Goal: Task Accomplishment & Management: Manage account settings

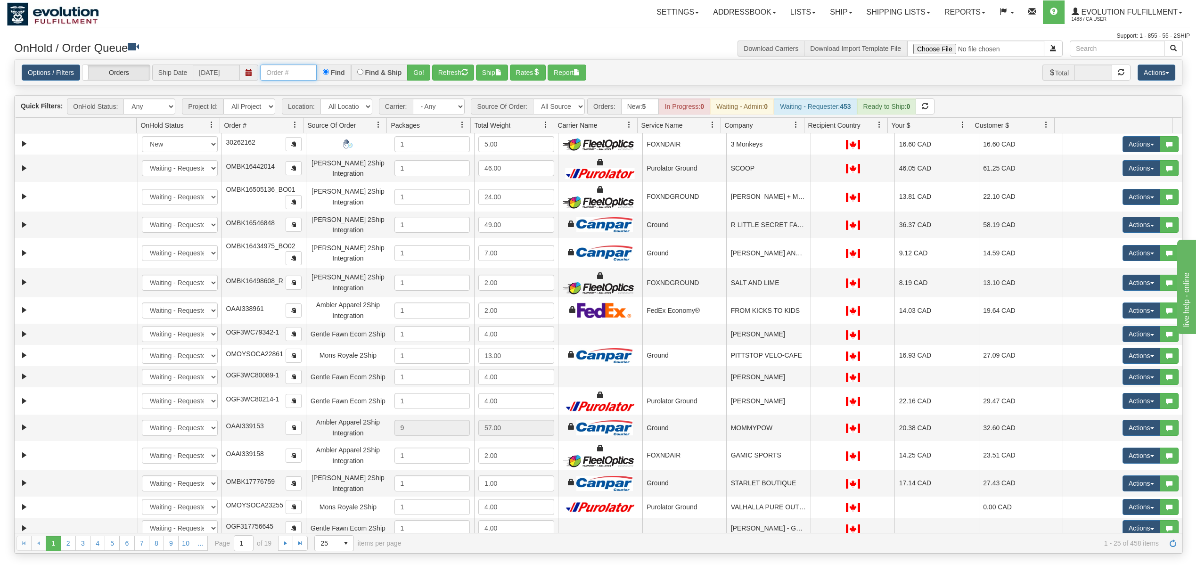
click at [294, 77] on input "text" at bounding box center [288, 73] width 57 height 16
click at [423, 72] on button "Go!" at bounding box center [418, 73] width 23 height 16
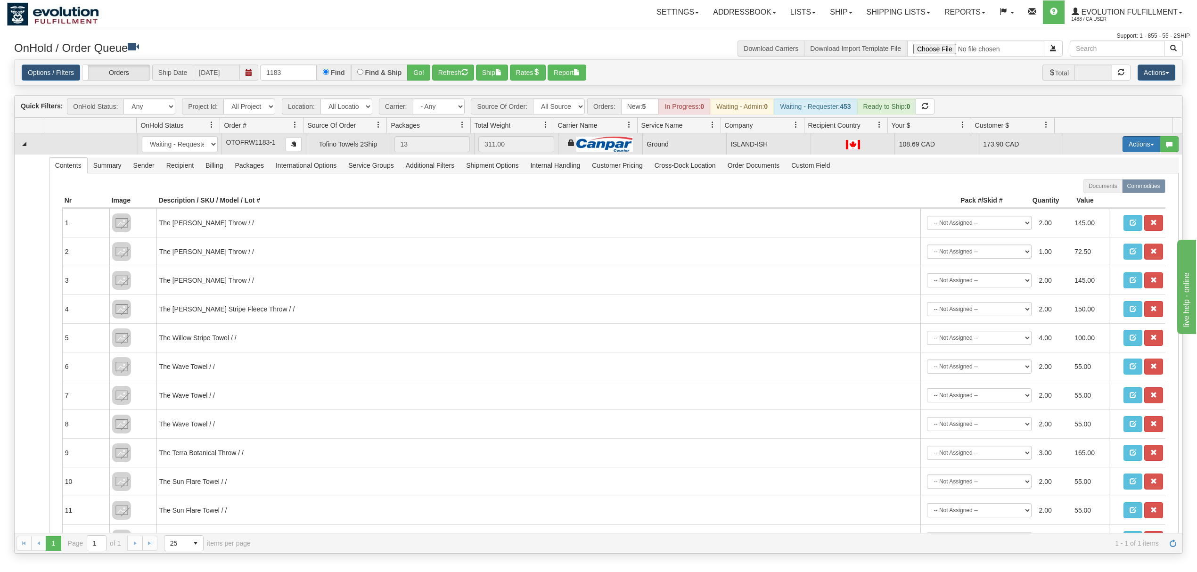
click at [1137, 148] on button "Actions" at bounding box center [1141, 144] width 38 height 16
click at [1103, 197] on link "Ship" at bounding box center [1121, 199] width 75 height 12
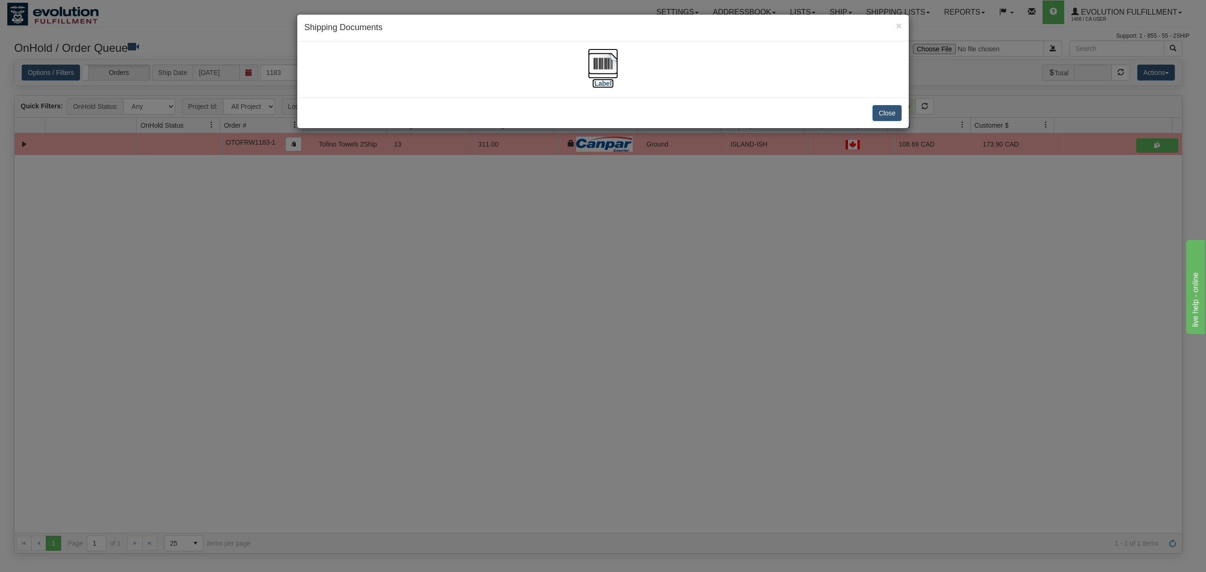
click at [600, 70] on img at bounding box center [603, 64] width 30 height 30
click at [884, 114] on button "Close" at bounding box center [887, 113] width 29 height 16
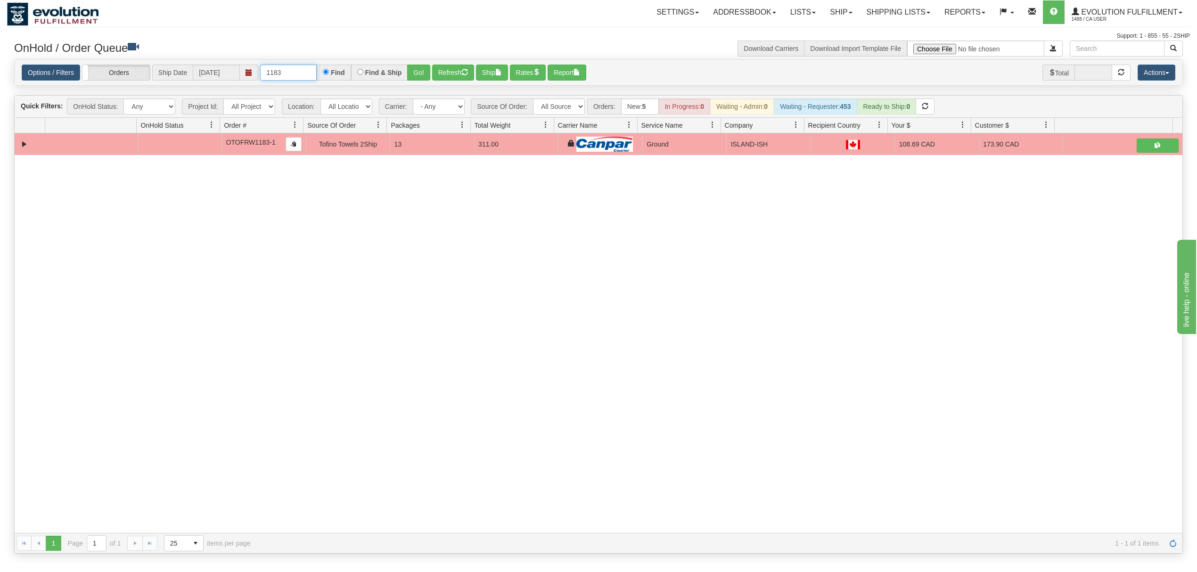
drag, startPoint x: 284, startPoint y: 78, endPoint x: 236, endPoint y: 81, distance: 48.2
click at [236, 81] on div "Options / Filters Group Shipments Orders Ship Date 10/07/2025 1183 Find Find & …" at bounding box center [598, 73] width 1153 height 16
type input "OGF317285005"
click at [423, 73] on button "Go!" at bounding box center [418, 73] width 23 height 16
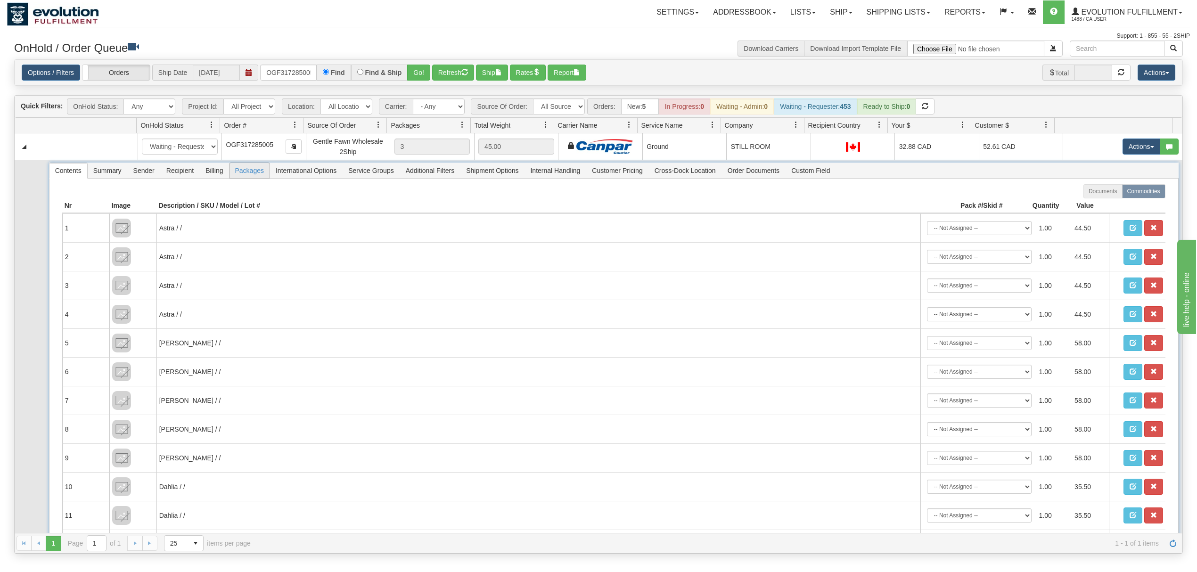
click at [265, 175] on span "Packages" at bounding box center [249, 170] width 40 height 15
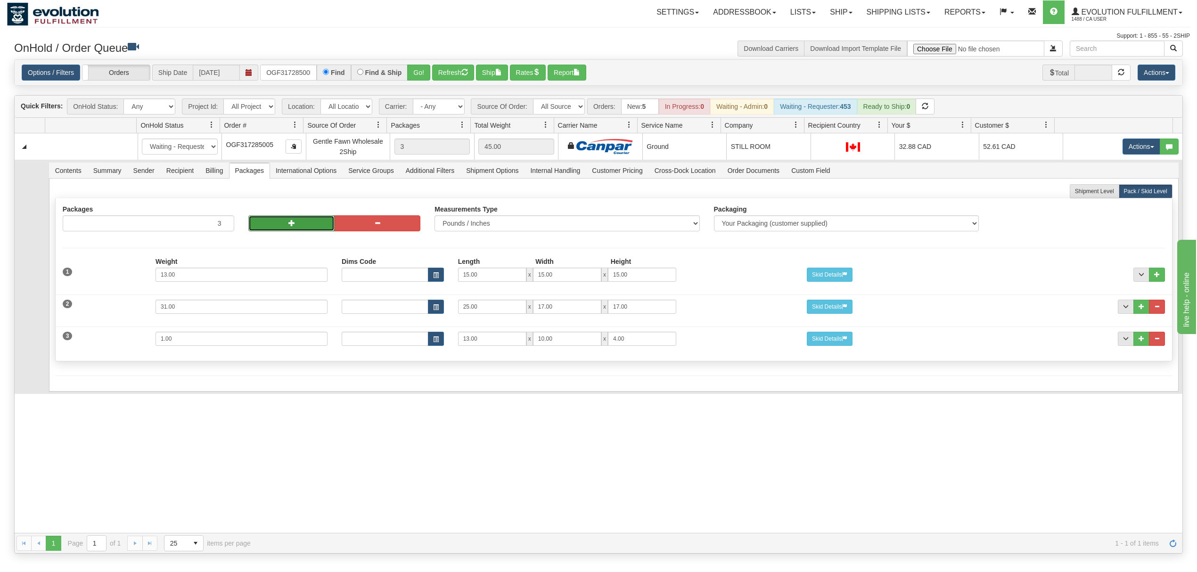
click at [263, 226] on button "button" at bounding box center [291, 223] width 86 height 16
type input "5"
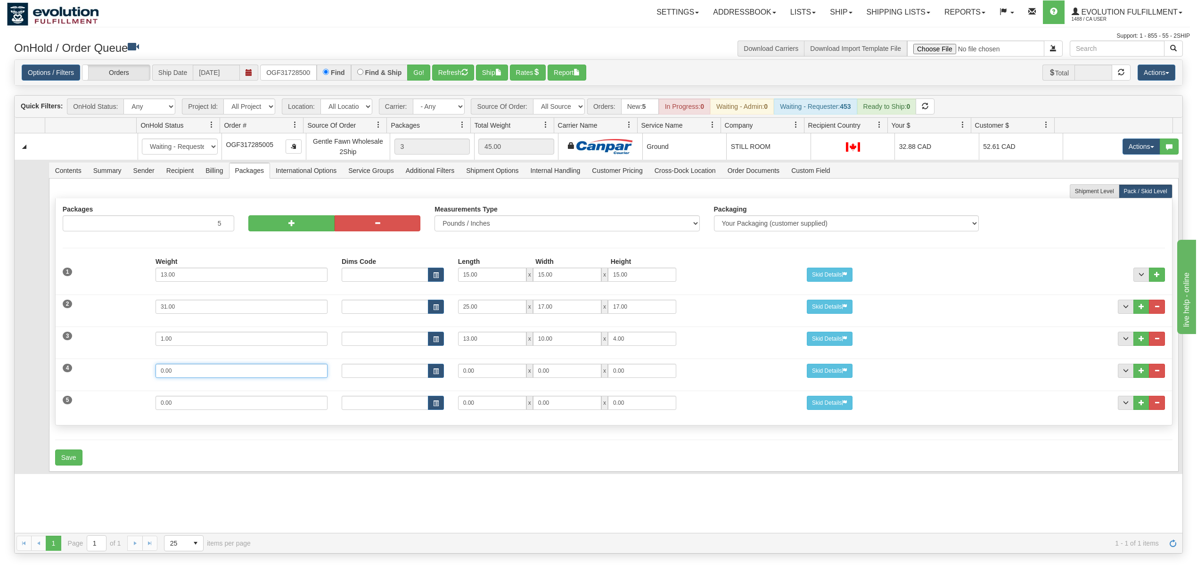
drag, startPoint x: 187, startPoint y: 378, endPoint x: 115, endPoint y: 391, distance: 72.7
click at [115, 391] on div "1 Weight 13.00 Dims Code Length Width Height" at bounding box center [614, 338] width 1102 height 160
type input "27"
type input "25"
type input "17"
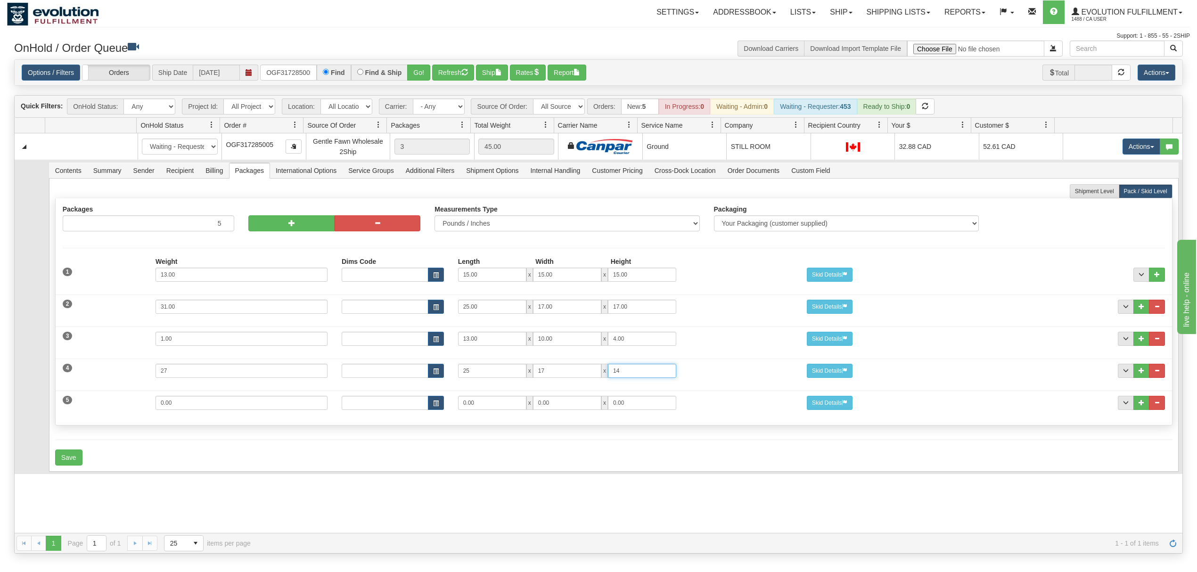
type input "14"
drag, startPoint x: 187, startPoint y: 409, endPoint x: 78, endPoint y: 409, distance: 109.3
click at [81, 409] on div "5 Weight 0.00 Dims Code Length Width Height 0.00 x 0.00 x" at bounding box center [614, 402] width 1116 height 32
type input "9"
type input "15"
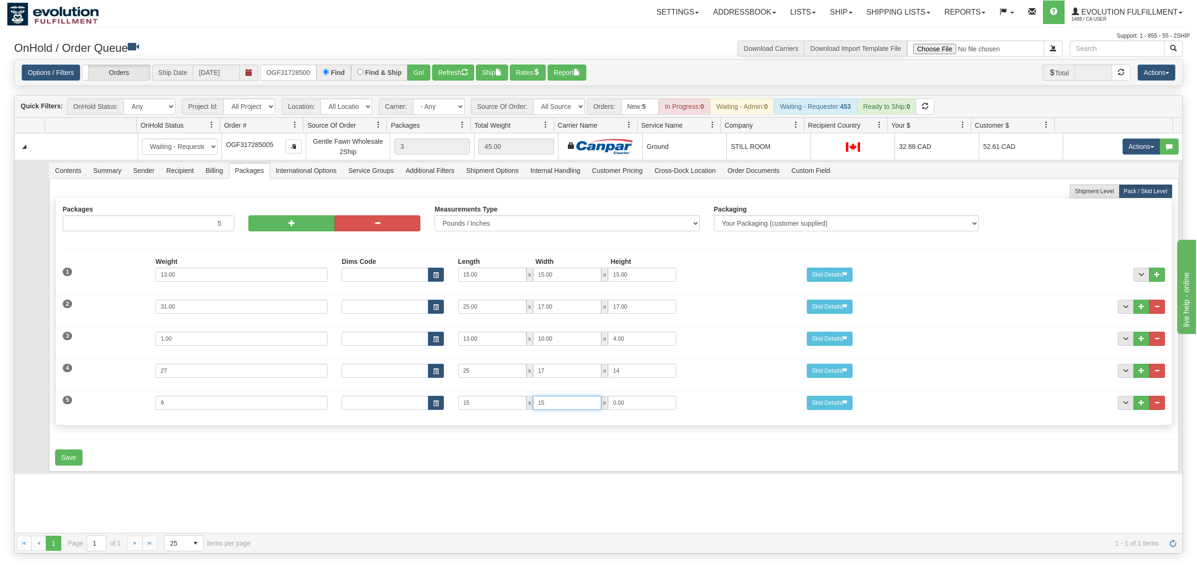
type input "15"
type input "11"
click at [61, 465] on button "Save" at bounding box center [68, 457] width 27 height 16
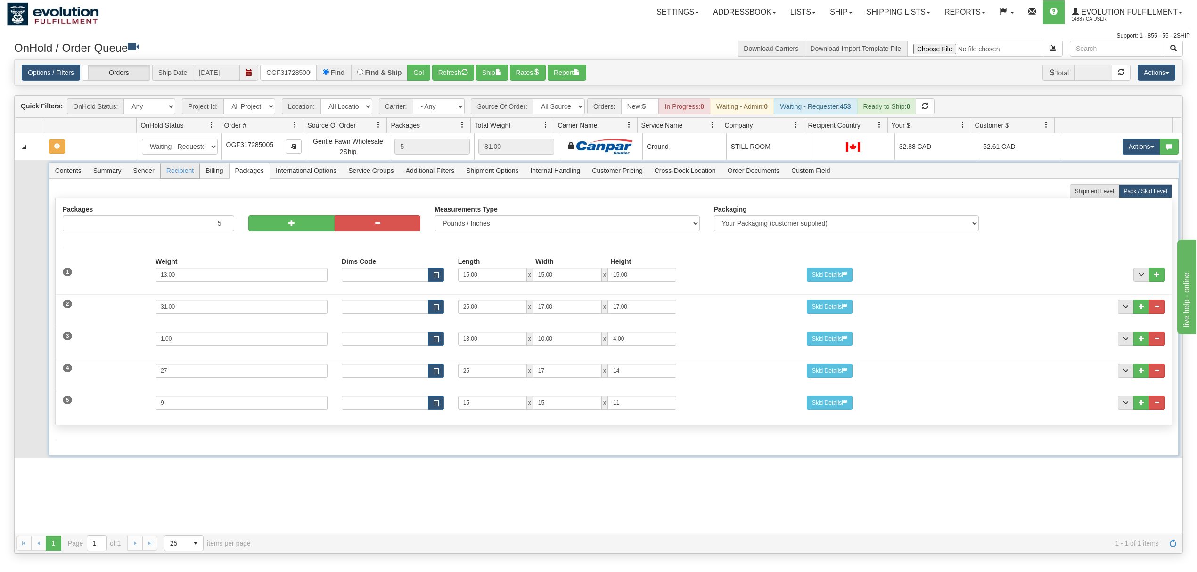
click at [176, 170] on span "Recipient" at bounding box center [180, 170] width 39 height 15
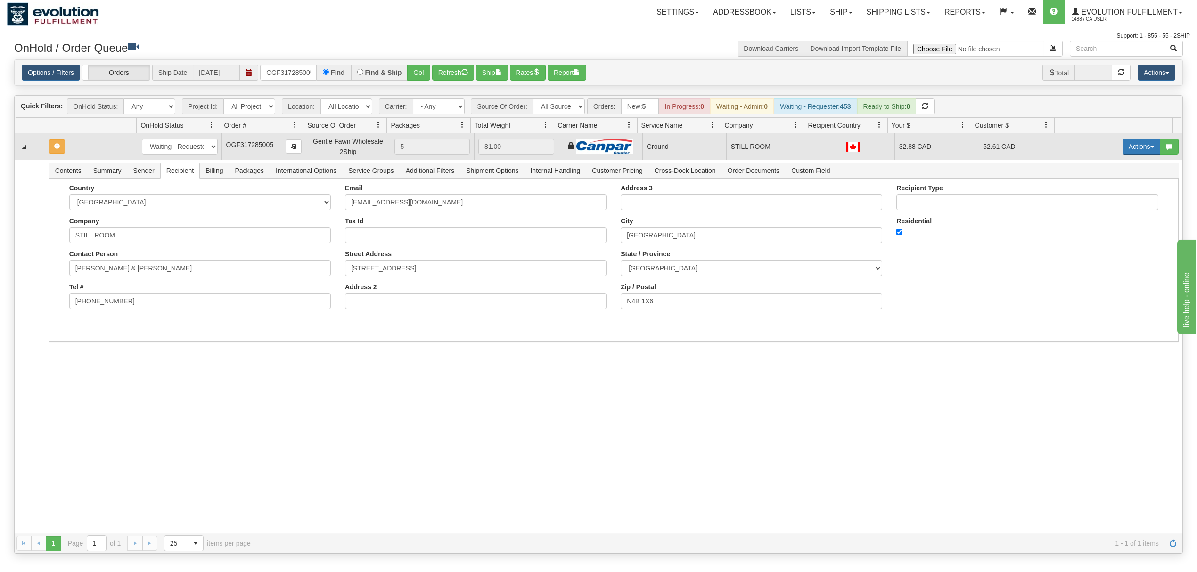
click at [1123, 142] on button "Actions" at bounding box center [1141, 147] width 38 height 16
click at [1112, 187] on link "Rate All Services" at bounding box center [1121, 189] width 75 height 12
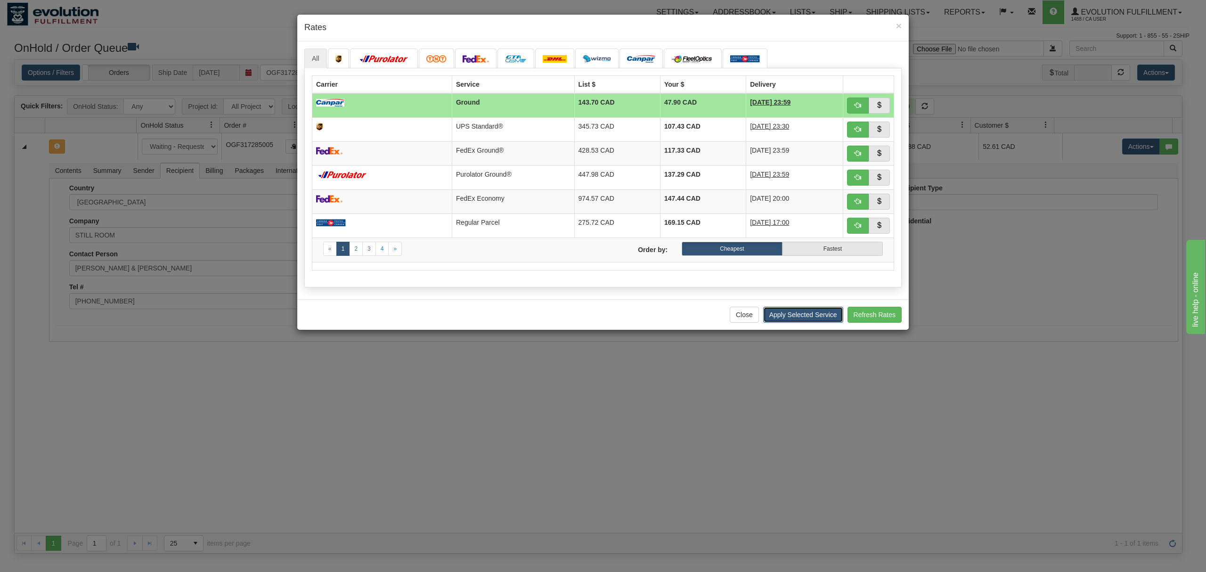
click at [801, 316] on button "Apply Selected Service" at bounding box center [803, 315] width 80 height 16
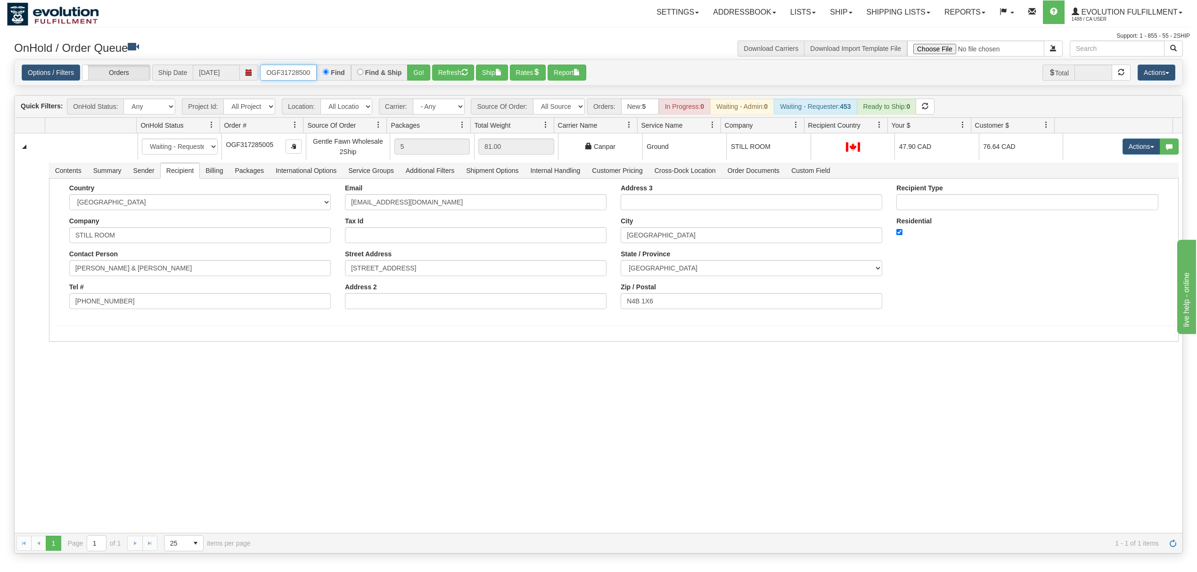
click at [299, 71] on input "OGF317285005" at bounding box center [288, 73] width 57 height 16
click at [547, 106] on select "All Sources AirBlaster 2Ship Integration Ambler Apparel 2Ship Integration Blast…" at bounding box center [559, 106] width 52 height 16
click at [307, 76] on input "text" at bounding box center [288, 73] width 57 height 16
type input "OGF318542813"
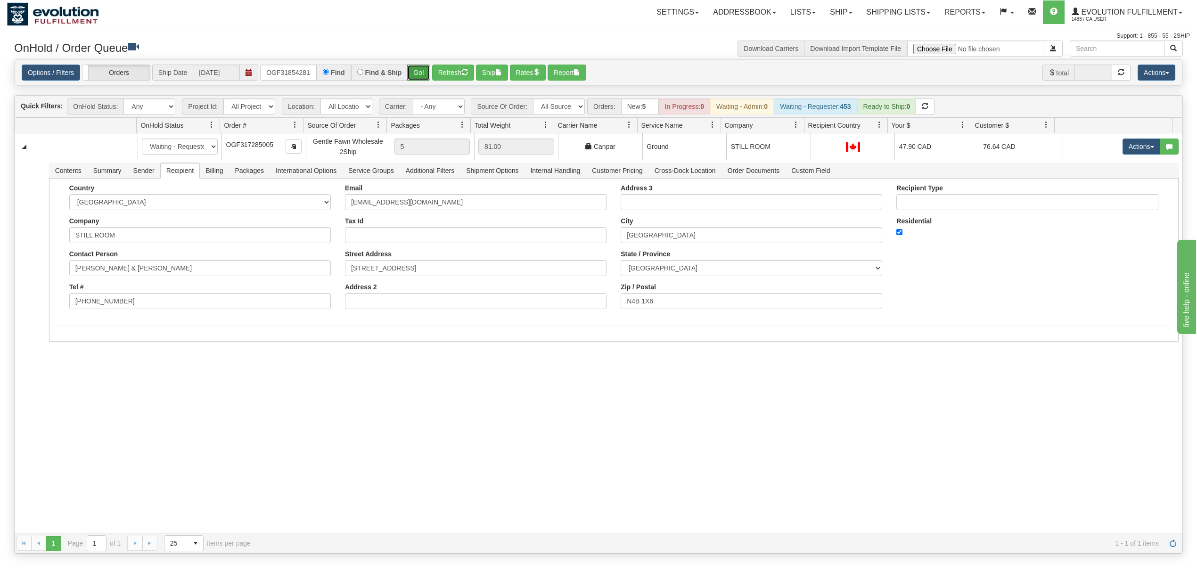
click at [415, 68] on button "Go!" at bounding box center [418, 73] width 23 height 16
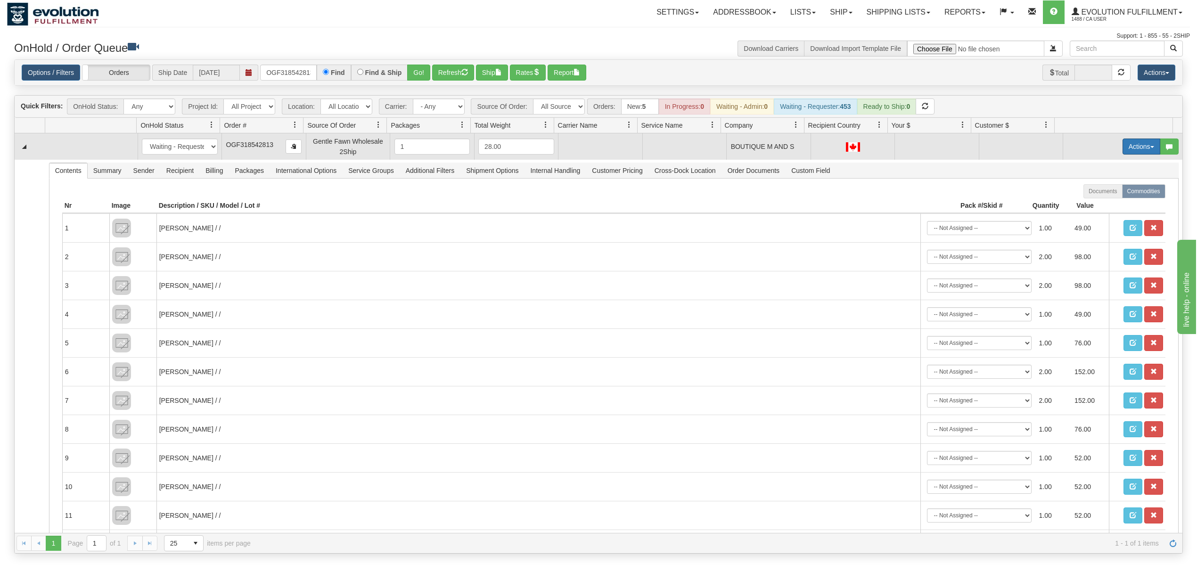
click at [1126, 150] on button "Actions" at bounding box center [1141, 147] width 38 height 16
click at [1102, 191] on span "Rate All Services" at bounding box center [1122, 189] width 57 height 8
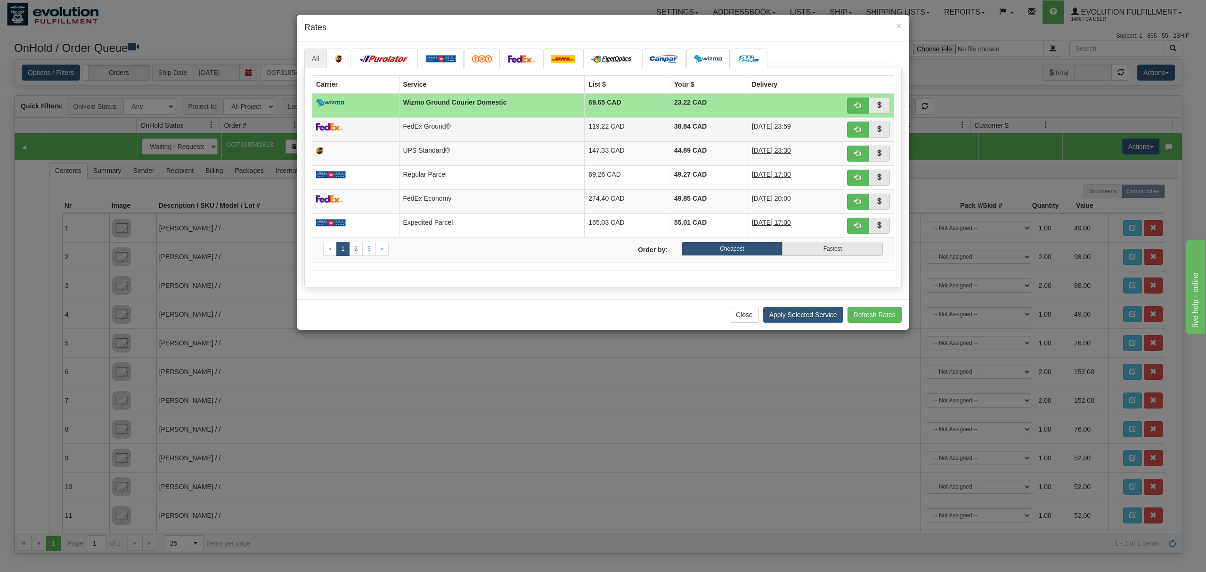
click at [539, 121] on td "FedEx Ground®" at bounding box center [492, 129] width 186 height 24
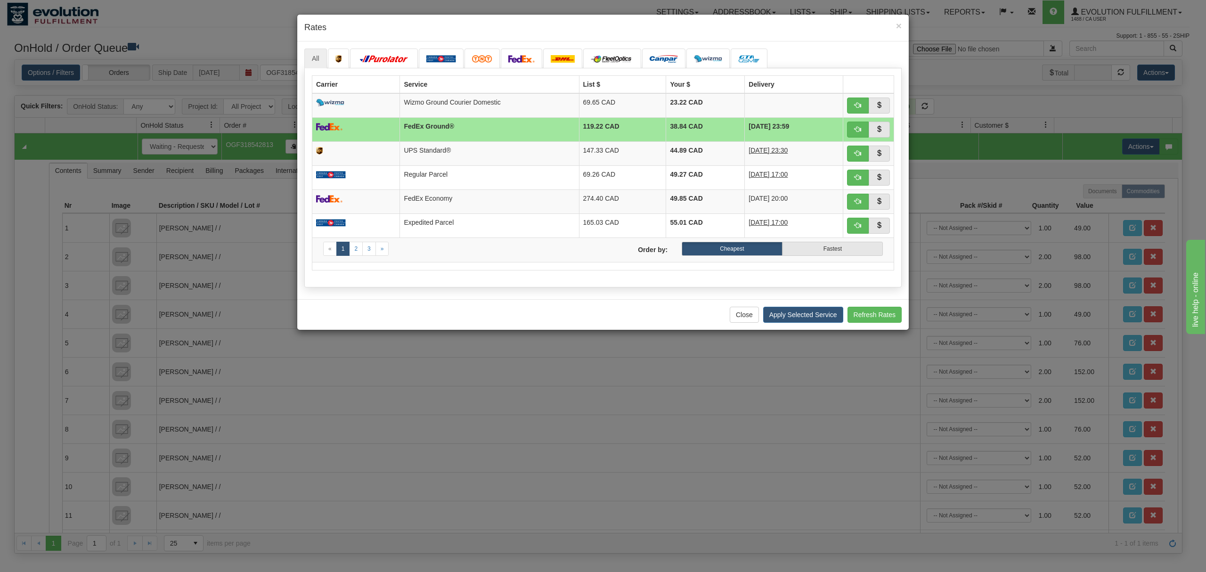
click at [902, 26] on div "× Rates" at bounding box center [603, 28] width 612 height 27
click at [900, 24] on span "×" at bounding box center [899, 25] width 6 height 11
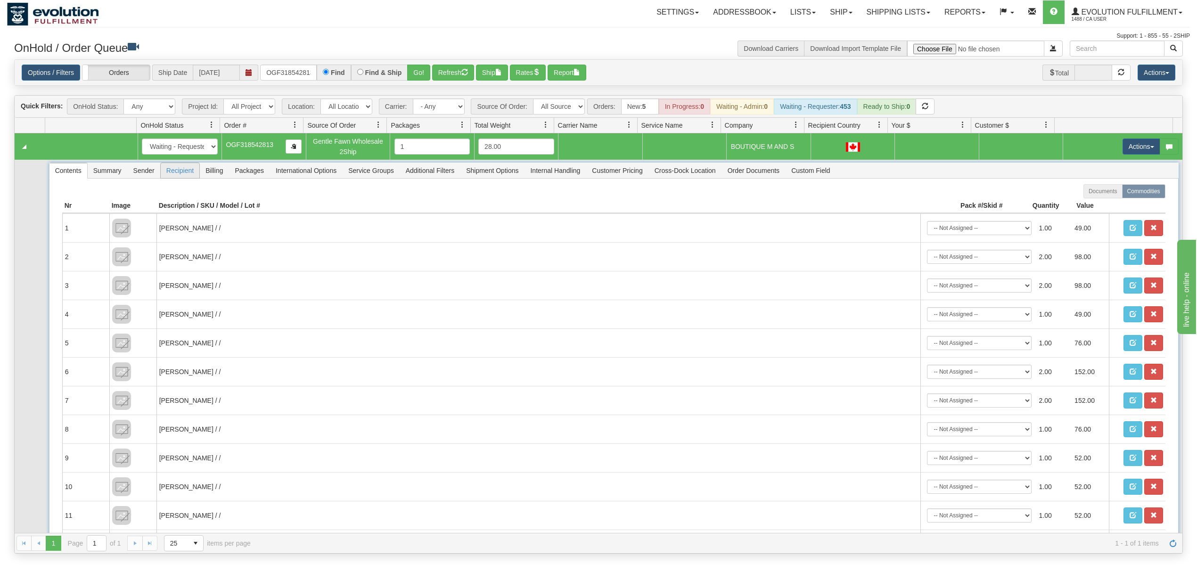
click at [194, 172] on span "Recipient" at bounding box center [180, 170] width 39 height 15
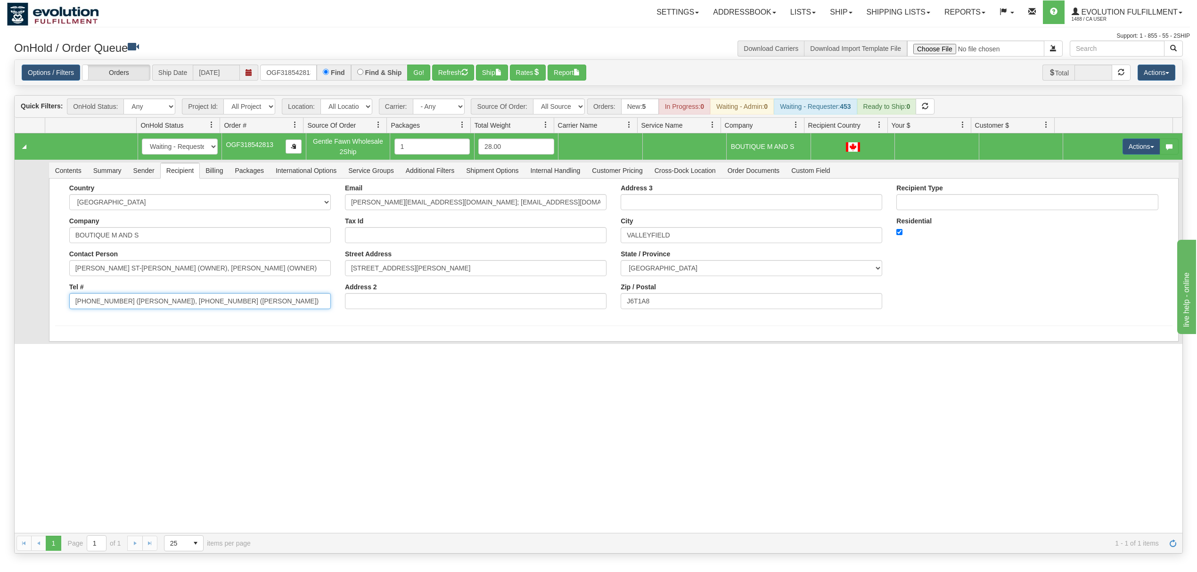
drag, startPoint x: 246, startPoint y: 310, endPoint x: 117, endPoint y: 318, distance: 128.8
click at [117, 316] on div "Country AFGHANISTAN ALAND ISLANDS ALBANIA ALGERIA AMERICAN SAMOA ANDORRA ANGOLA…" at bounding box center [200, 250] width 276 height 132
type input "450-544-3800"
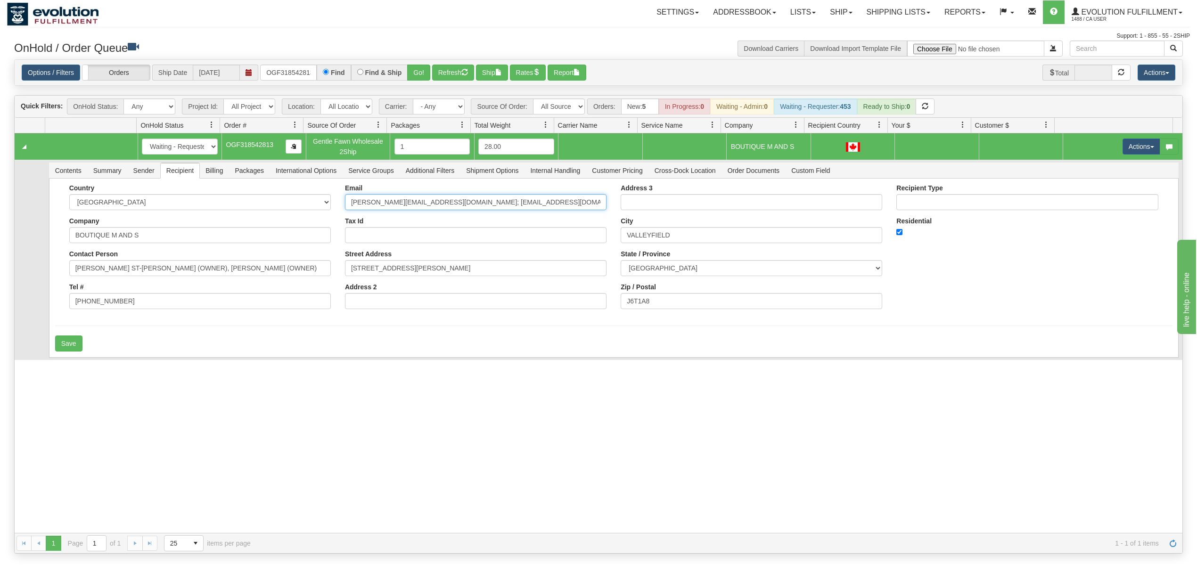
drag, startPoint x: 538, startPoint y: 201, endPoint x: 433, endPoint y: 223, distance: 107.8
click at [433, 223] on div "Email micheleheroux@hotmail.com; boutiquedstonge@gmail.com Tax Id Street Addres…" at bounding box center [476, 250] width 276 height 132
type input "micheleheroux@hotmail.com"
drag, startPoint x: 287, startPoint y: 271, endPoint x: 130, endPoint y: 276, distance: 157.0
click at [130, 276] on input "DANIEL ST-ONGE (OWNER), MICHELLE HEROUX (OWNER)" at bounding box center [199, 268] width 261 height 16
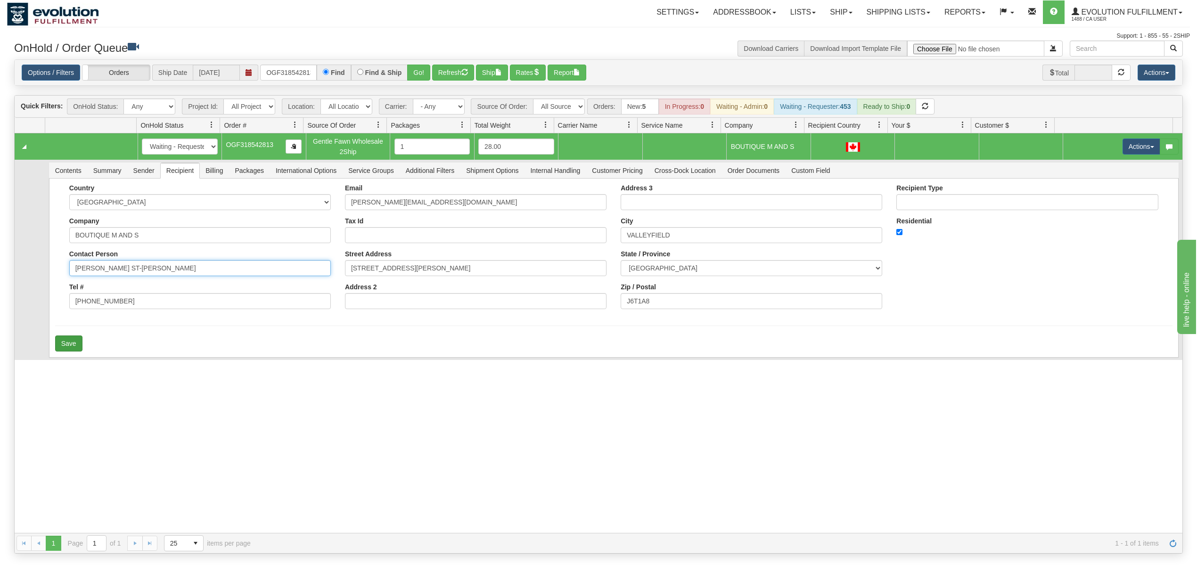
type input "DANIEL ST-ONGE"
click at [78, 339] on button "Save" at bounding box center [68, 343] width 27 height 16
click at [1135, 153] on button "Actions" at bounding box center [1141, 147] width 38 height 16
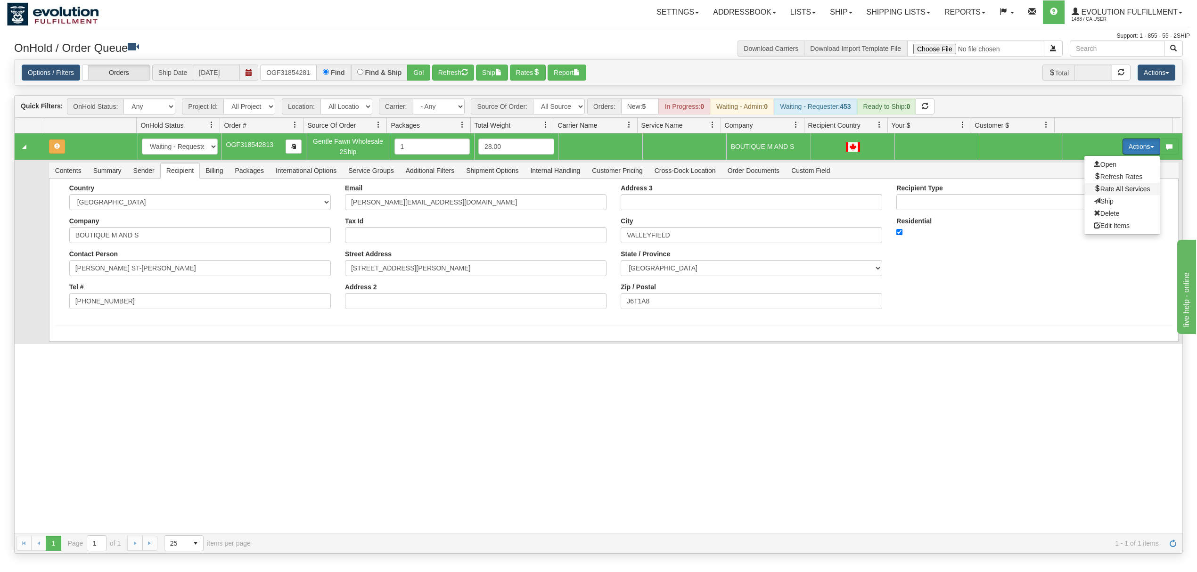
click at [1099, 191] on span "Rate All Services" at bounding box center [1122, 189] width 57 height 8
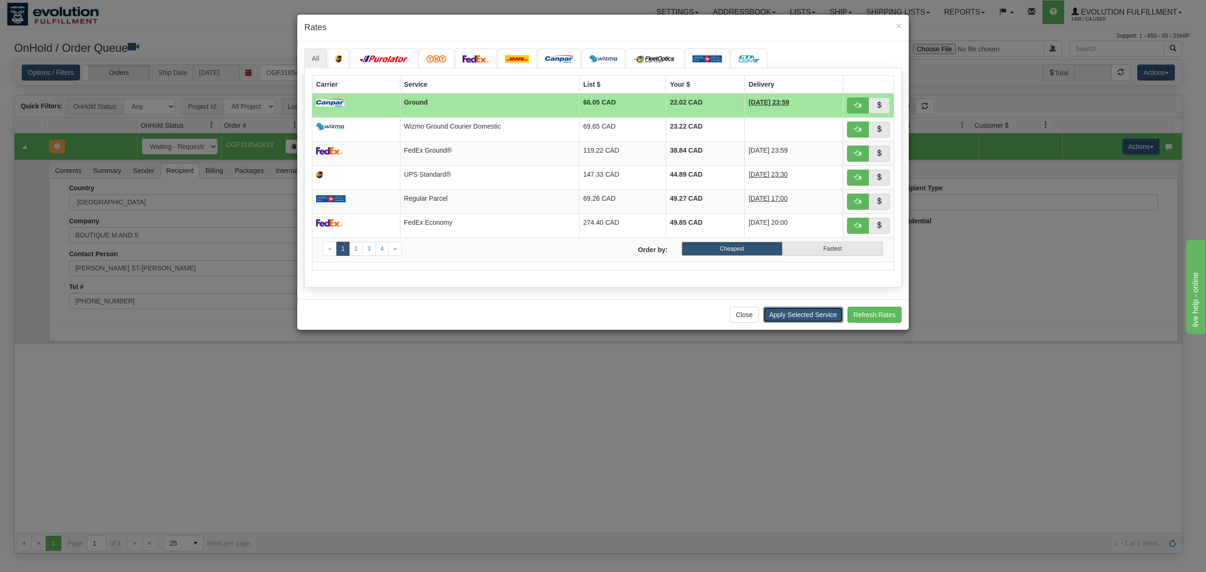
click at [795, 311] on button "Apply Selected Service" at bounding box center [803, 315] width 80 height 16
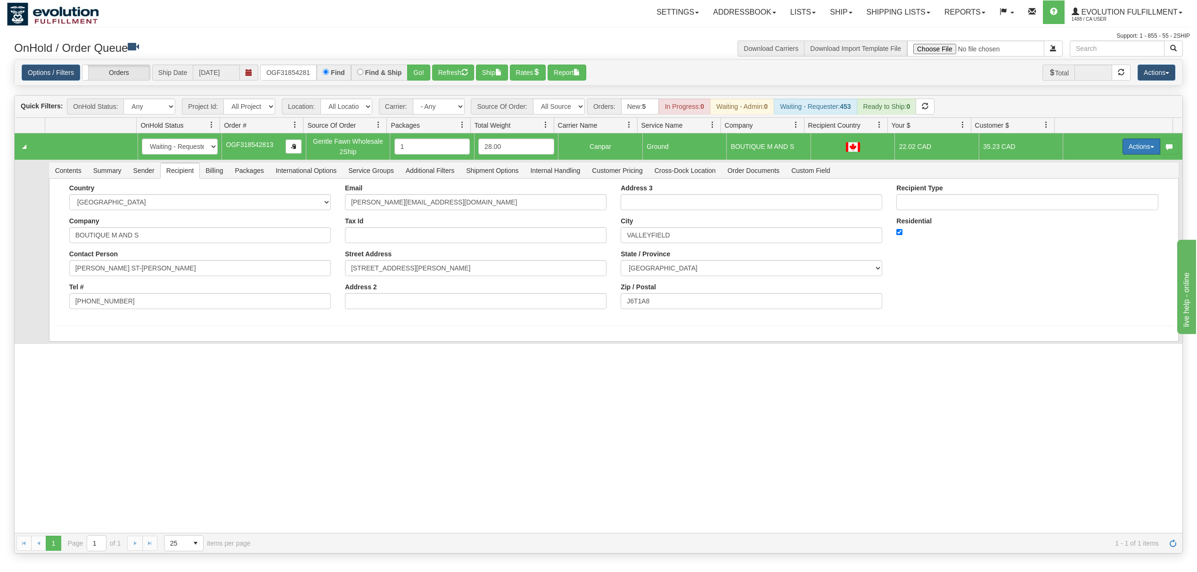
click at [1125, 144] on button "Actions" at bounding box center [1141, 147] width 38 height 16
click at [1094, 204] on span "Ship" at bounding box center [1104, 201] width 20 height 8
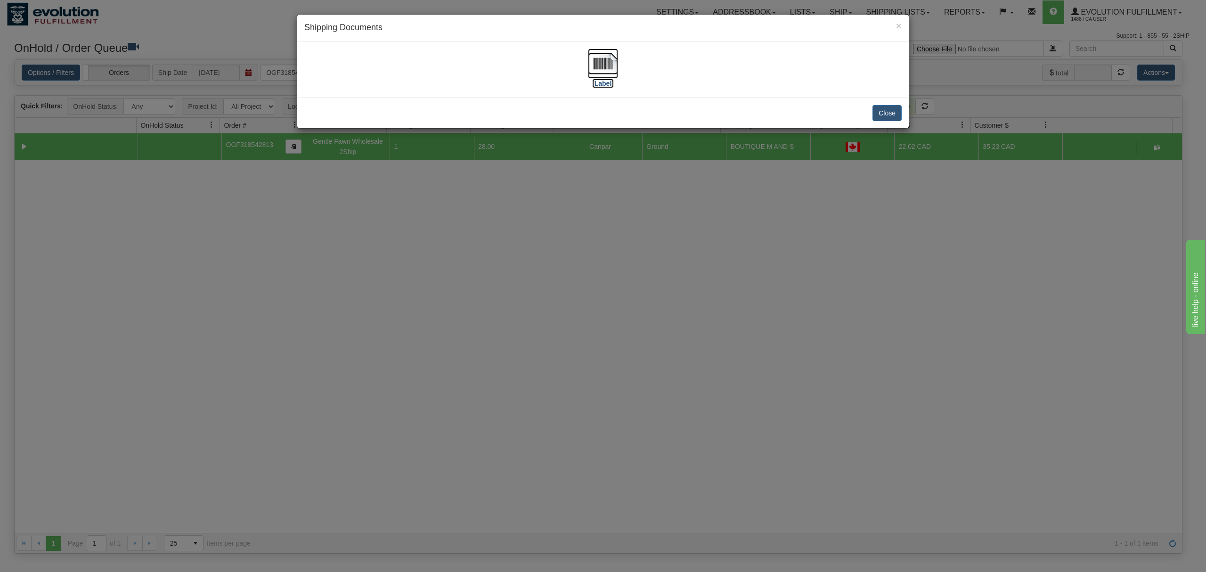
click at [602, 67] on img at bounding box center [603, 64] width 30 height 30
click at [886, 114] on button "Close" at bounding box center [887, 113] width 29 height 16
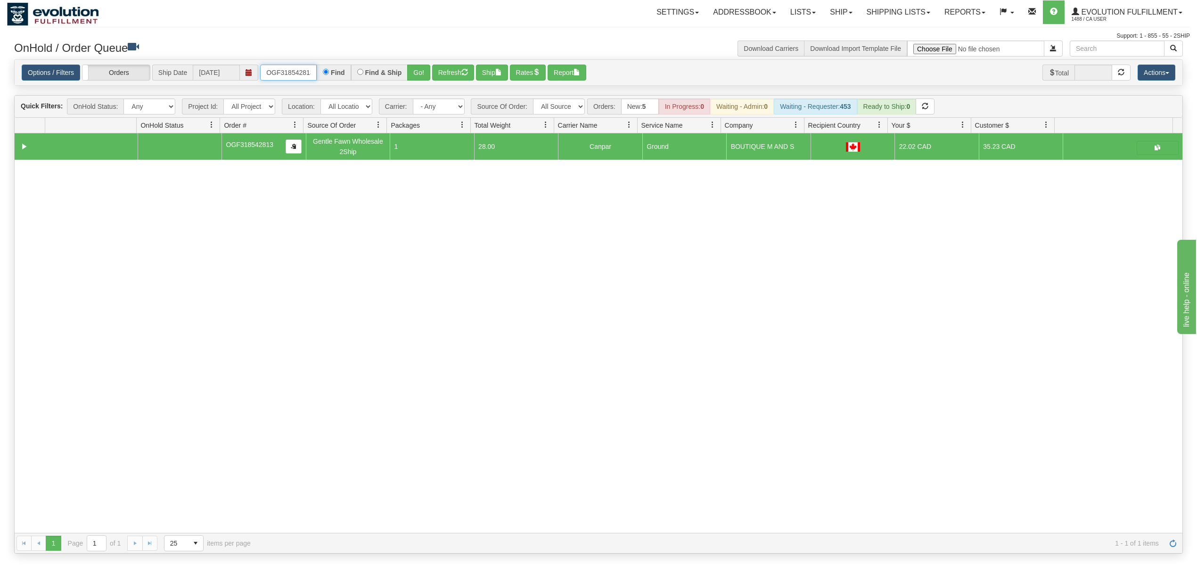
click at [285, 73] on input "OGF318542813" at bounding box center [288, 73] width 57 height 16
click at [566, 102] on select "All Sources AirBlaster 2Ship Integration Ambler Apparel 2Ship Integration Blast…" at bounding box center [559, 106] width 52 height 16
select select "Gentle Fawn Wholesale 2Ship"
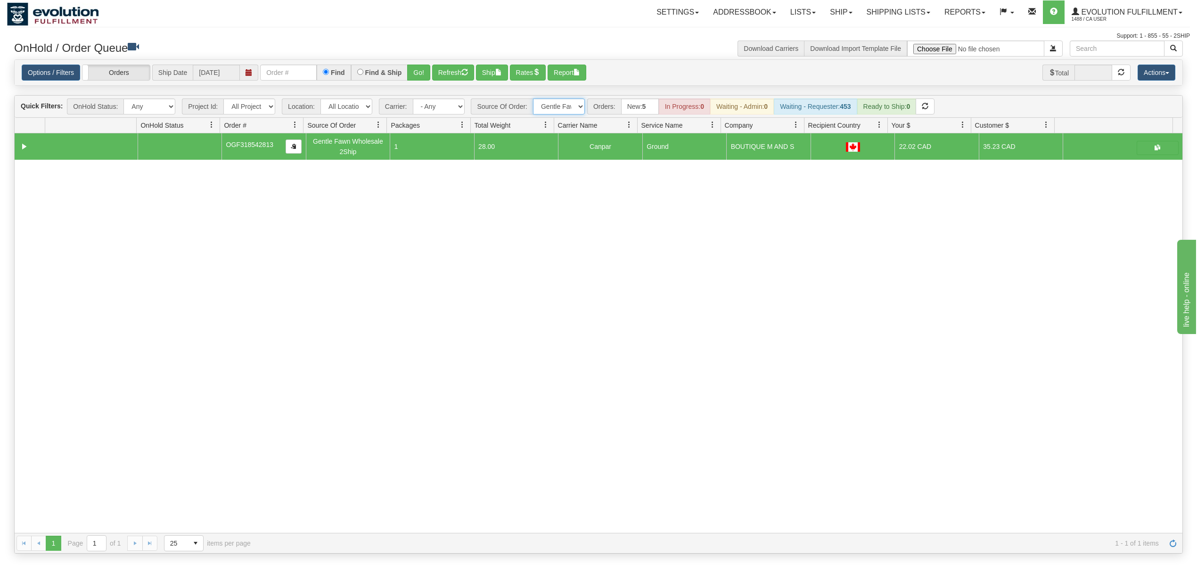
click at [534, 99] on select "All Sources AirBlaster 2Ship Integration Ambler Apparel 2Ship Integration Blast…" at bounding box center [559, 106] width 52 height 16
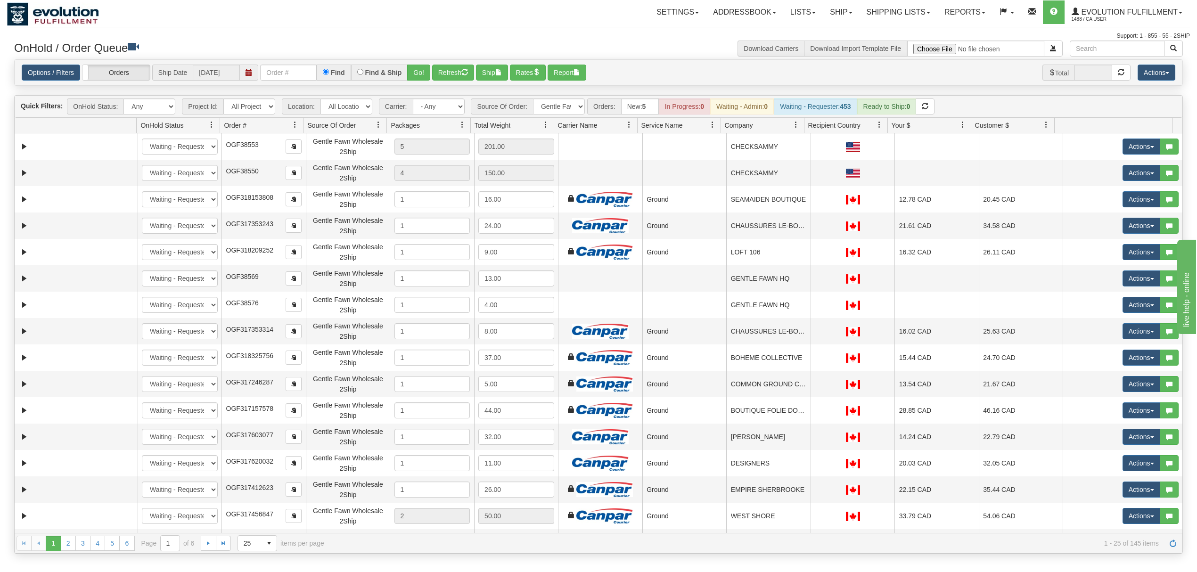
drag, startPoint x: 328, startPoint y: 83, endPoint x: 292, endPoint y: 83, distance: 36.3
click at [311, 83] on div "Options / Filters Group Shipments Orders Ship Date 10/07/2025 Find Find & Ship …" at bounding box center [598, 73] width 1167 height 26
click at [291, 83] on div "Options / Filters Group Shipments Orders Ship Date 10/07/2025 Find Find & Ship …" at bounding box center [598, 73] width 1167 height 26
click at [291, 78] on input "text" at bounding box center [288, 73] width 57 height 16
click at [419, 69] on button "Go!" at bounding box center [418, 73] width 23 height 16
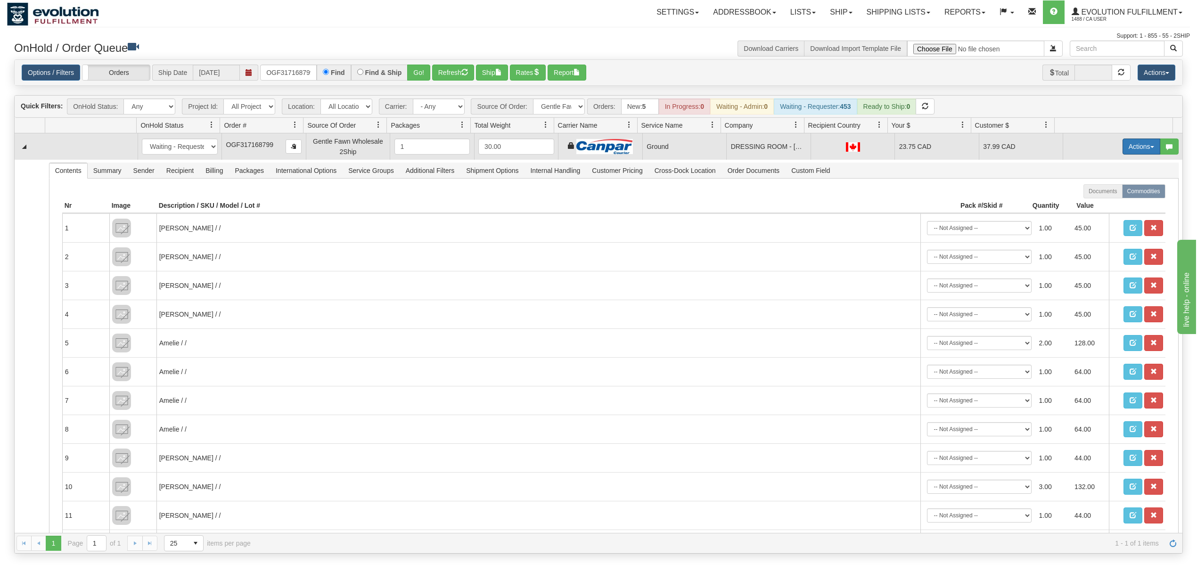
click at [1127, 149] on button "Actions" at bounding box center [1141, 147] width 38 height 16
click at [1094, 202] on span "Ship" at bounding box center [1104, 201] width 20 height 8
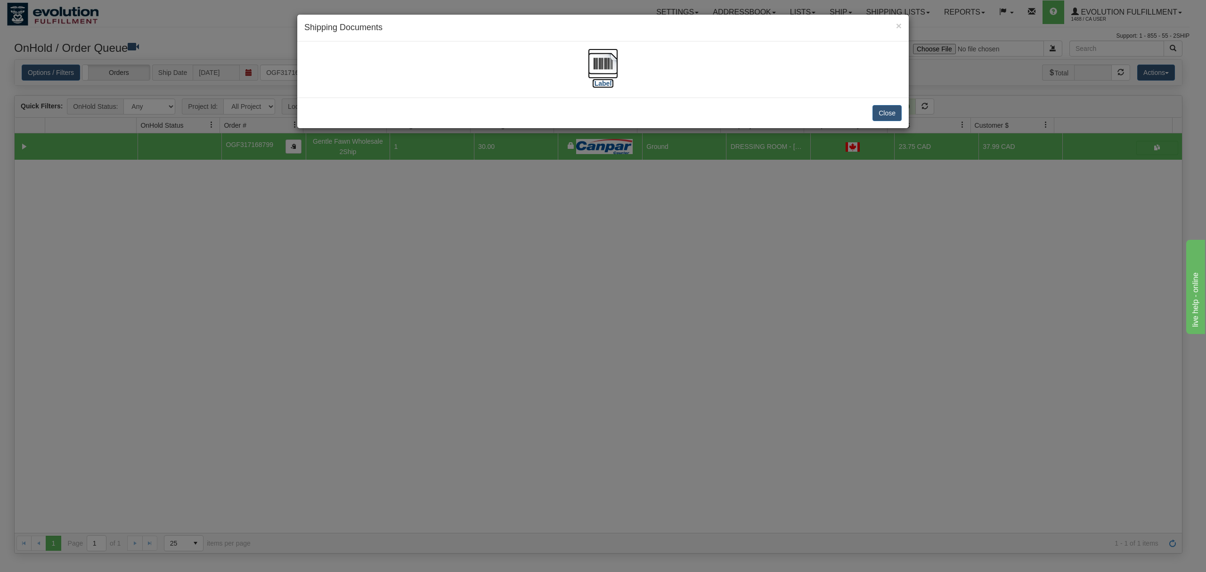
click at [596, 61] on img at bounding box center [603, 64] width 30 height 30
click at [891, 104] on div "Close" at bounding box center [603, 113] width 612 height 31
click at [889, 108] on button "Close" at bounding box center [887, 113] width 29 height 16
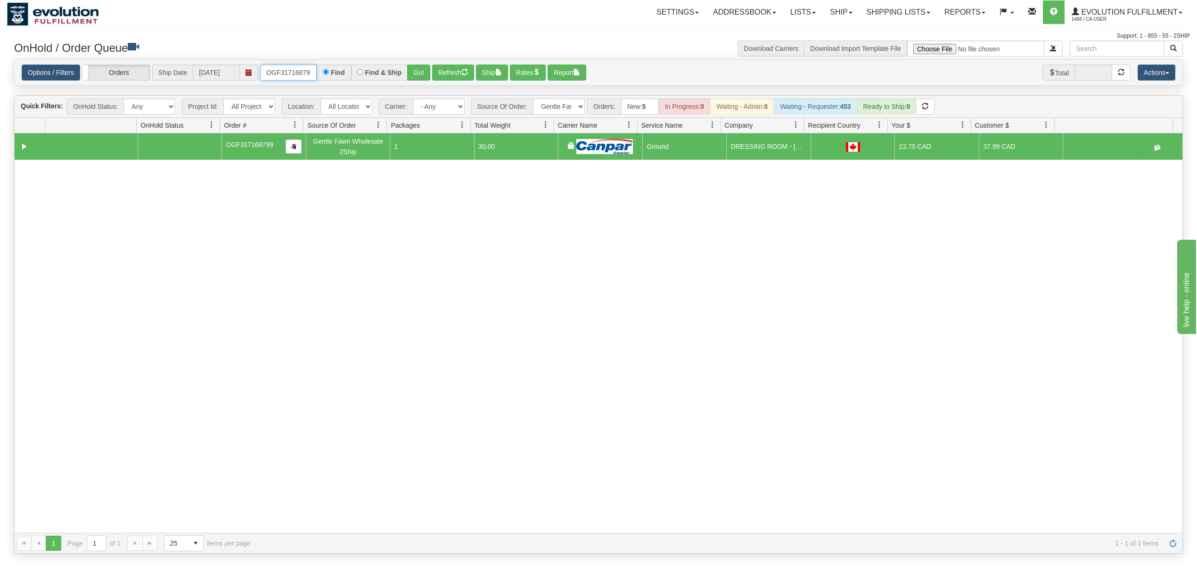
click at [283, 75] on input "OGF317168799" at bounding box center [288, 73] width 57 height 16
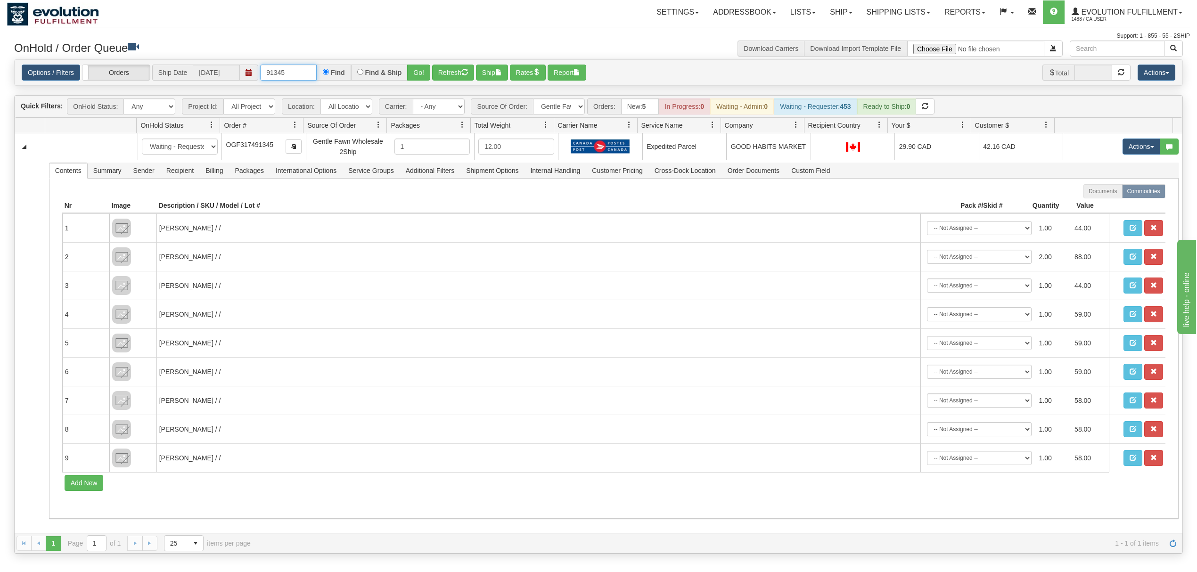
drag, startPoint x: 294, startPoint y: 74, endPoint x: 244, endPoint y: 79, distance: 51.1
click at [246, 79] on div "Options / Filters Group Shipments Orders Ship Date 10/07/2025 91345 Find Find &…" at bounding box center [598, 73] width 1153 height 16
click at [424, 80] on button "Go!" at bounding box center [418, 73] width 23 height 16
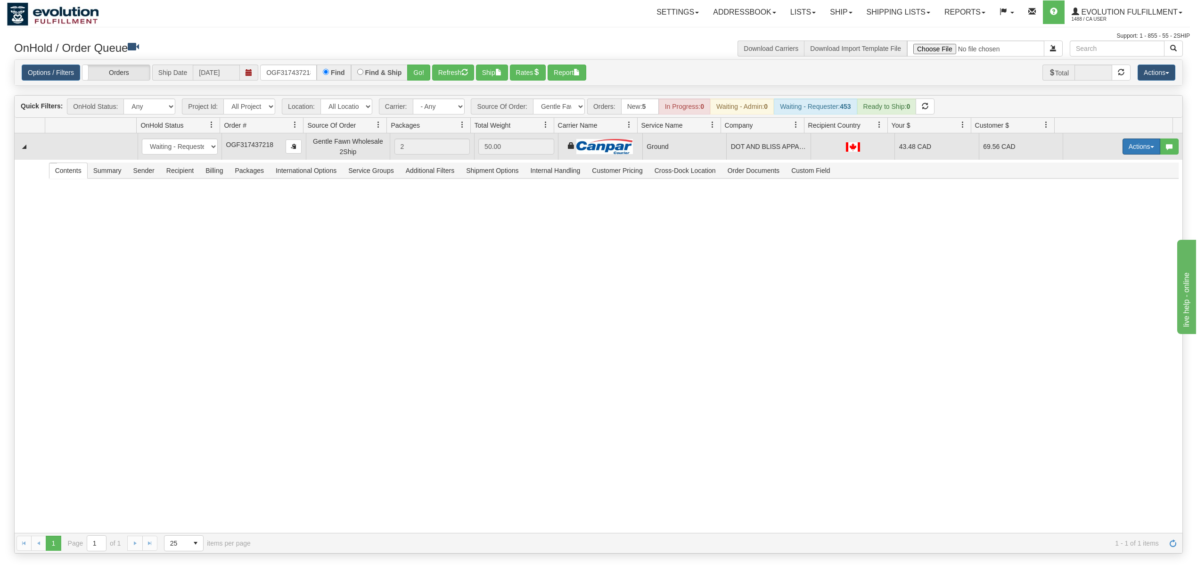
click at [1150, 147] on span "button" at bounding box center [1152, 147] width 4 height 2
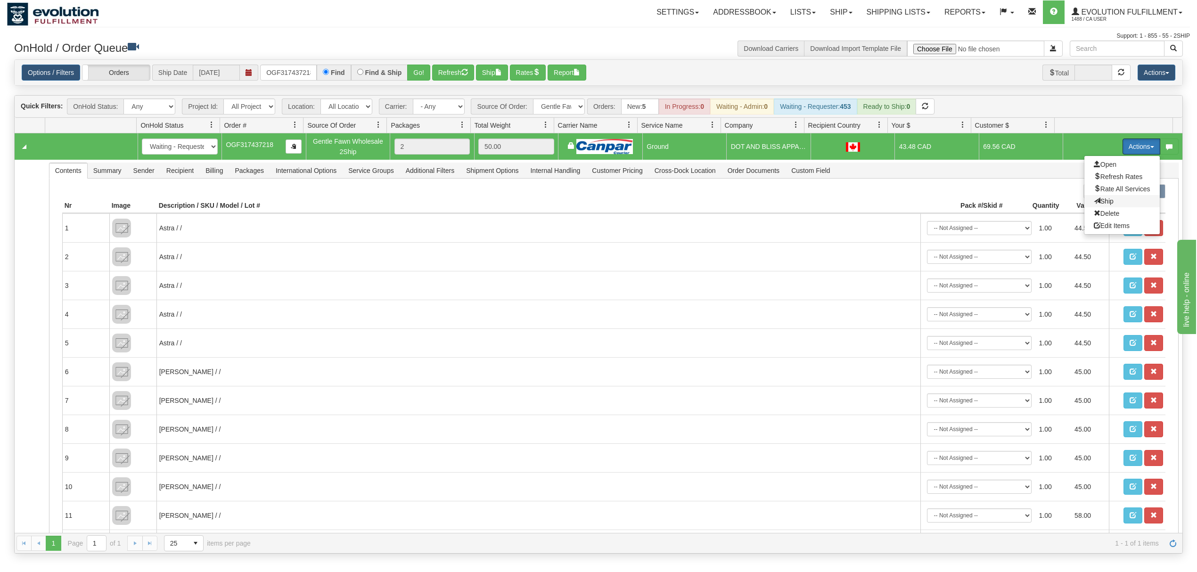
click at [1094, 204] on span "Ship" at bounding box center [1104, 201] width 20 height 8
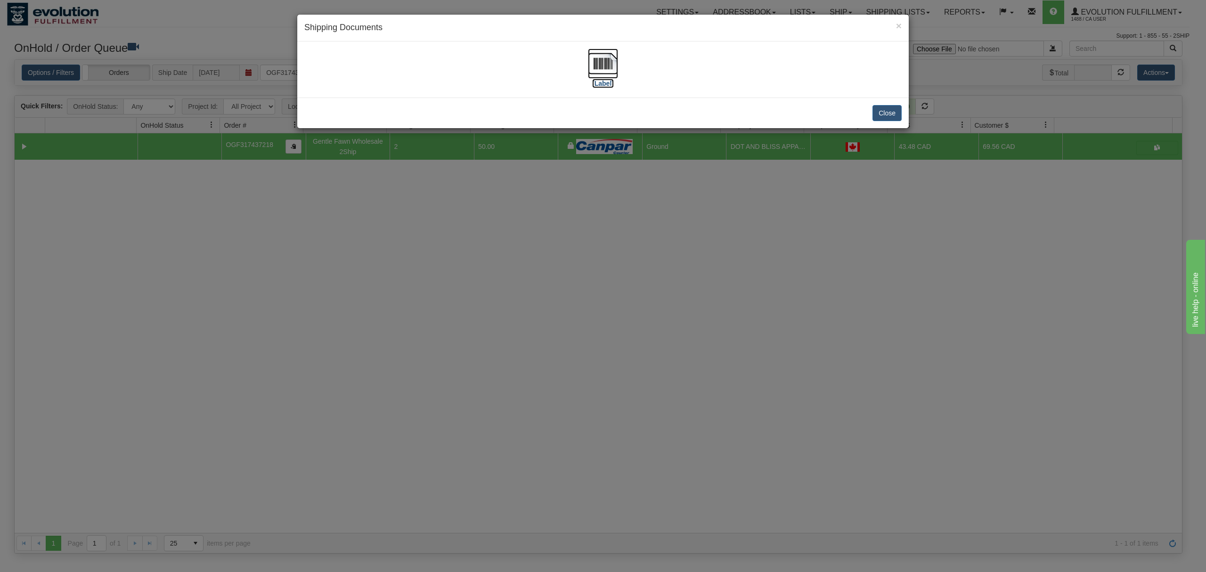
click at [592, 68] on img at bounding box center [603, 64] width 30 height 30
drag, startPoint x: 878, startPoint y: 110, endPoint x: 925, endPoint y: 7, distance: 113.4
click at [882, 108] on button "Close" at bounding box center [887, 113] width 29 height 16
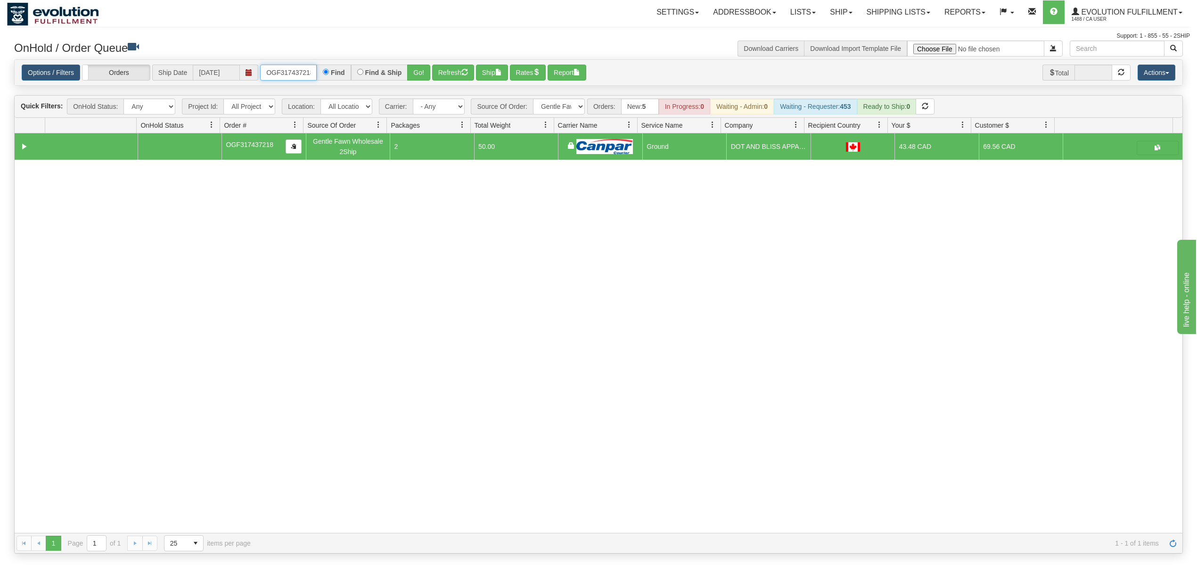
click at [305, 73] on input "OGF317437218" at bounding box center [288, 73] width 57 height 16
click at [422, 73] on button "Go!" at bounding box center [418, 73] width 23 height 16
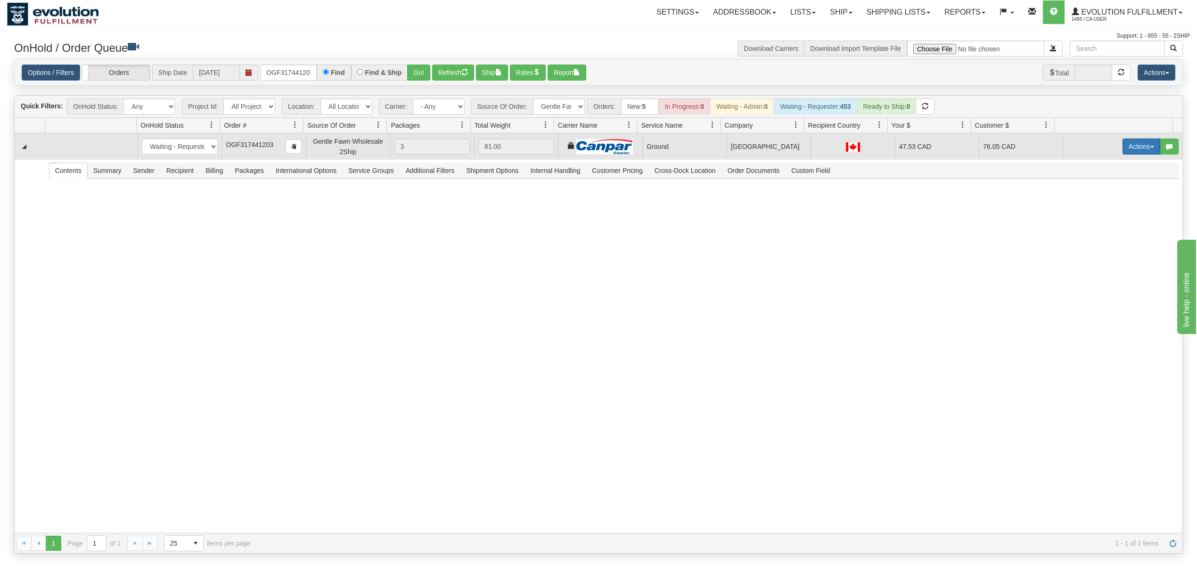
click at [1133, 144] on button "Actions" at bounding box center [1141, 147] width 38 height 16
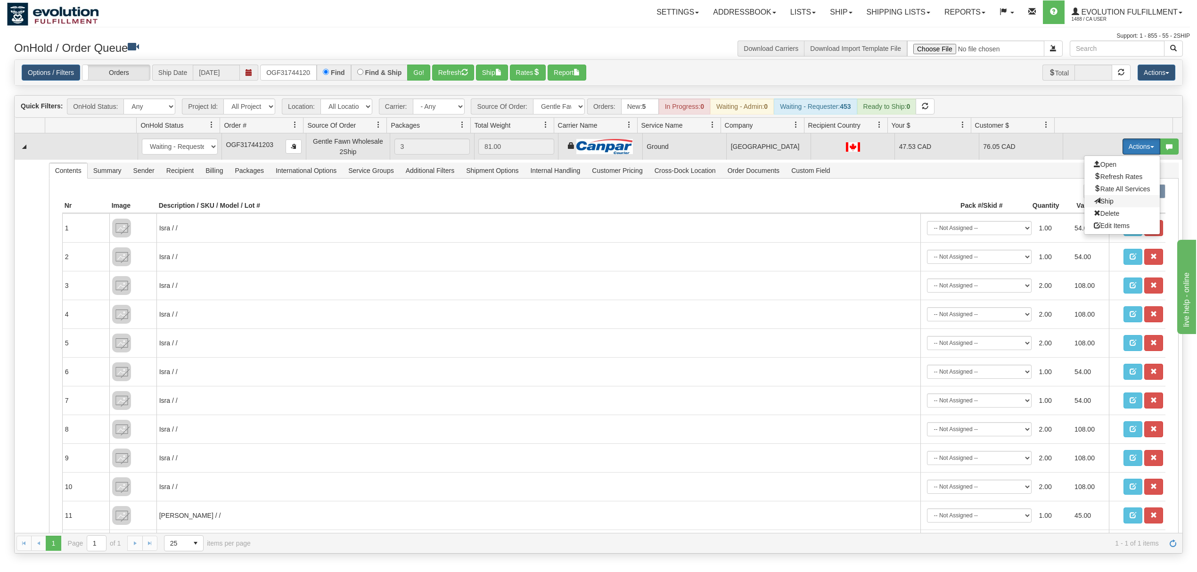
click at [1099, 201] on span "Ship" at bounding box center [1104, 201] width 20 height 8
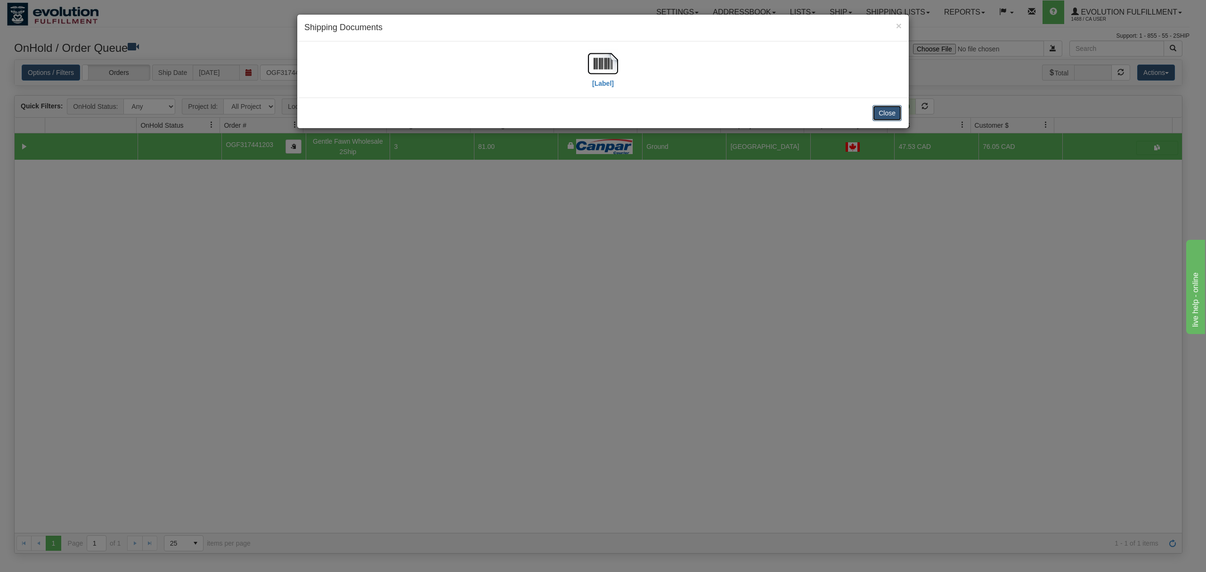
drag, startPoint x: 890, startPoint y: 114, endPoint x: 891, endPoint y: 0, distance: 113.6
click at [890, 114] on button "Close" at bounding box center [887, 113] width 29 height 16
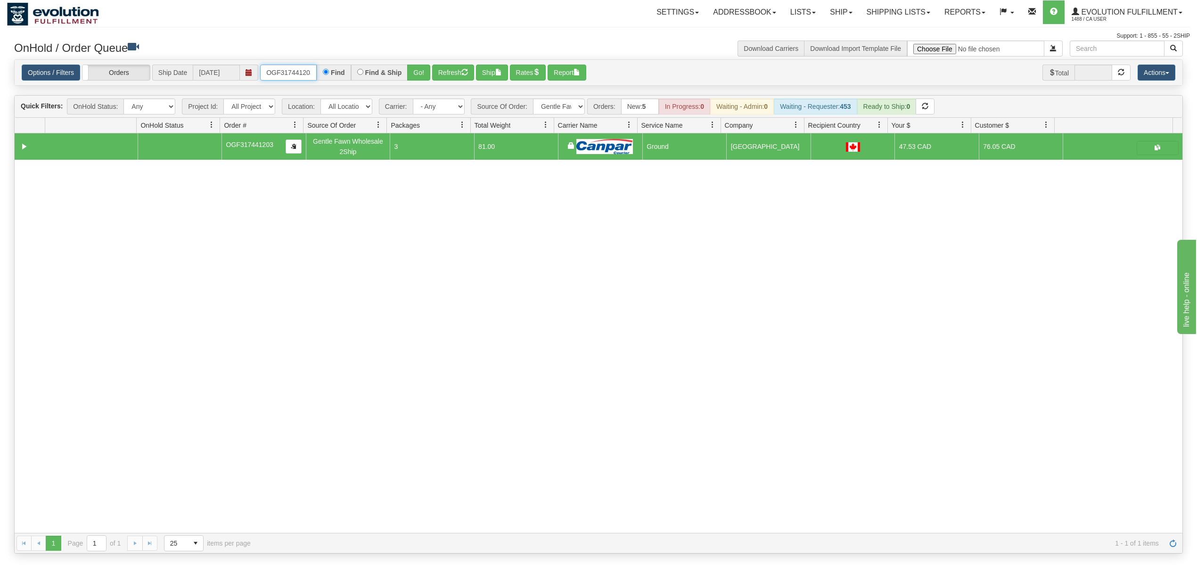
click at [284, 72] on input "OGF317441203" at bounding box center [288, 73] width 57 height 16
type input "OGF317455372"
click at [414, 76] on button "Go!" at bounding box center [418, 73] width 23 height 16
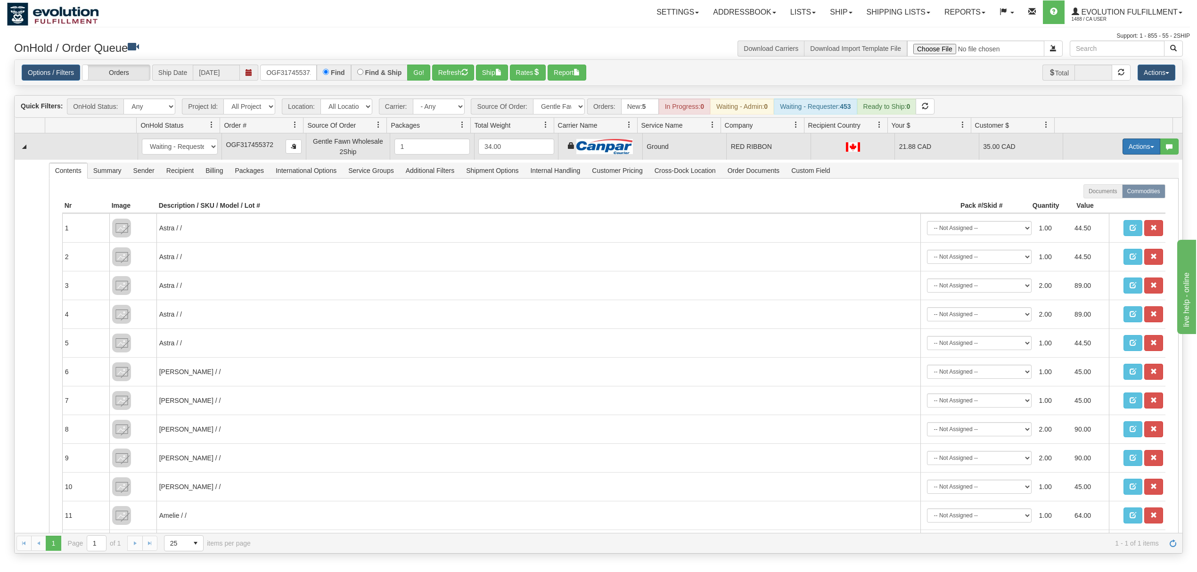
click at [1133, 144] on button "Actions" at bounding box center [1141, 147] width 38 height 16
click at [1106, 200] on link "Ship" at bounding box center [1121, 201] width 75 height 12
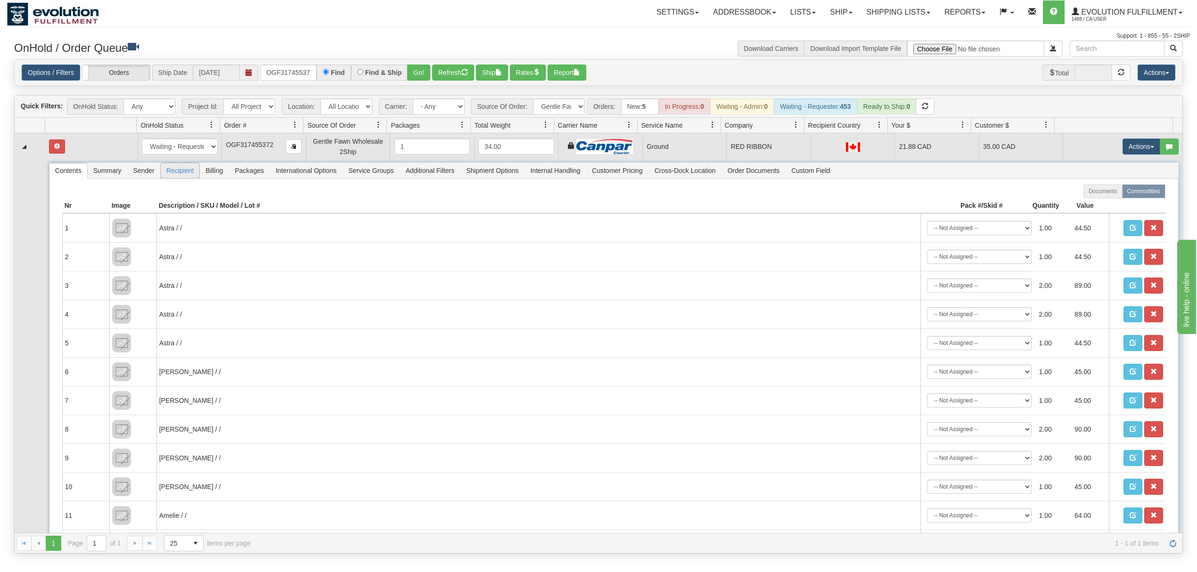
click at [194, 176] on span "Recipient" at bounding box center [180, 170] width 39 height 15
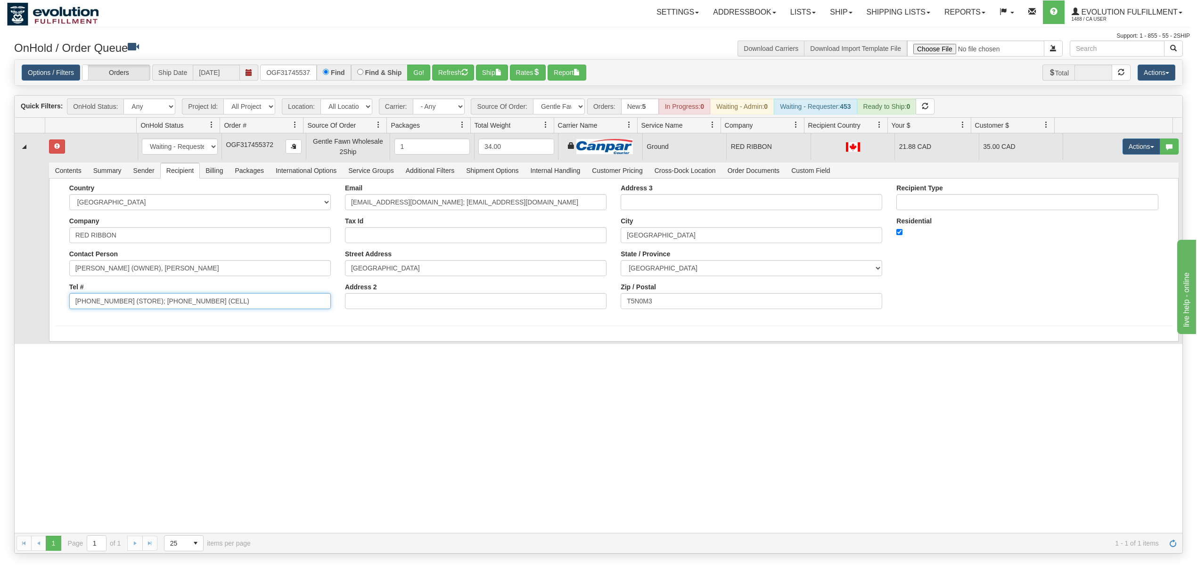
drag, startPoint x: 244, startPoint y: 299, endPoint x: 120, endPoint y: 324, distance: 126.5
click at [120, 324] on form "Country AFGHANISTAN ALAND ISLANDS ALBANIA ALGERIA AMERICAN SAMOA ANDORRA ANGOLA…" at bounding box center [613, 255] width 1117 height 142
type input "(780) 454-4336"
drag, startPoint x: 494, startPoint y: 206, endPoint x: 409, endPoint y: 227, distance: 87.8
click at [409, 227] on div "Email andie@redribbon.ca; rychelle@redribbon.ca Tax Id Street Address 12520 102…" at bounding box center [476, 250] width 276 height 132
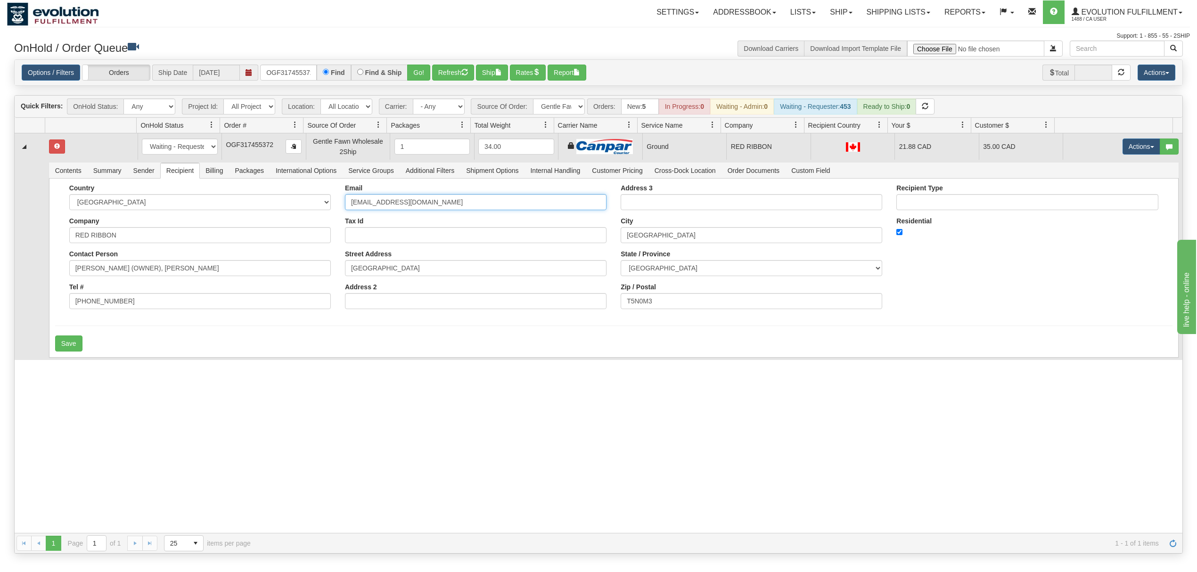
type input "andie@redribbon.ca"
drag, startPoint x: 223, startPoint y: 272, endPoint x: 120, endPoint y: 289, distance: 104.5
click at [120, 289] on div "Country AFGHANISTAN ALAND ISLANDS ALBANIA ALGERIA AMERICAN SAMOA ANDORRA ANGOLA…" at bounding box center [200, 250] width 276 height 132
type input "ANDIE CHIBRI"
click at [76, 343] on button "Save" at bounding box center [68, 343] width 27 height 16
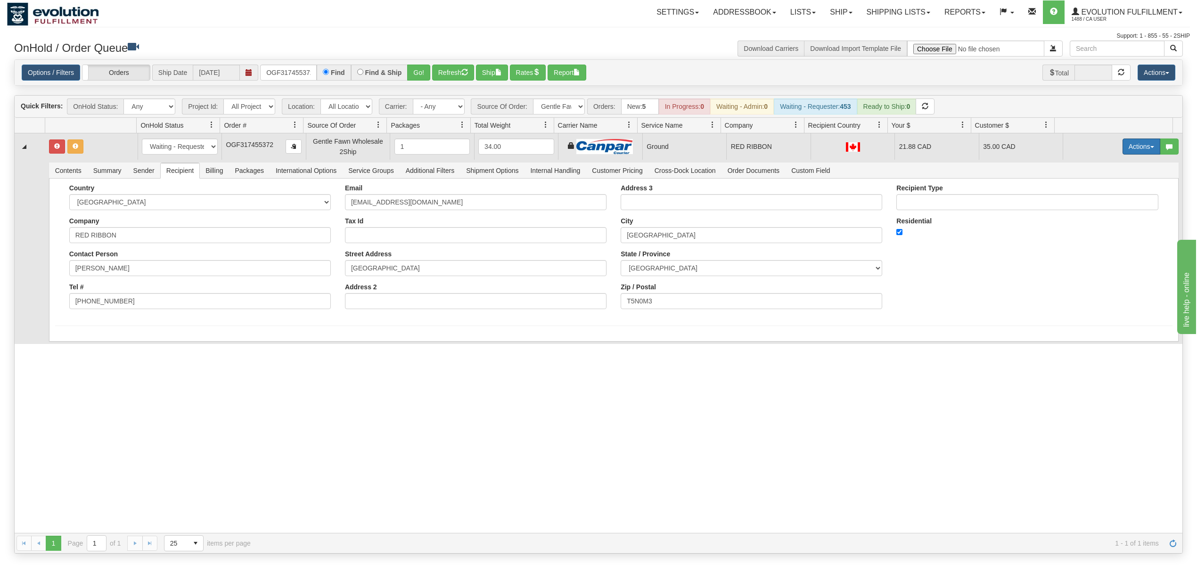
click at [1134, 155] on button "Actions" at bounding box center [1141, 147] width 38 height 16
click at [1101, 198] on link "Ship" at bounding box center [1121, 201] width 75 height 12
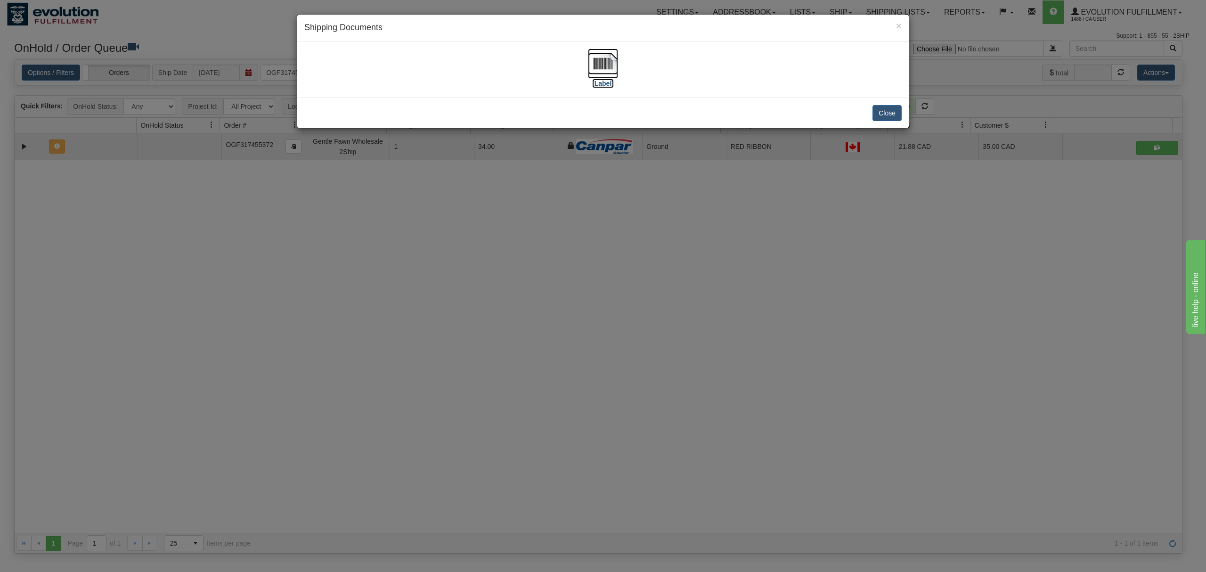
click at [611, 59] on img at bounding box center [603, 64] width 30 height 30
click at [894, 109] on button "Close" at bounding box center [887, 113] width 29 height 16
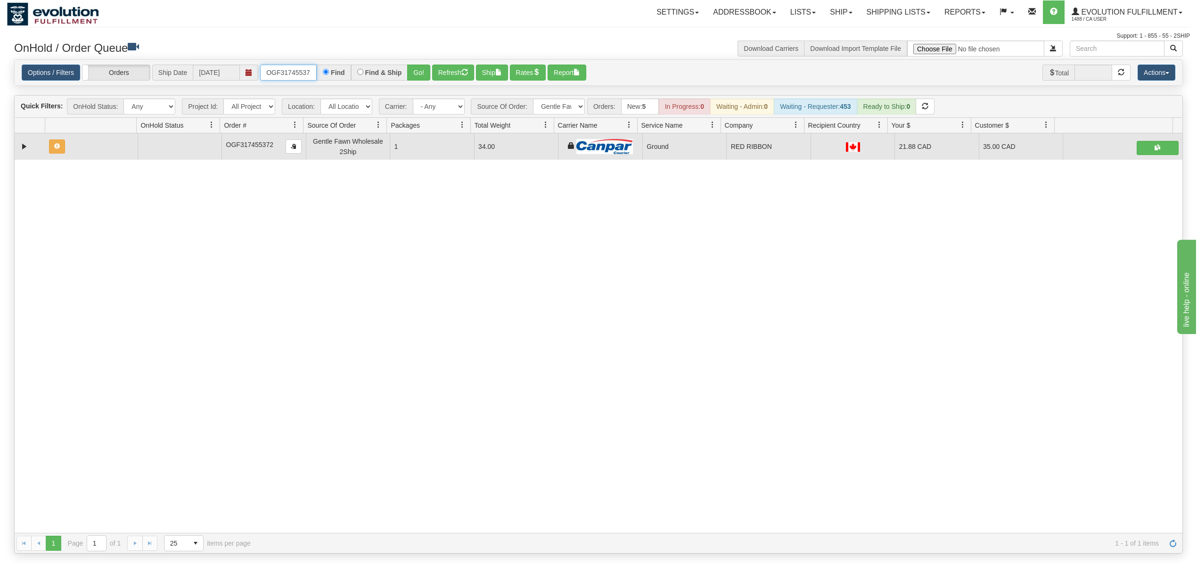
click at [301, 80] on input "OGF317455372" at bounding box center [288, 73] width 57 height 16
click at [416, 77] on button "Go!" at bounding box center [418, 73] width 23 height 16
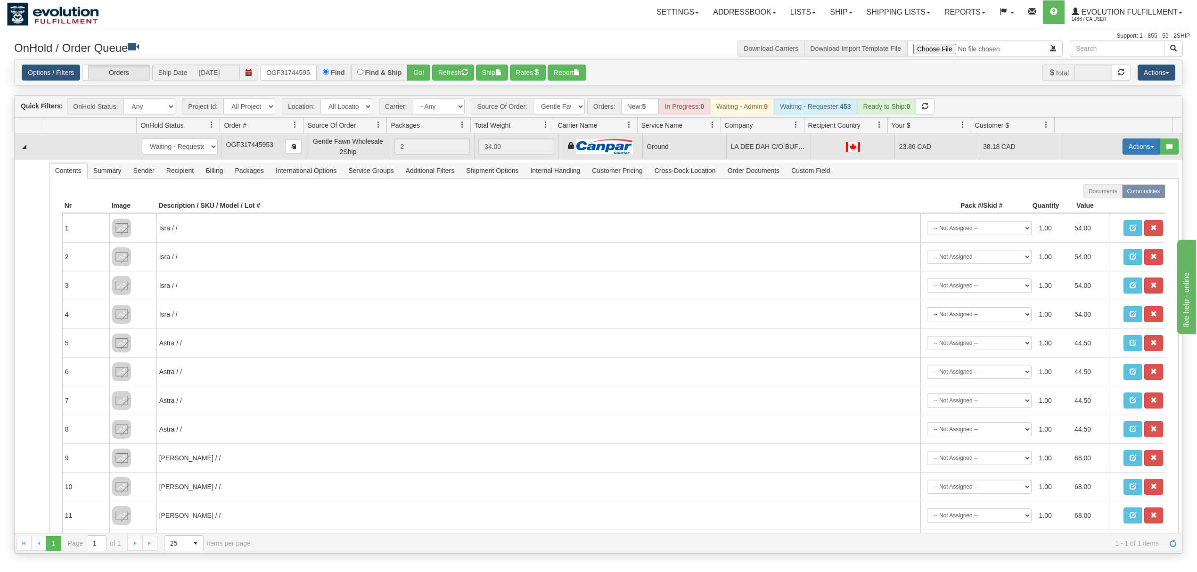
click at [1126, 151] on button "Actions" at bounding box center [1141, 147] width 38 height 16
click at [1094, 200] on span "Ship" at bounding box center [1104, 201] width 20 height 8
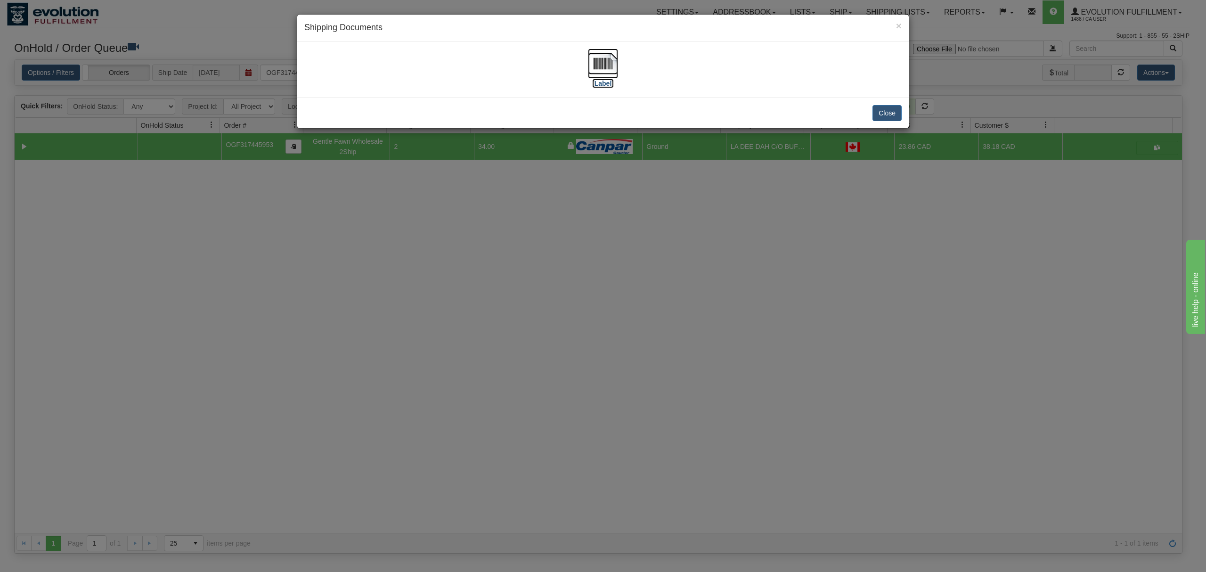
click at [603, 63] on img at bounding box center [603, 64] width 30 height 30
click at [897, 113] on button "Close" at bounding box center [887, 113] width 29 height 16
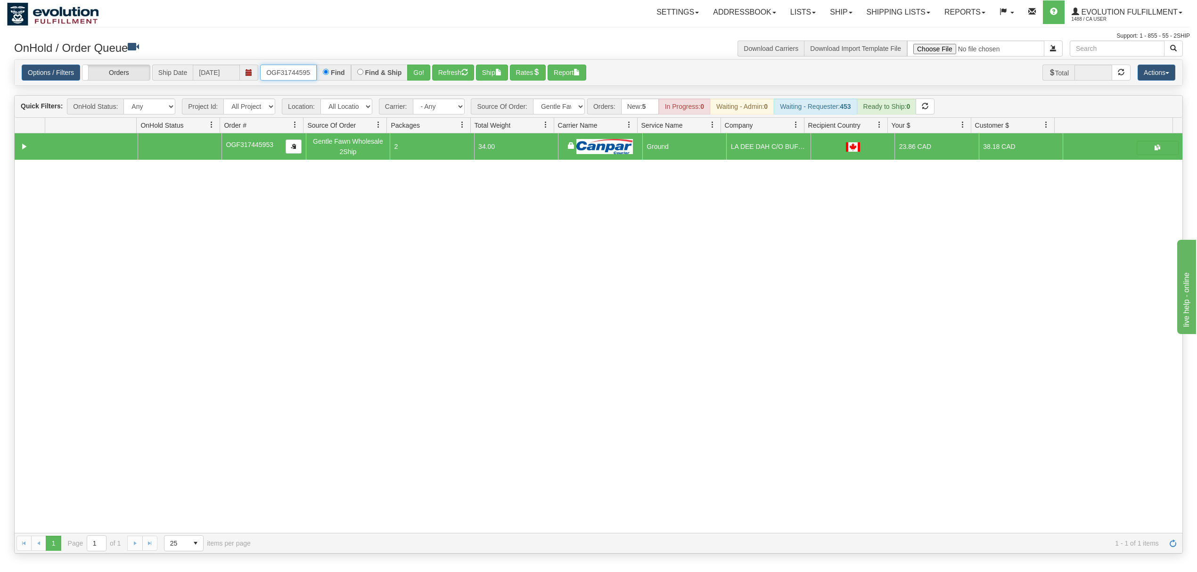
click at [289, 78] on input "OGF317445953" at bounding box center [288, 73] width 57 height 16
click at [415, 73] on button "Go!" at bounding box center [418, 73] width 23 height 16
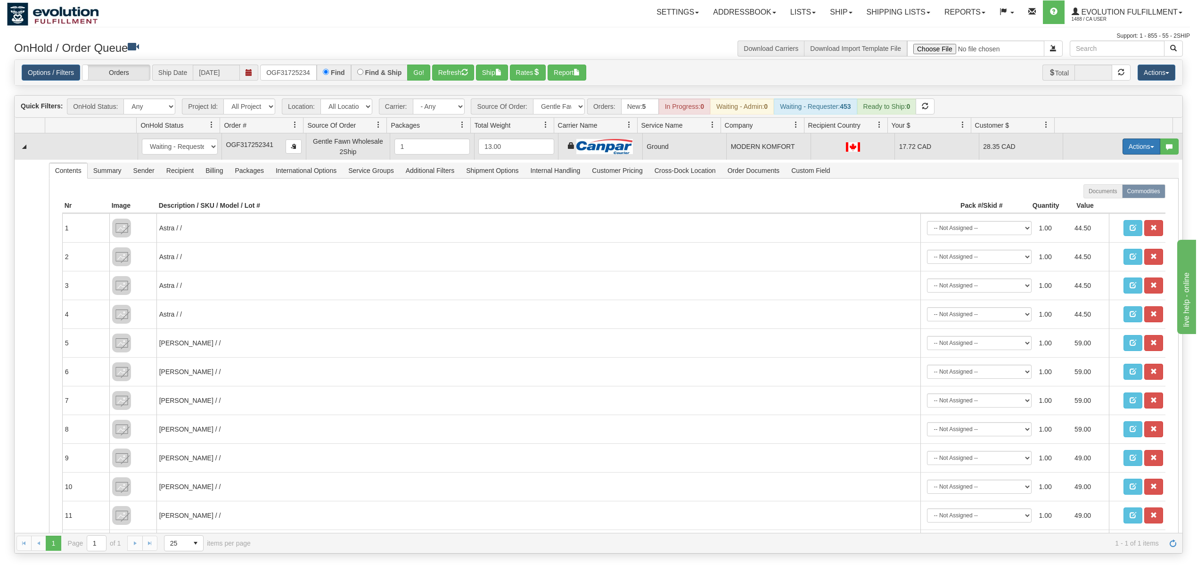
click at [1122, 153] on button "Actions" at bounding box center [1141, 147] width 38 height 16
click at [1099, 201] on span "Ship" at bounding box center [1104, 201] width 20 height 8
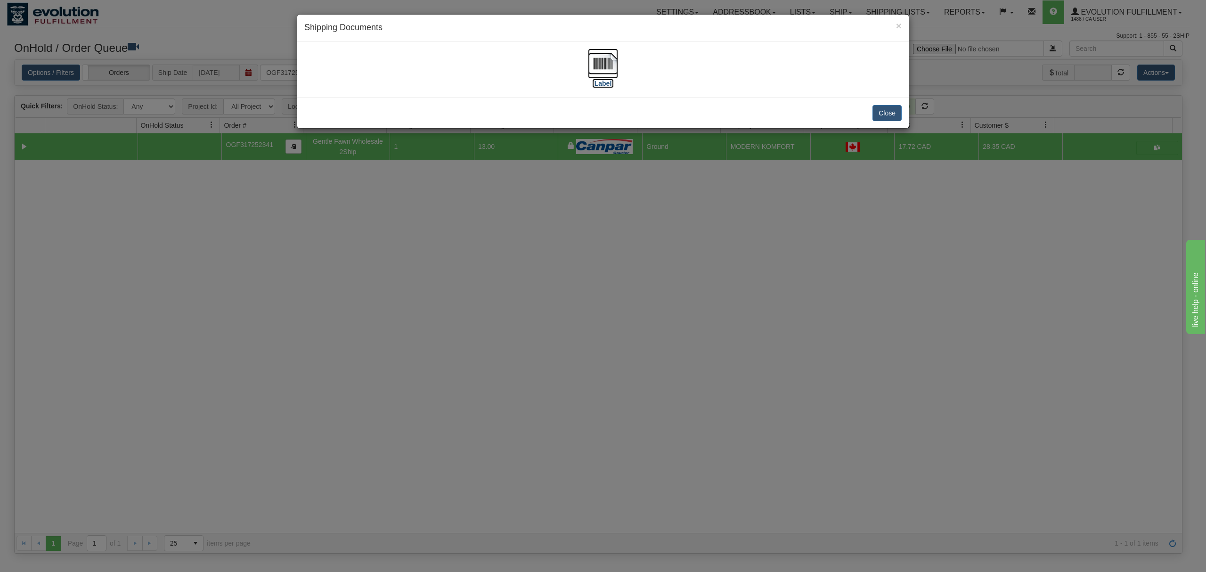
click at [608, 64] on img at bounding box center [603, 64] width 30 height 30
click at [883, 110] on button "Close" at bounding box center [887, 113] width 29 height 16
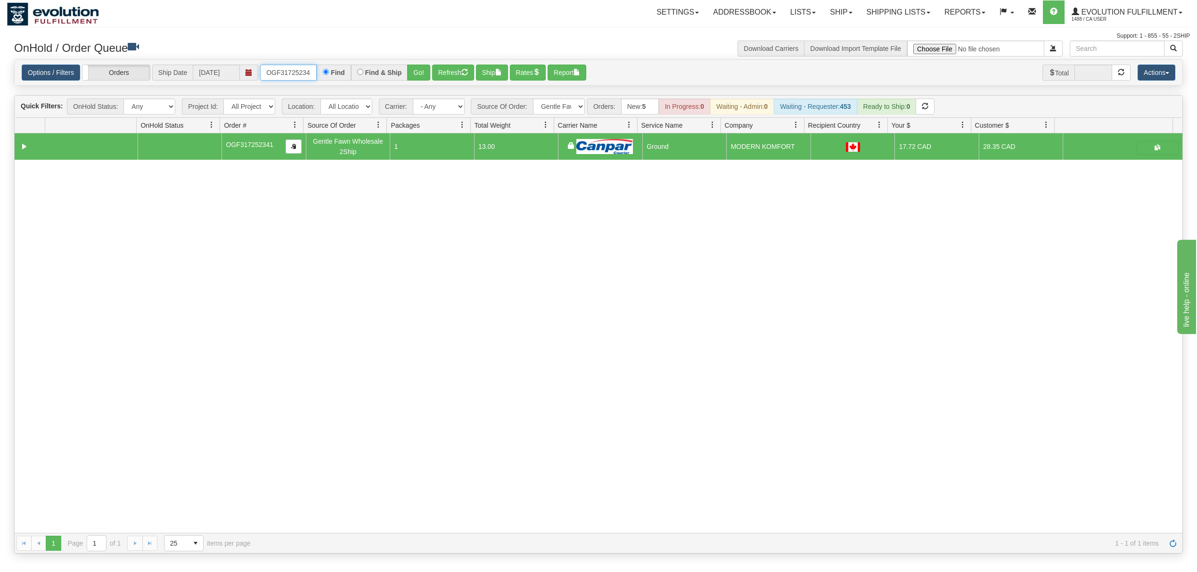
click at [284, 75] on input "OGF317252341" at bounding box center [288, 73] width 57 height 16
type input "OGF317195722"
click at [408, 67] on div "Find & Ship" at bounding box center [379, 73] width 57 height 16
click at [414, 67] on button "Go!" at bounding box center [418, 73] width 23 height 16
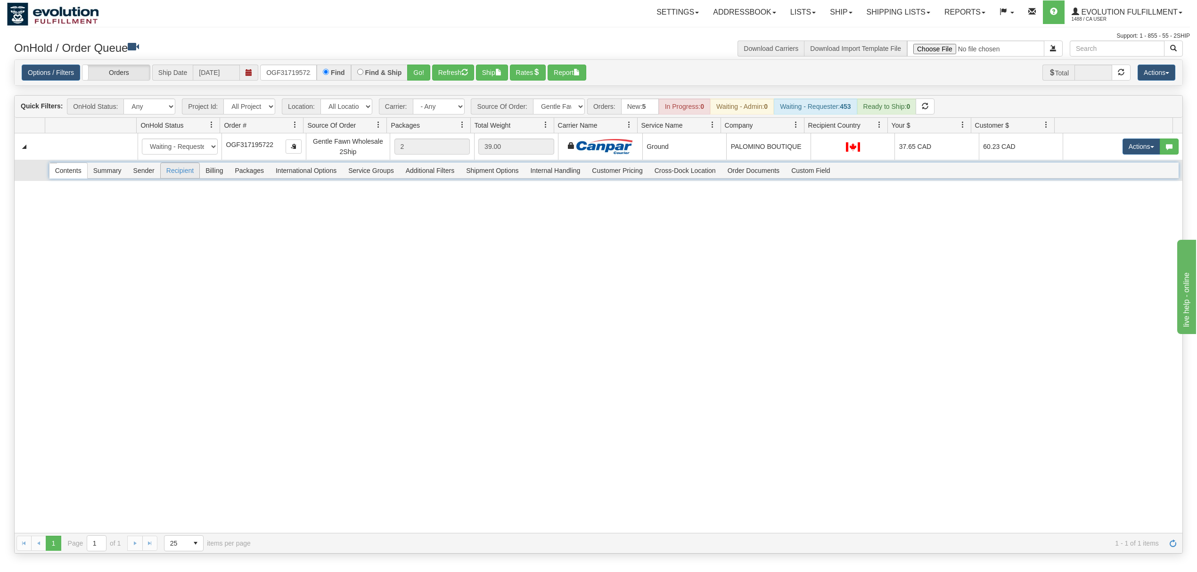
click at [174, 168] on span "Recipient" at bounding box center [180, 170] width 39 height 15
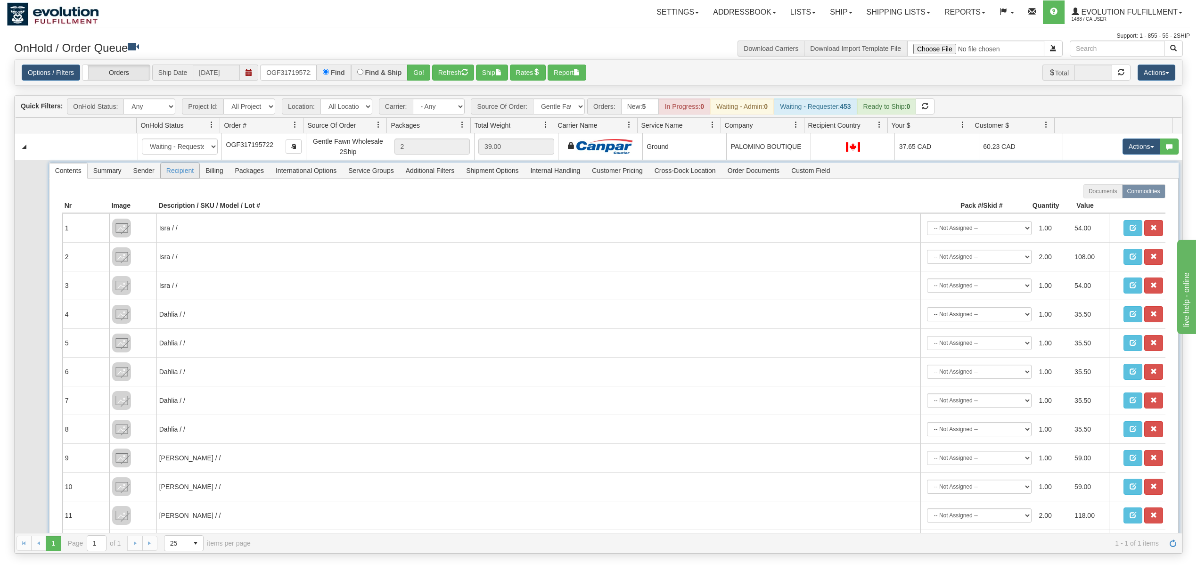
click at [175, 168] on span "Recipient" at bounding box center [180, 170] width 39 height 15
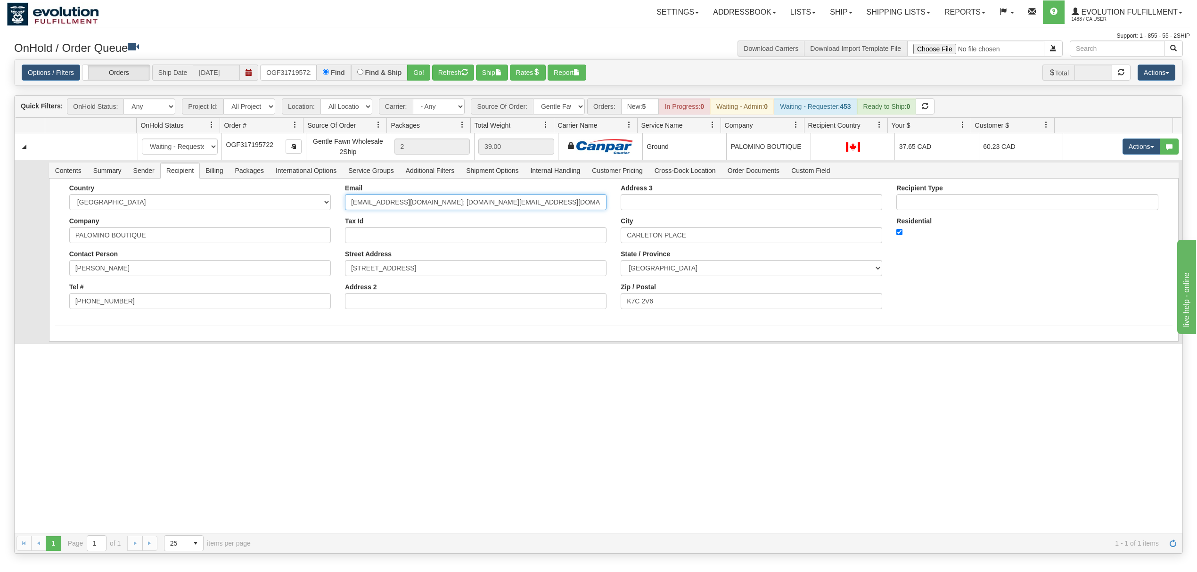
drag, startPoint x: 569, startPoint y: 208, endPoint x: 433, endPoint y: 230, distance: 138.4
click at [433, 227] on div "Email erin_schouten@hotmail.com; shop.palominoboutique@gmail.com Tax Id Street …" at bounding box center [476, 250] width 276 height 132
type input "erin_schouten@hotmail.com"
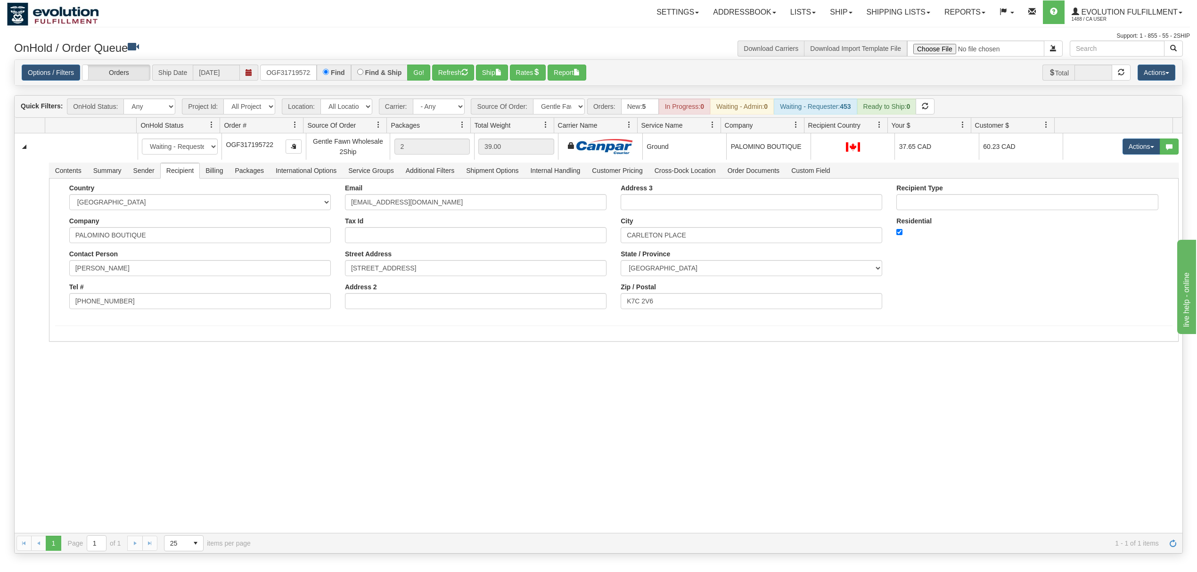
click at [240, 391] on div "31661116 EVOLUTION V3 91216130 91216134 New In Progress Waiting - Admin Waiting…" at bounding box center [598, 333] width 1167 height 400
click at [68, 344] on button "Save" at bounding box center [68, 343] width 27 height 16
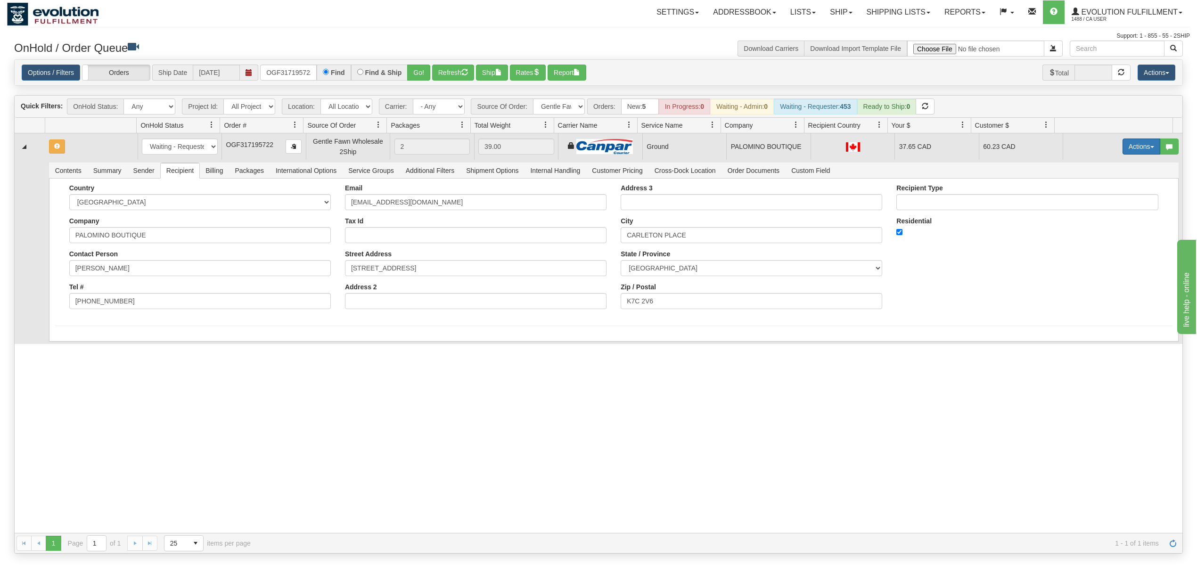
click at [1138, 142] on button "Actions" at bounding box center [1141, 147] width 38 height 16
click at [1094, 202] on span "Ship" at bounding box center [1104, 201] width 20 height 8
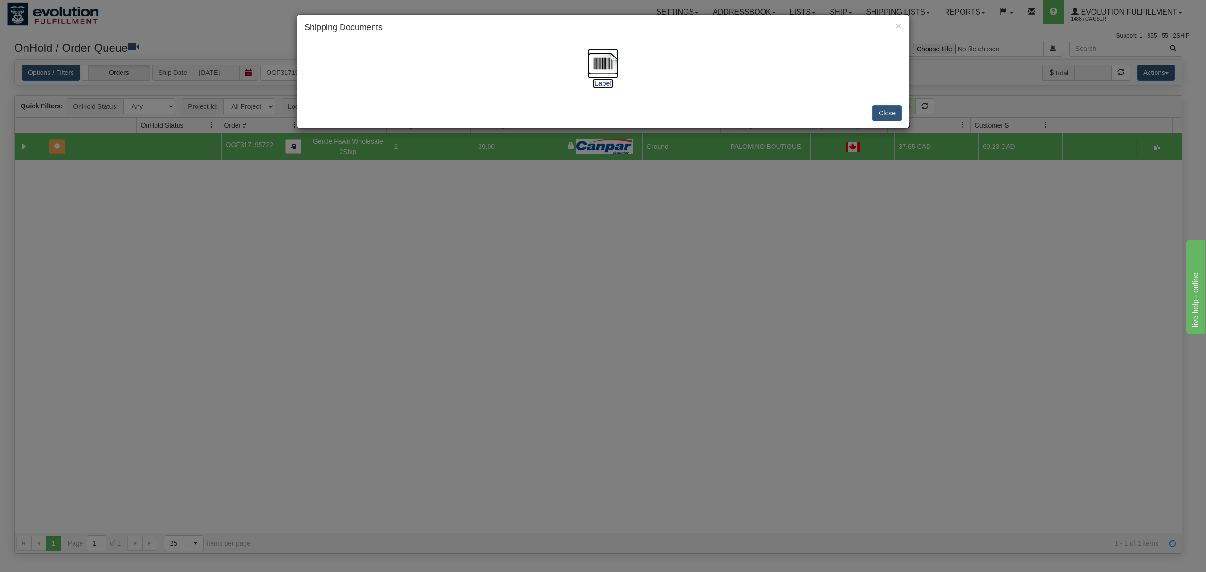
click at [611, 60] on img at bounding box center [603, 64] width 30 height 30
drag, startPoint x: 894, startPoint y: 104, endPoint x: 873, endPoint y: 5, distance: 101.2
click at [894, 103] on div "Close" at bounding box center [603, 113] width 612 height 31
click at [892, 118] on button "Close" at bounding box center [887, 113] width 29 height 16
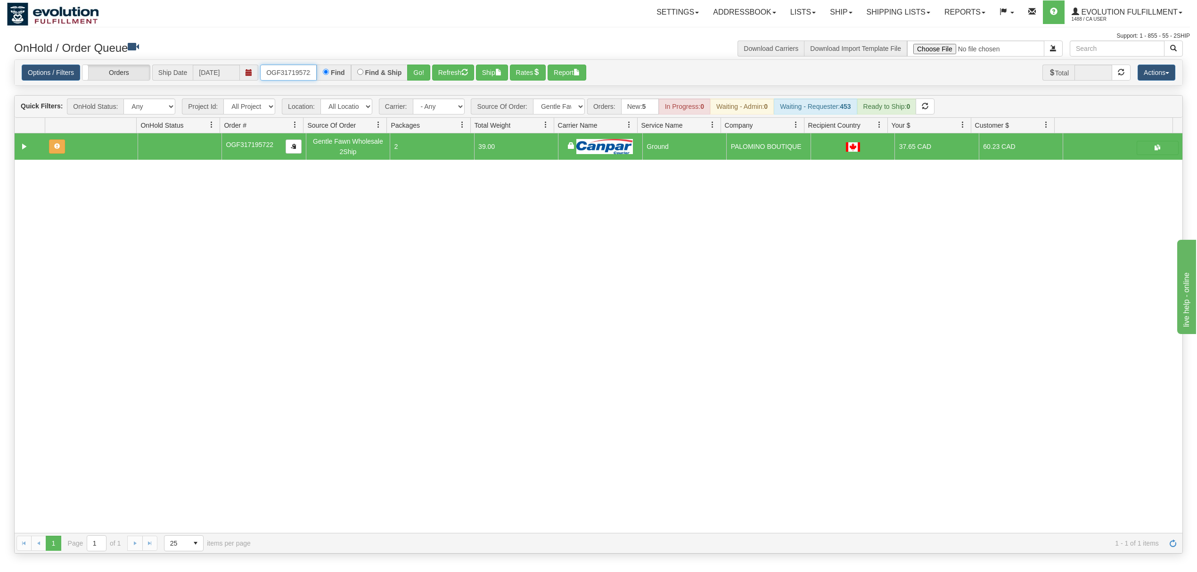
click at [293, 74] on input "OGF317195722" at bounding box center [288, 73] width 57 height 16
click at [294, 74] on input "OGF317195722" at bounding box center [288, 73] width 57 height 16
click at [295, 74] on input "OGF317195722" at bounding box center [288, 73] width 57 height 16
click at [252, 122] on span "Order #" at bounding box center [257, 125] width 75 height 16
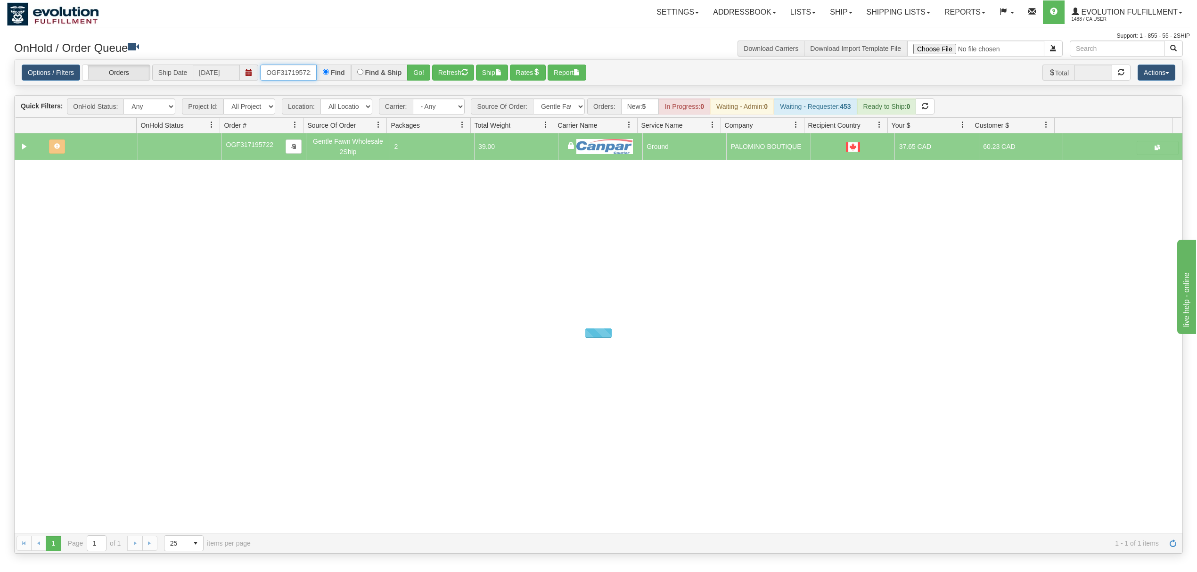
click at [252, 122] on span "Order #" at bounding box center [257, 125] width 75 height 16
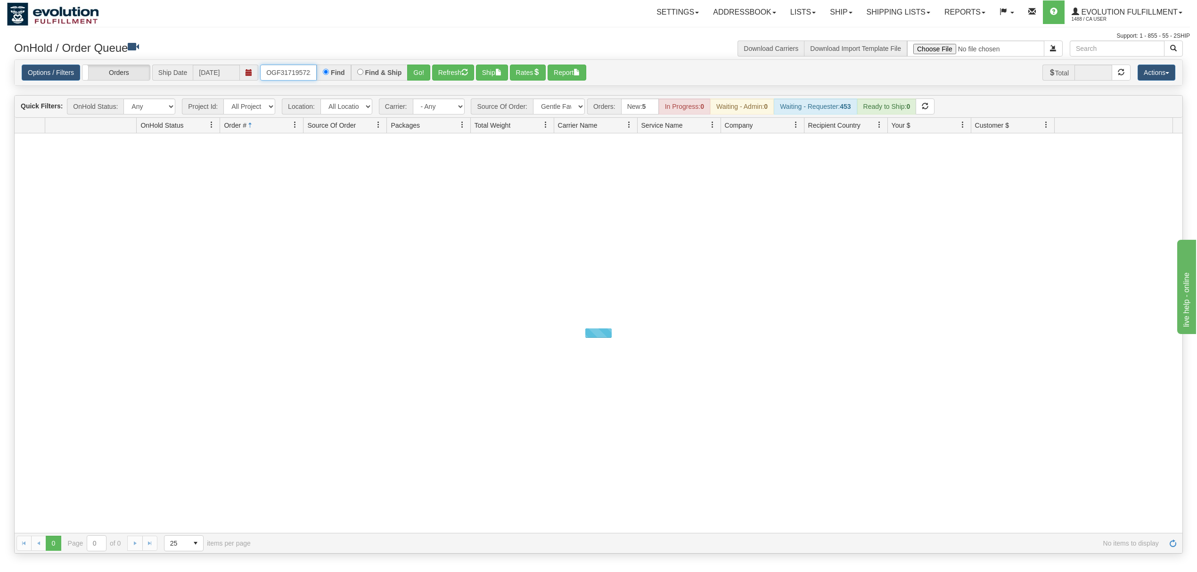
click at [302, 67] on input "OGF317195722" at bounding box center [288, 73] width 57 height 16
click at [419, 72] on button "Go!" at bounding box center [418, 73] width 23 height 16
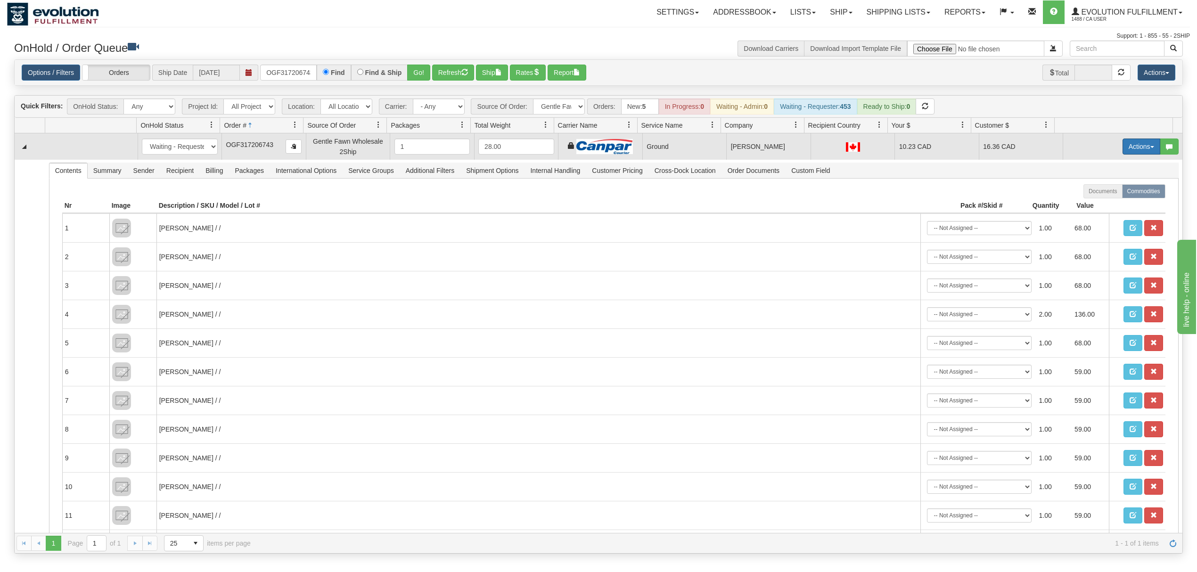
click at [1133, 147] on button "Actions" at bounding box center [1141, 147] width 38 height 16
click at [1095, 204] on span "Ship" at bounding box center [1104, 201] width 20 height 8
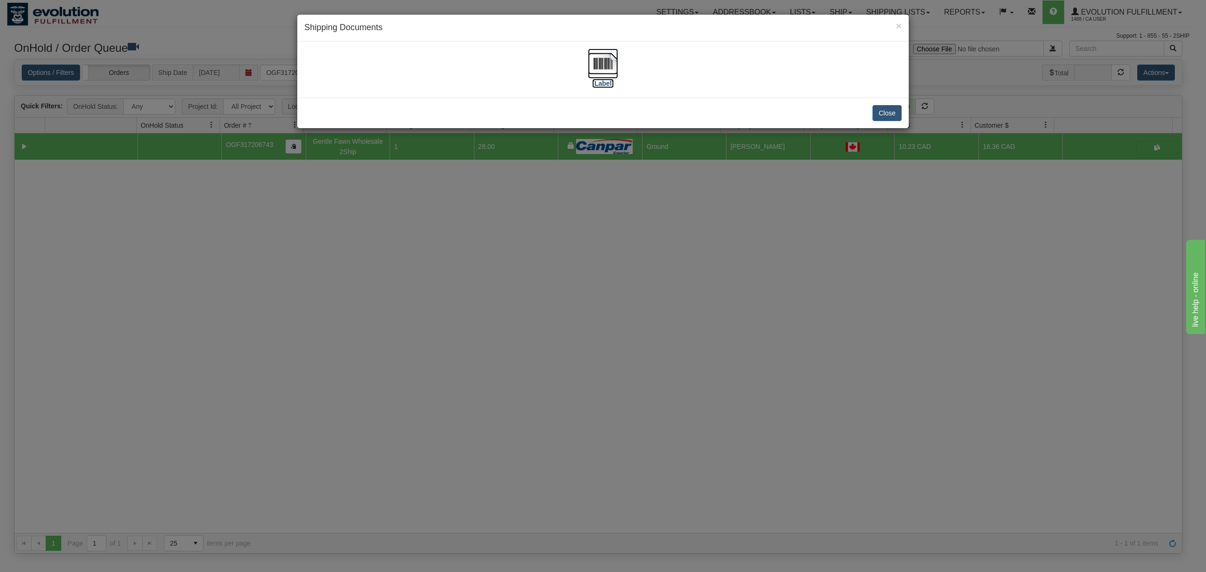
click at [610, 67] on img at bounding box center [603, 64] width 30 height 30
drag, startPoint x: 890, startPoint y: 114, endPoint x: 879, endPoint y: 11, distance: 102.9
click at [890, 108] on button "Close" at bounding box center [887, 113] width 29 height 16
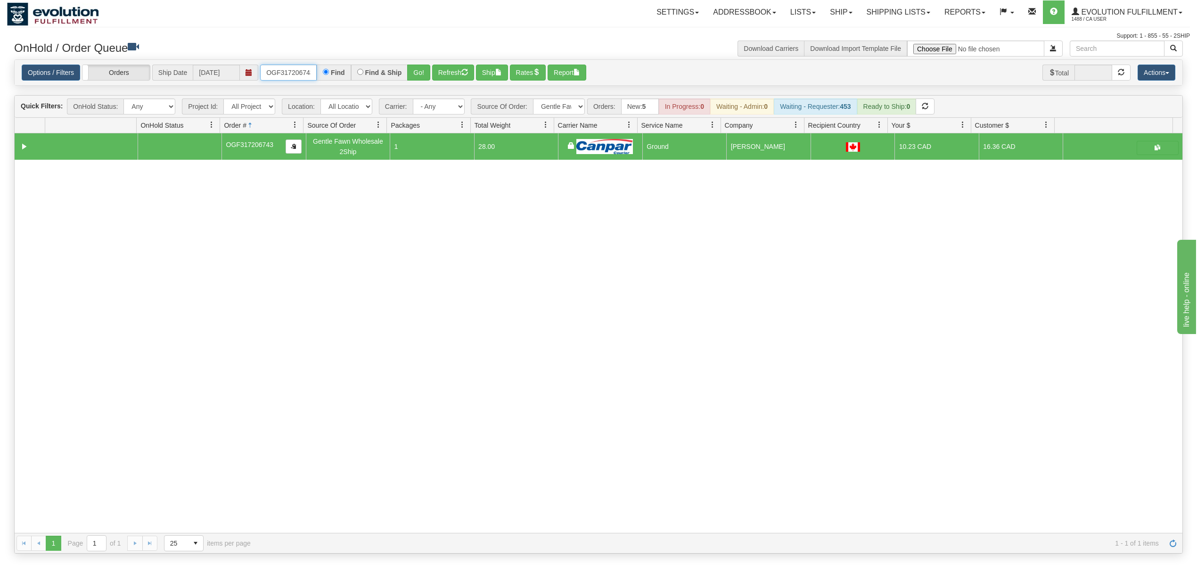
click at [291, 69] on input "OGF317206743" at bounding box center [288, 73] width 57 height 16
click at [428, 67] on button "Go!" at bounding box center [418, 73] width 23 height 16
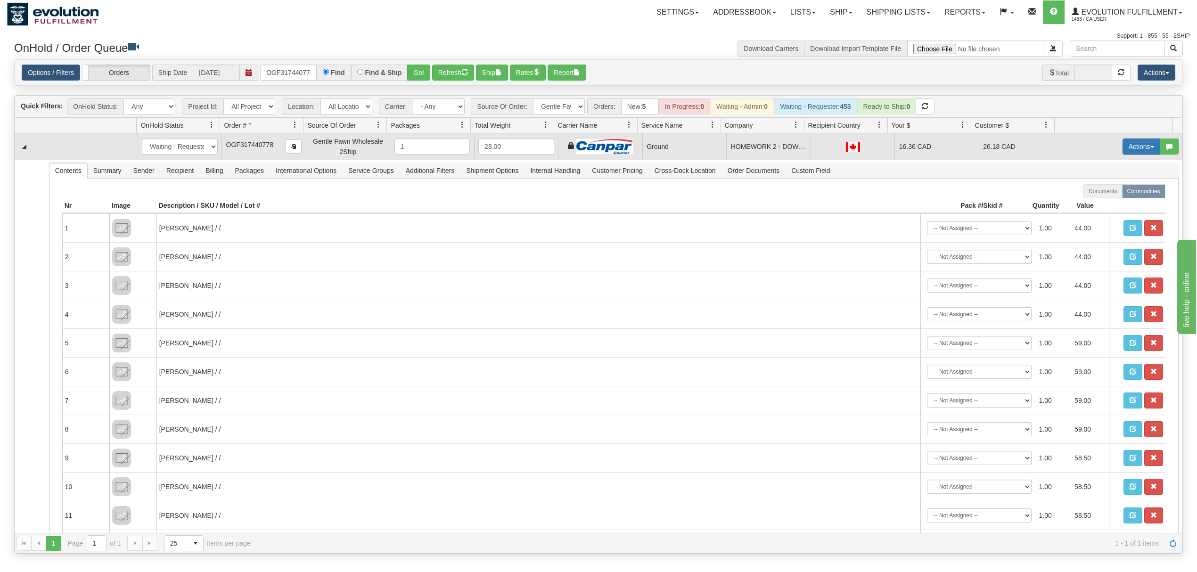
click at [1129, 143] on button "Actions" at bounding box center [1141, 147] width 38 height 16
click at [1095, 204] on span "Ship" at bounding box center [1104, 201] width 20 height 8
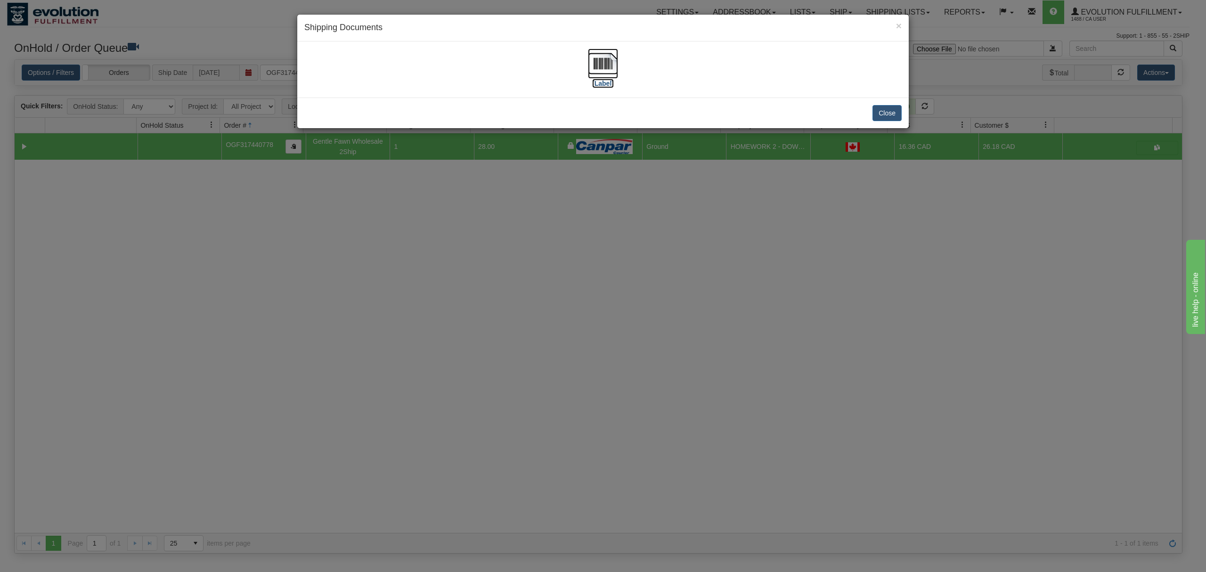
click at [615, 59] on img at bounding box center [603, 64] width 30 height 30
click at [890, 104] on div "Close" at bounding box center [603, 113] width 612 height 31
click at [890, 108] on button "Close" at bounding box center [887, 113] width 29 height 16
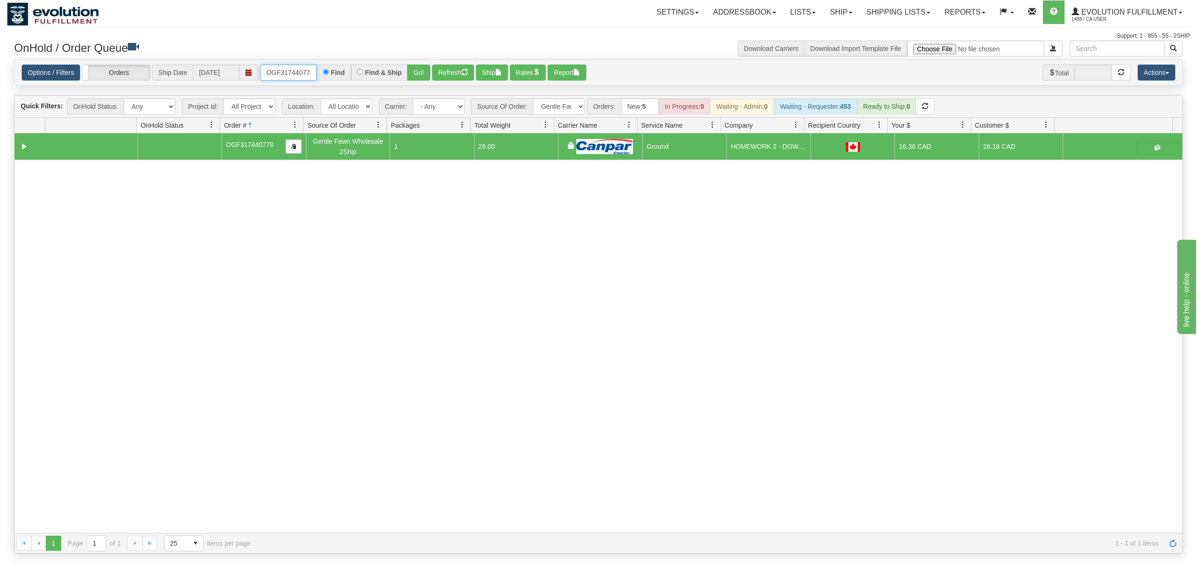
click at [294, 80] on input "OGF317440778" at bounding box center [288, 73] width 57 height 16
click at [294, 78] on input "OGF317440778" at bounding box center [288, 73] width 57 height 16
click at [294, 76] on input "OGF317440778" at bounding box center [288, 73] width 57 height 16
click at [289, 76] on input "OGF317440778" at bounding box center [288, 73] width 57 height 16
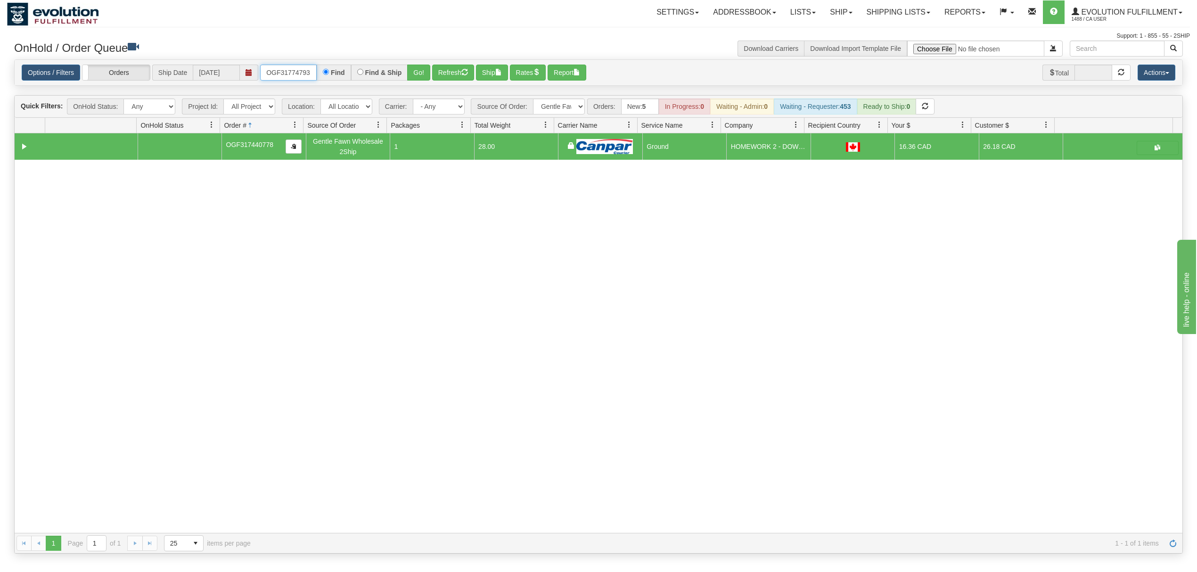
type input "OGF317747932"
click at [420, 72] on button "Go!" at bounding box center [418, 73] width 23 height 16
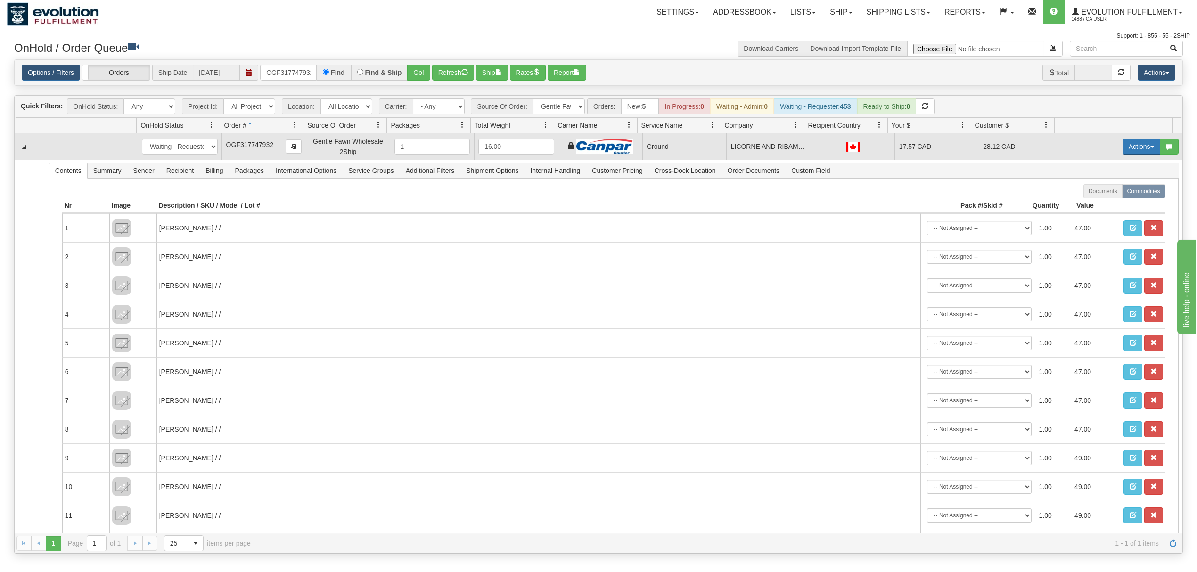
click at [1122, 151] on button "Actions" at bounding box center [1141, 147] width 38 height 16
click at [1094, 205] on span "Ship" at bounding box center [1104, 201] width 20 height 8
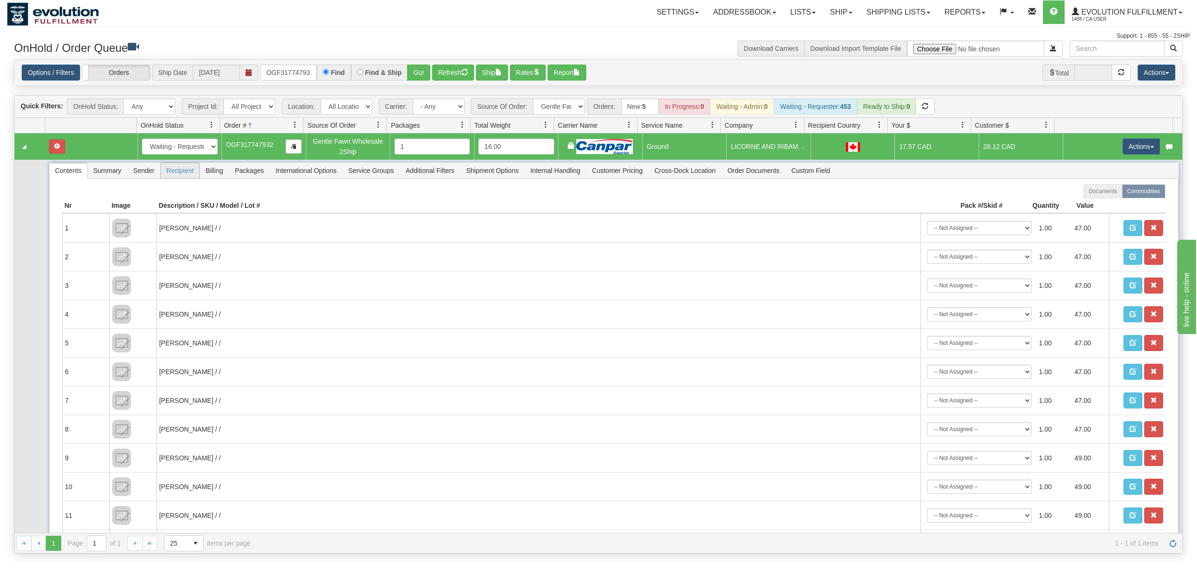
click at [169, 176] on span "Recipient" at bounding box center [180, 170] width 39 height 15
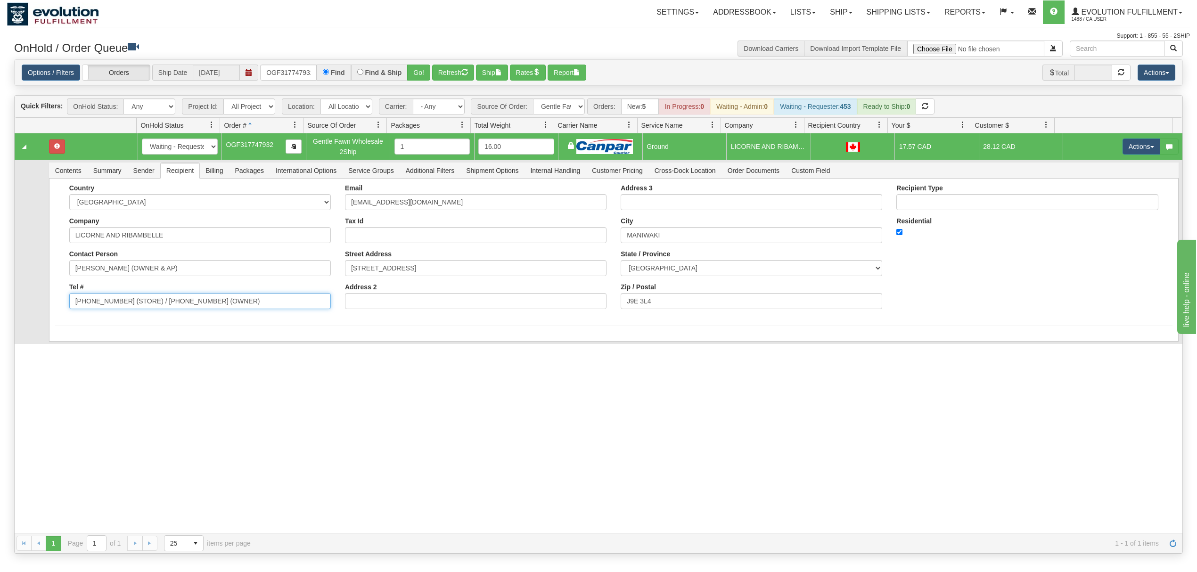
drag, startPoint x: 245, startPoint y: 304, endPoint x: 120, endPoint y: 315, distance: 126.3
click at [120, 315] on div "Country AFGHANISTAN ALAND ISLANDS ALBANIA ALGERIA AMERICAN SAMOA ANDORRA ANGOLA…" at bounding box center [200, 250] width 276 height 132
type input "(819) 440-9317"
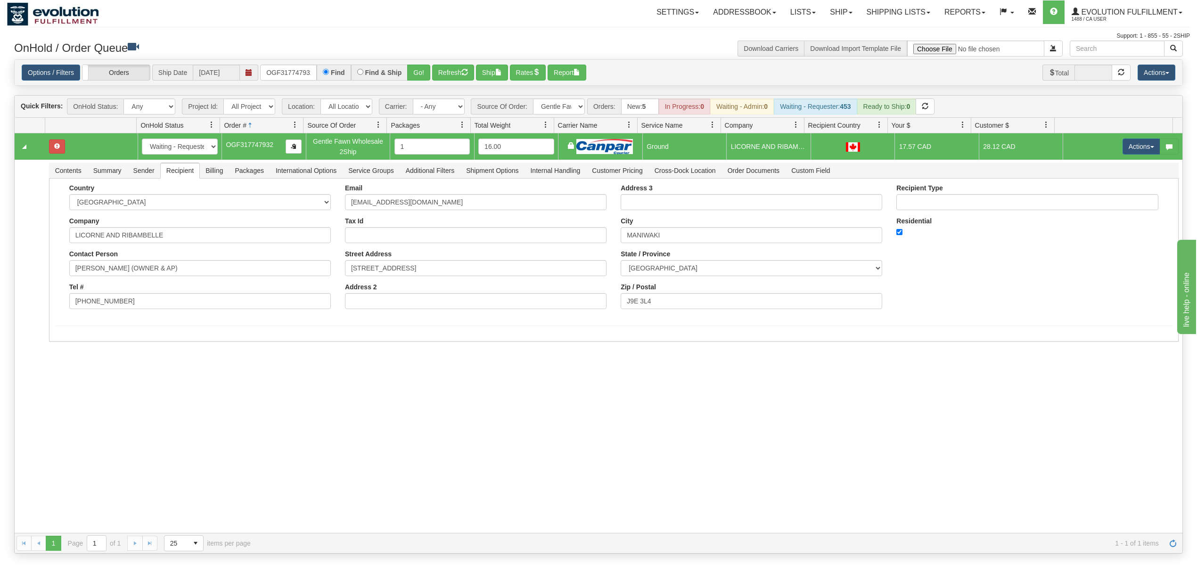
click at [70, 424] on div "31661826 EVOLUTION V3 91218052 91218053 New In Progress Waiting - Admin Waiting…" at bounding box center [598, 333] width 1167 height 400
click at [61, 346] on button "Save" at bounding box center [68, 343] width 27 height 16
click at [1122, 155] on button "Actions" at bounding box center [1141, 147] width 38 height 16
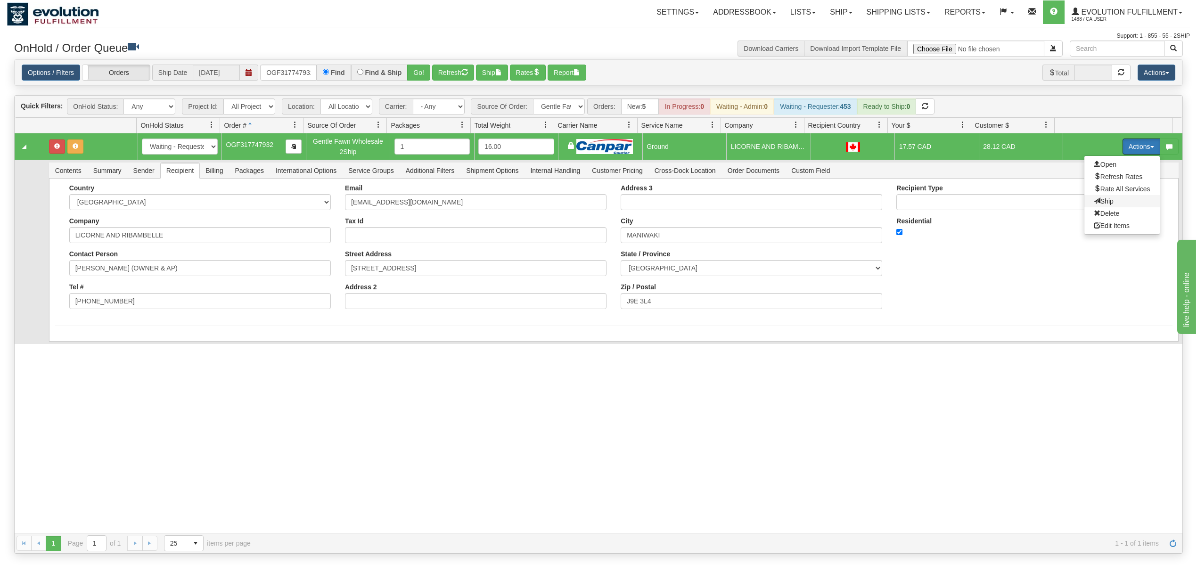
click at [1094, 199] on span at bounding box center [1097, 200] width 7 height 7
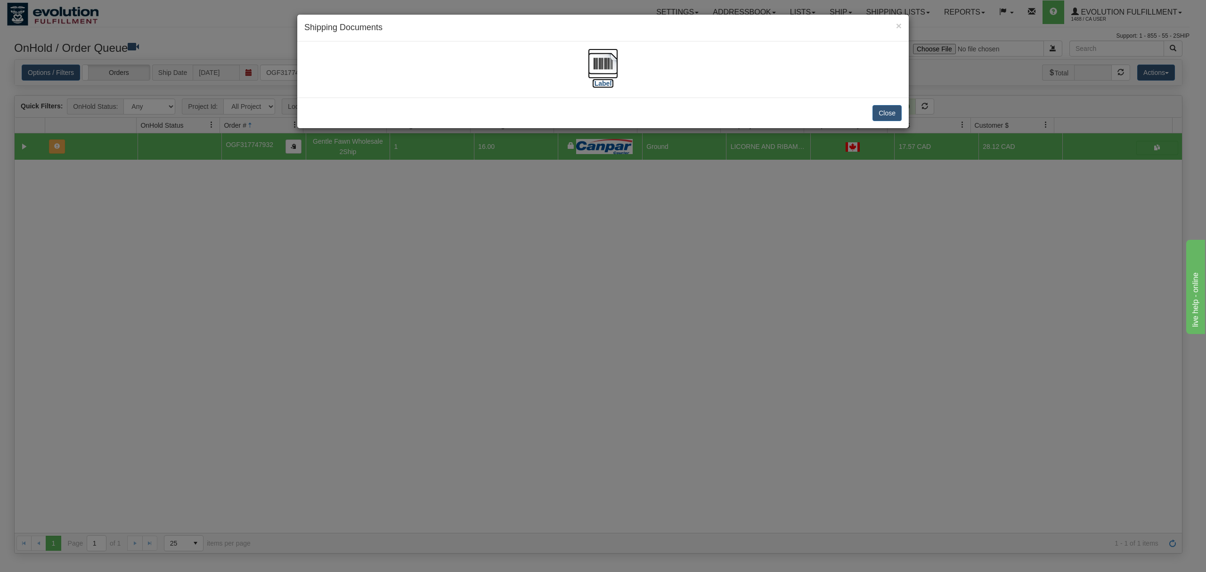
click at [616, 63] on img at bounding box center [603, 64] width 30 height 30
drag, startPoint x: 884, startPoint y: 115, endPoint x: 885, endPoint y: 78, distance: 37.2
click at [884, 114] on button "Close" at bounding box center [887, 113] width 29 height 16
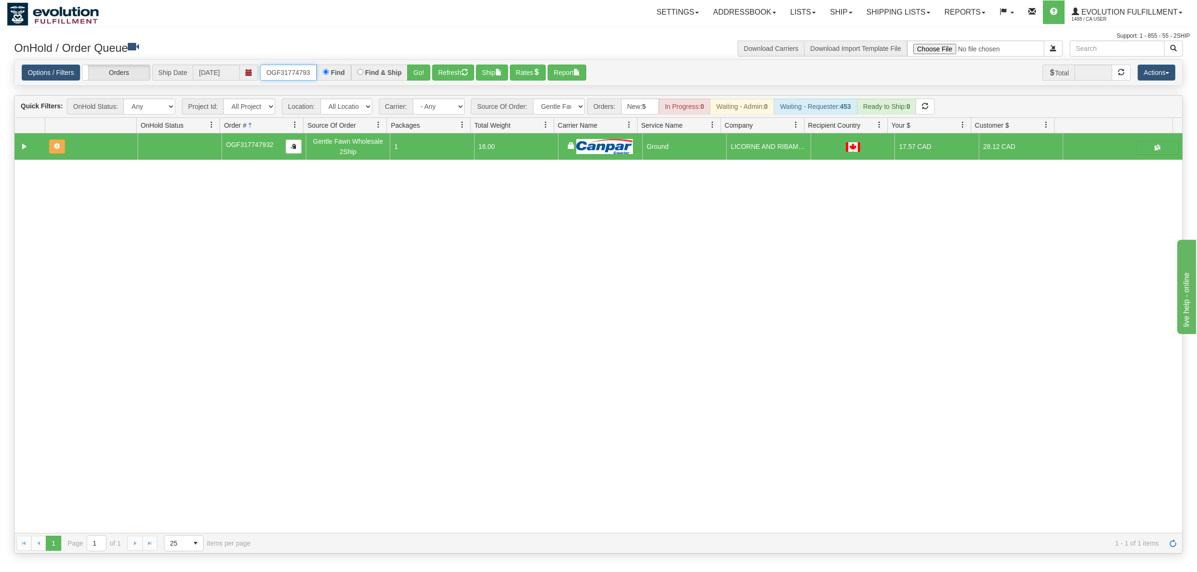
click at [299, 75] on input "OGF317747932" at bounding box center [288, 73] width 57 height 16
click at [416, 70] on button "Go!" at bounding box center [418, 73] width 23 height 16
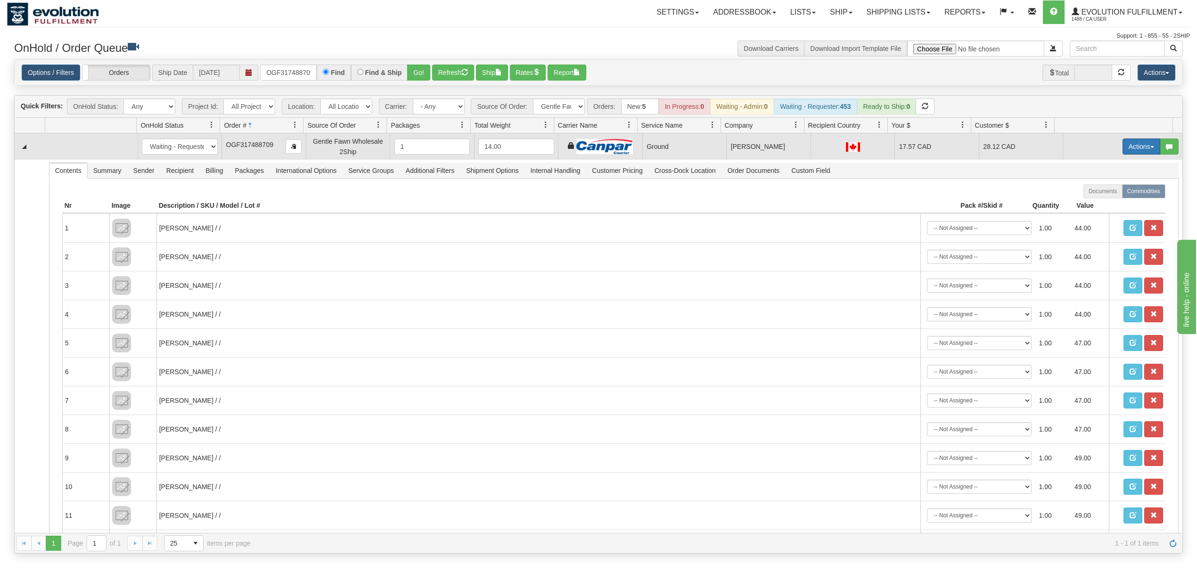
click at [1134, 145] on button "Actions" at bounding box center [1141, 147] width 38 height 16
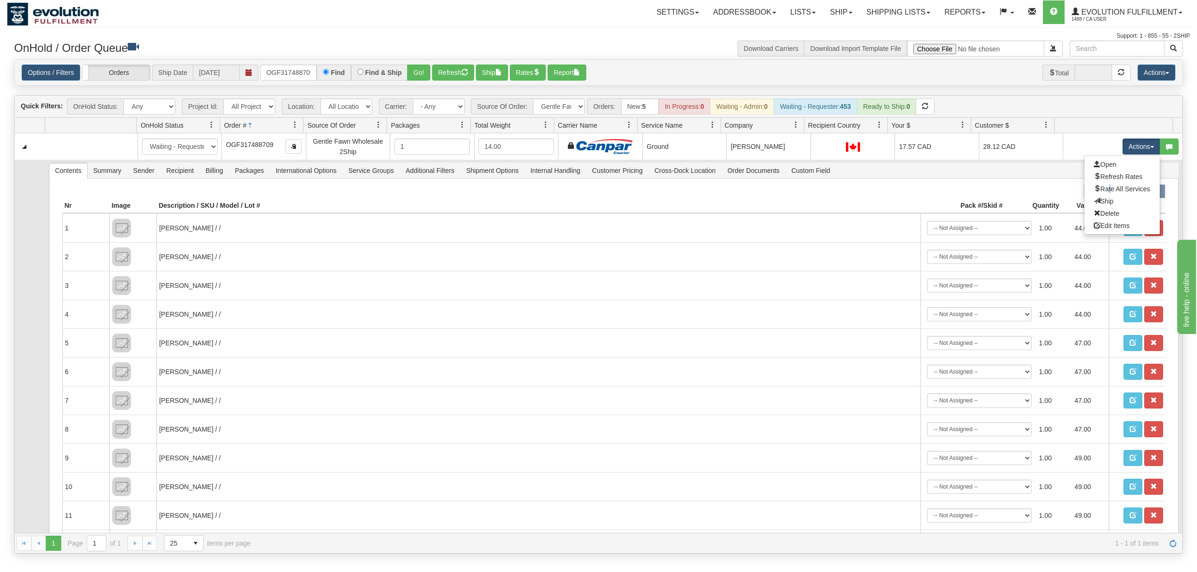
drag, startPoint x: 1088, startPoint y: 196, endPoint x: 1091, endPoint y: 179, distance: 17.7
click at [1091, 180] on ul "Open Refresh Rates Rate All Services Ship Delete Edit Items" at bounding box center [1122, 194] width 76 height 79
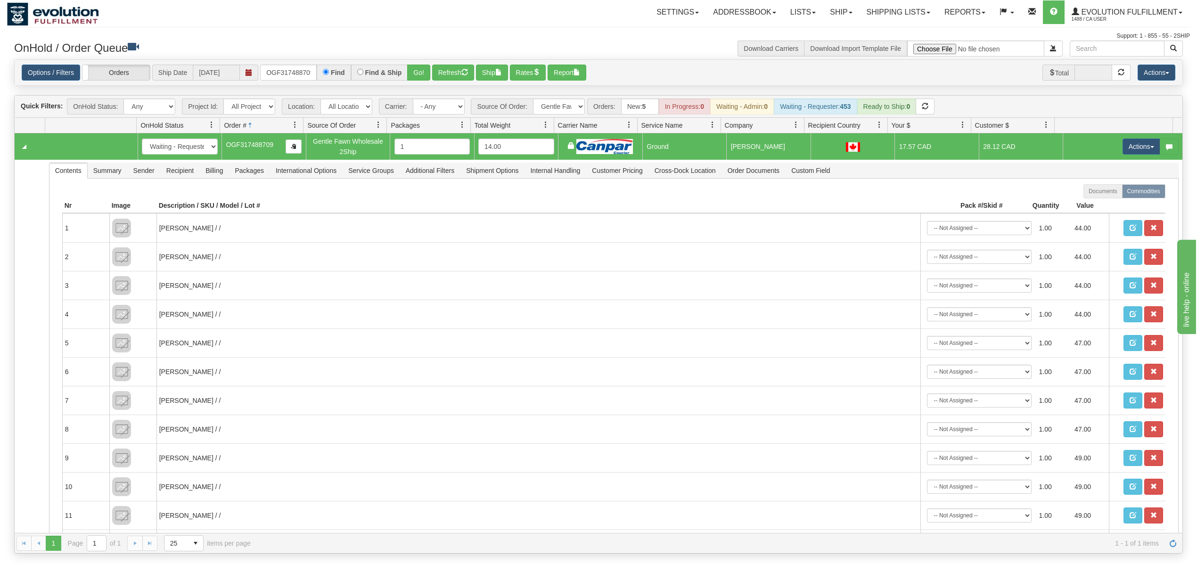
click at [1073, 102] on div "Quick Filters: OnHold Status: Any New In Progress Waiting - Admin Waiting - Req…" at bounding box center [598, 107] width 1167 height 22
click at [1126, 149] on button "Actions" at bounding box center [1141, 147] width 38 height 16
click at [1094, 204] on span "Ship" at bounding box center [1104, 201] width 20 height 8
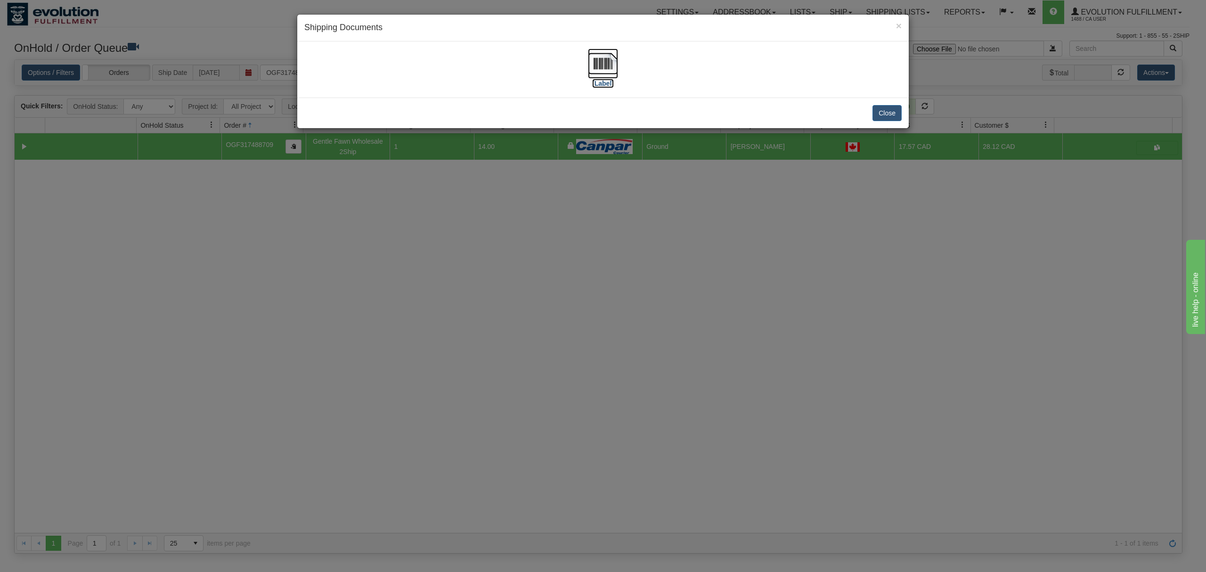
click at [607, 60] on img at bounding box center [603, 64] width 30 height 30
click at [894, 105] on div "Close" at bounding box center [603, 113] width 612 height 31
click at [891, 106] on button "Close" at bounding box center [887, 113] width 29 height 16
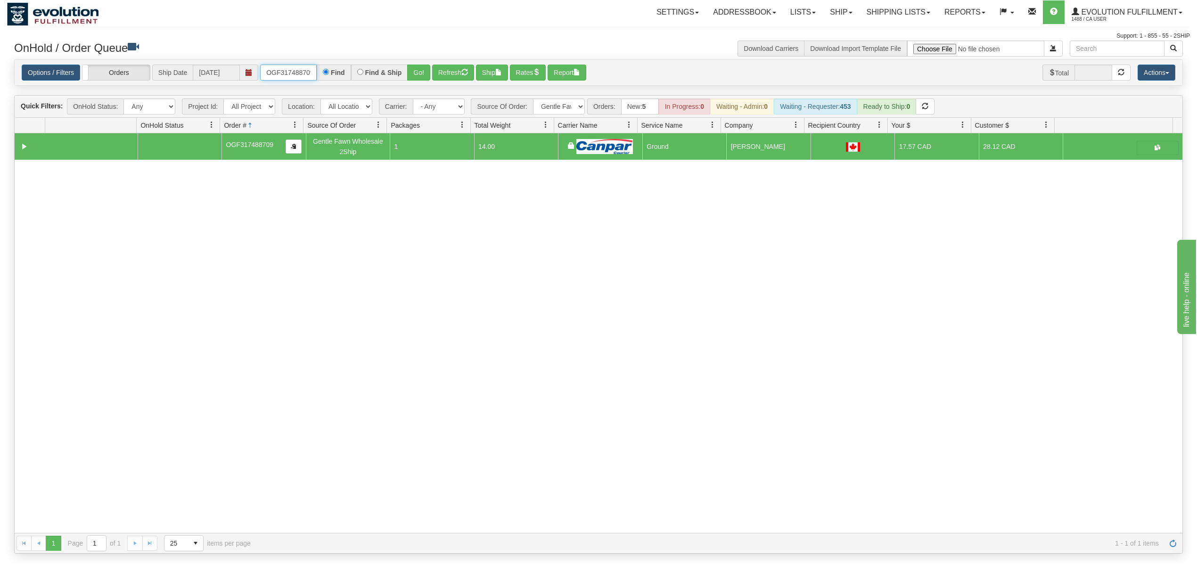
click at [283, 74] on input "OGF317488709" at bounding box center [288, 73] width 57 height 16
click at [287, 75] on input "OGF317488709" at bounding box center [288, 73] width 57 height 16
click at [428, 76] on button "Go!" at bounding box center [418, 73] width 23 height 16
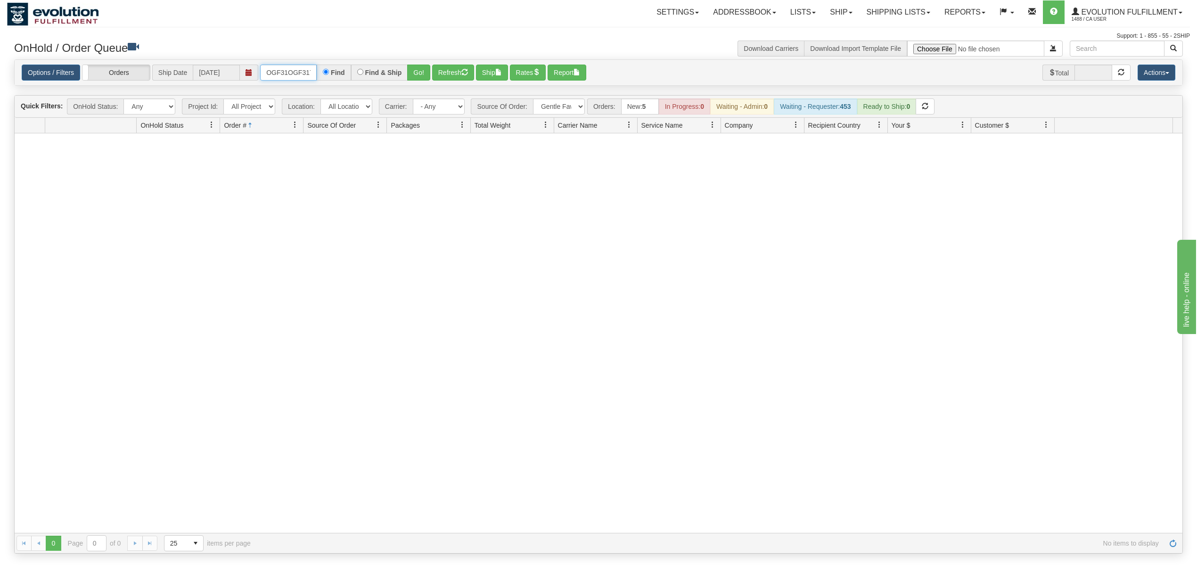
scroll to position [0, 51]
drag, startPoint x: 268, startPoint y: 75, endPoint x: 368, endPoint y: 75, distance: 100.8
click at [368, 75] on div "OGF31OGF3173013007488709 Find Find & Ship Go!" at bounding box center [345, 73] width 170 height 16
type input "OGF317301300"
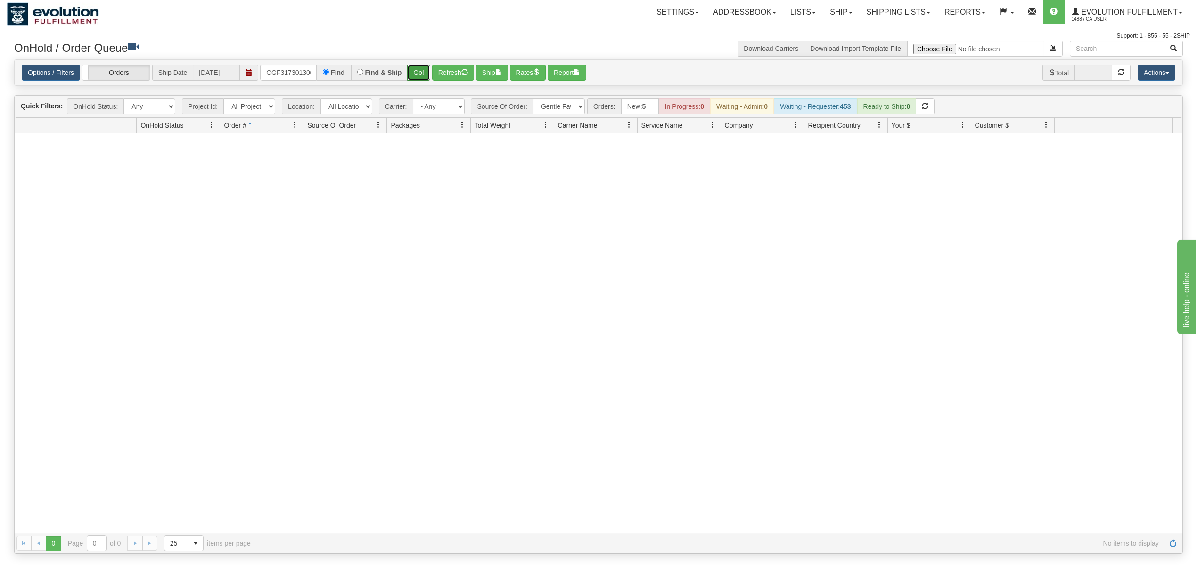
click at [413, 71] on button "Go!" at bounding box center [418, 73] width 23 height 16
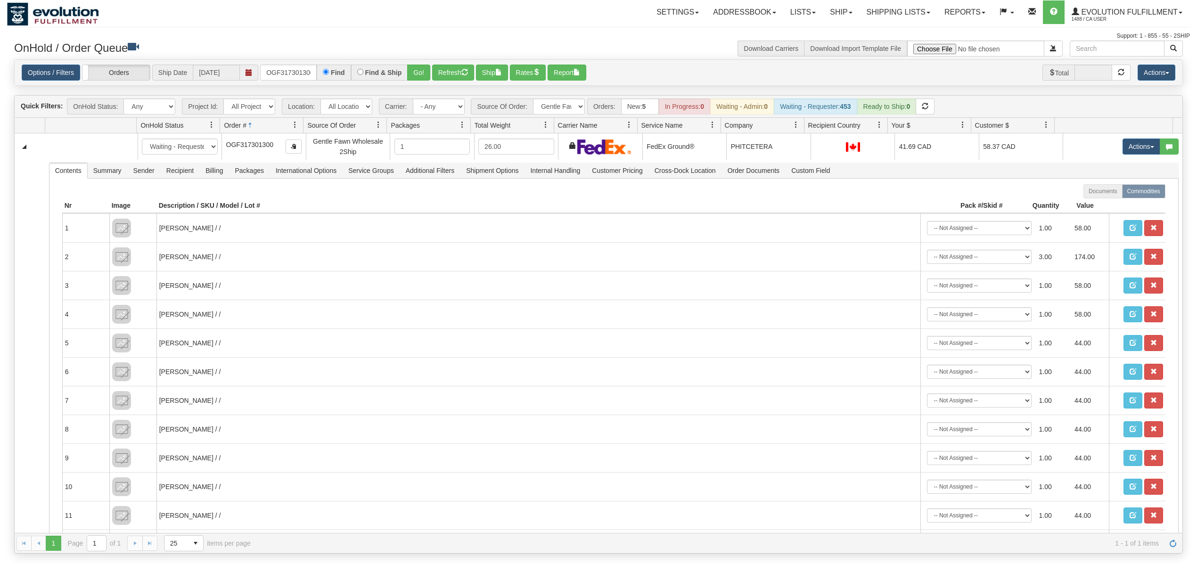
select select "Gentle Fawn Wholesale 2Ship"
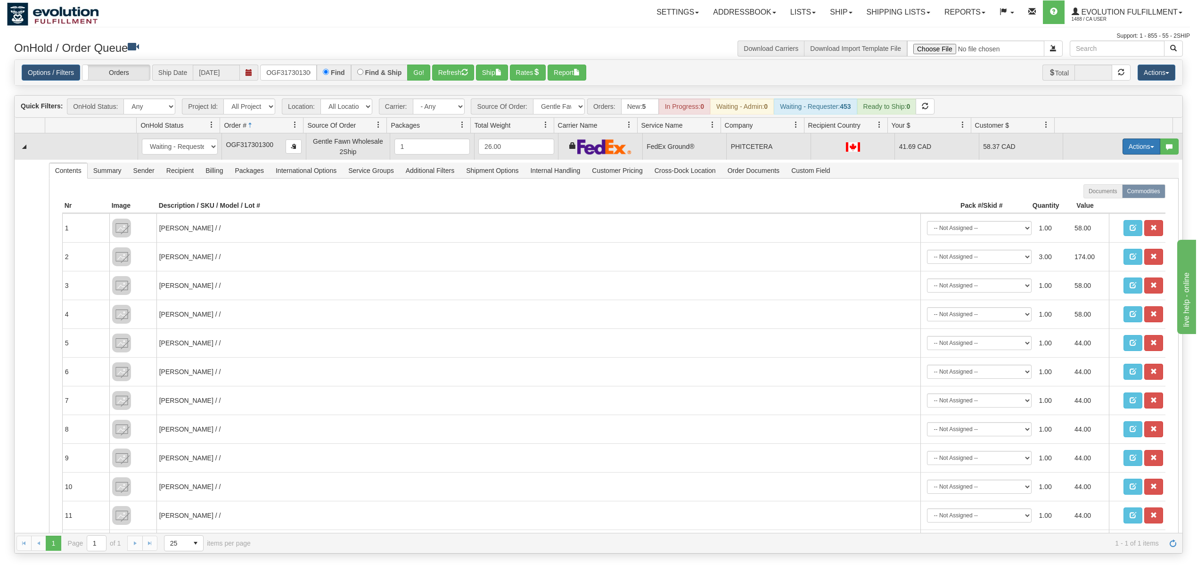
click at [1123, 149] on button "Actions" at bounding box center [1141, 147] width 38 height 16
click at [1102, 201] on link "Ship" at bounding box center [1121, 201] width 75 height 12
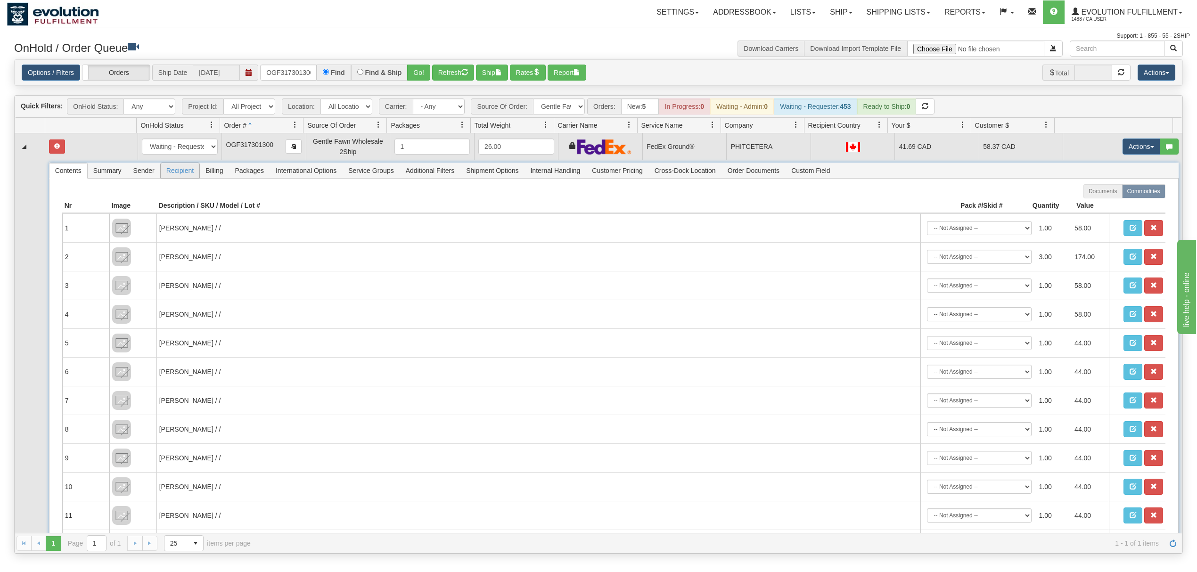
click at [178, 175] on span "Recipient" at bounding box center [180, 170] width 39 height 15
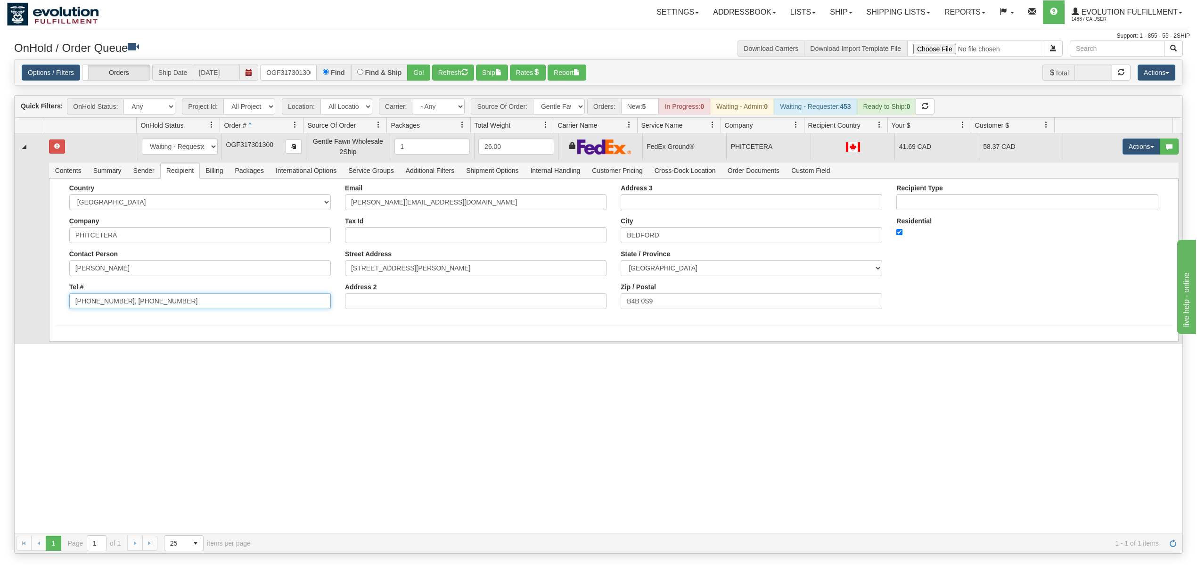
drag, startPoint x: 182, startPoint y: 310, endPoint x: 117, endPoint y: 323, distance: 65.9
click at [117, 323] on form "Country AFGHANISTAN ALAND ISLANDS ALBANIA ALGERIA AMERICAN SAMOA ANDORRA ANGOLA…" at bounding box center [613, 255] width 1117 height 142
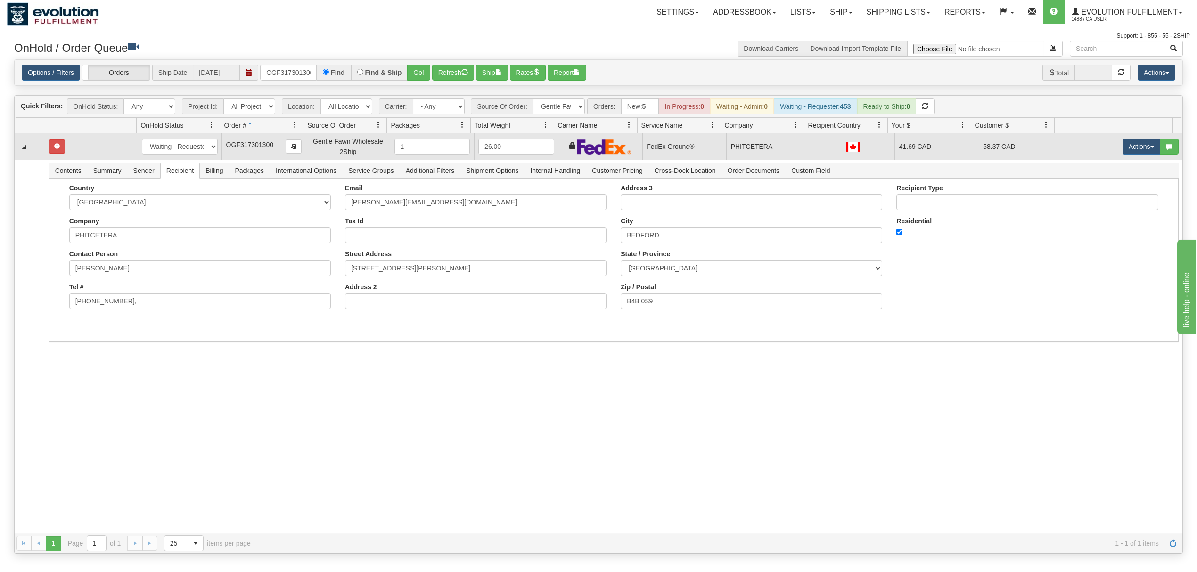
click at [99, 354] on div "31650945 EVOLUTION V3 91193619 91193620 New In Progress Waiting - Admin Waiting…" at bounding box center [598, 333] width 1167 height 400
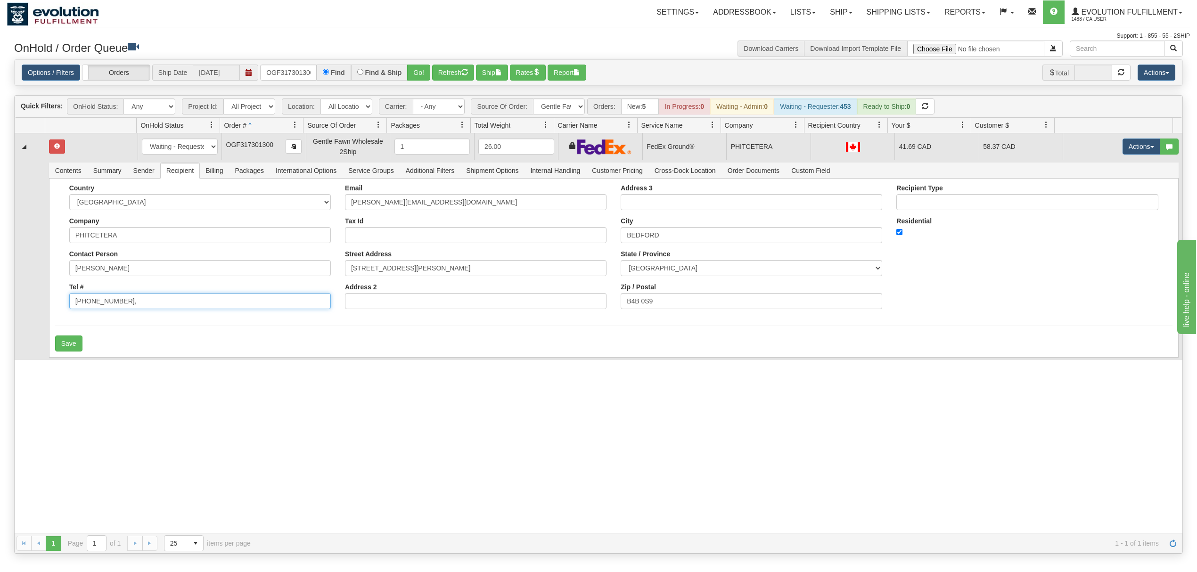
click at [140, 298] on input "902-835-6157," at bounding box center [199, 301] width 261 height 16
type input "902-835-6157"
click at [83, 349] on div "Save" at bounding box center [613, 343] width 1117 height 16
click at [74, 348] on button "Save" at bounding box center [68, 343] width 27 height 16
click at [1134, 146] on button "Actions" at bounding box center [1141, 147] width 38 height 16
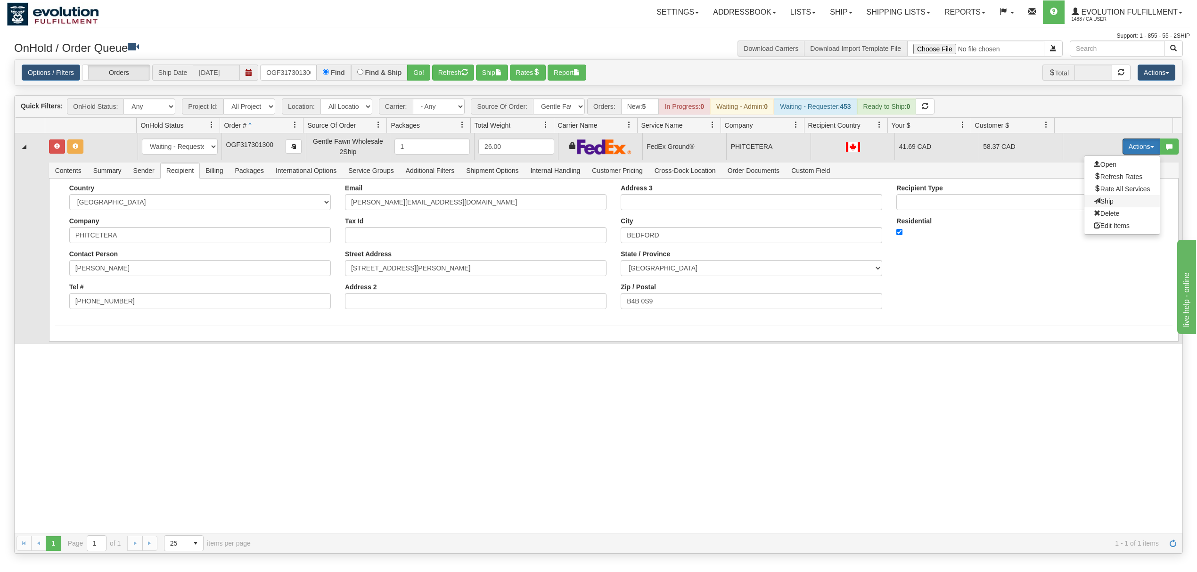
click at [1094, 200] on span at bounding box center [1097, 200] width 7 height 7
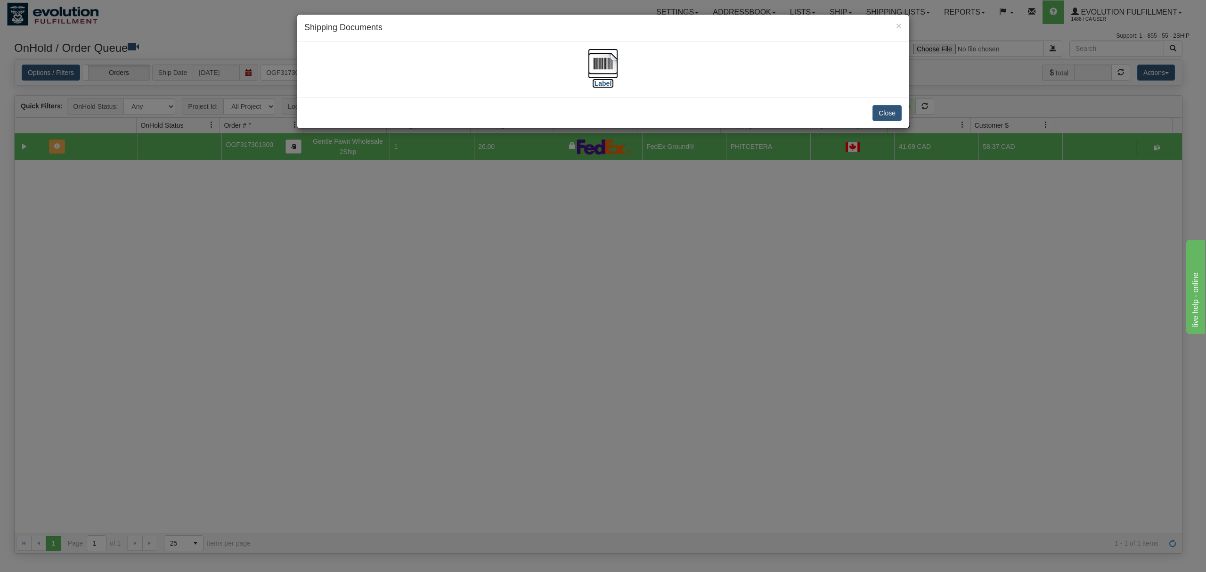
click at [596, 50] on img at bounding box center [603, 64] width 30 height 30
click at [875, 114] on button "Close" at bounding box center [887, 113] width 29 height 16
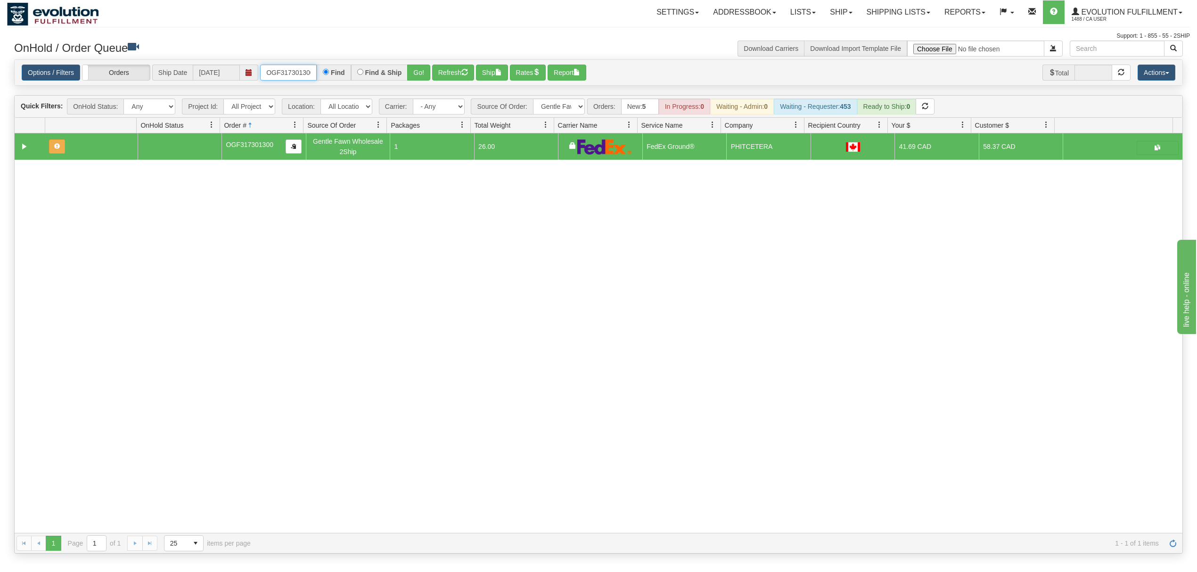
click at [305, 72] on input "OGF317301300" at bounding box center [288, 73] width 57 height 16
click at [416, 72] on button "Go!" at bounding box center [418, 73] width 23 height 16
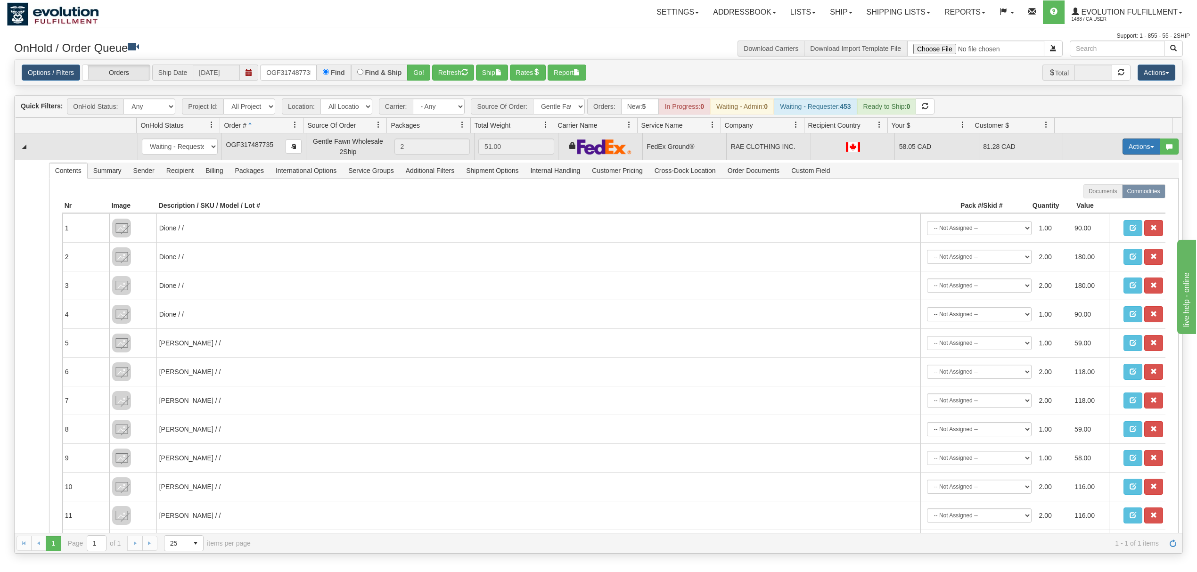
click at [1127, 142] on button "Actions" at bounding box center [1141, 147] width 38 height 16
click at [1094, 198] on link "Ship" at bounding box center [1121, 201] width 75 height 12
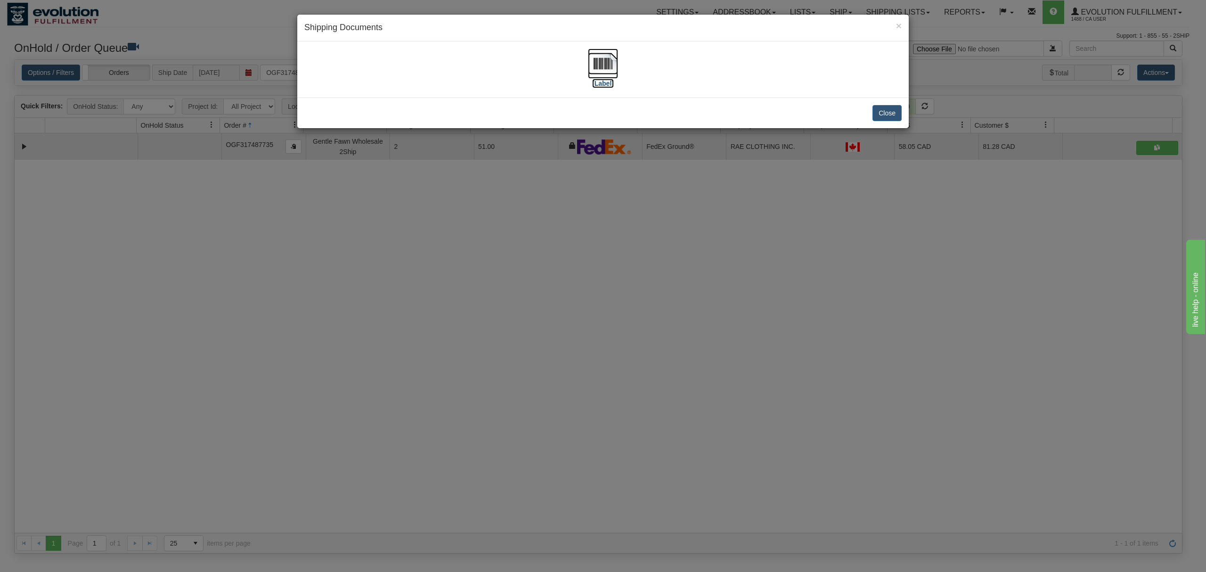
click at [617, 59] on img at bounding box center [603, 64] width 30 height 30
click at [891, 110] on button "Close" at bounding box center [887, 113] width 29 height 16
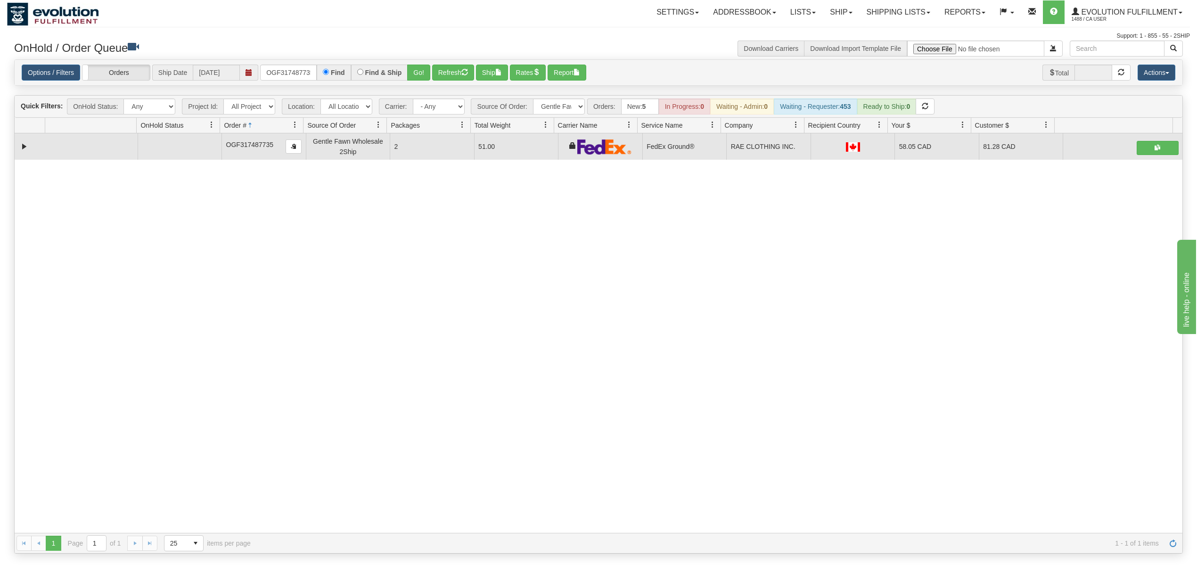
click at [293, 82] on div "Options / Filters Group Shipments Orders Ship Date 10/07/2025 OGF317487735 Find…" at bounding box center [598, 73] width 1167 height 26
click at [293, 77] on input "OGF317487735" at bounding box center [288, 73] width 57 height 16
type input "OGF317255222"
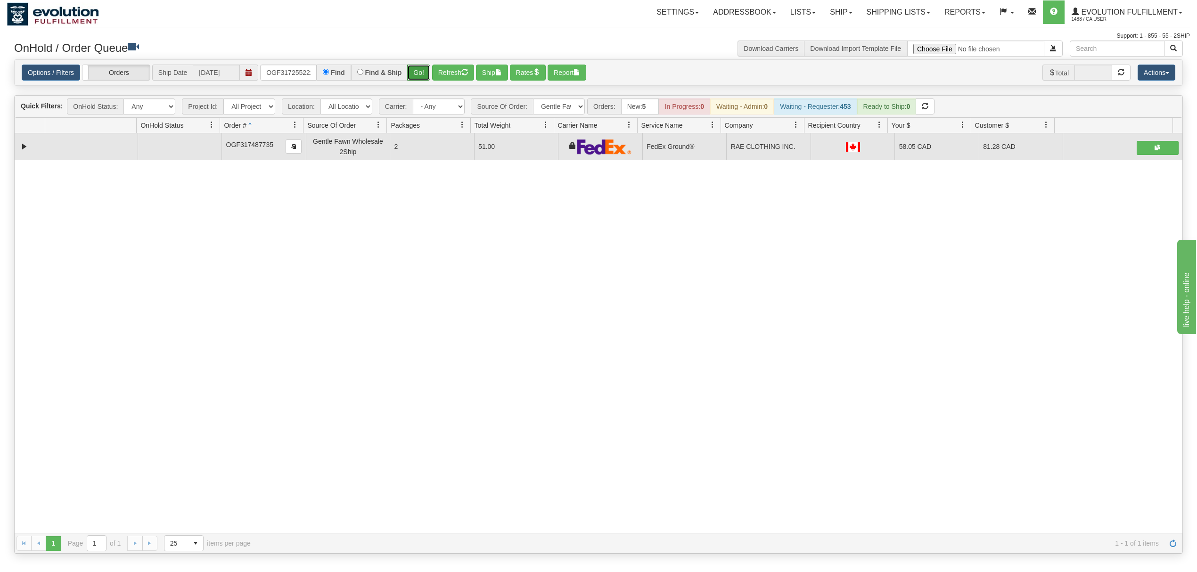
click at [423, 74] on button "Go!" at bounding box center [418, 73] width 23 height 16
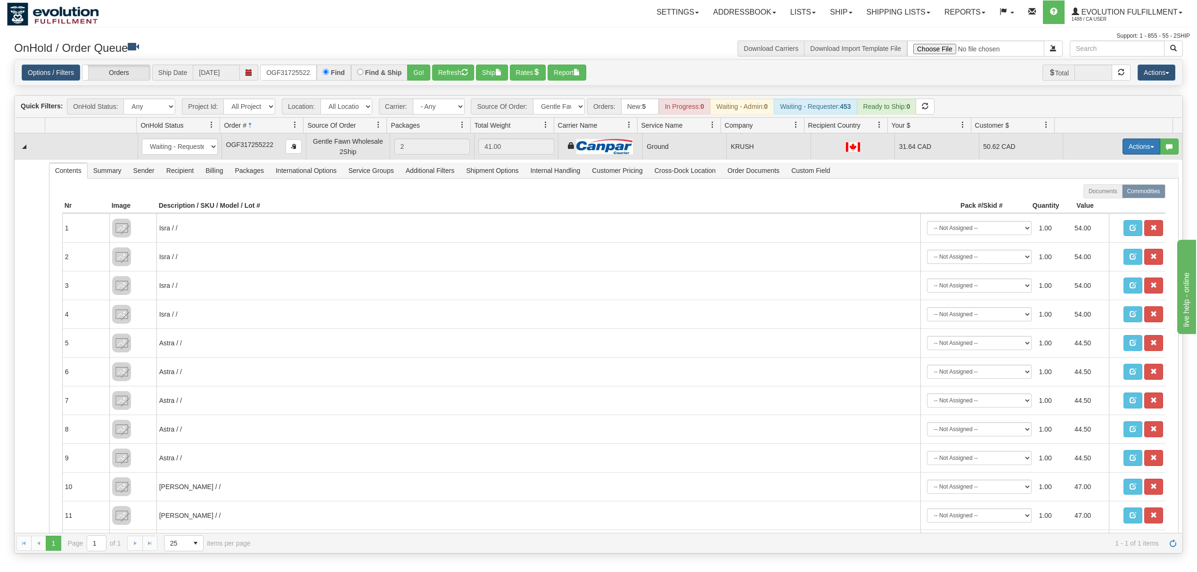
click at [1131, 151] on button "Actions" at bounding box center [1141, 147] width 38 height 16
click at [1094, 201] on span "Ship" at bounding box center [1104, 201] width 20 height 8
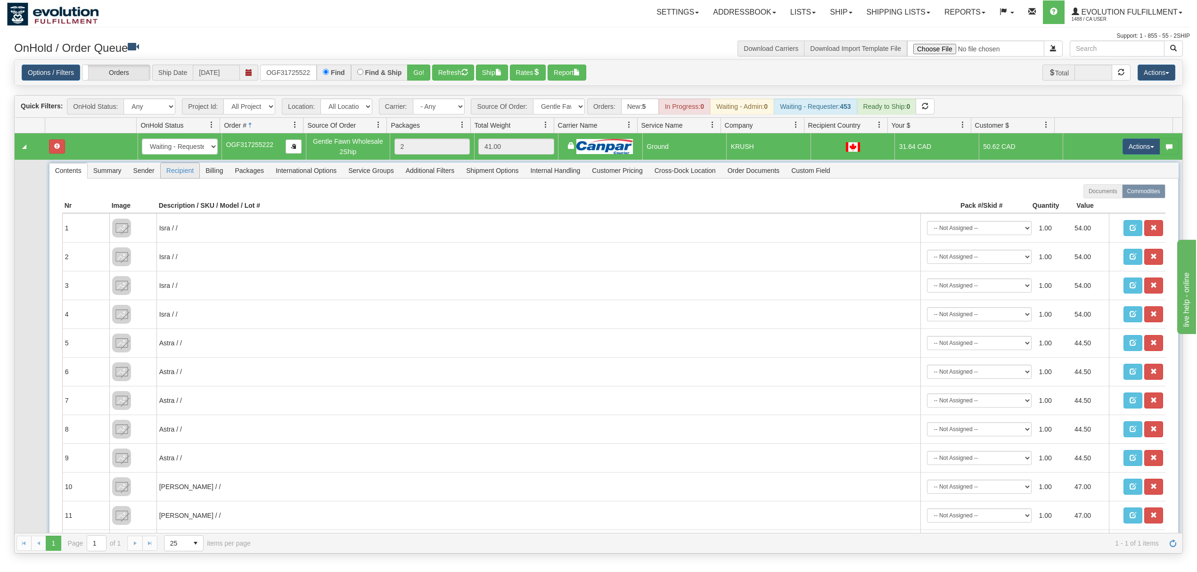
click at [199, 170] on span "Recipient" at bounding box center [180, 170] width 39 height 15
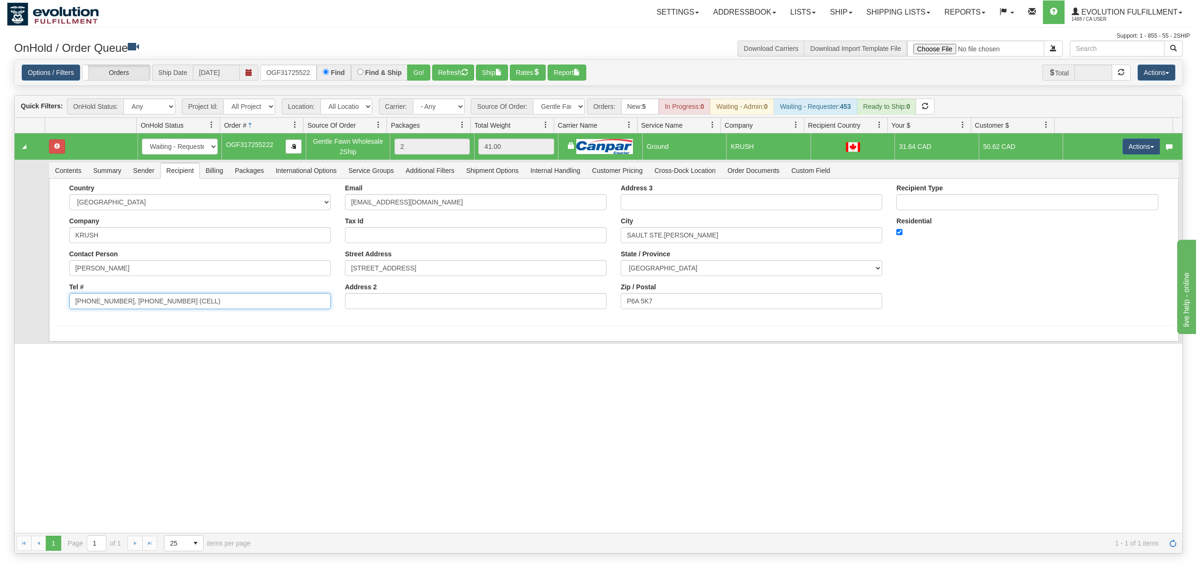
drag, startPoint x: 204, startPoint y: 306, endPoint x: 115, endPoint y: 313, distance: 88.4
click at [115, 313] on div "Country AFGHANISTAN ALAND ISLANDS ALBANIA ALGERIA AMERICAN SAMOA ANDORRA ANGOLA…" at bounding box center [200, 250] width 276 height 132
type input "705-575-7566"
click at [103, 341] on div "Country AFGHANISTAN ALAND ISLANDS ALBANIA ALGERIA AMERICAN SAMOA ANDORRA ANGOLA…" at bounding box center [613, 260] width 1129 height 163
click at [78, 343] on button "Save" at bounding box center [68, 343] width 27 height 16
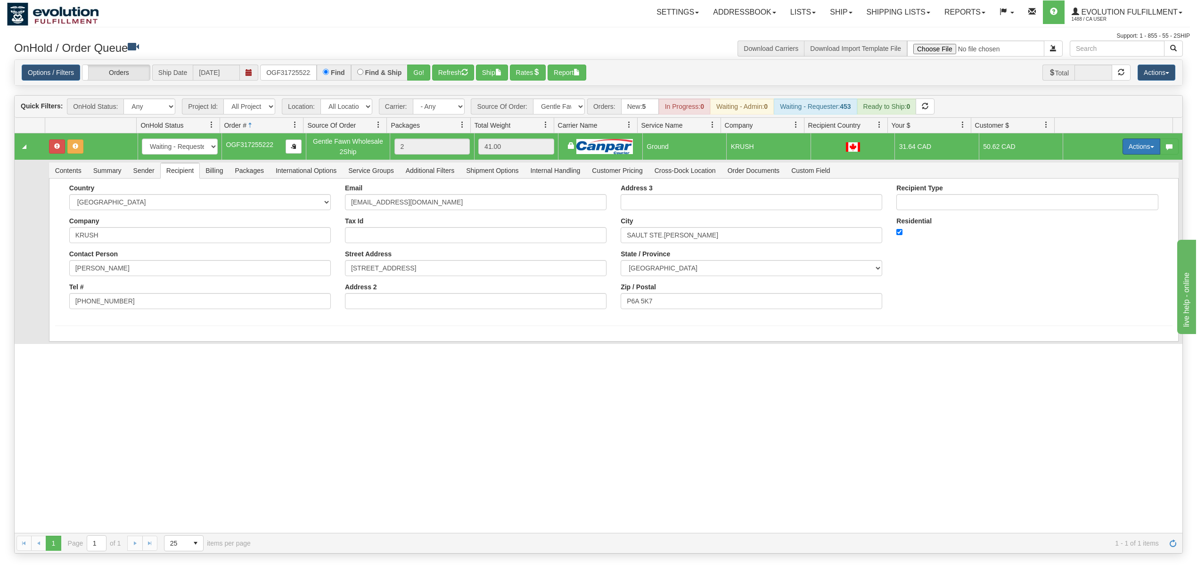
click at [1124, 148] on button "Actions" at bounding box center [1141, 147] width 38 height 16
click at [1094, 204] on span "Ship" at bounding box center [1104, 201] width 20 height 8
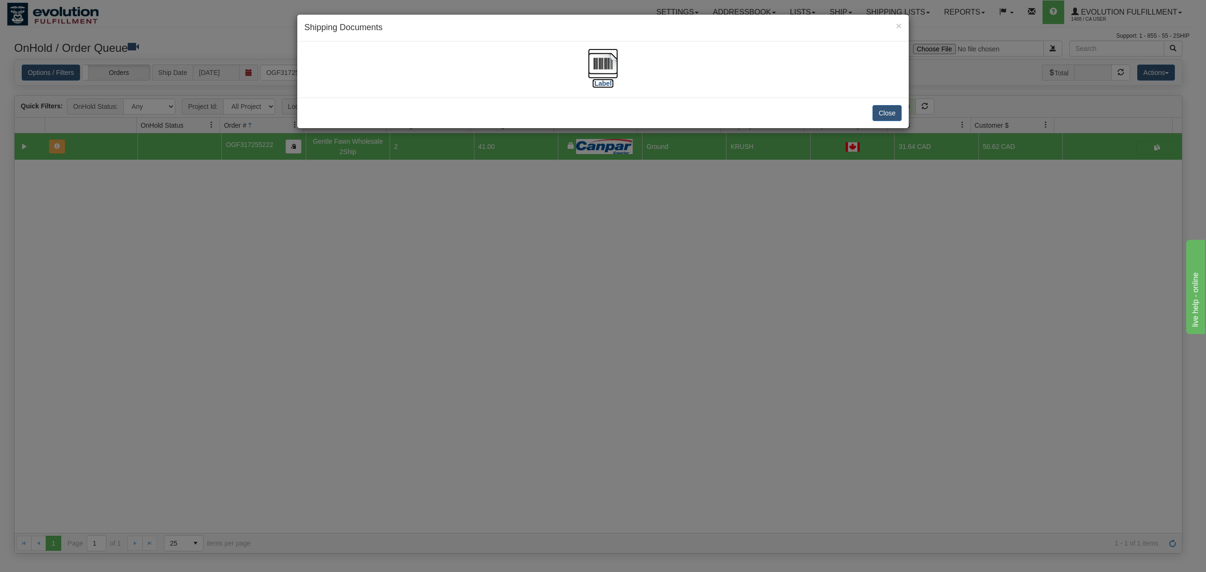
click at [598, 63] on img at bounding box center [603, 64] width 30 height 30
click at [894, 114] on button "Close" at bounding box center [887, 113] width 29 height 16
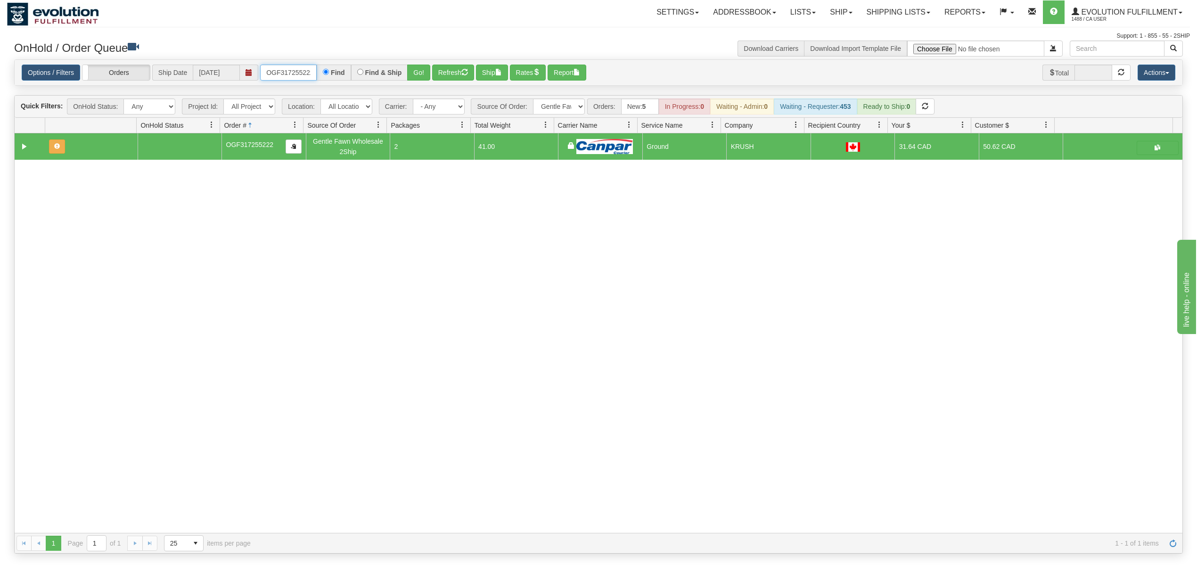
click at [283, 70] on input "OGF317255222" at bounding box center [288, 73] width 57 height 16
click at [416, 73] on button "Go!" at bounding box center [418, 73] width 23 height 16
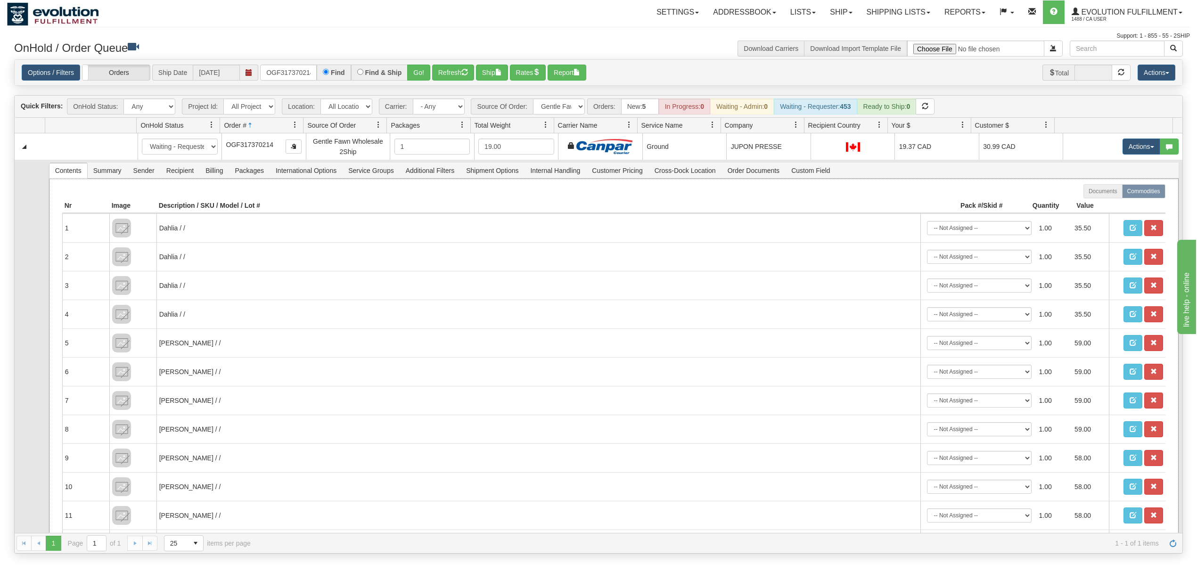
click at [181, 180] on div "Documents Commodities Nr Image Description / SKU / Model / Lot # Pack #/Skid # …" at bounding box center [613, 507] width 1129 height 656
click at [183, 175] on span "Recipient" at bounding box center [180, 170] width 39 height 15
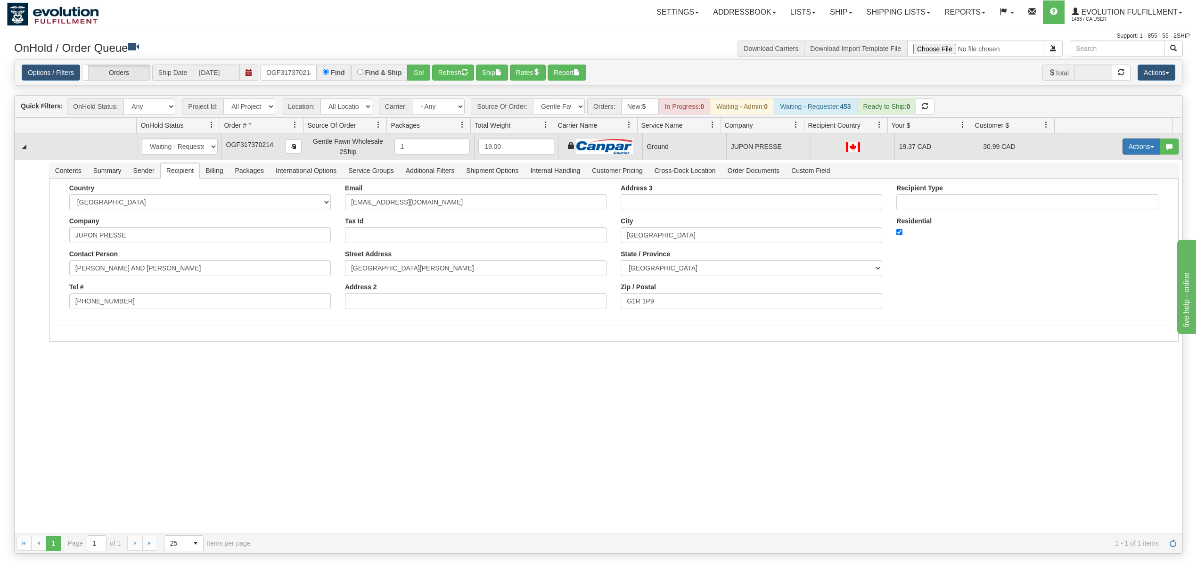
click at [1140, 153] on button "Actions" at bounding box center [1141, 147] width 38 height 16
click at [1102, 198] on link "Ship" at bounding box center [1121, 201] width 75 height 12
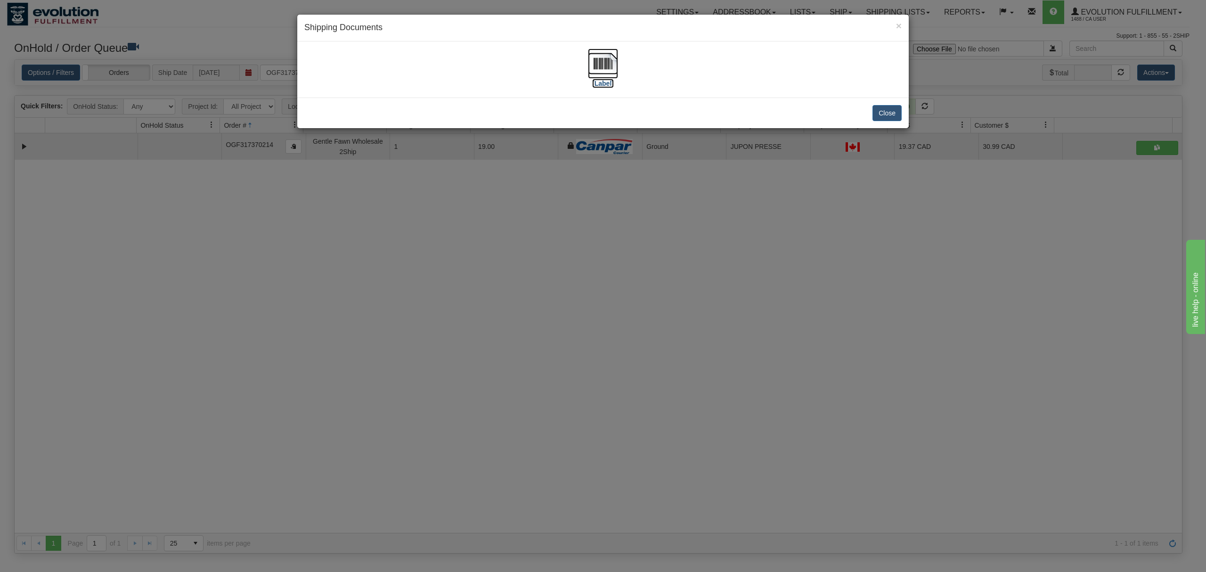
click at [596, 59] on img at bounding box center [603, 64] width 30 height 30
click at [890, 109] on button "Close" at bounding box center [887, 113] width 29 height 16
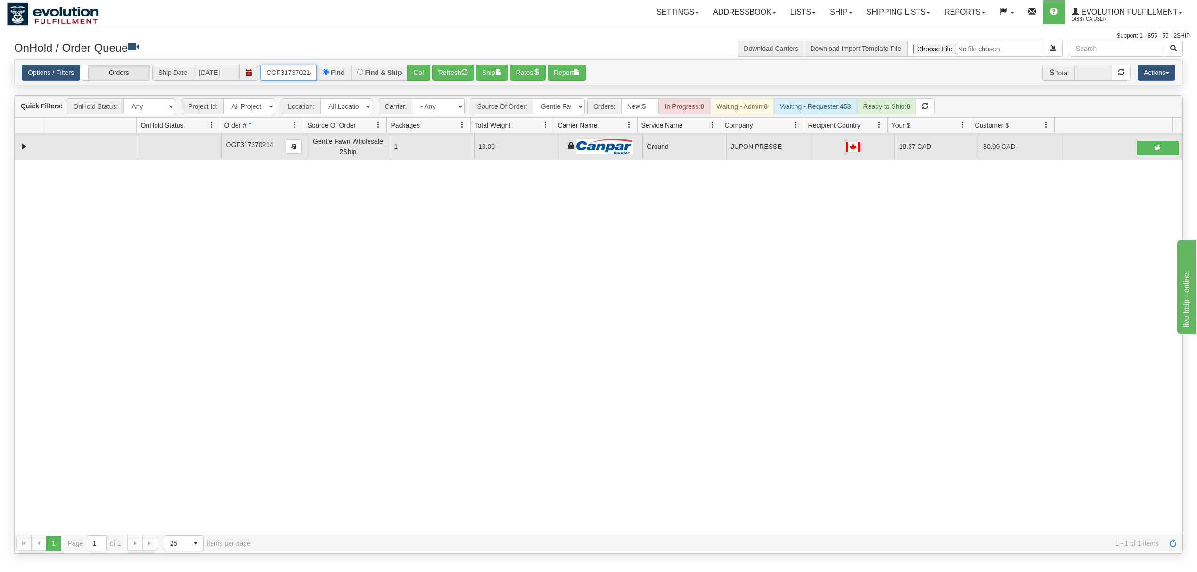
click at [286, 69] on input "OGF317370214" at bounding box center [288, 73] width 57 height 16
click at [289, 69] on input "OGF317370214" at bounding box center [288, 73] width 57 height 16
click at [415, 66] on button "Go!" at bounding box center [418, 73] width 23 height 16
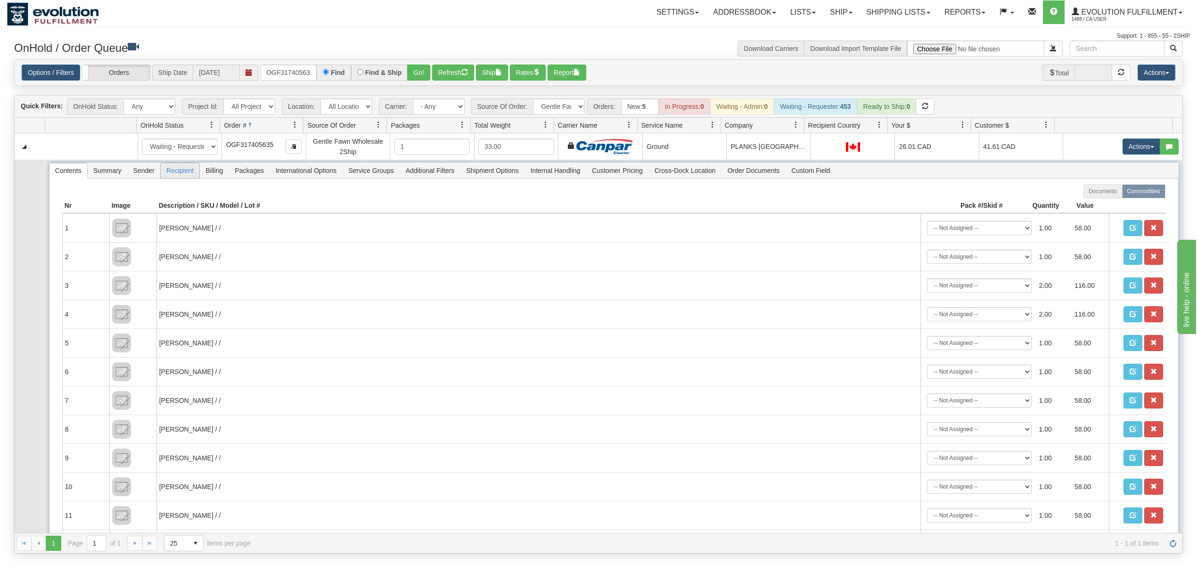
click at [180, 176] on span "Recipient" at bounding box center [180, 170] width 39 height 15
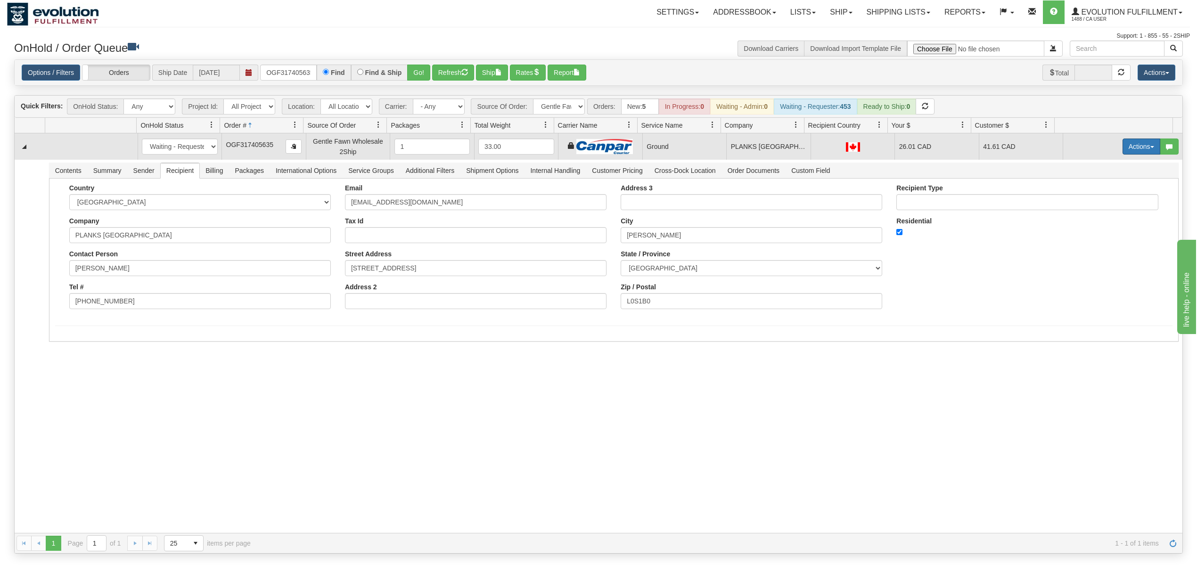
click at [1137, 144] on button "Actions" at bounding box center [1141, 147] width 38 height 16
click at [1094, 202] on span "Ship" at bounding box center [1104, 201] width 20 height 8
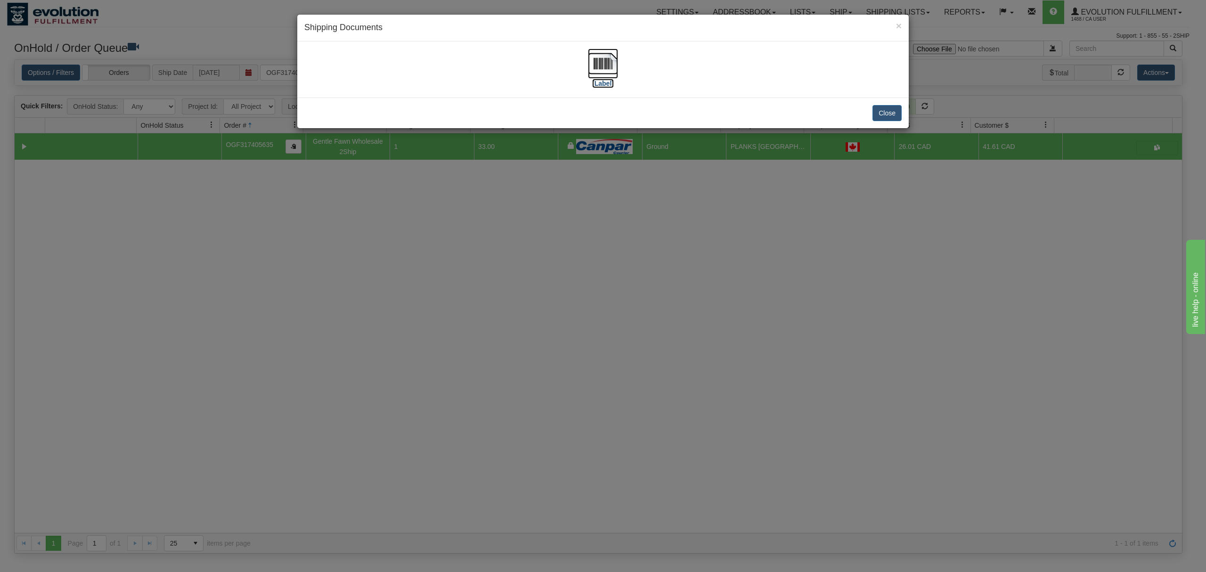
click at [609, 59] on img at bounding box center [603, 64] width 30 height 30
click at [893, 114] on button "Close" at bounding box center [887, 113] width 29 height 16
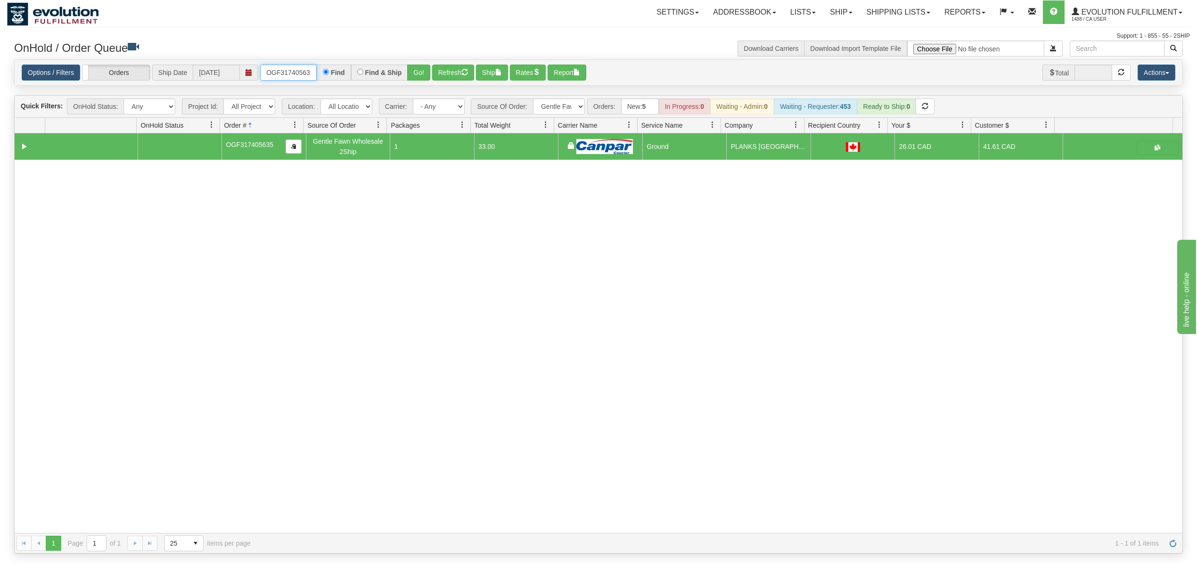
click at [286, 72] on input "OGF317405635" at bounding box center [288, 73] width 57 height 16
click at [287, 72] on input "OGF317405635" at bounding box center [288, 73] width 57 height 16
click at [289, 72] on input "OGF317405635" at bounding box center [288, 73] width 57 height 16
click at [417, 72] on button "Go!" at bounding box center [418, 73] width 23 height 16
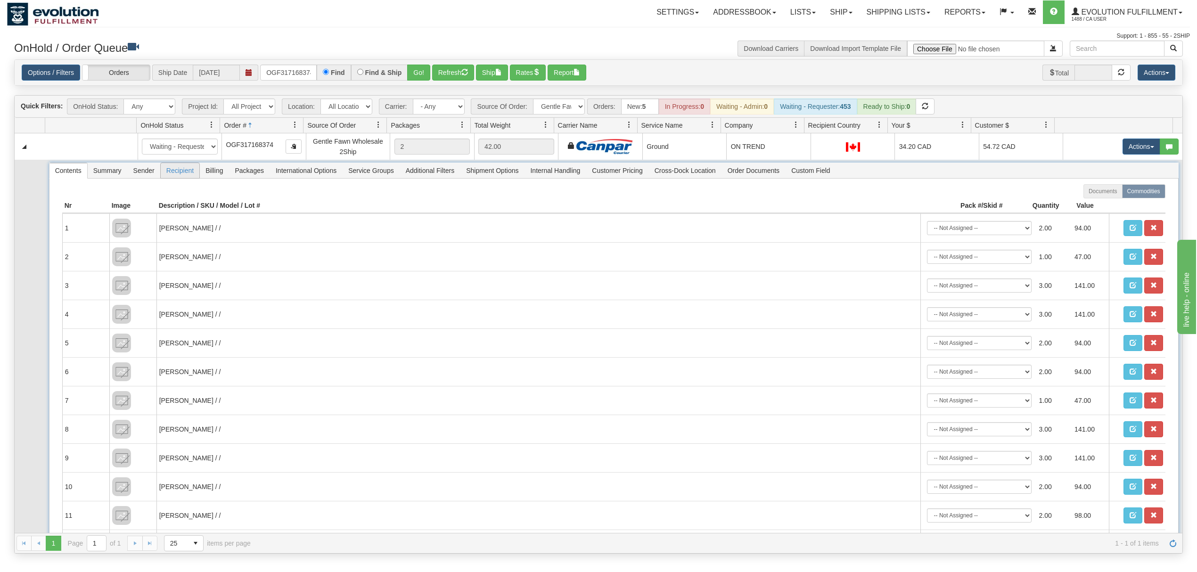
click at [179, 174] on span "Recipient" at bounding box center [180, 170] width 39 height 15
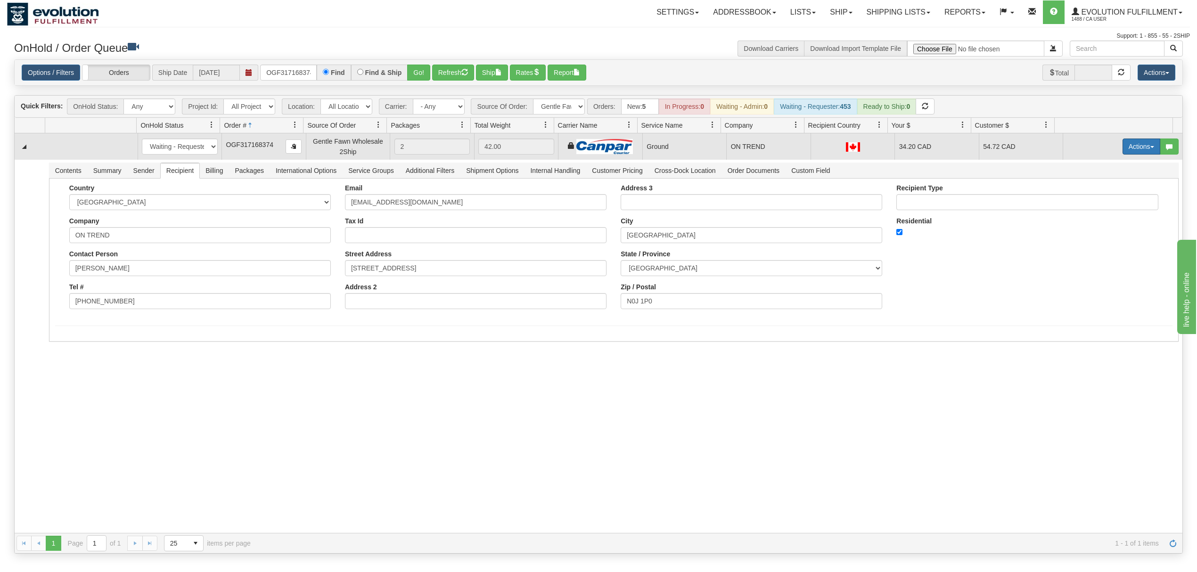
click at [1139, 146] on button "Actions" at bounding box center [1141, 147] width 38 height 16
click at [1095, 200] on span "Ship" at bounding box center [1104, 201] width 20 height 8
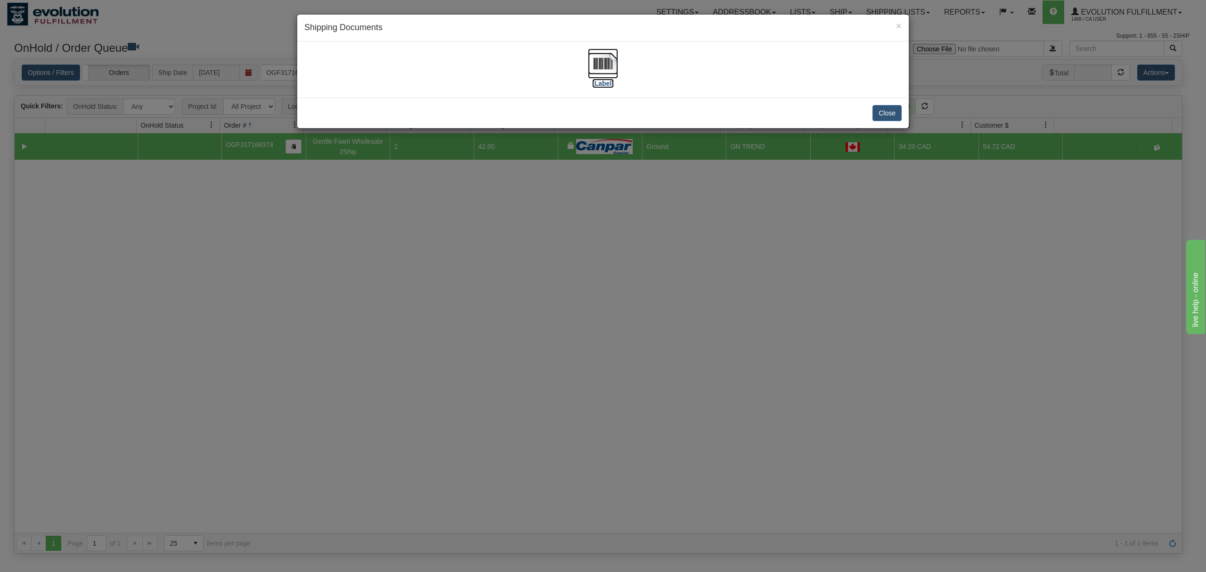
click at [608, 65] on img at bounding box center [603, 64] width 30 height 30
click at [898, 108] on button "Close" at bounding box center [887, 113] width 29 height 16
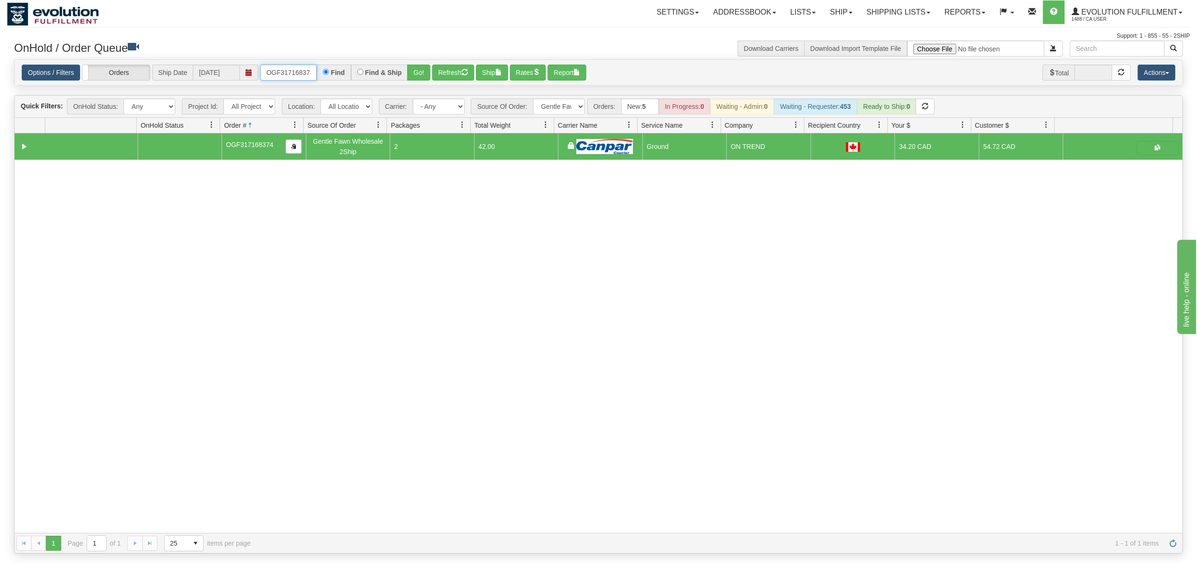
click at [287, 72] on input "OGF317168374" at bounding box center [288, 73] width 57 height 16
type input "OGF318214898"
click at [417, 67] on button "Go!" at bounding box center [418, 73] width 23 height 16
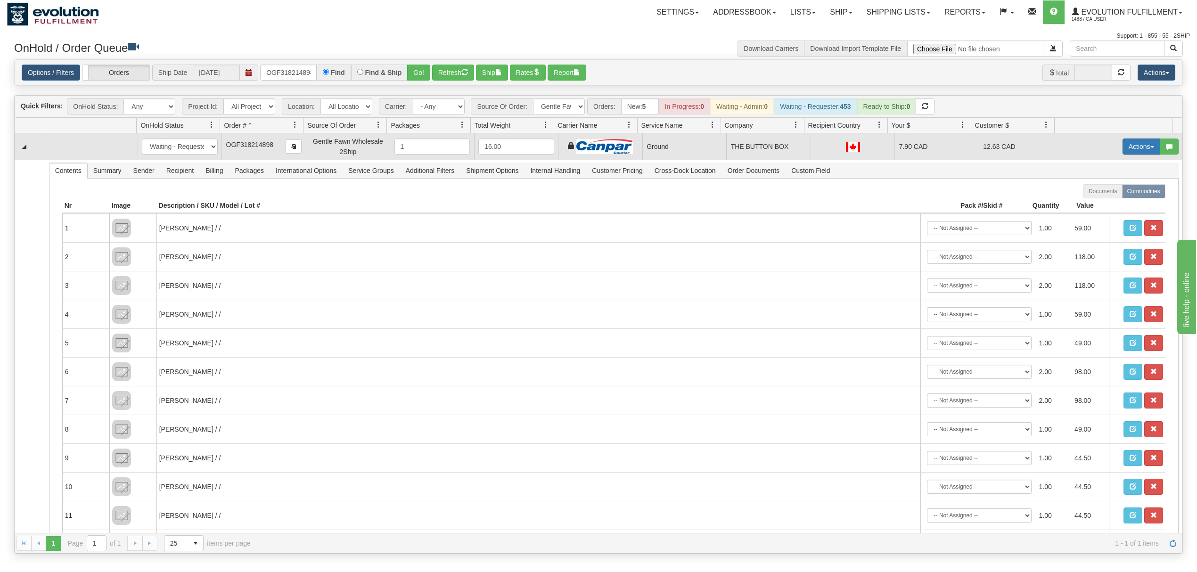
click at [1127, 142] on button "Actions" at bounding box center [1141, 147] width 38 height 16
click at [1094, 204] on span "Ship" at bounding box center [1104, 201] width 20 height 8
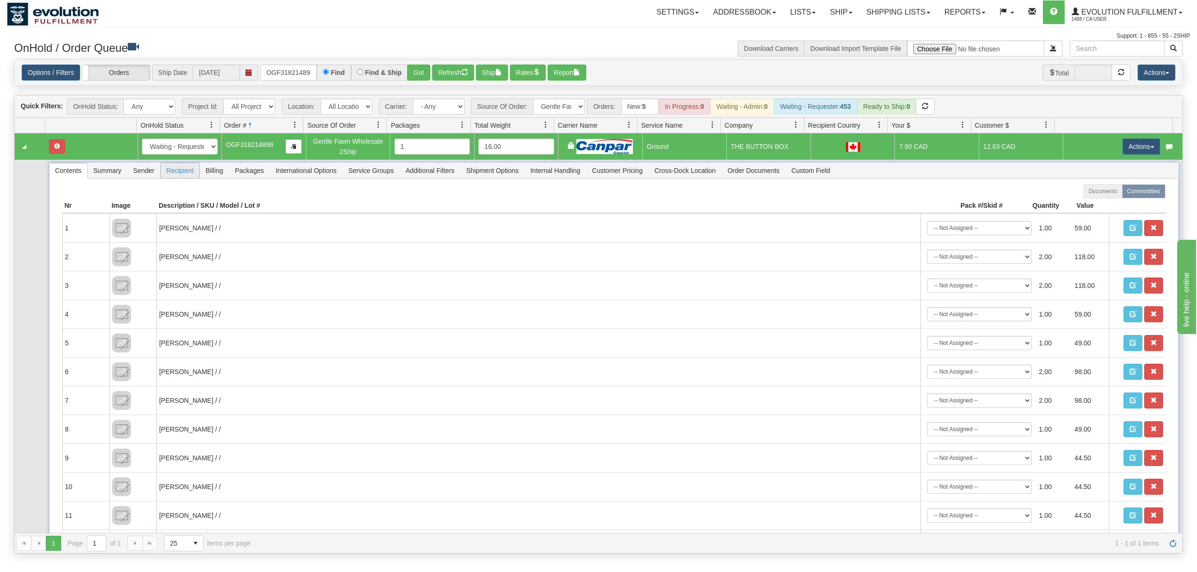
click at [164, 174] on span "Recipient" at bounding box center [180, 170] width 39 height 15
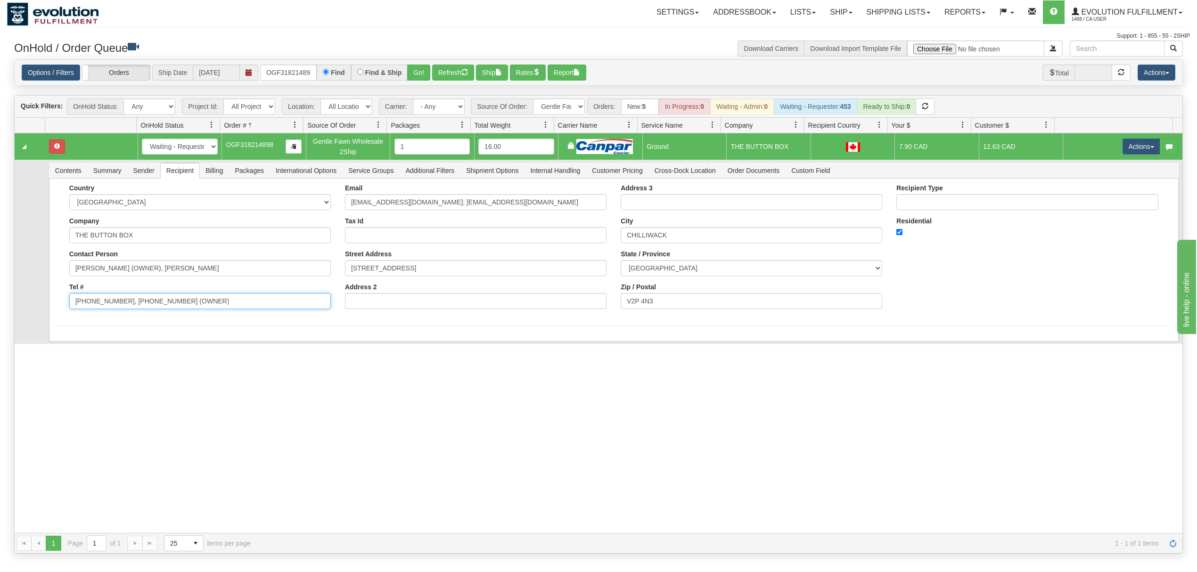
drag, startPoint x: 220, startPoint y: 304, endPoint x: 117, endPoint y: 319, distance: 104.7
click at [117, 319] on form "Country AFGHANISTAN ALAND ISLANDS ALBANIA ALGERIA AMERICAN SAMOA ANDORRA ANGOLA…" at bounding box center [613, 255] width 1117 height 142
type input "604-795-2492"
drag, startPoint x: 272, startPoint y: 270, endPoint x: 143, endPoint y: 285, distance: 129.4
click at [142, 285] on div "Country AFGHANISTAN ALAND ISLANDS ALBANIA ALGERIA AMERICAN SAMOA ANDORRA ANGOLA…" at bounding box center [200, 250] width 276 height 132
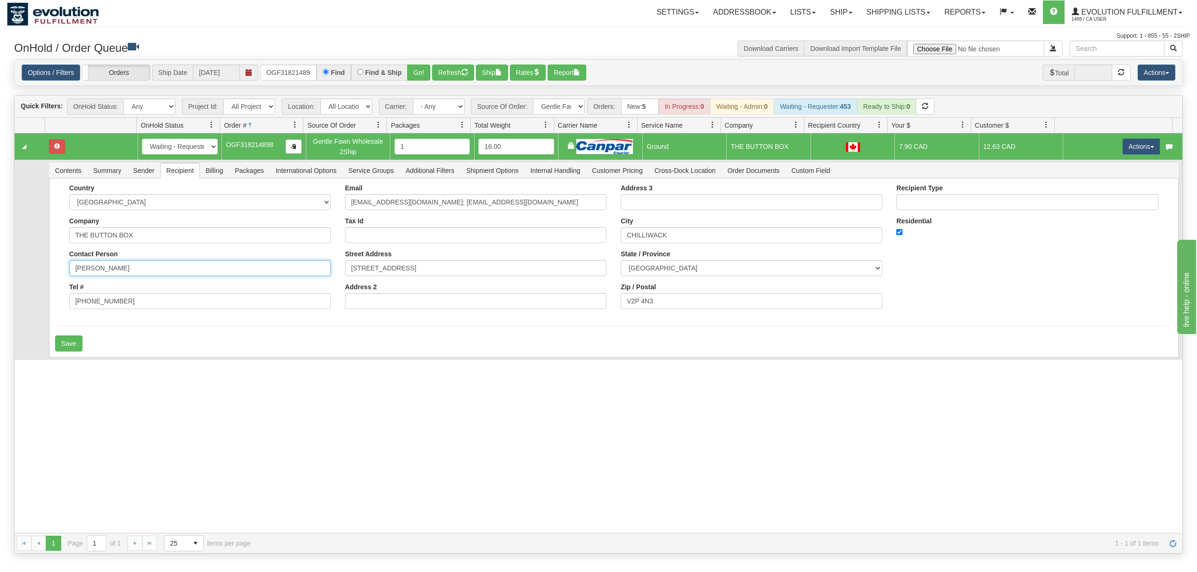
type input "STACY CROWHURST"
drag, startPoint x: 511, startPoint y: 209, endPoint x: 423, endPoint y: 225, distance: 89.5
click at [423, 225] on div "Email sales@thebuttonbox.com; stacycrowhurst@gmail.com Tax Id Street Address 93…" at bounding box center [476, 250] width 276 height 132
type input "sales@thebuttonbox.com"
click at [65, 338] on button "Save" at bounding box center [68, 343] width 27 height 16
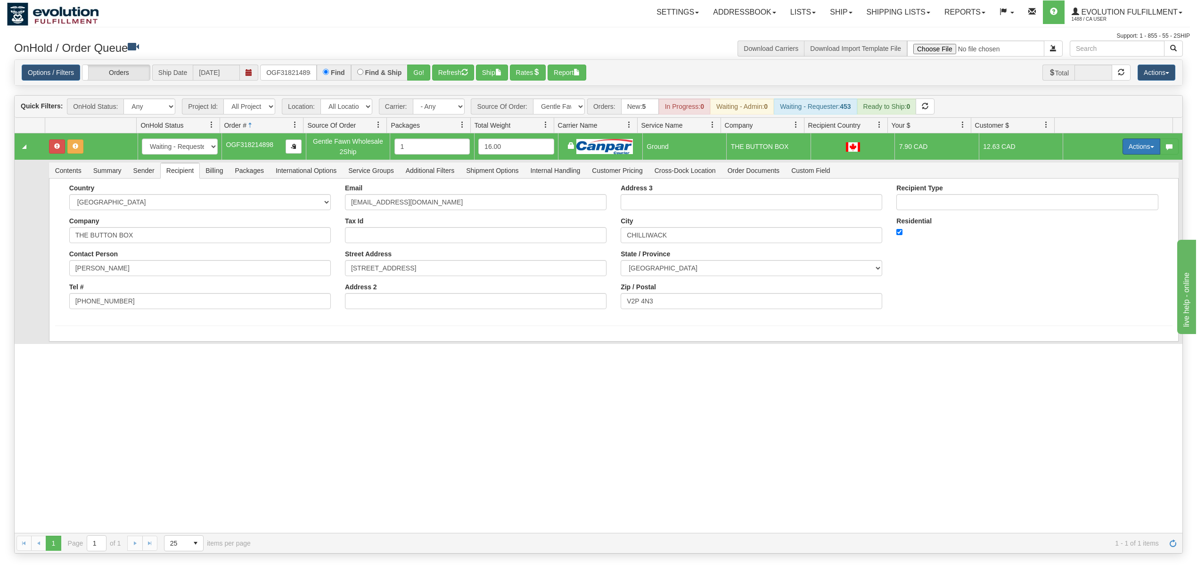
click at [1122, 148] on button "Actions" at bounding box center [1141, 147] width 38 height 16
click at [1094, 205] on span "Ship" at bounding box center [1104, 201] width 20 height 8
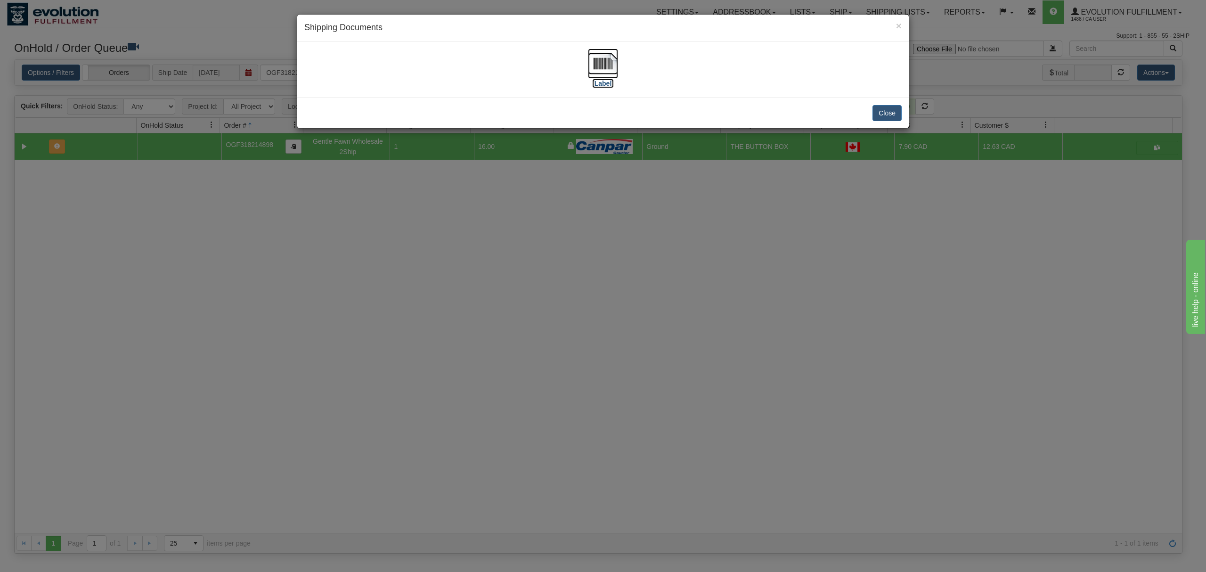
click at [608, 60] on img at bounding box center [603, 64] width 30 height 30
click at [891, 117] on button "Close" at bounding box center [887, 113] width 29 height 16
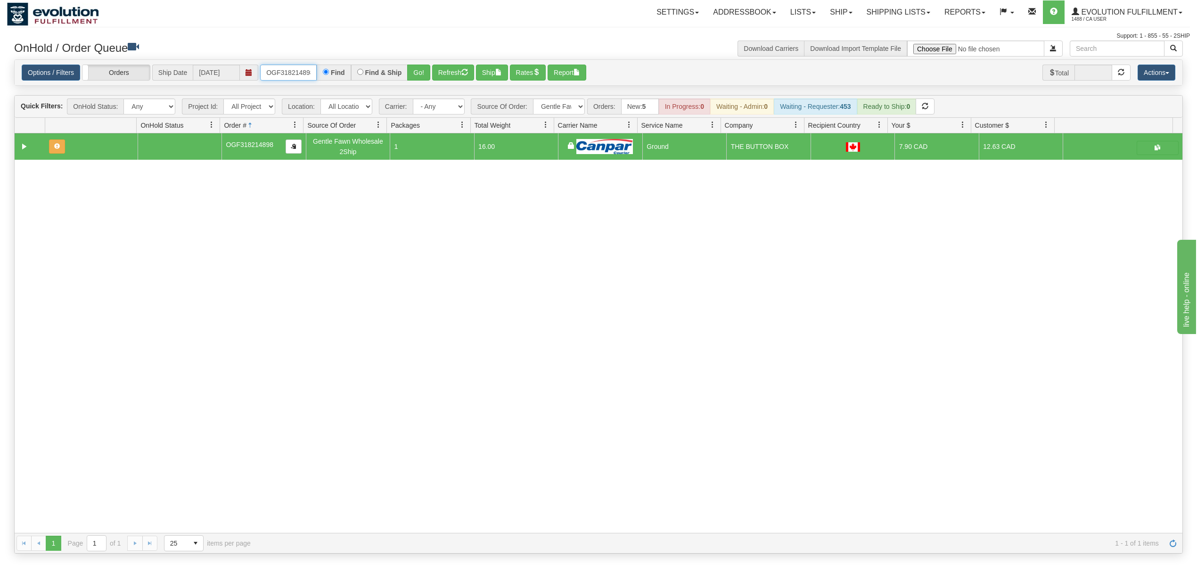
click at [289, 71] on input "OGF318214898" at bounding box center [288, 73] width 57 height 16
click at [420, 69] on button "Go!" at bounding box center [418, 73] width 23 height 16
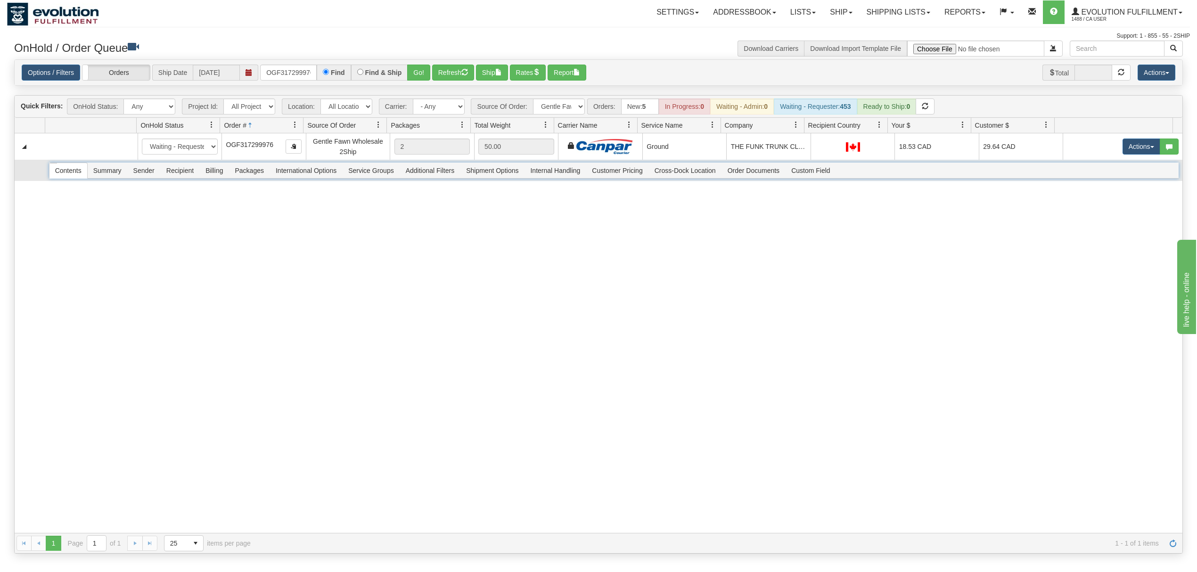
click at [185, 170] on span "Recipient" at bounding box center [180, 170] width 39 height 15
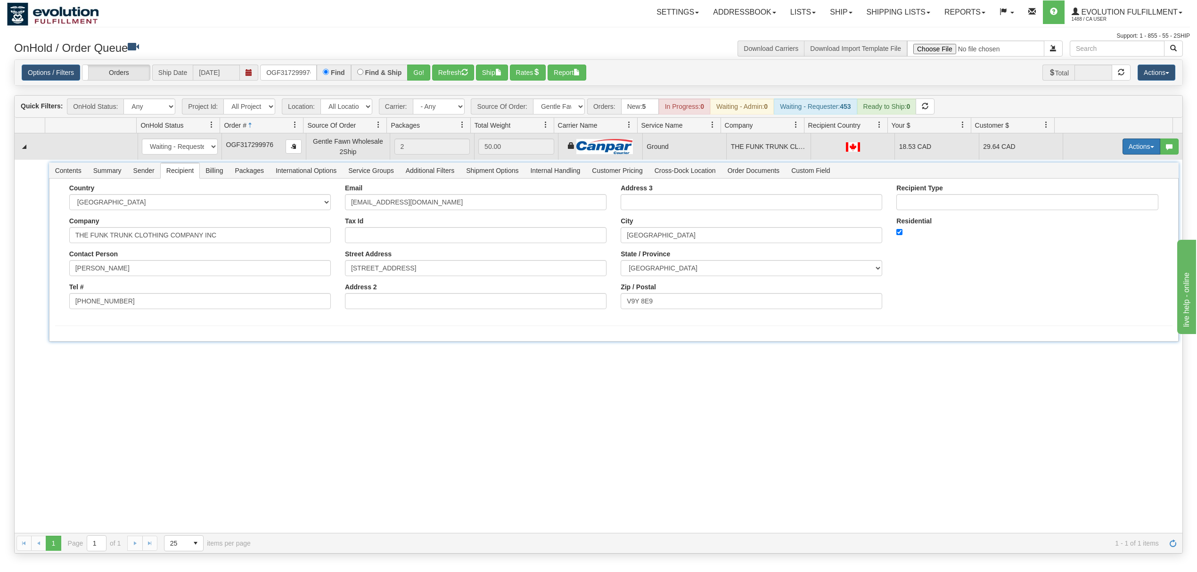
click at [1150, 148] on span "button" at bounding box center [1152, 147] width 4 height 2
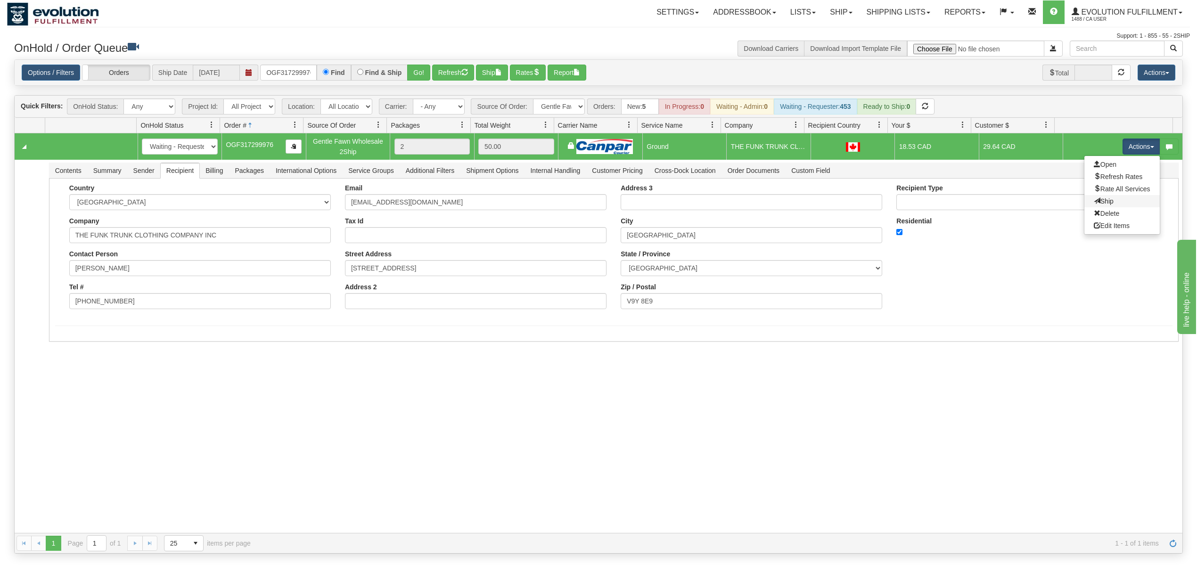
click at [1103, 198] on link "Ship" at bounding box center [1121, 201] width 75 height 12
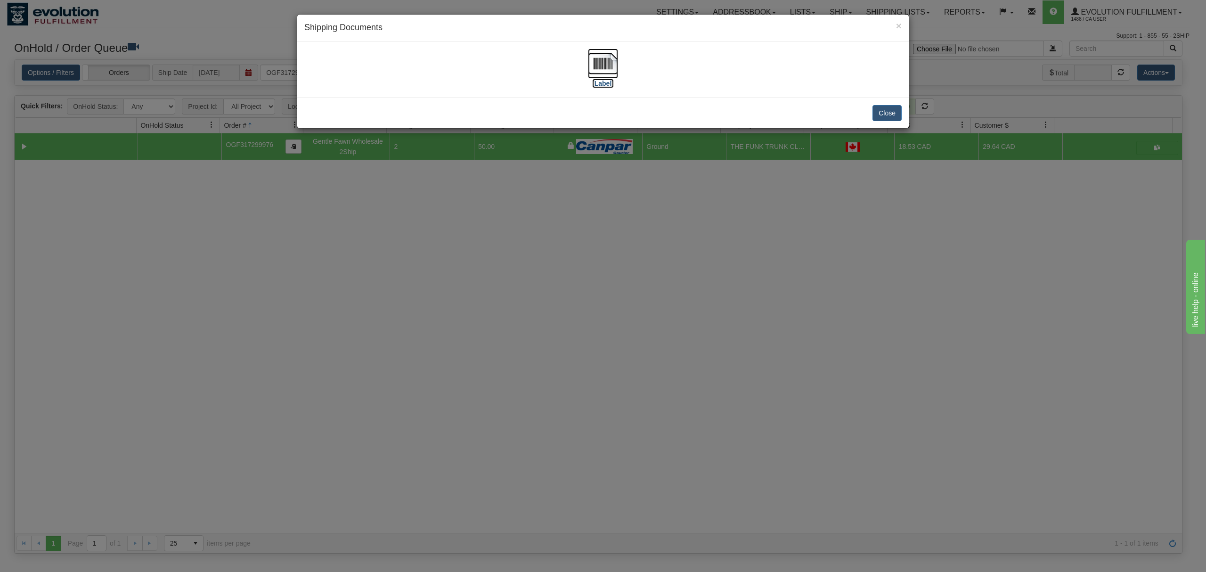
click at [600, 71] on img at bounding box center [603, 64] width 30 height 30
click at [890, 110] on button "Close" at bounding box center [887, 113] width 29 height 16
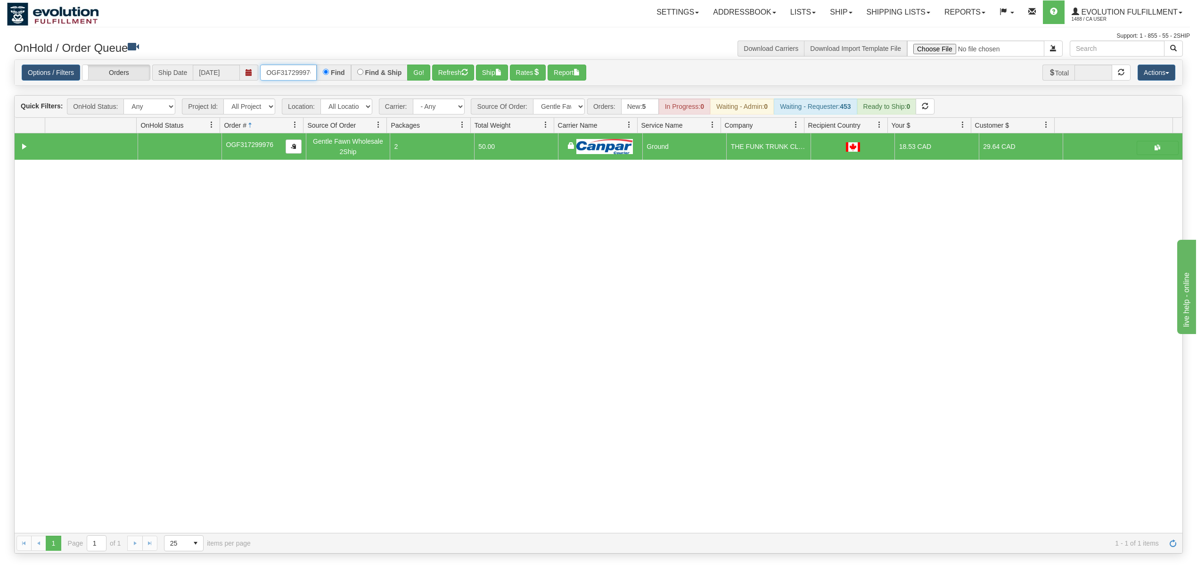
click at [285, 76] on input "OGF317299976" at bounding box center [288, 73] width 57 height 16
click at [415, 70] on button "Go!" at bounding box center [418, 73] width 23 height 16
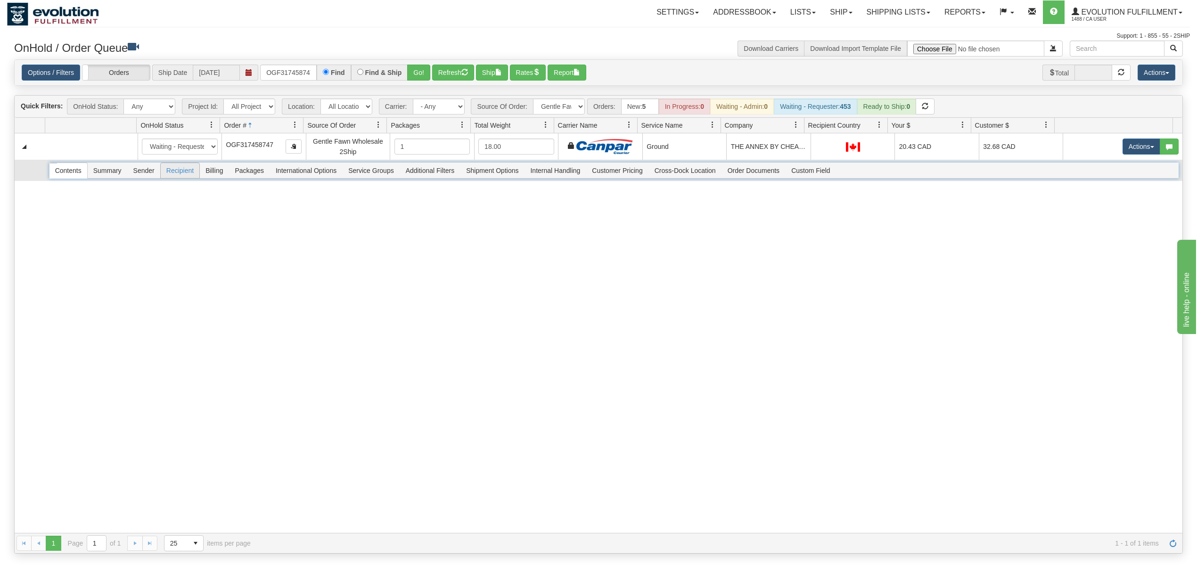
click at [172, 177] on span "Recipient" at bounding box center [180, 170] width 39 height 15
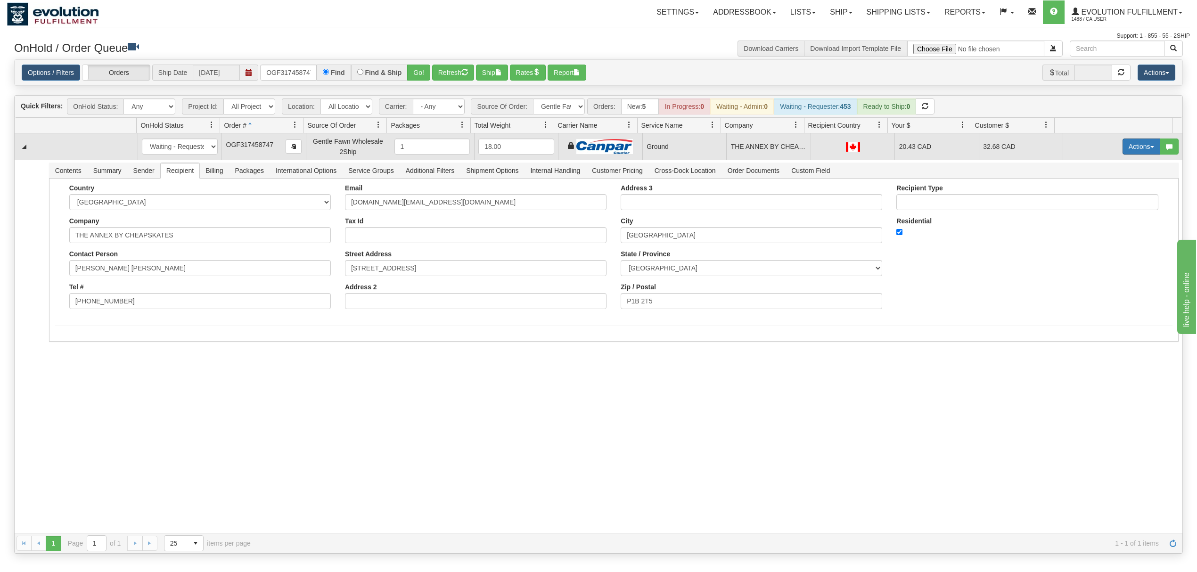
click at [1131, 146] on button "Actions" at bounding box center [1141, 147] width 38 height 16
click at [1094, 205] on span "Ship" at bounding box center [1104, 201] width 20 height 8
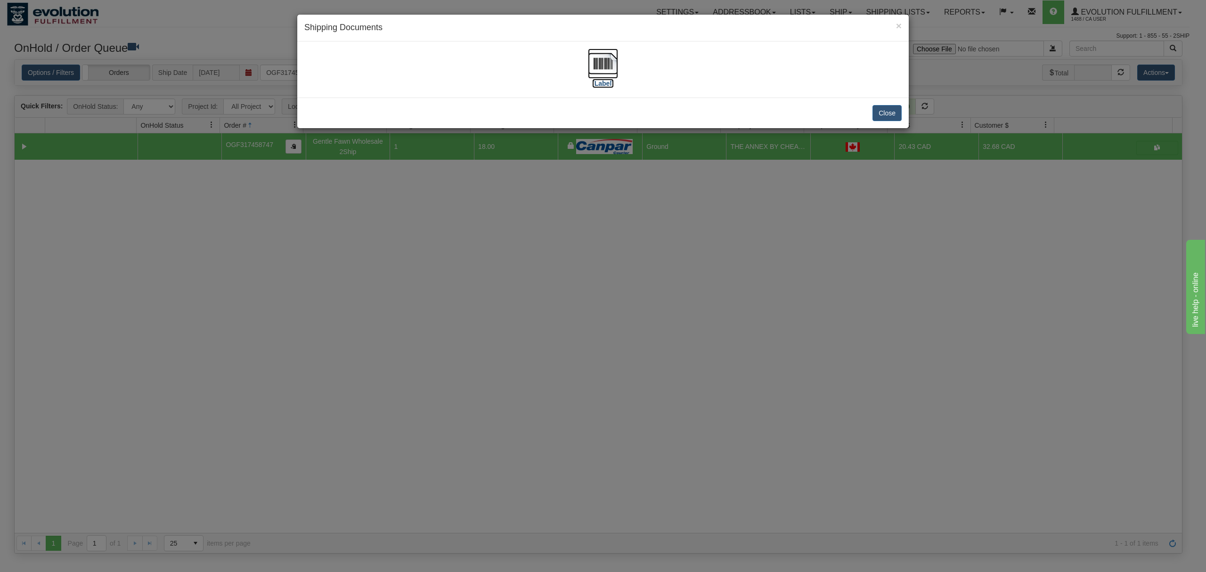
click at [604, 61] on img at bounding box center [603, 64] width 30 height 30
click at [879, 110] on button "Close" at bounding box center [887, 113] width 29 height 16
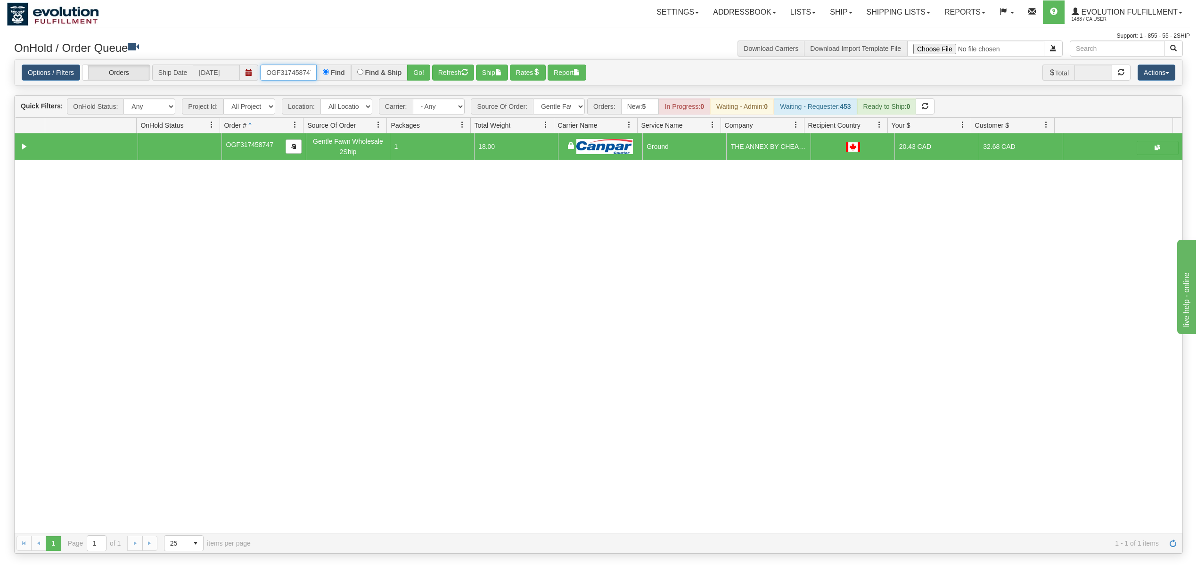
click at [280, 70] on input "OGF317458747" at bounding box center [288, 73] width 57 height 16
click at [427, 69] on button "Go!" at bounding box center [418, 73] width 23 height 16
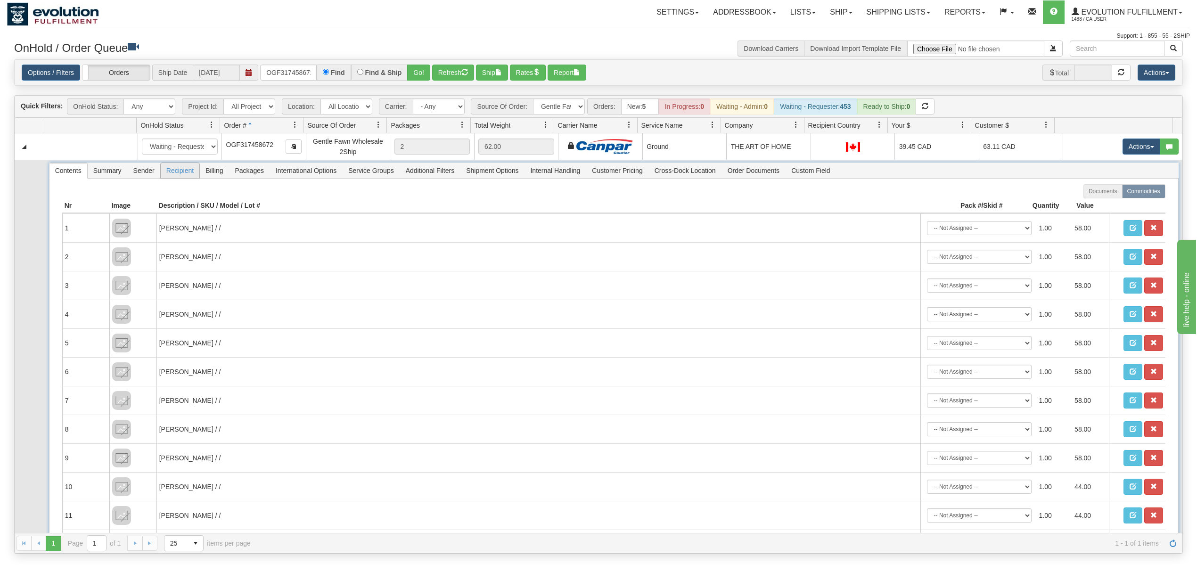
click at [187, 168] on span "Recipient" at bounding box center [180, 170] width 39 height 15
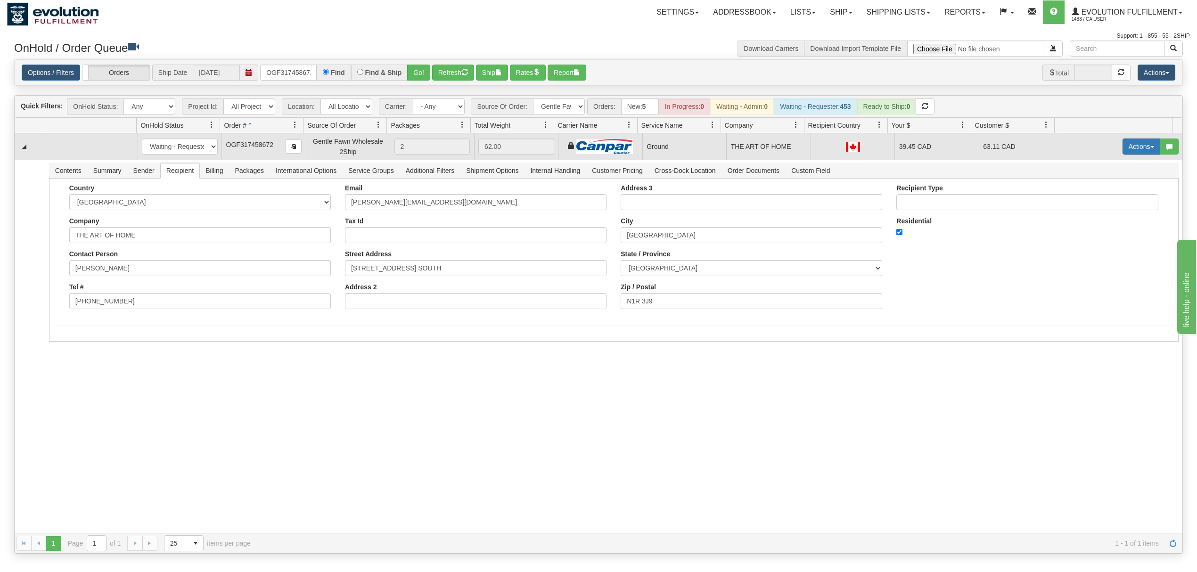
click at [1125, 152] on button "Actions" at bounding box center [1141, 147] width 38 height 16
click at [1094, 198] on link "Ship" at bounding box center [1121, 201] width 75 height 12
click at [1134, 153] on button "Actions" at bounding box center [1141, 147] width 38 height 16
click at [1103, 200] on link "Ship" at bounding box center [1121, 201] width 75 height 12
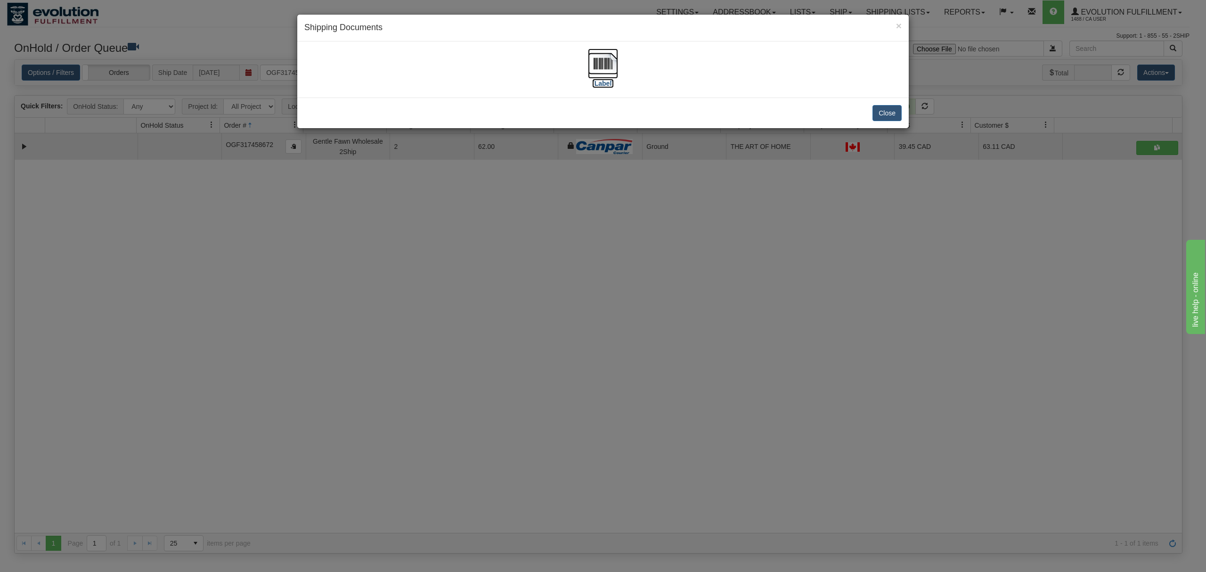
click at [605, 67] on img at bounding box center [603, 64] width 30 height 30
drag, startPoint x: 884, startPoint y: 120, endPoint x: 885, endPoint y: 4, distance: 115.4
click at [885, 117] on button "Close" at bounding box center [887, 113] width 29 height 16
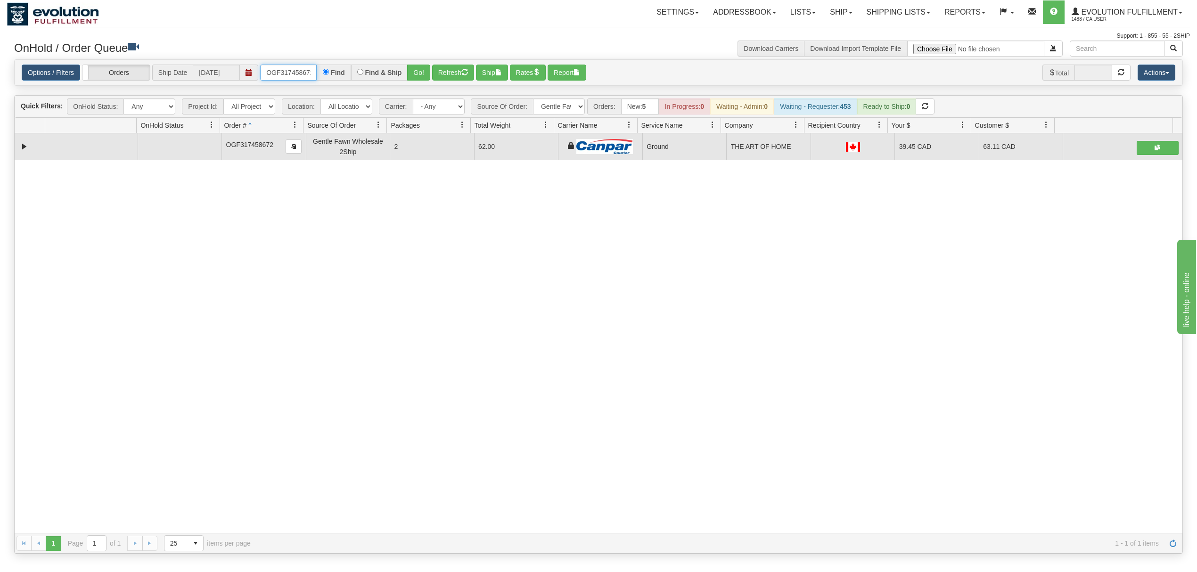
click at [270, 71] on input "OGF317458672" at bounding box center [288, 73] width 57 height 16
drag, startPoint x: 413, startPoint y: 72, endPoint x: 537, endPoint y: 13, distance: 137.4
click at [416, 72] on button "Go!" at bounding box center [418, 73] width 23 height 16
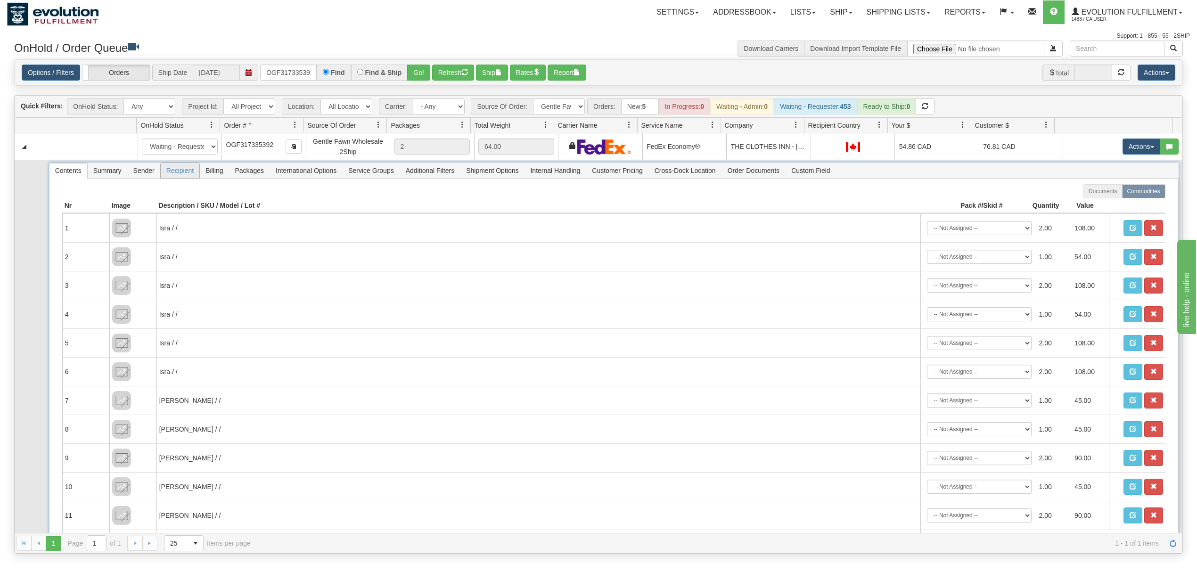
click at [180, 170] on span "Recipient" at bounding box center [180, 170] width 39 height 15
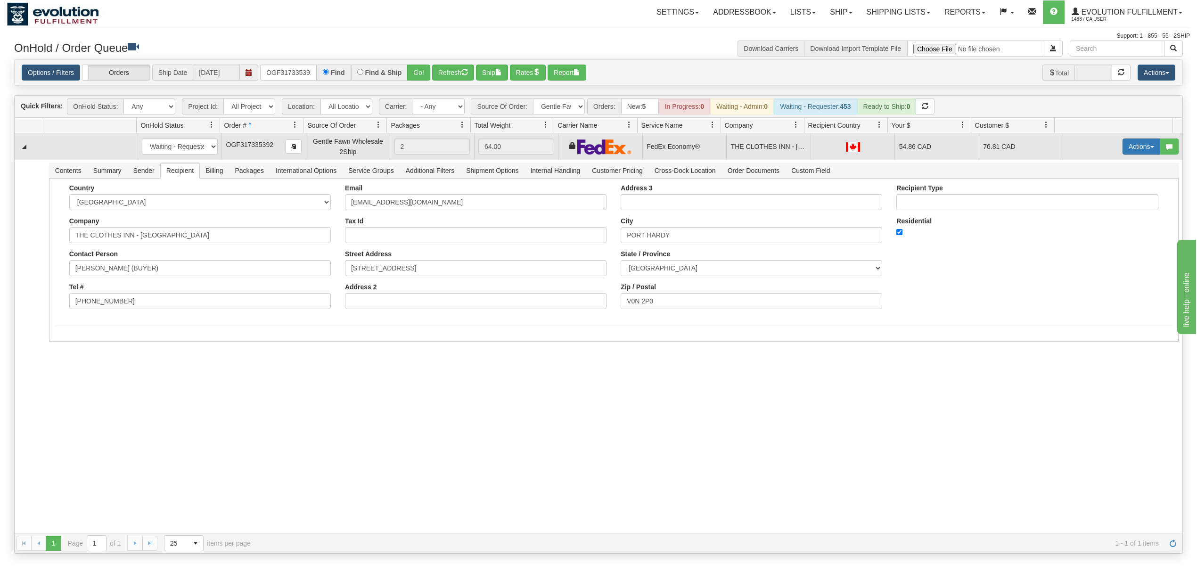
click at [1139, 144] on button "Actions" at bounding box center [1141, 147] width 38 height 16
click at [1102, 200] on link "Ship" at bounding box center [1121, 201] width 75 height 12
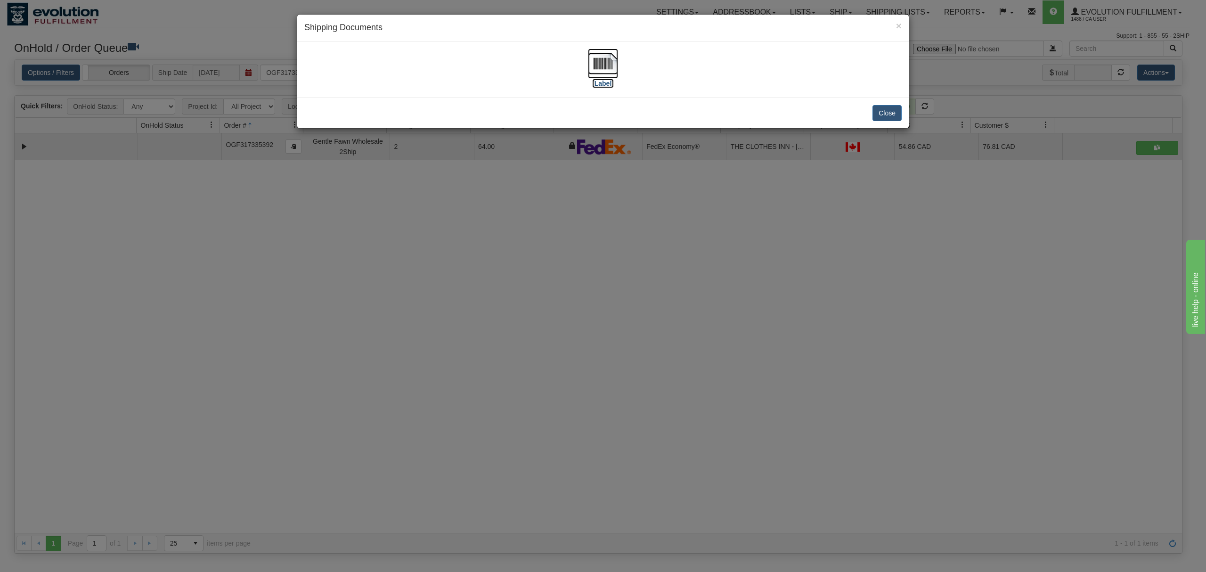
click at [602, 66] on img at bounding box center [603, 64] width 30 height 30
click at [892, 107] on button "Close" at bounding box center [887, 113] width 29 height 16
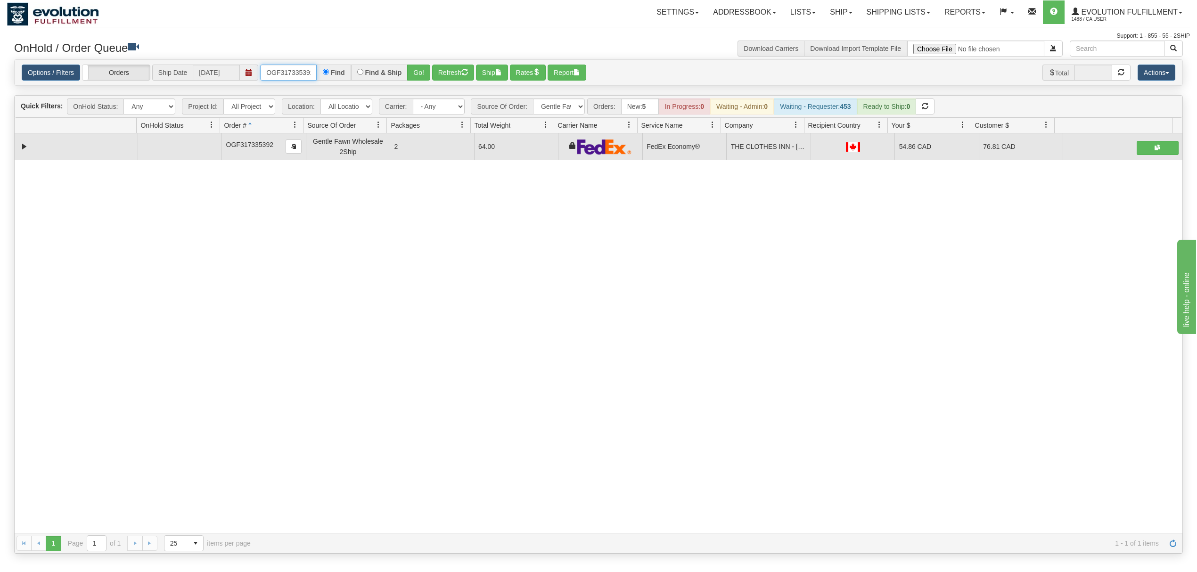
click at [282, 80] on input "OGF317335392" at bounding box center [288, 73] width 57 height 16
type input "OGF317176762"
click at [426, 62] on div "Options / Filters Group Shipments Orders Ship Date 10/07/2025 OGF317176762 Find…" at bounding box center [598, 73] width 1167 height 26
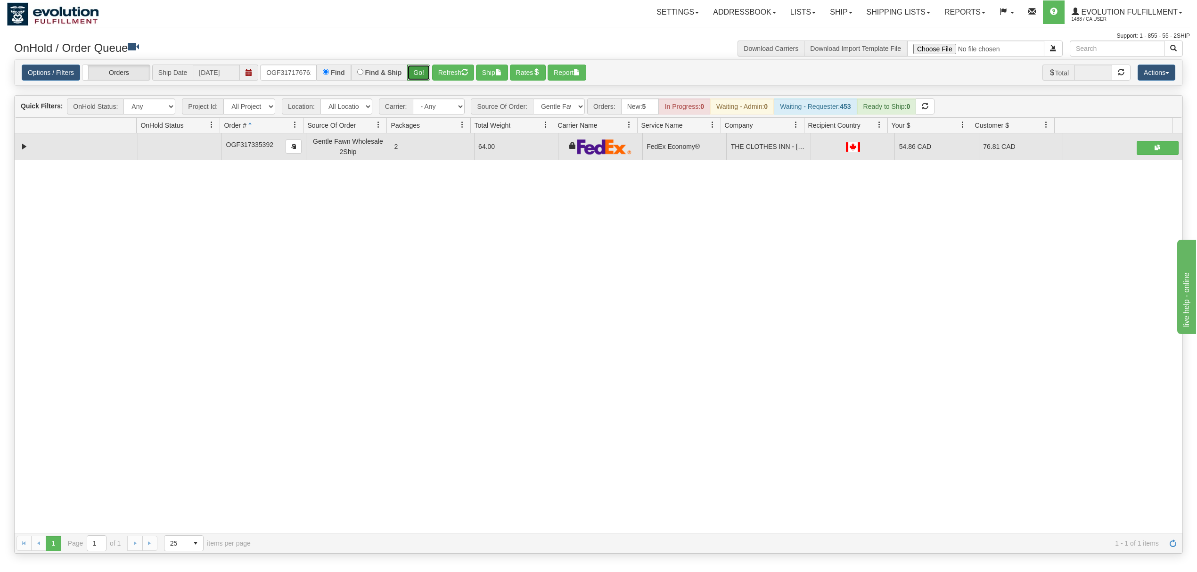
click at [421, 65] on button "Go!" at bounding box center [418, 73] width 23 height 16
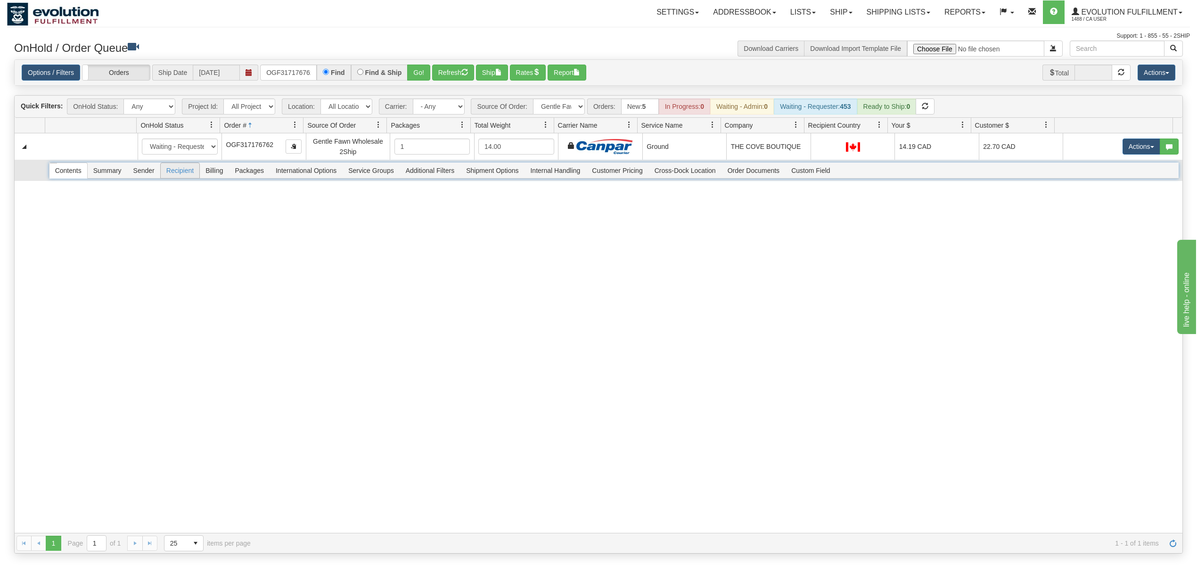
click at [176, 174] on span "Recipient" at bounding box center [180, 170] width 39 height 15
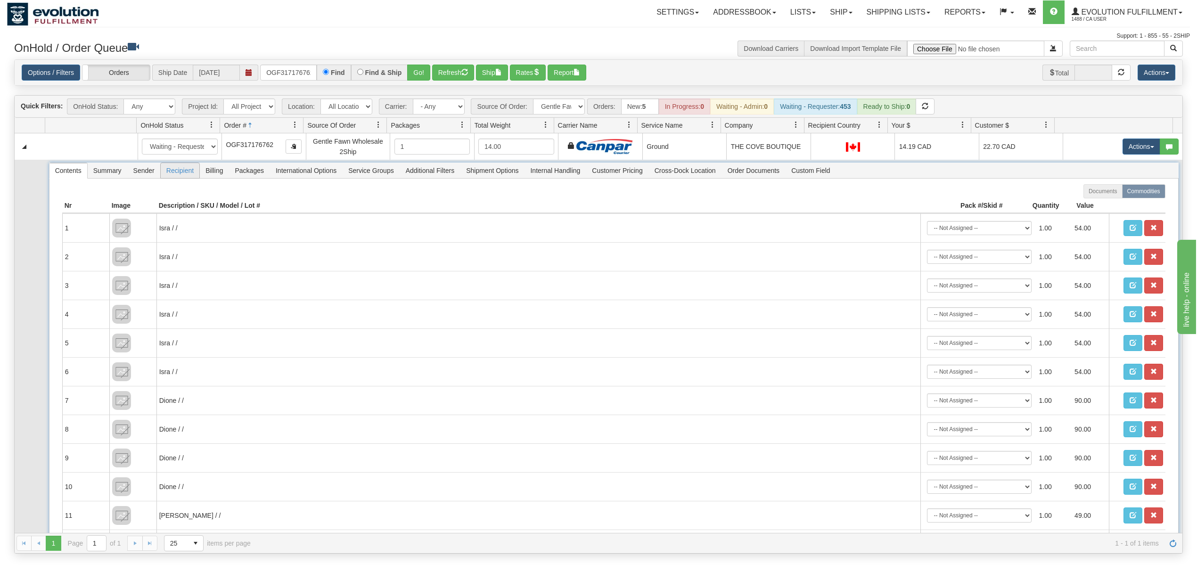
click at [176, 174] on span "Recipient" at bounding box center [180, 170] width 39 height 15
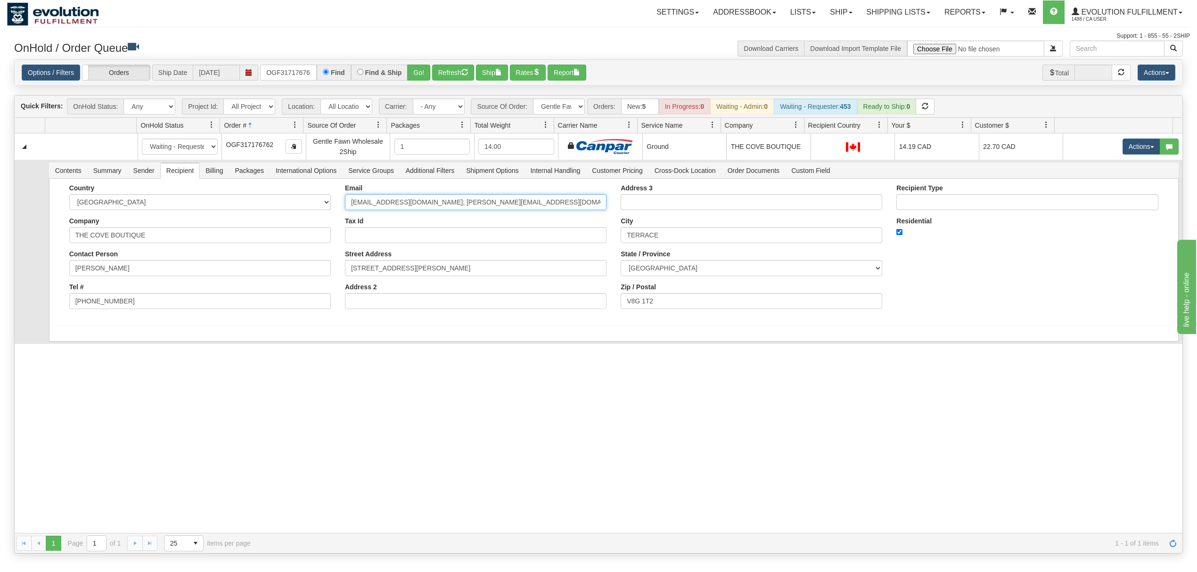
drag, startPoint x: 539, startPoint y: 198, endPoint x: 453, endPoint y: 212, distance: 87.3
click at [453, 210] on input "thecoveboutiqueterrace@gmail.com; ginny@allstarshoes.ca" at bounding box center [475, 202] width 261 height 16
type input "thecoveboutiqueterrace@gmail.com"
drag, startPoint x: 264, startPoint y: 361, endPoint x: 78, endPoint y: 356, distance: 186.2
click at [261, 362] on div "31661591 EVOLUTION V3 91217306 91217307 New In Progress Waiting - Admin Waiting…" at bounding box center [598, 333] width 1167 height 400
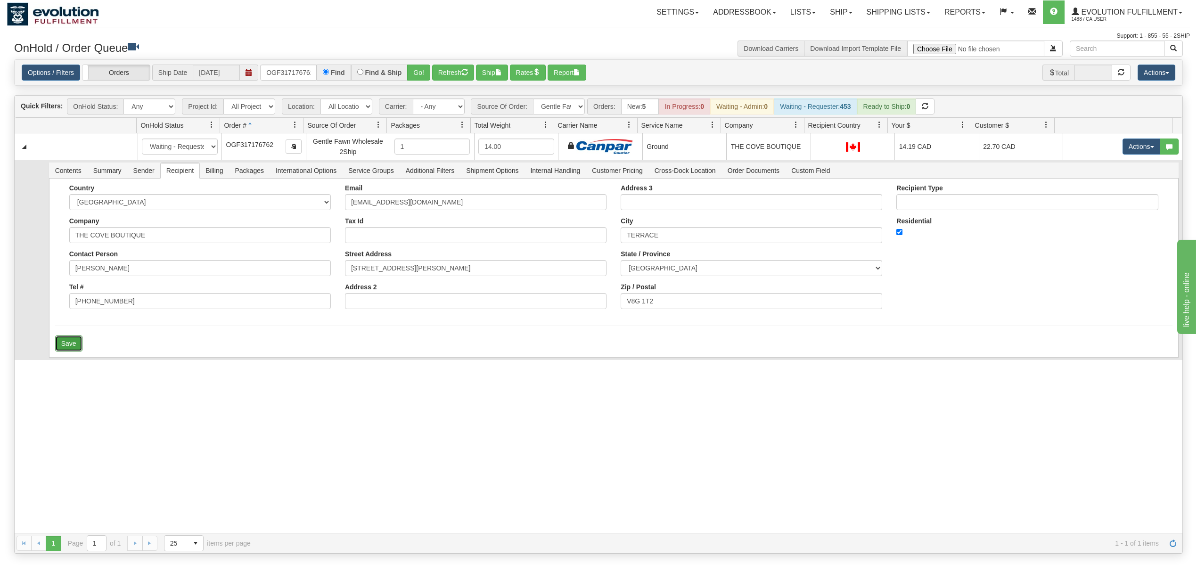
click at [67, 345] on button "Save" at bounding box center [68, 343] width 27 height 16
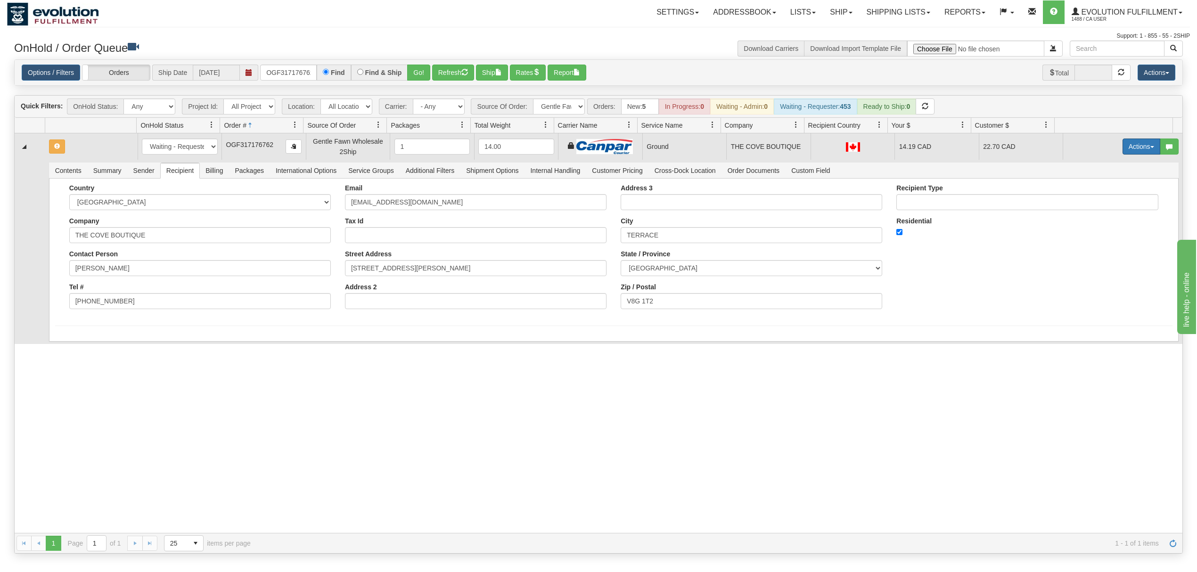
click at [1134, 148] on button "Actions" at bounding box center [1141, 147] width 38 height 16
click at [1096, 201] on span "Ship" at bounding box center [1104, 201] width 20 height 8
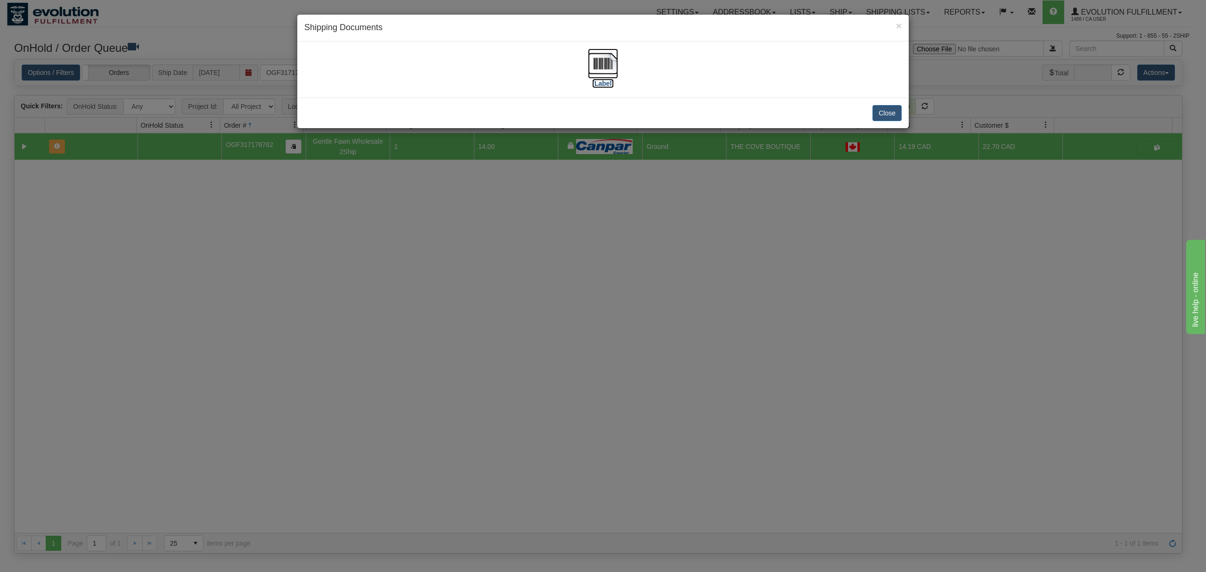
click at [613, 59] on img at bounding box center [603, 64] width 30 height 30
click at [891, 117] on button "Close" at bounding box center [887, 113] width 29 height 16
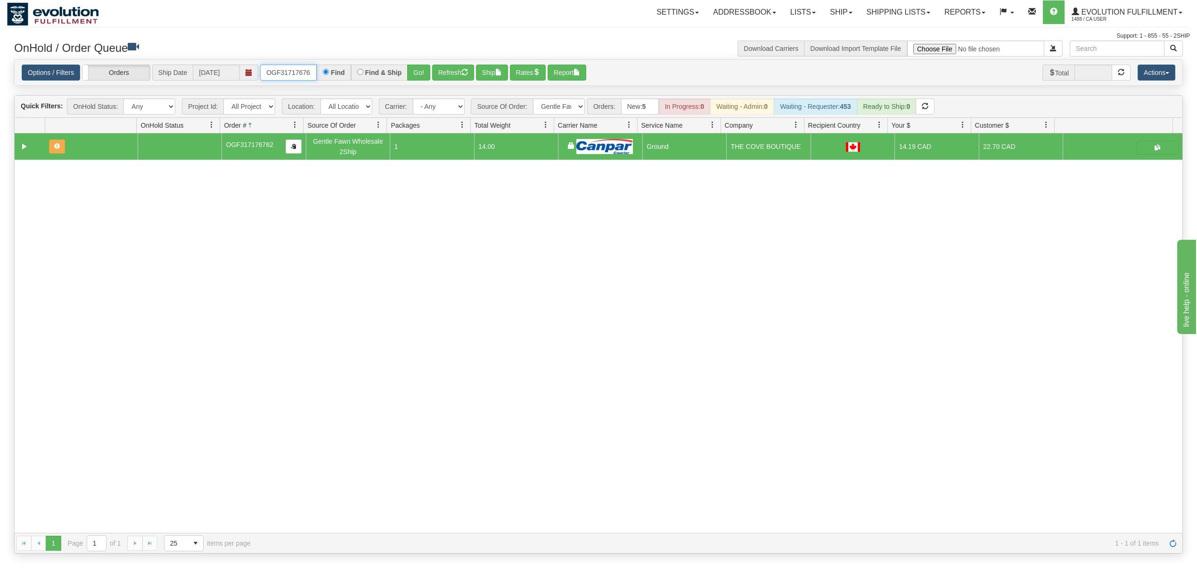
click at [285, 67] on input "OGF317176762" at bounding box center [288, 73] width 57 height 16
type input "OGF317472748"
click at [426, 68] on button "Go!" at bounding box center [418, 73] width 23 height 16
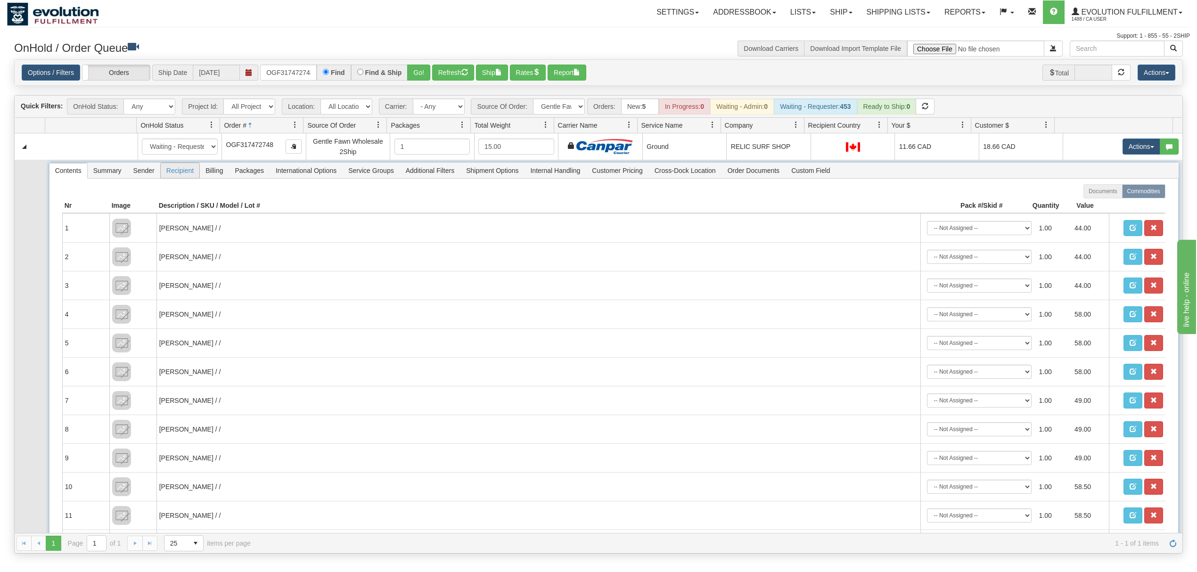
click at [175, 176] on span "Recipient" at bounding box center [180, 170] width 39 height 15
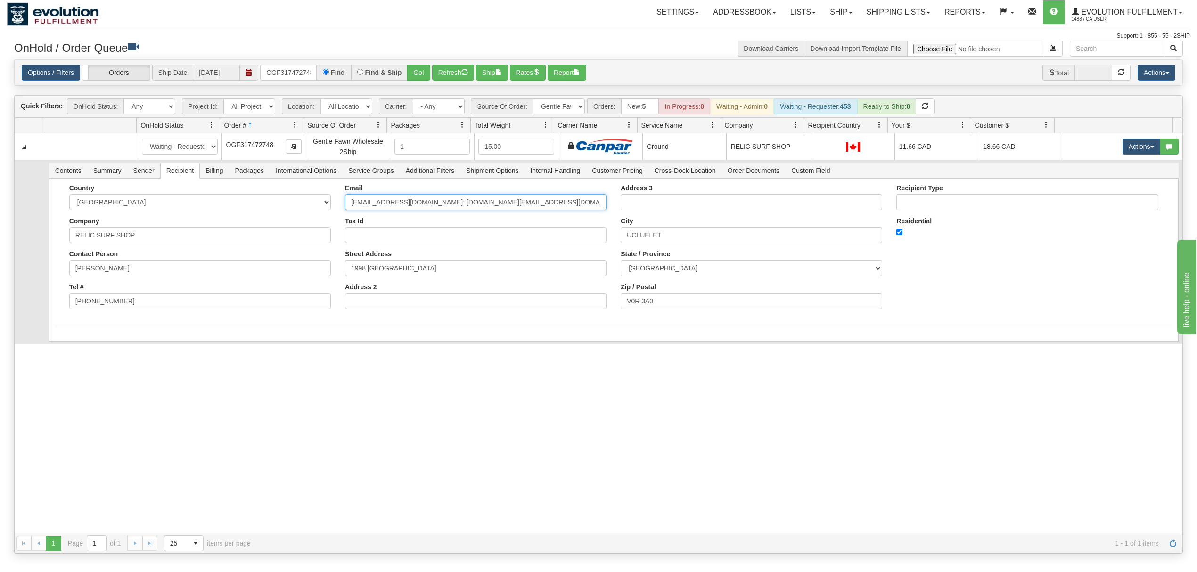
drag, startPoint x: 549, startPoint y: 204, endPoint x: 461, endPoint y: 213, distance: 89.1
click at [461, 213] on div "Email MANAGER@RELICSURFSHOP.COM; ap.relicsurfshop@gmail.com Tax Id Street Addre…" at bounding box center [476, 250] width 276 height 132
type input "MANAGER@RELICSURFSHOP.COM"
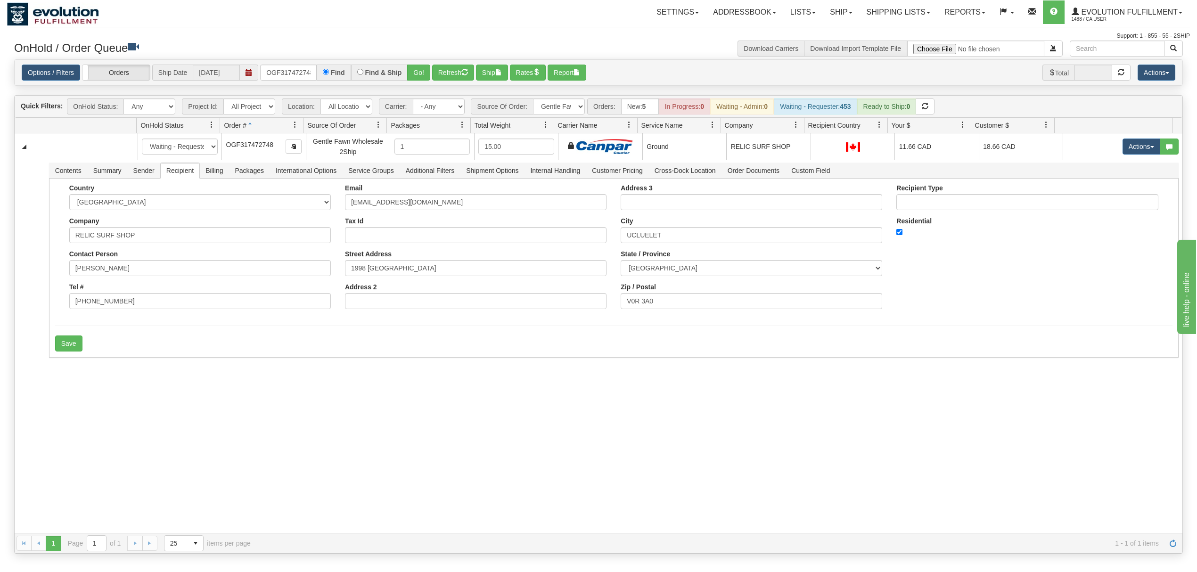
click at [36, 362] on div "31660482 EVOLUTION V3 91214967 91214970 New In Progress Waiting - Admin Waiting…" at bounding box center [598, 333] width 1167 height 400
click at [77, 344] on button "Save" at bounding box center [68, 343] width 27 height 16
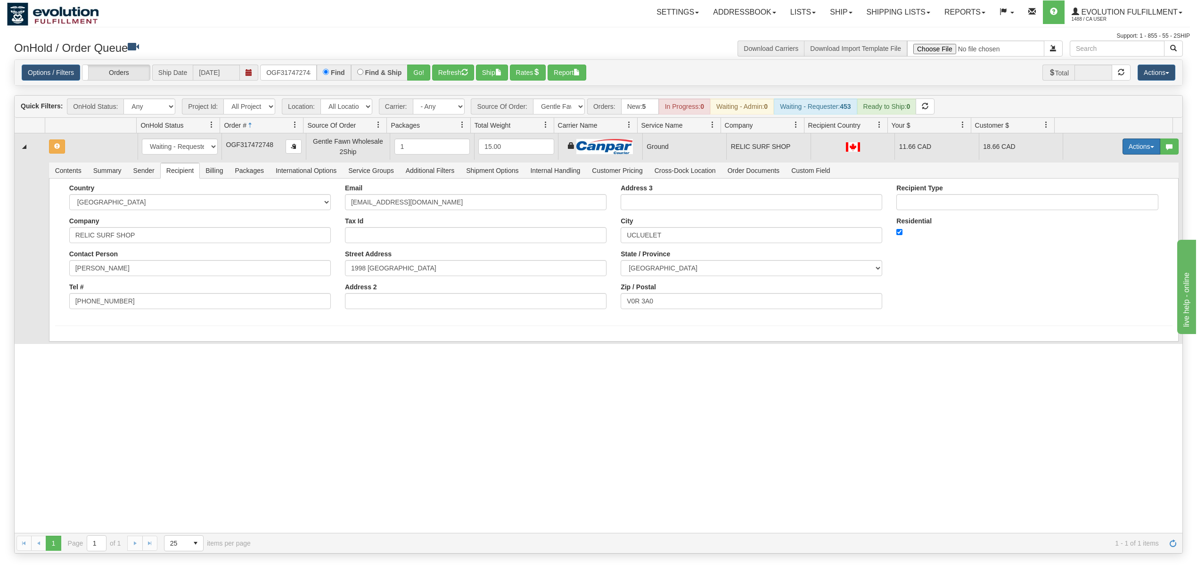
click at [1130, 142] on button "Actions" at bounding box center [1141, 147] width 38 height 16
click at [1094, 204] on span "Ship" at bounding box center [1104, 201] width 20 height 8
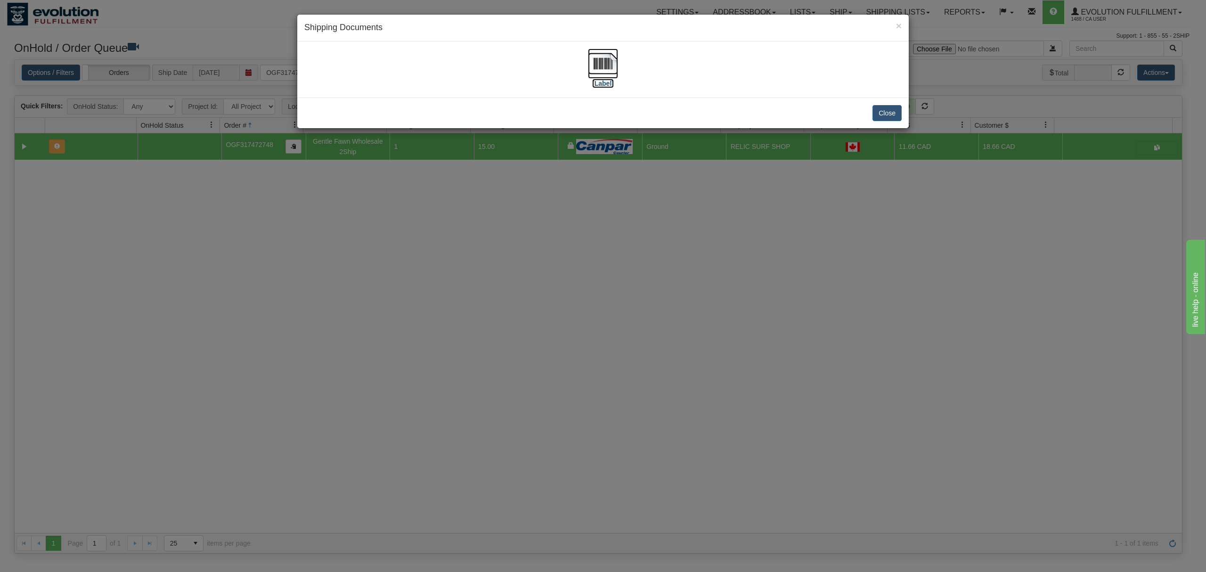
click at [607, 61] on img at bounding box center [603, 64] width 30 height 30
click at [892, 115] on button "Close" at bounding box center [887, 113] width 29 height 16
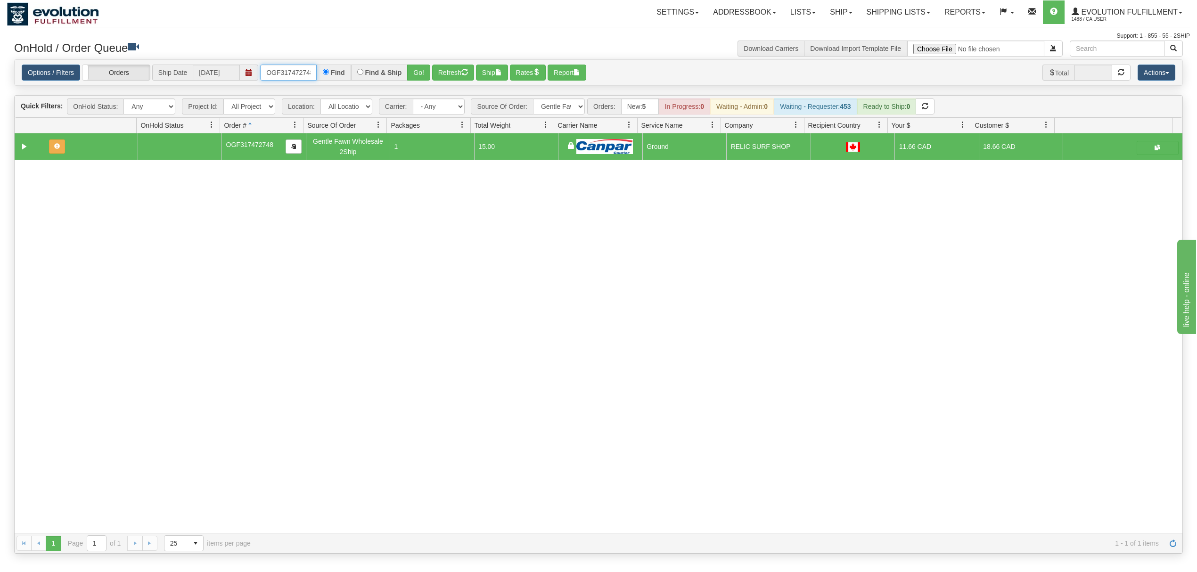
click at [269, 69] on input "OGF317472748" at bounding box center [288, 73] width 57 height 16
type input "OGF317335006"
click at [413, 73] on button "Go!" at bounding box center [418, 73] width 23 height 16
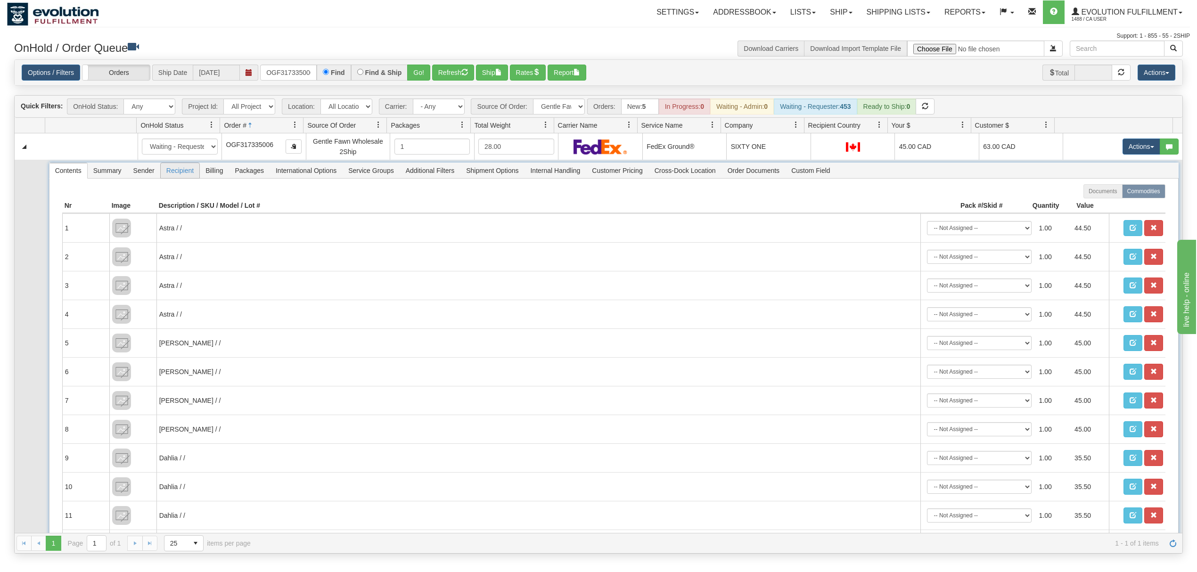
click at [184, 174] on span "Recipient" at bounding box center [180, 170] width 39 height 15
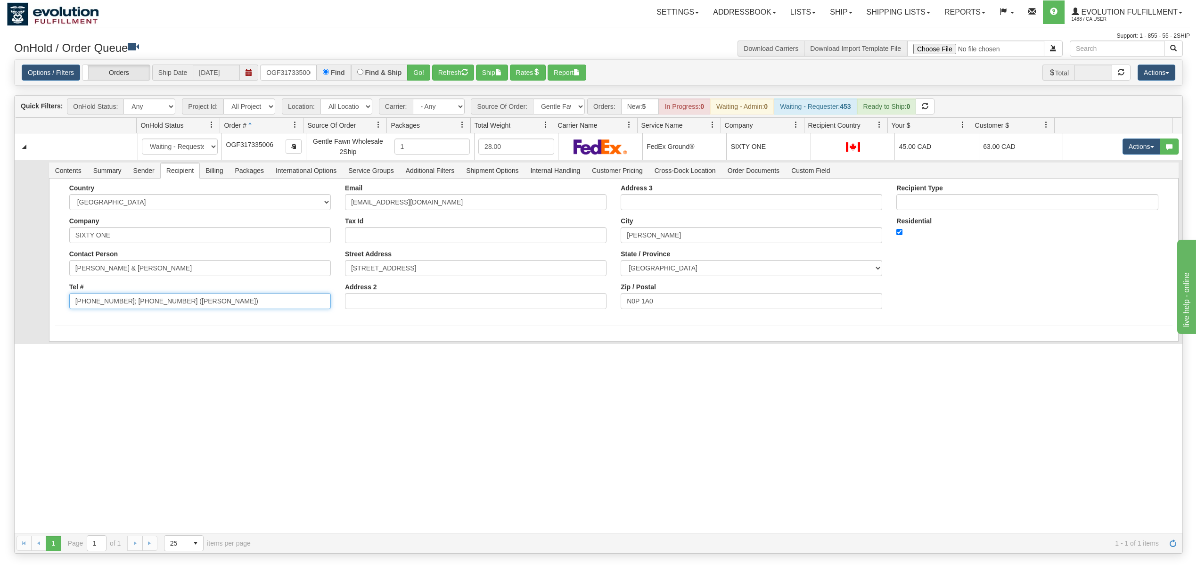
drag, startPoint x: 195, startPoint y: 308, endPoint x: 116, endPoint y: 312, distance: 78.8
click at [116, 312] on div "Country AFGHANISTAN ALAND ISLANDS ALBANIA ALGERIA AMERICAN SAMOA ANDORRA ANGOLA…" at bounding box center [200, 250] width 276 height 132
type input "226-229-0273"
click at [75, 342] on div "Country AFGHANISTAN ALAND ISLANDS ALBANIA ALGERIA AMERICAN SAMOA ANDORRA ANGOLA…" at bounding box center [613, 260] width 1129 height 163
click at [73, 341] on button "Save" at bounding box center [68, 343] width 27 height 16
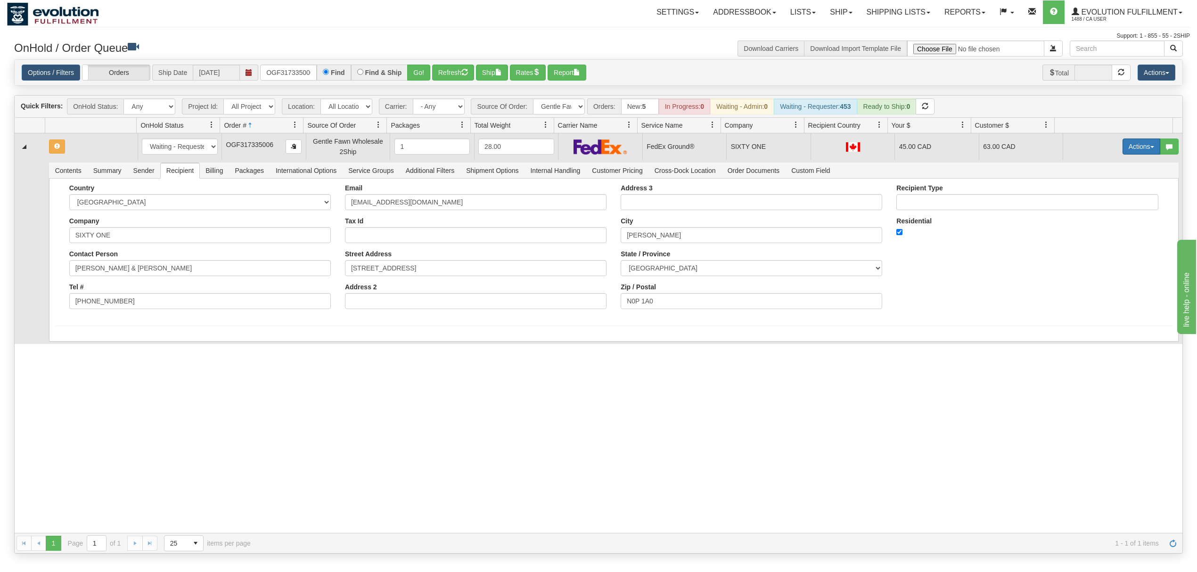
click at [1147, 150] on button "Actions" at bounding box center [1141, 147] width 38 height 16
click at [1094, 199] on span "Ship" at bounding box center [1104, 201] width 20 height 8
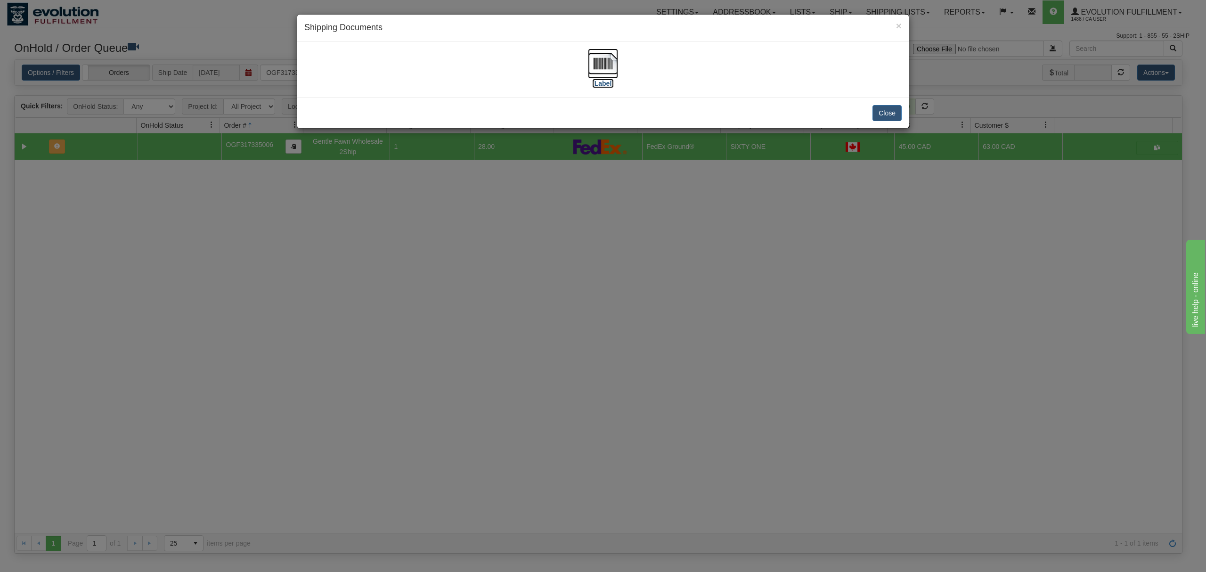
click at [597, 66] on img at bounding box center [603, 64] width 30 height 30
click at [888, 111] on button "Close" at bounding box center [887, 113] width 29 height 16
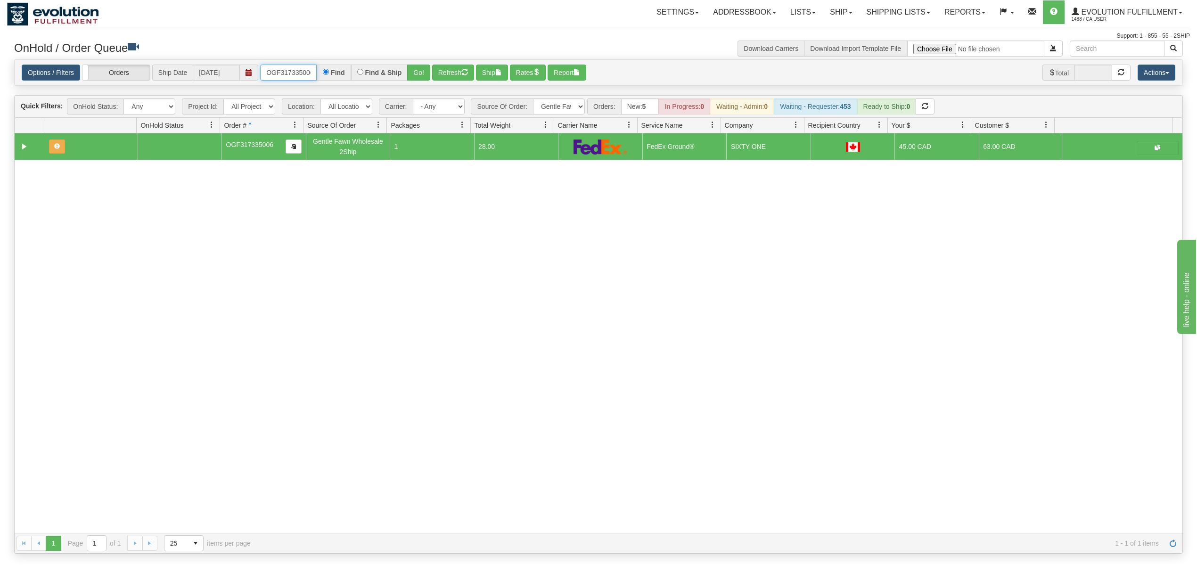
click at [286, 72] on input "OGF317335006" at bounding box center [288, 73] width 57 height 16
type input "OGF317497948"
click at [417, 66] on button "Go!" at bounding box center [418, 73] width 23 height 16
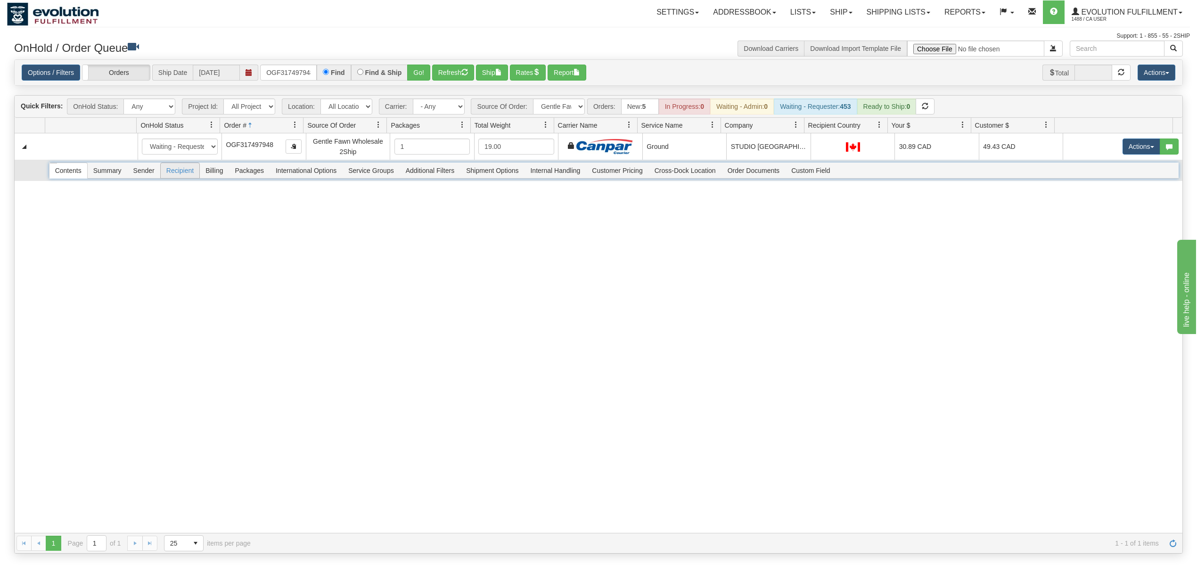
click at [191, 174] on span "Recipient" at bounding box center [180, 170] width 39 height 15
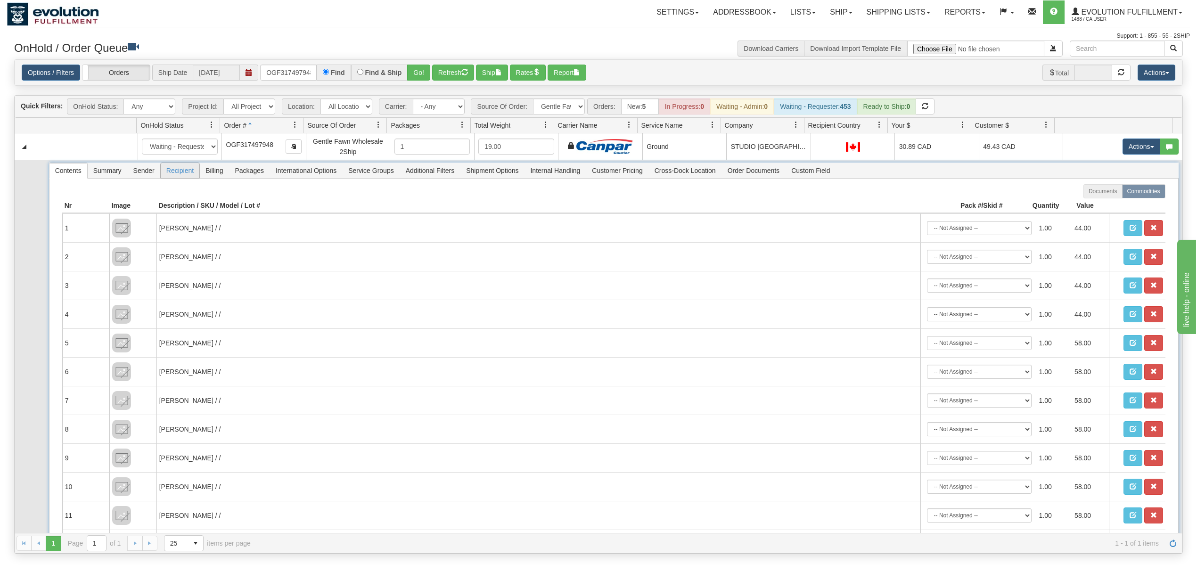
click at [191, 174] on span "Recipient" at bounding box center [180, 170] width 39 height 15
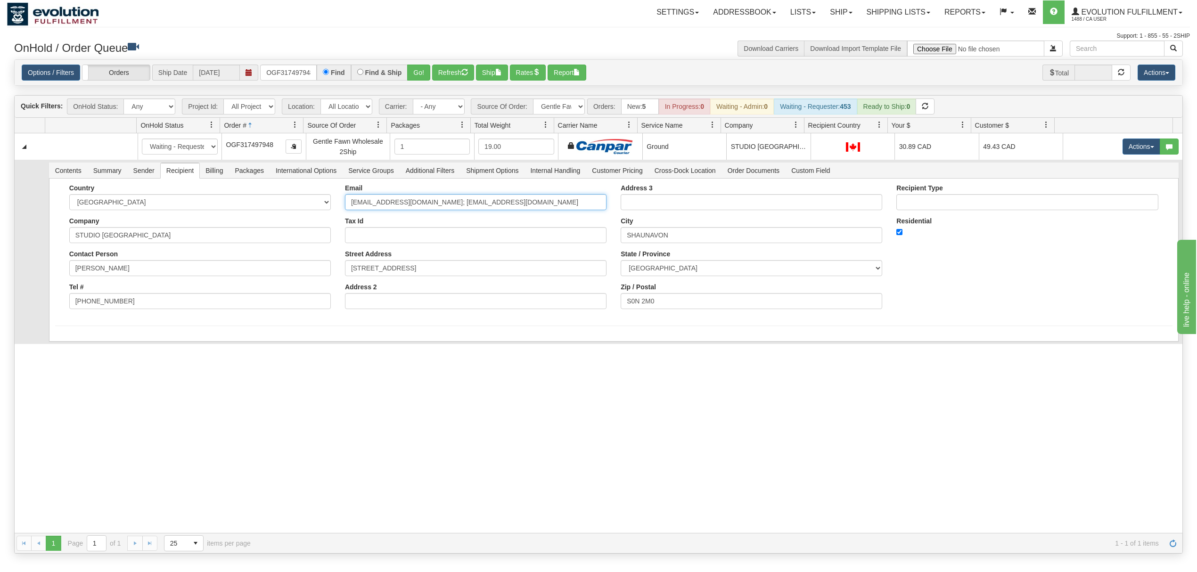
drag, startPoint x: 530, startPoint y: 206, endPoint x: 425, endPoint y: 230, distance: 107.4
click at [425, 230] on div "Email hello@studiosouthwest.ca; DIELLE_T@HOTMAIL.COM Tax Id Street Address 396 …" at bounding box center [476, 250] width 276 height 132
type input "hello@studiosouthwest.ca"
drag, startPoint x: 208, startPoint y: 334, endPoint x: 157, endPoint y: 336, distance: 51.4
click at [208, 334] on div "Country AFGHANISTAN ALAND ISLANDS ALBANIA ALGERIA AMERICAN SAMOA ANDORRA ANGOLA…" at bounding box center [613, 260] width 1129 height 163
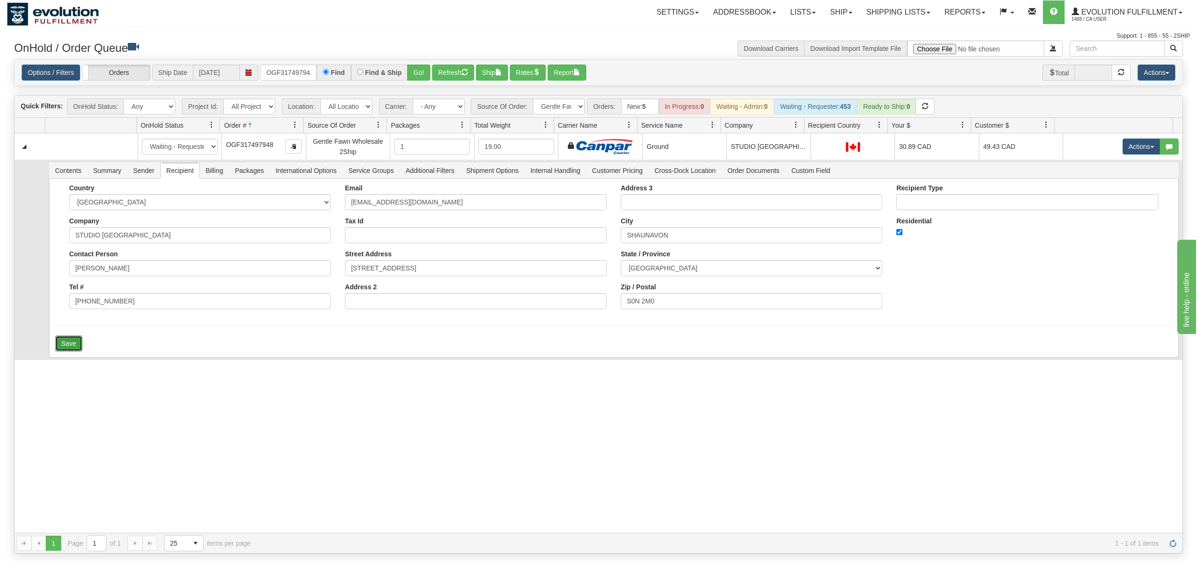
click at [65, 345] on button "Save" at bounding box center [68, 343] width 27 height 16
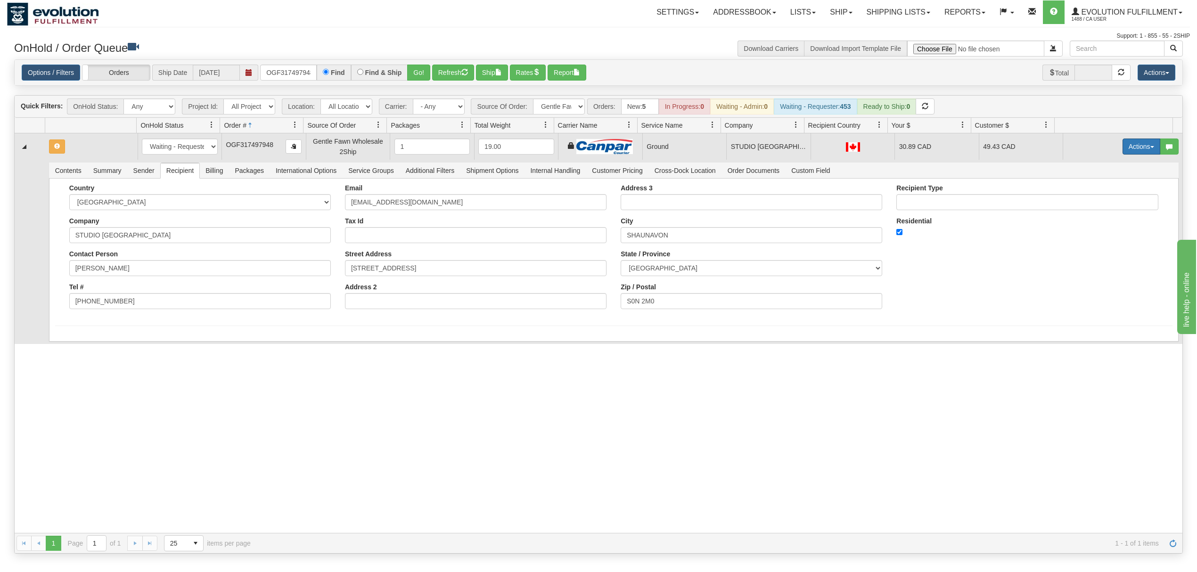
click at [1137, 151] on button "Actions" at bounding box center [1141, 147] width 38 height 16
click at [1094, 203] on span "Ship" at bounding box center [1104, 201] width 20 height 8
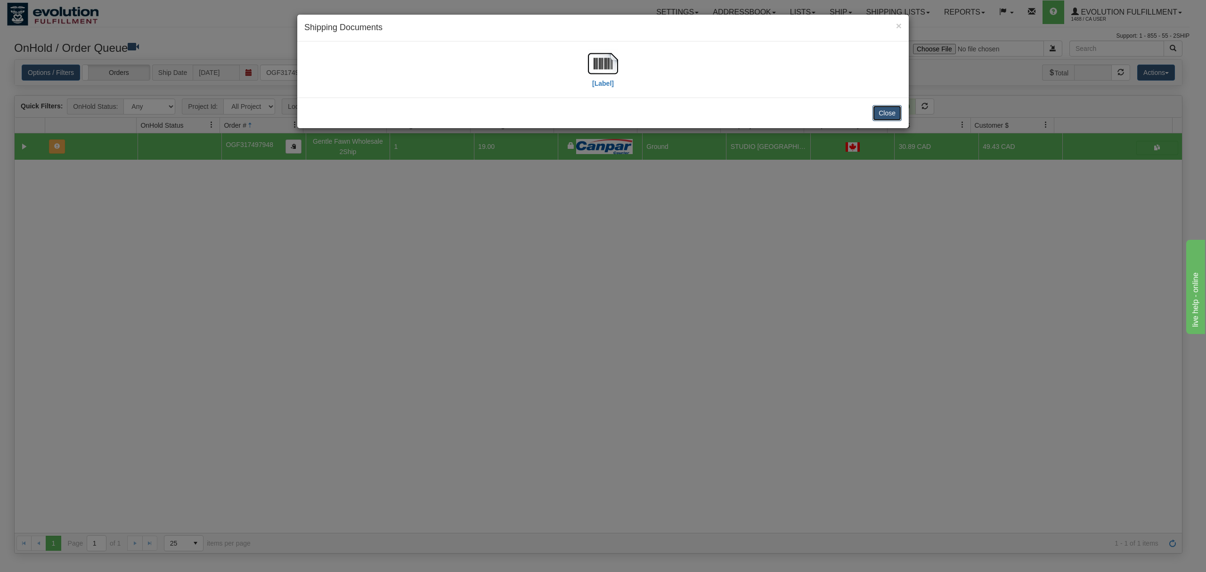
click at [889, 106] on button "Close" at bounding box center [887, 113] width 29 height 16
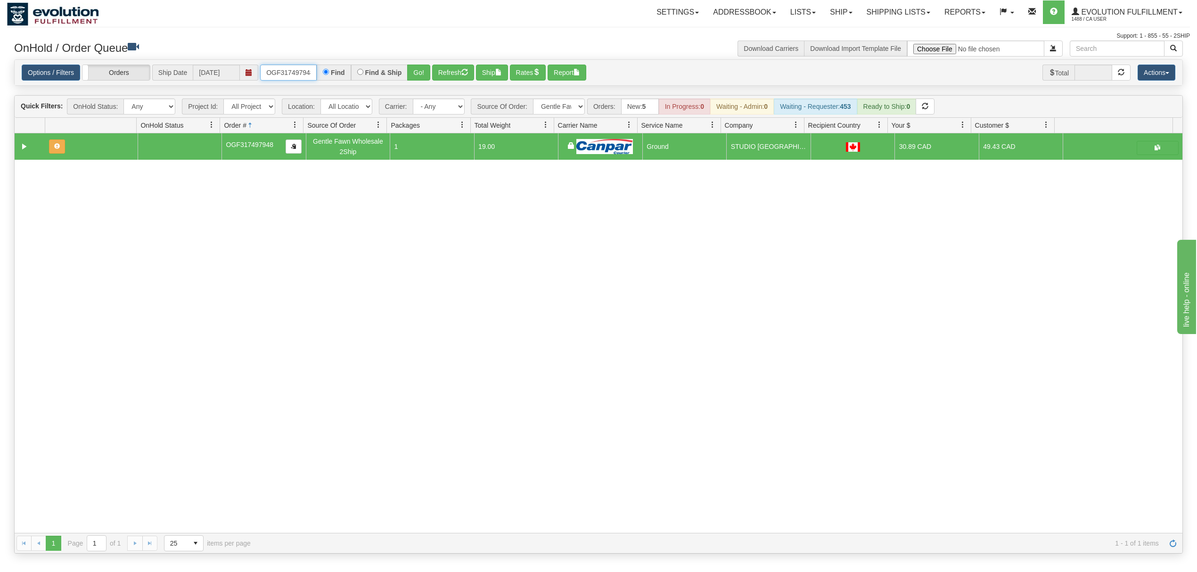
click at [300, 72] on input "OGF317497948" at bounding box center [288, 73] width 57 height 16
click at [423, 72] on button "Go!" at bounding box center [418, 73] width 23 height 16
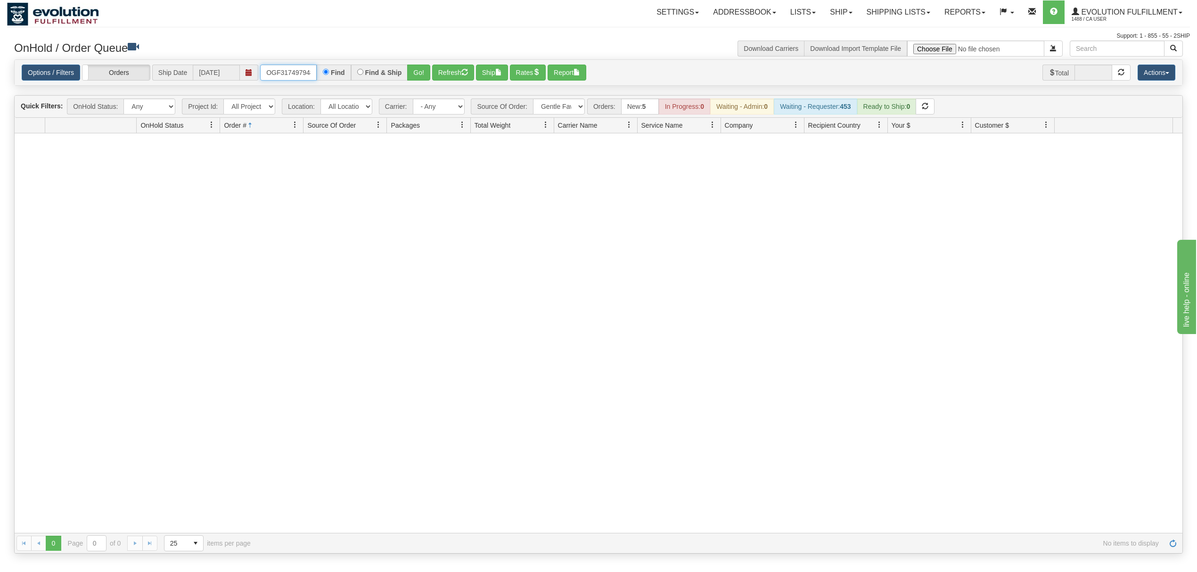
click at [302, 77] on input "OGF317497948" at bounding box center [288, 73] width 57 height 16
type input "OGF317497948"
click at [424, 68] on button "Go!" at bounding box center [418, 73] width 23 height 16
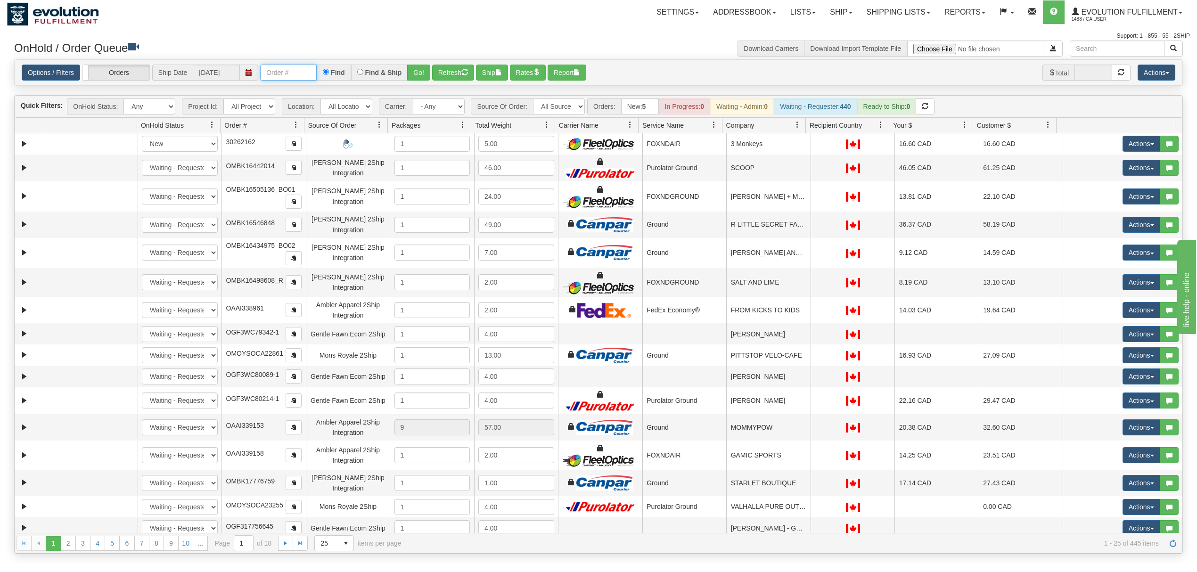
click at [278, 74] on input "text" at bounding box center [288, 73] width 57 height 16
type input "OGF317497948"
click at [417, 73] on button "Go!" at bounding box center [418, 73] width 23 height 16
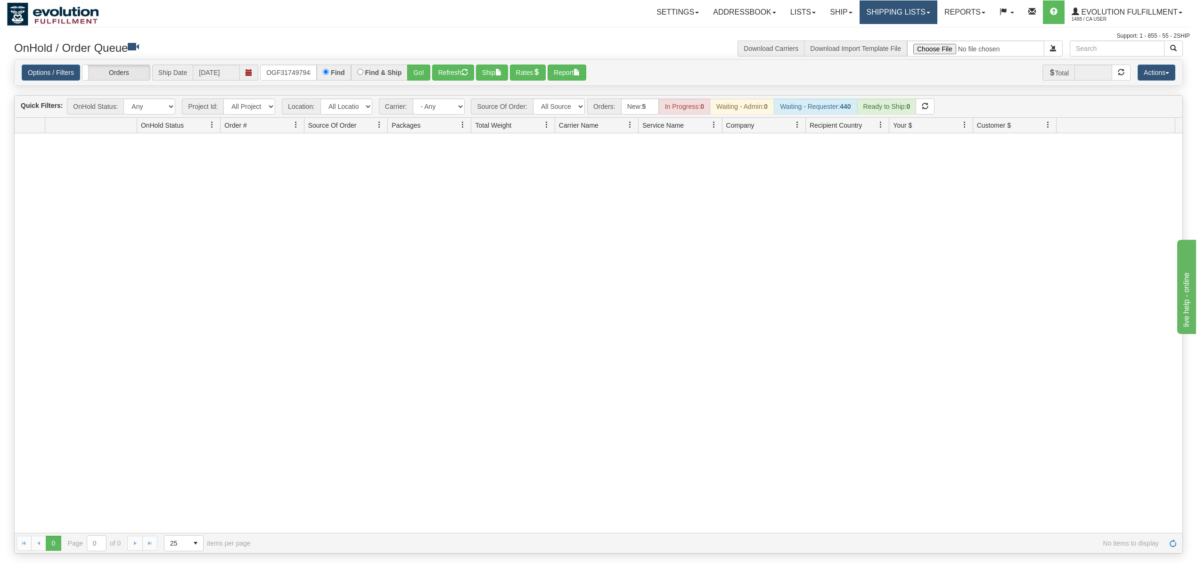
click at [881, 19] on link "Shipping lists" at bounding box center [898, 12] width 78 height 24
click at [873, 36] on span "Current Shipments" at bounding box center [881, 33] width 55 height 8
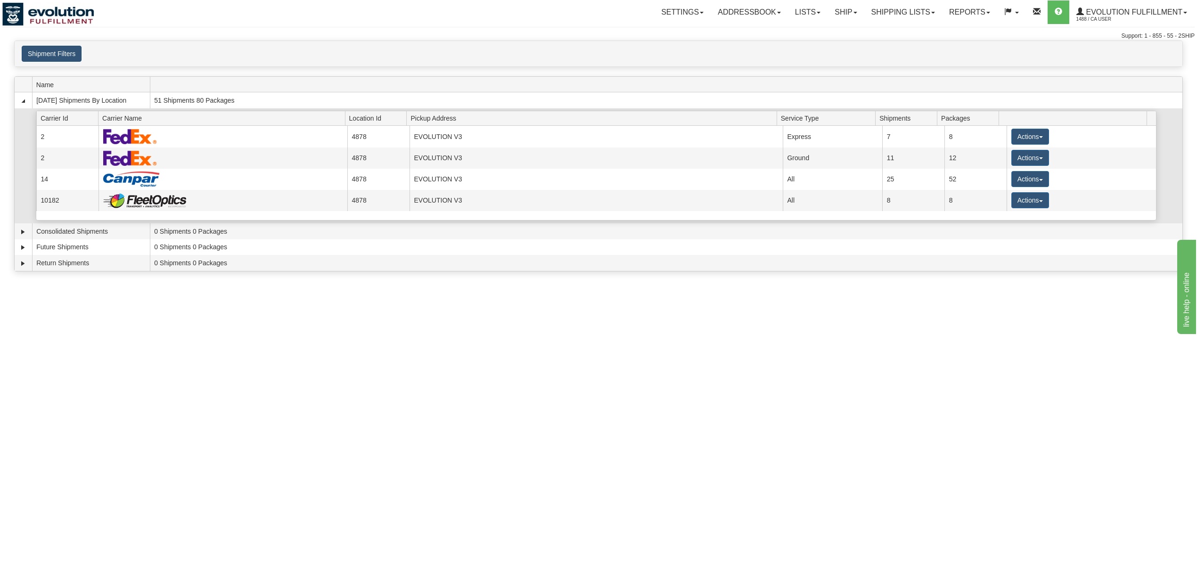
drag, startPoint x: 50, startPoint y: 63, endPoint x: 59, endPoint y: 49, distance: 16.6
click at [51, 61] on div "Shipment Filters Website Agent Client User" at bounding box center [598, 53] width 1167 height 25
click at [59, 49] on button "Shipment Filters" at bounding box center [52, 54] width 60 height 16
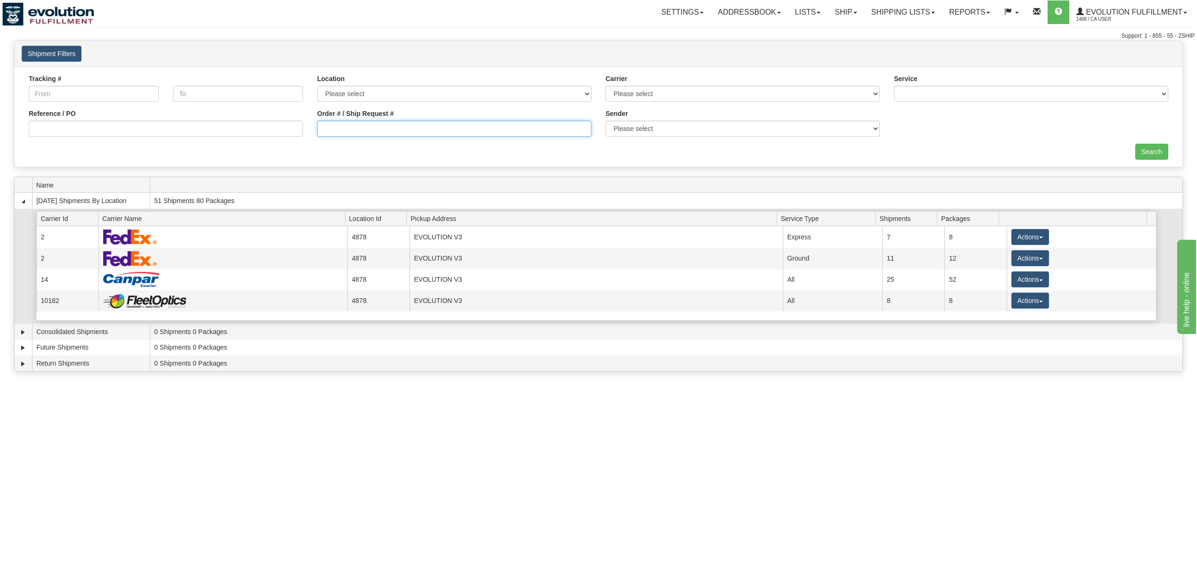
click at [400, 130] on input "Order # / Ship Request #" at bounding box center [454, 129] width 274 height 16
type input "OGF317497948"
click at [1163, 155] on input "Search" at bounding box center [1151, 152] width 33 height 16
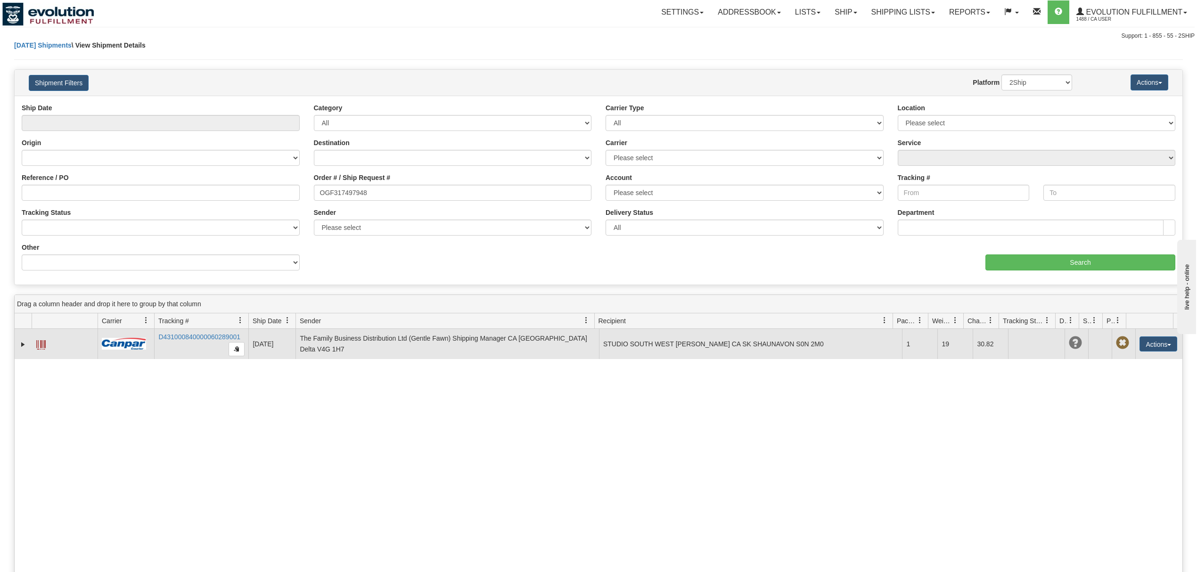
click at [32, 345] on td at bounding box center [65, 344] width 66 height 30
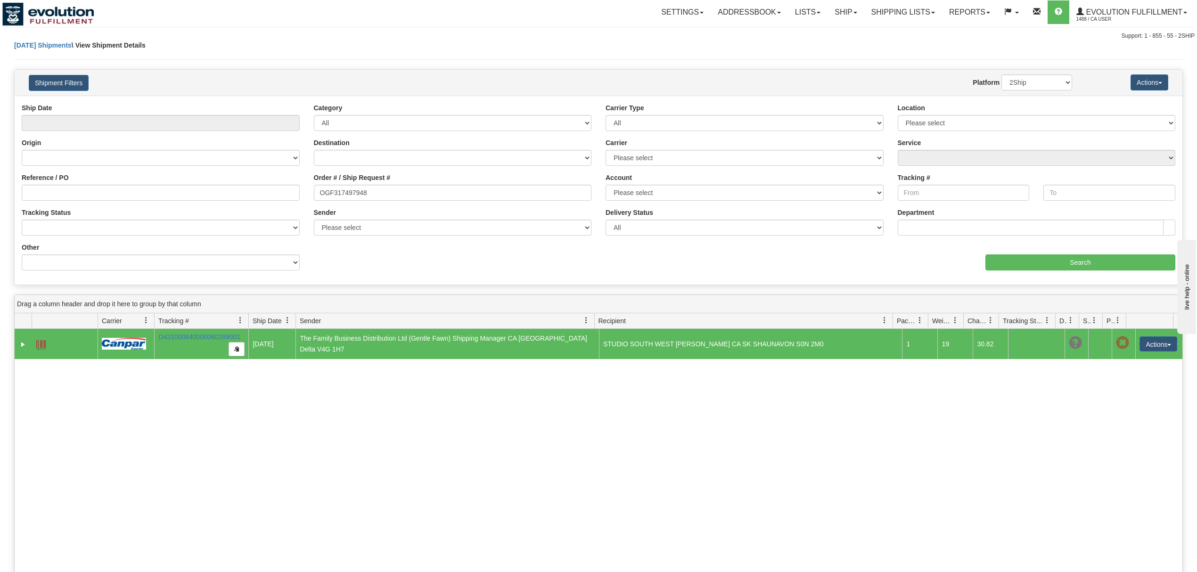
click at [40, 345] on span at bounding box center [40, 344] width 9 height 9
click at [841, 16] on link "Ship" at bounding box center [845, 12] width 36 height 24
click at [832, 45] on span "OnHold / Order Queue" at bounding box center [821, 45] width 66 height 8
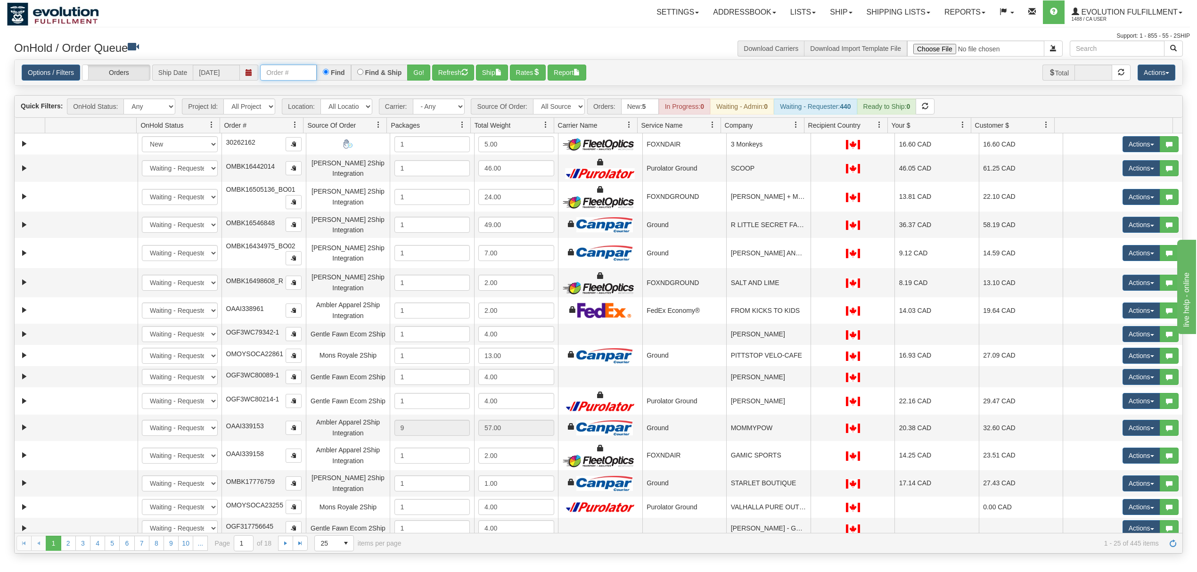
click at [296, 70] on input "text" at bounding box center [288, 73] width 57 height 16
type input "OGF317391066"
click at [413, 75] on button "Go!" at bounding box center [418, 73] width 23 height 16
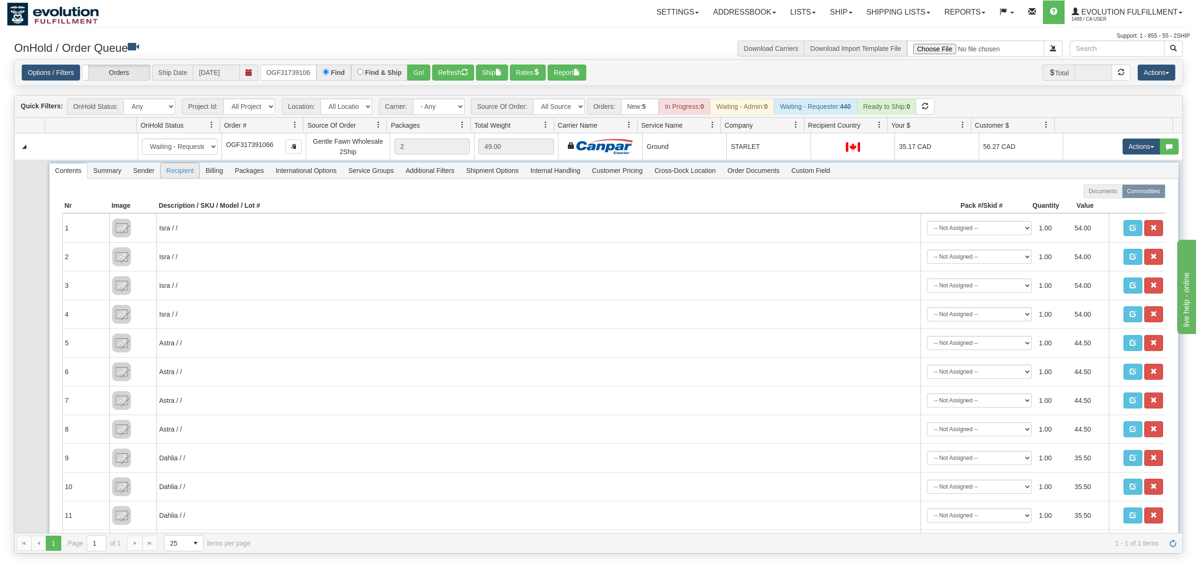
click at [188, 170] on span "Recipient" at bounding box center [180, 170] width 39 height 15
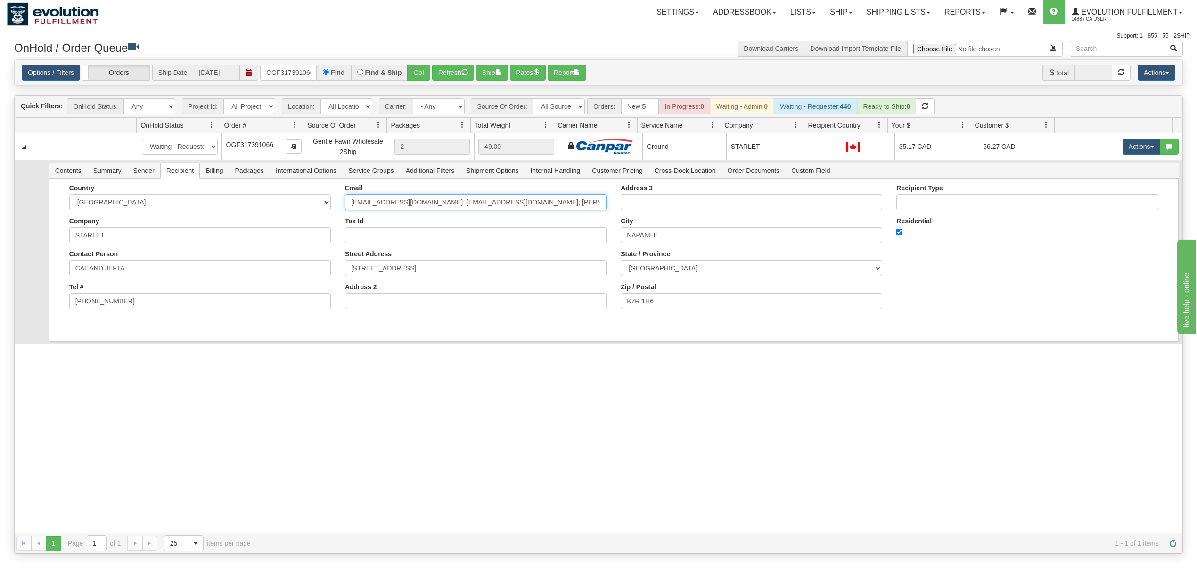
drag, startPoint x: 553, startPoint y: 204, endPoint x: 443, endPoint y: 223, distance: 111.8
click at [443, 223] on div "Email CAT@STARLETBOUTIQUE.CA; info@starlet.ca; carley@starlet.ca Tax Id Street …" at bounding box center [476, 250] width 276 height 132
type input "CAT@STARLETBOUTIQUE.CA"
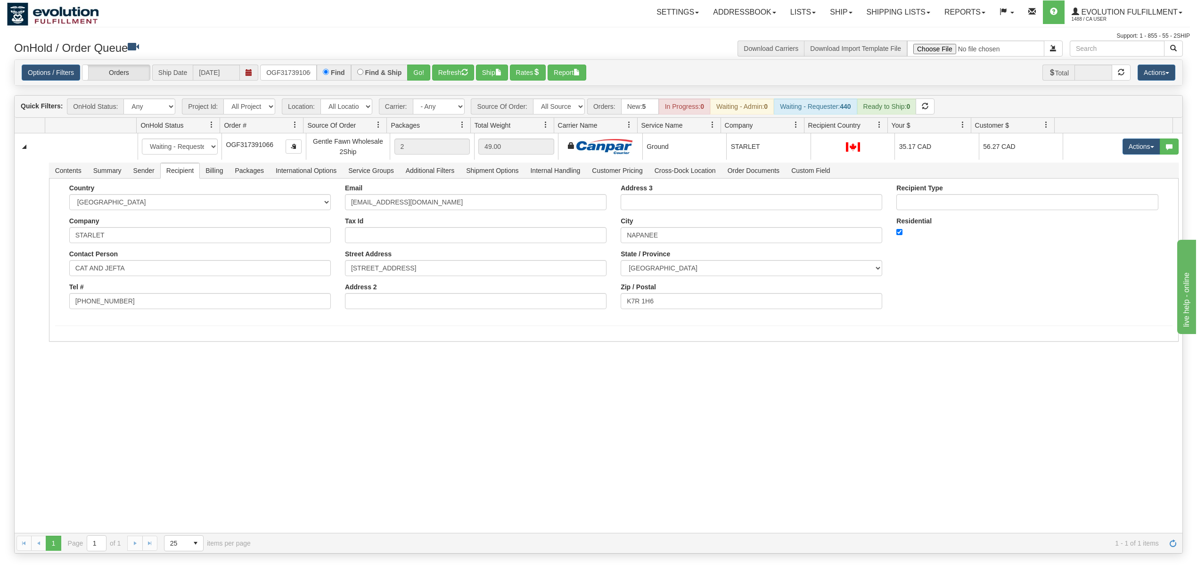
click at [118, 347] on div "31661307 EVOLUTION V3 91216547 91216549 New In Progress Waiting - Admin Waiting…" at bounding box center [598, 333] width 1167 height 400
click at [68, 346] on button "Save" at bounding box center [68, 343] width 27 height 16
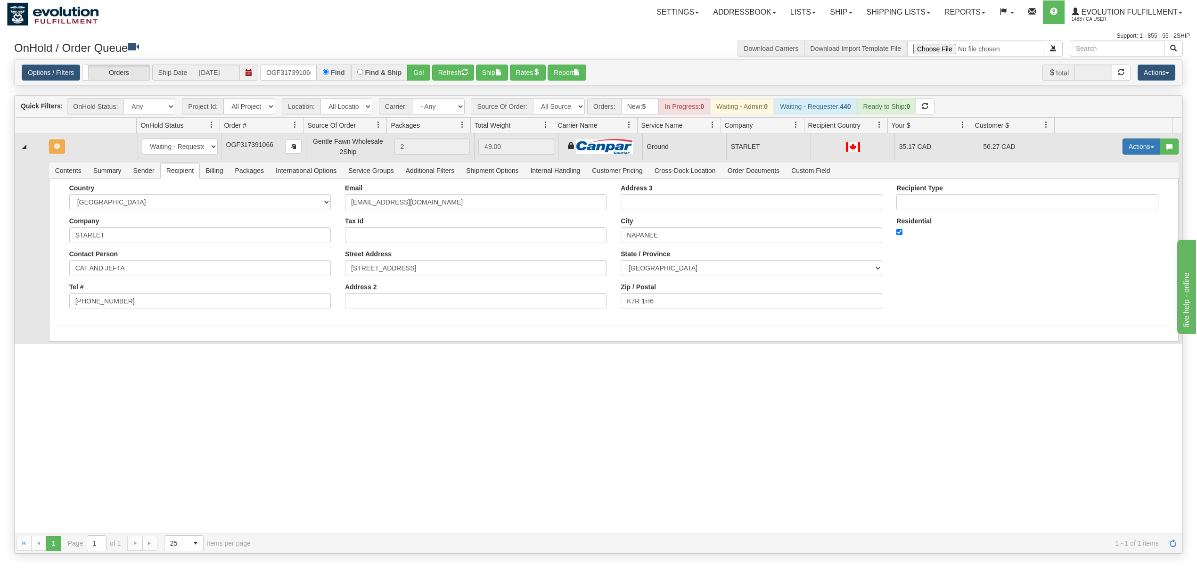
drag, startPoint x: 1116, startPoint y: 145, endPoint x: 1116, endPoint y: 150, distance: 4.7
click at [1122, 145] on button "Actions" at bounding box center [1141, 147] width 38 height 16
click at [1101, 203] on span "Ship" at bounding box center [1104, 201] width 20 height 8
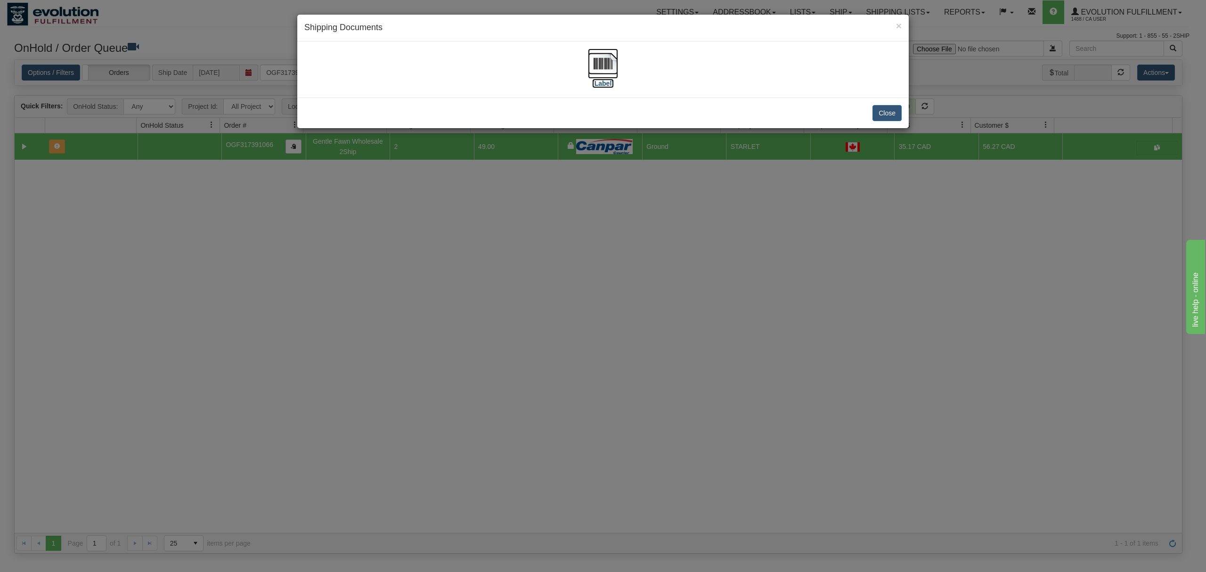
click at [600, 59] on img at bounding box center [603, 64] width 30 height 30
click at [888, 112] on button "Close" at bounding box center [887, 113] width 29 height 16
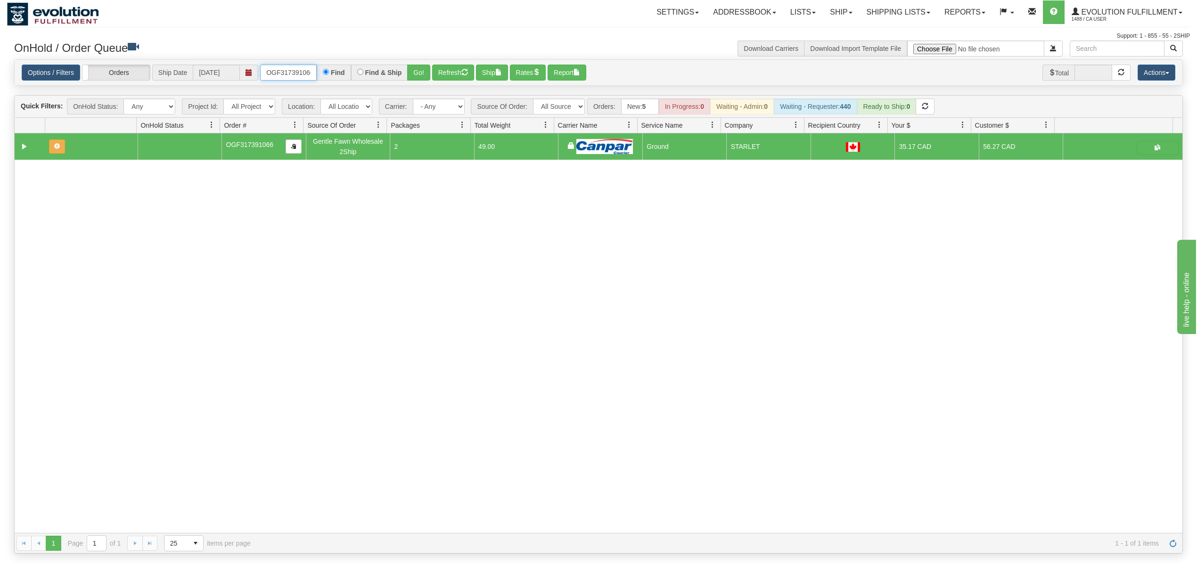
click at [286, 76] on input "OGF317391066" at bounding box center [288, 73] width 57 height 16
click at [424, 64] on div "Options / Filters Group Shipments Orders Ship Date 10/07/2025 OGF317266043 Find…" at bounding box center [598, 73] width 1167 height 26
click at [421, 68] on button "Go!" at bounding box center [418, 73] width 23 height 16
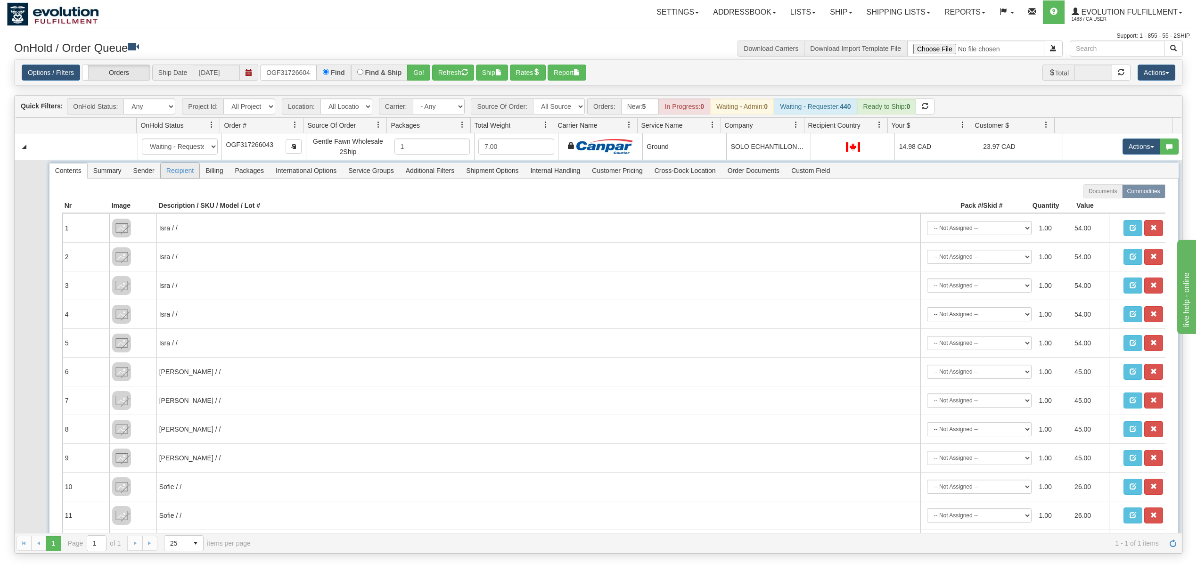
click at [188, 175] on span "Recipient" at bounding box center [180, 170] width 39 height 15
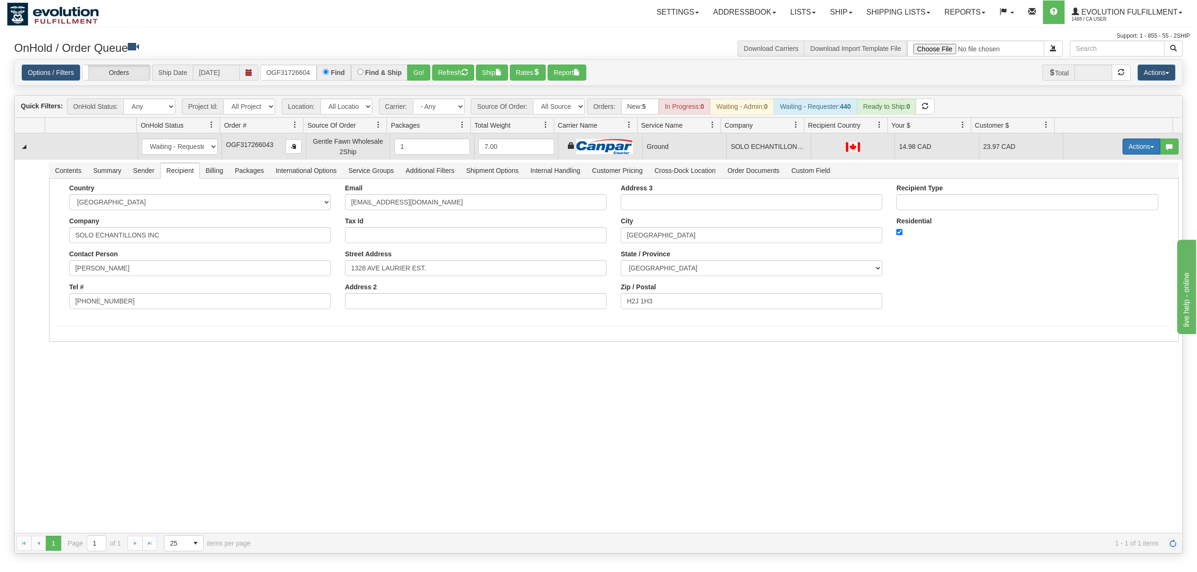
click at [1127, 144] on button "Actions" at bounding box center [1141, 147] width 38 height 16
click at [1096, 200] on span "Ship" at bounding box center [1104, 201] width 20 height 8
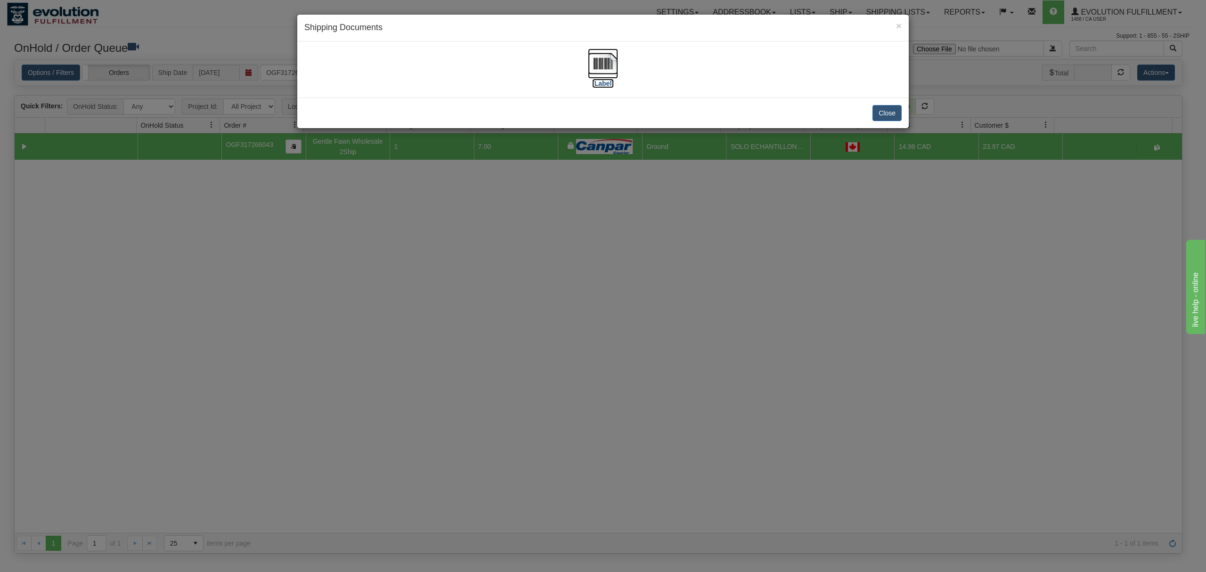
click at [611, 67] on img at bounding box center [603, 64] width 30 height 30
drag, startPoint x: 888, startPoint y: 110, endPoint x: 883, endPoint y: 1, distance: 109.0
click at [888, 108] on button "Close" at bounding box center [887, 113] width 29 height 16
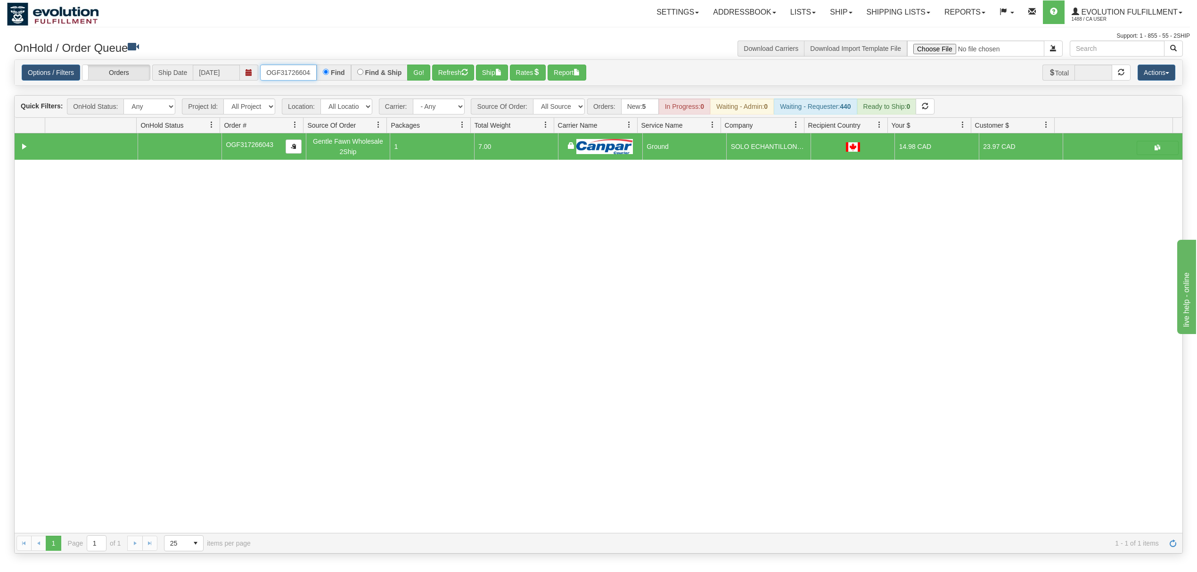
click at [286, 67] on input "OGF317266043" at bounding box center [288, 73] width 57 height 16
click at [416, 69] on button "Go!" at bounding box center [418, 73] width 23 height 16
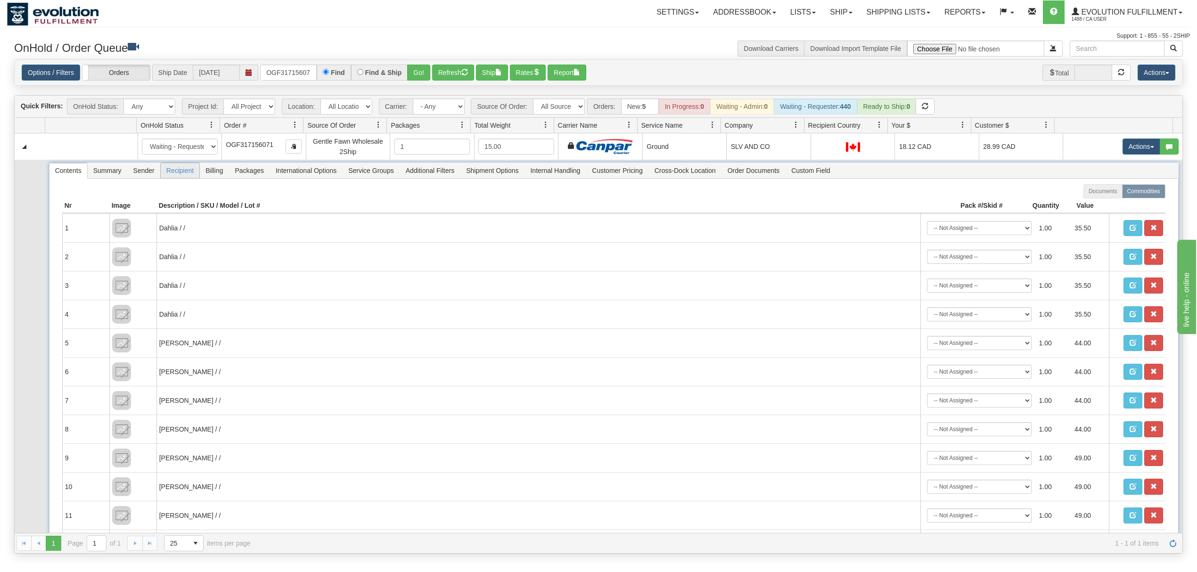
click at [169, 174] on span "Recipient" at bounding box center [180, 170] width 39 height 15
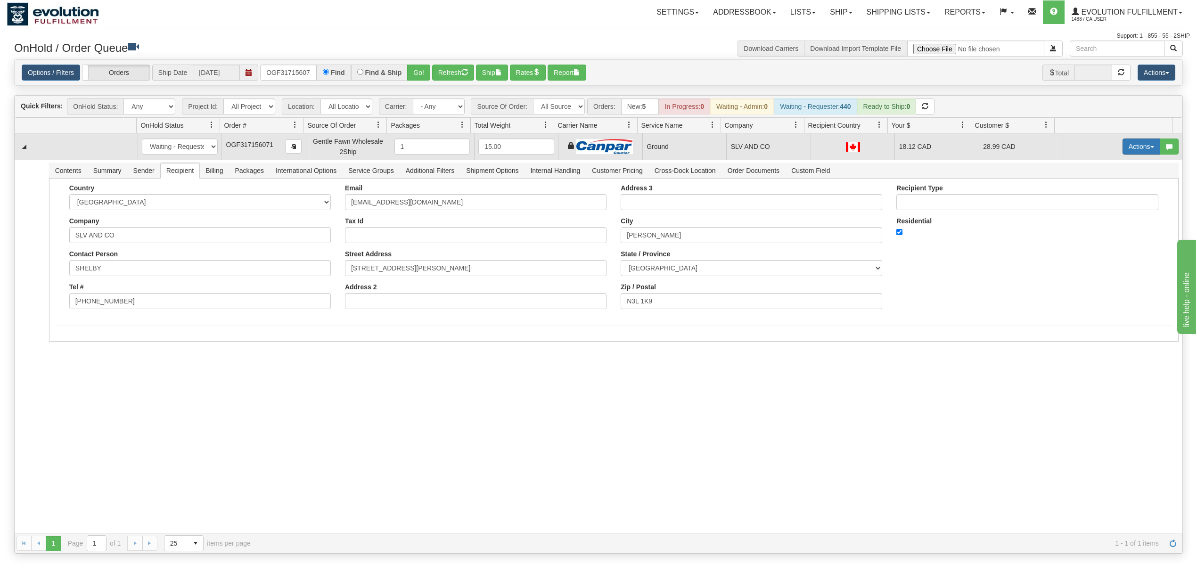
click at [1123, 147] on button "Actions" at bounding box center [1141, 147] width 38 height 16
click at [1094, 205] on span "Ship" at bounding box center [1104, 201] width 20 height 8
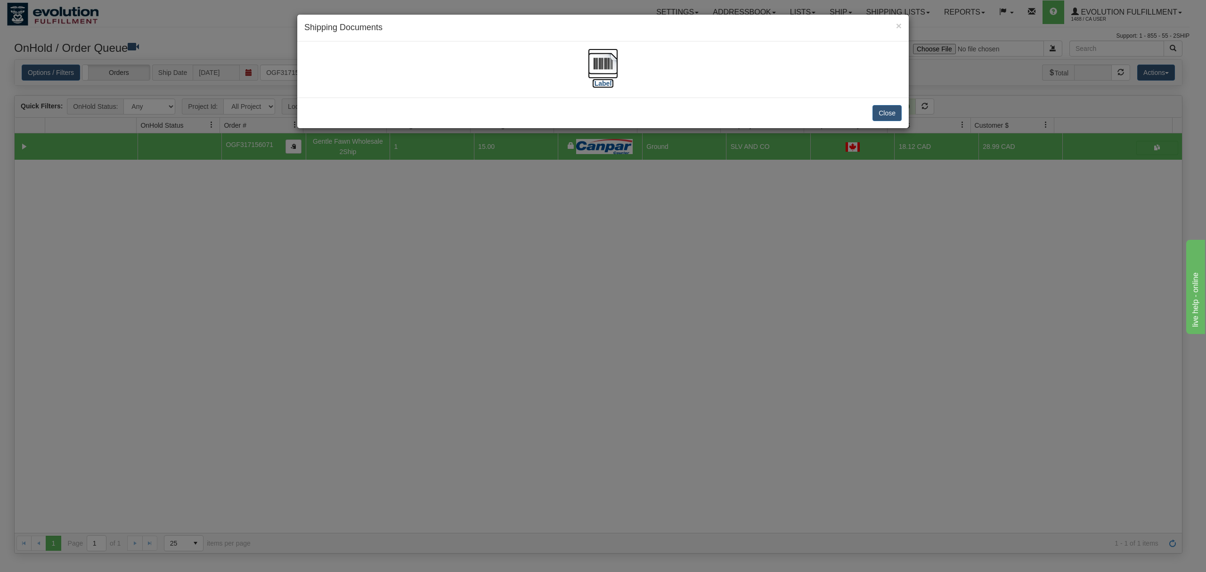
click at [609, 66] on img at bounding box center [603, 64] width 30 height 30
click at [883, 106] on button "Close" at bounding box center [887, 113] width 29 height 16
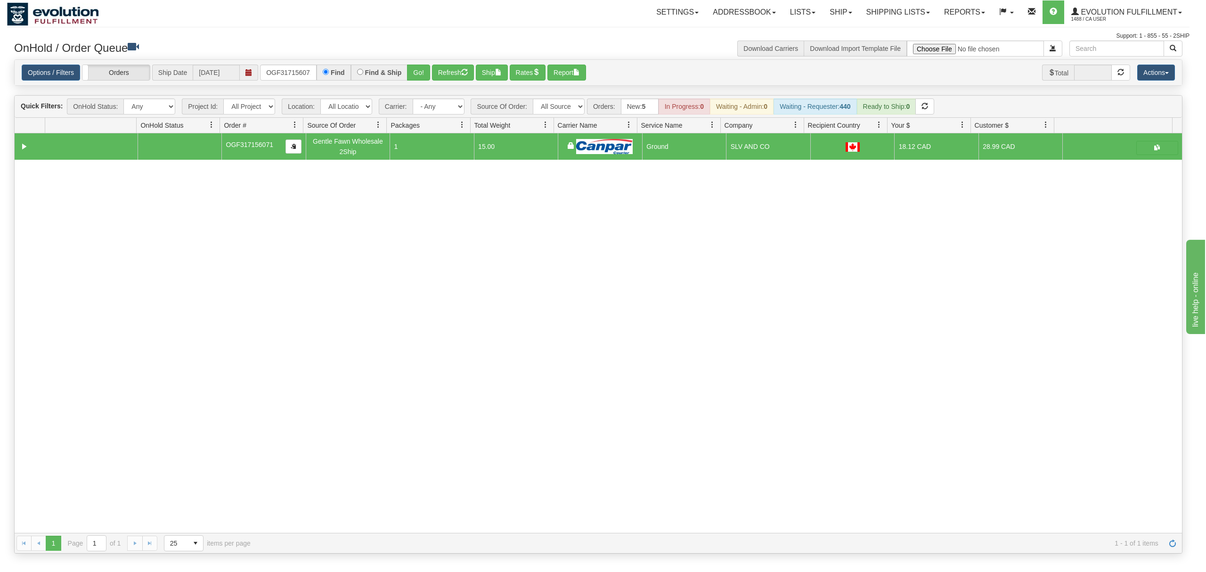
click at [883, 108] on div at bounding box center [603, 286] width 1206 height 572
click at [276, 70] on input "OGF317156071" at bounding box center [288, 73] width 57 height 16
click at [421, 74] on button "Go!" at bounding box center [418, 73] width 23 height 16
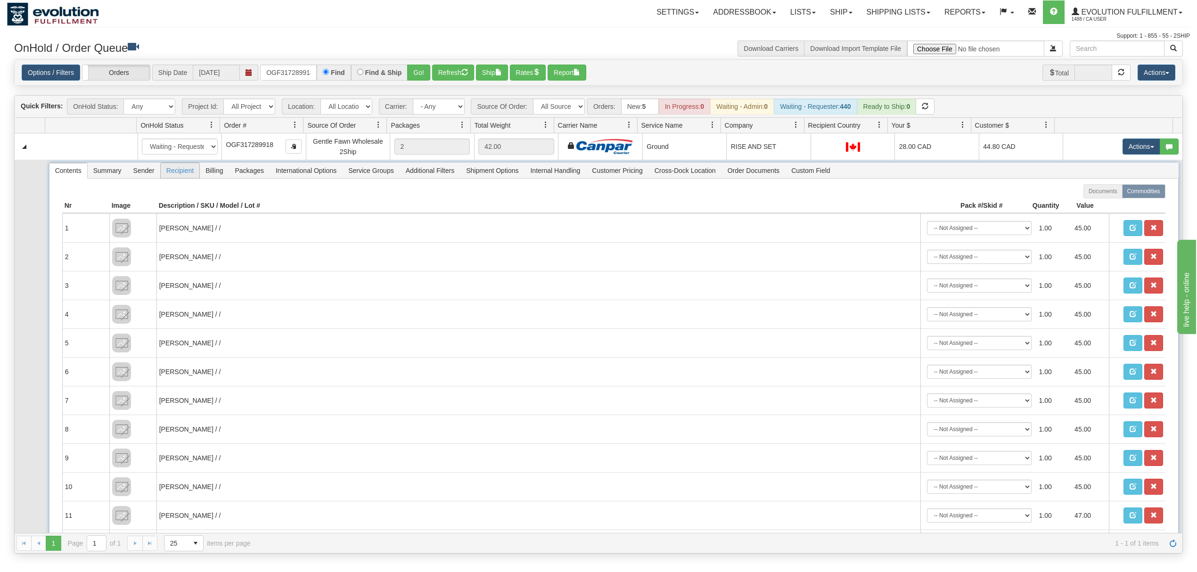
click at [192, 178] on span "Recipient" at bounding box center [180, 170] width 39 height 15
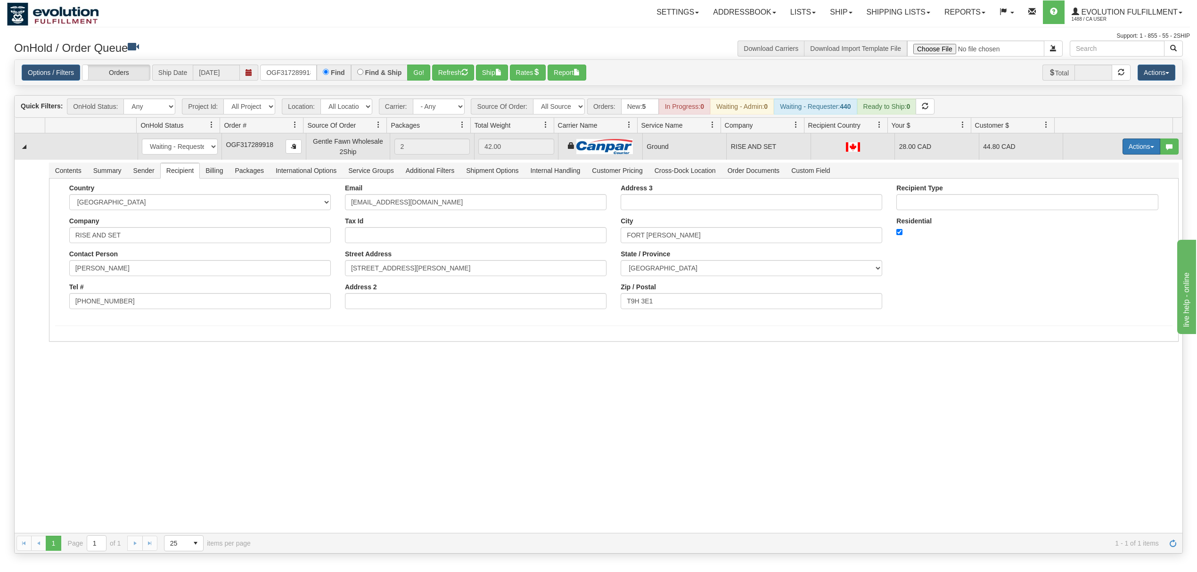
click at [1134, 147] on button "Actions" at bounding box center [1141, 147] width 38 height 16
click at [1094, 205] on span "Ship" at bounding box center [1104, 201] width 20 height 8
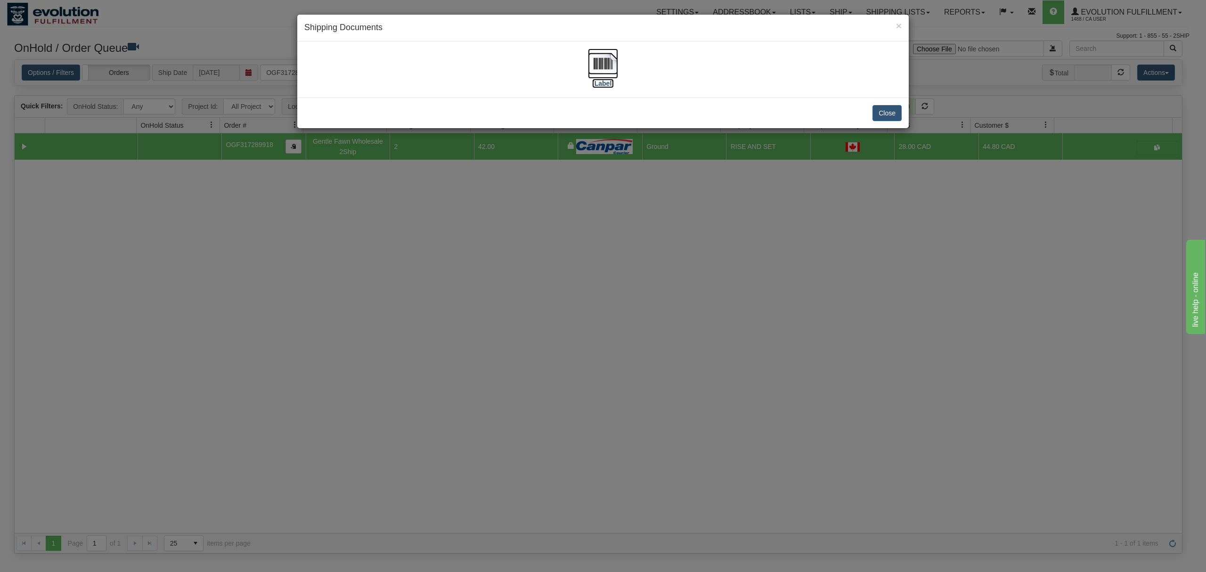
click at [600, 61] on img at bounding box center [603, 64] width 30 height 30
drag, startPoint x: 878, startPoint y: 114, endPoint x: 888, endPoint y: 108, distance: 11.0
click at [880, 114] on button "Close" at bounding box center [887, 113] width 29 height 16
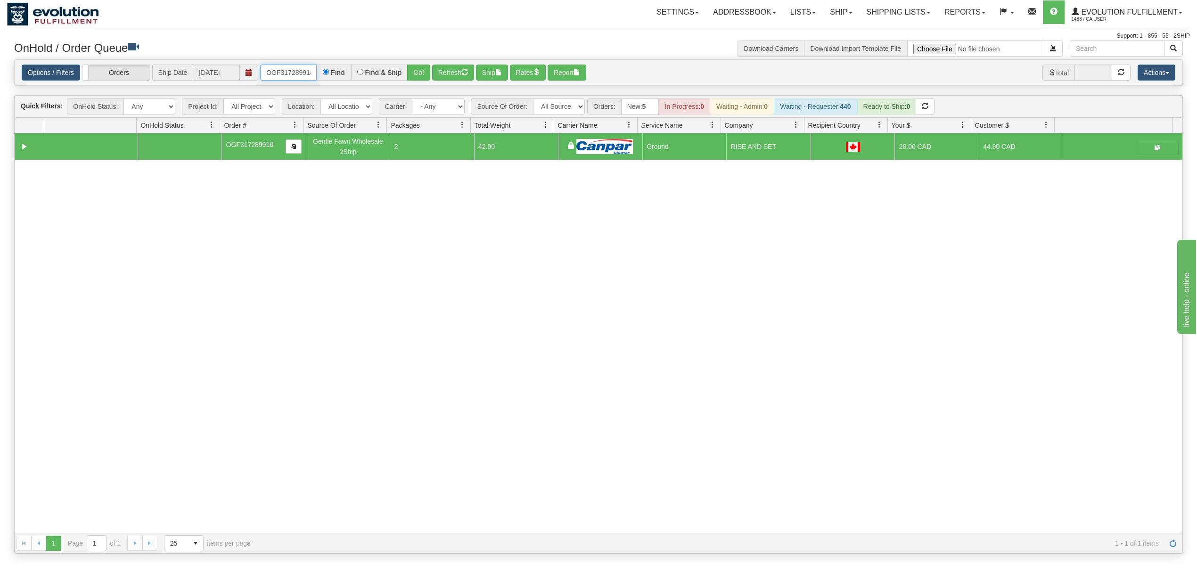
click at [266, 74] on input "OGF317289918" at bounding box center [288, 73] width 57 height 16
type input "OGF318195098"
click at [425, 65] on button "Go!" at bounding box center [418, 73] width 23 height 16
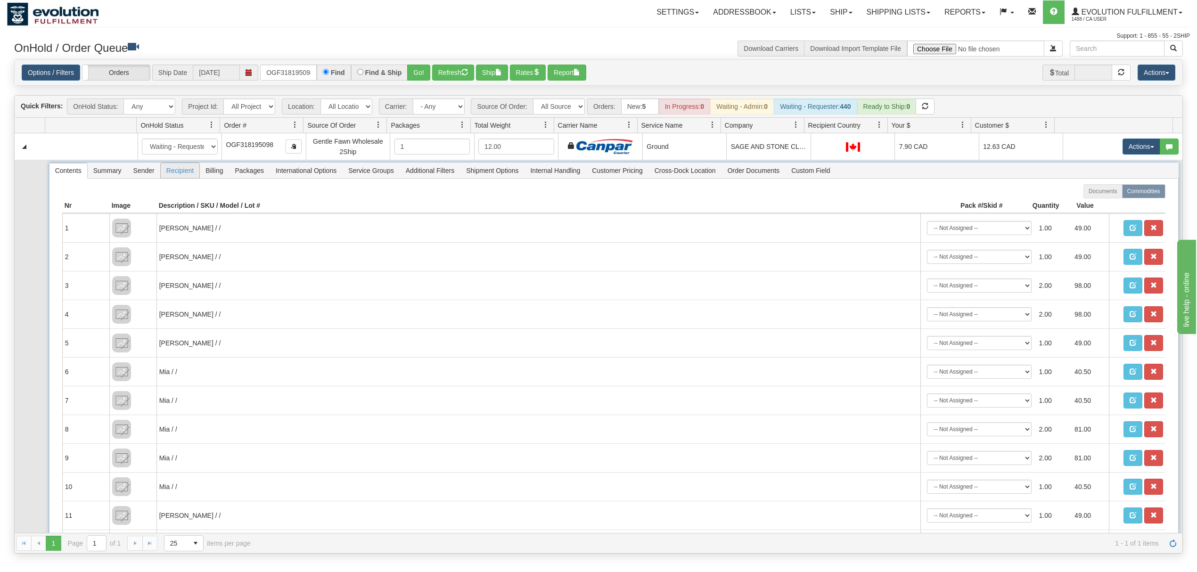
click at [181, 171] on span "Recipient" at bounding box center [180, 170] width 39 height 15
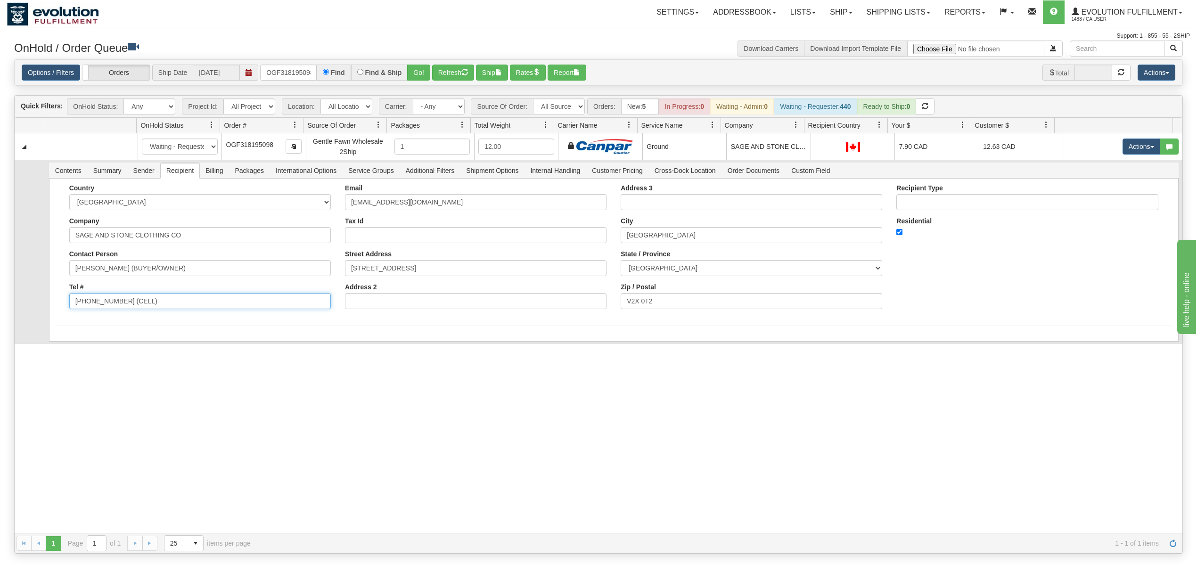
drag, startPoint x: 164, startPoint y: 303, endPoint x: 119, endPoint y: 316, distance: 46.9
click at [119, 316] on div "Country AFGHANISTAN ALAND ISLANDS ALBANIA ALGERIA AMERICAN SAMOA ANDORRA ANGOLA…" at bounding box center [200, 250] width 276 height 132
type input "604-818-3667"
click at [74, 351] on div "31665571 EVOLUTION V3 91225460 91225461 New In Progress Waiting - Admin Waiting…" at bounding box center [598, 333] width 1167 height 400
click at [76, 345] on button "Save" at bounding box center [68, 343] width 27 height 16
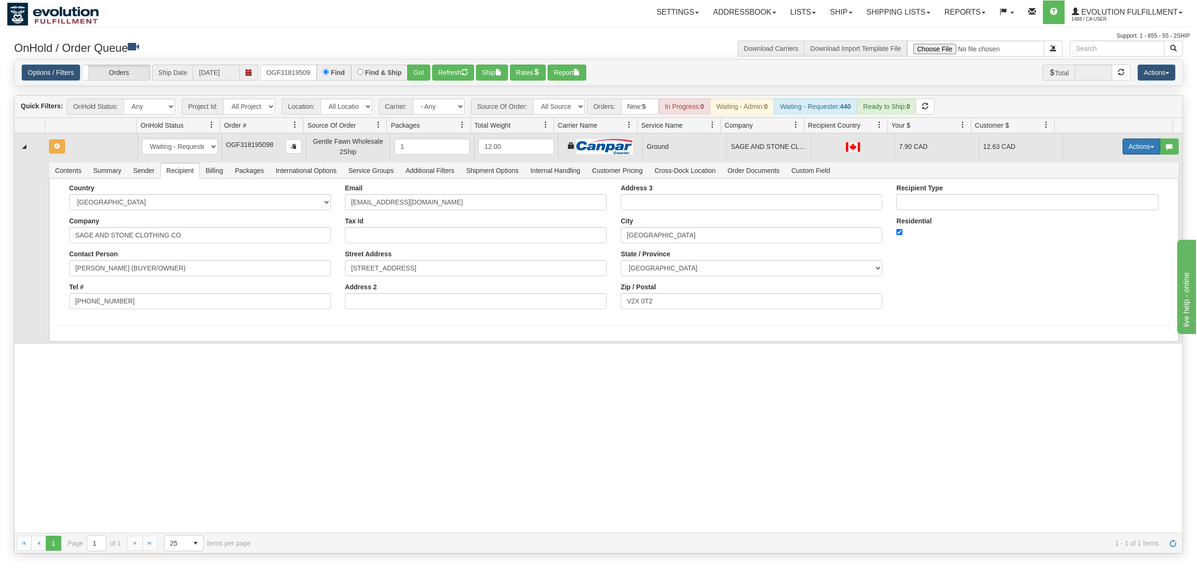
click at [1150, 148] on span "button" at bounding box center [1152, 147] width 4 height 2
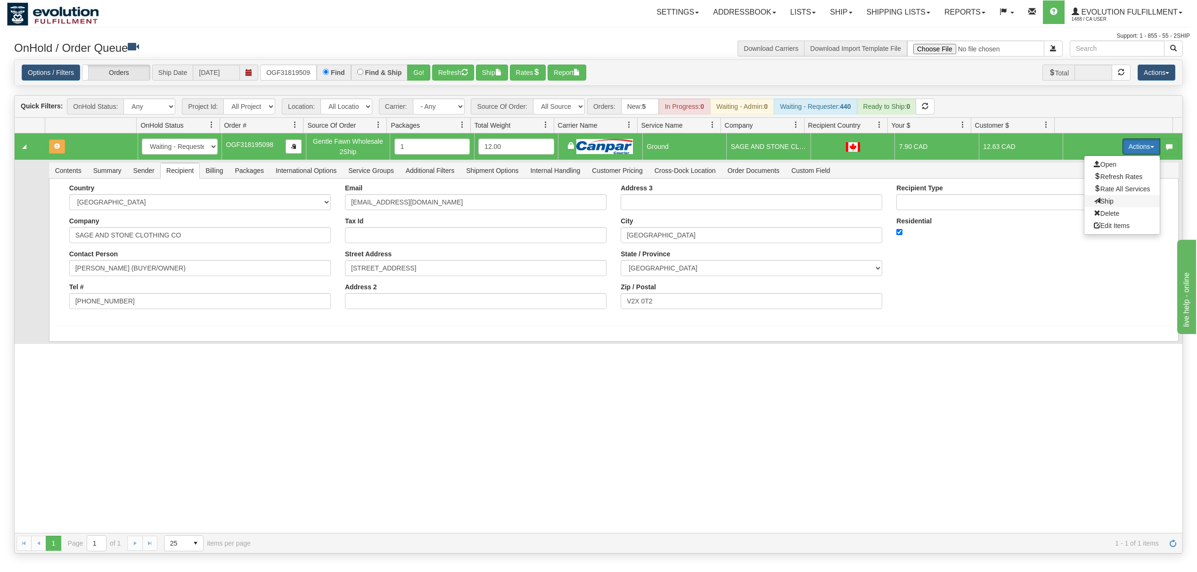
click at [1094, 200] on span "Ship" at bounding box center [1104, 201] width 20 height 8
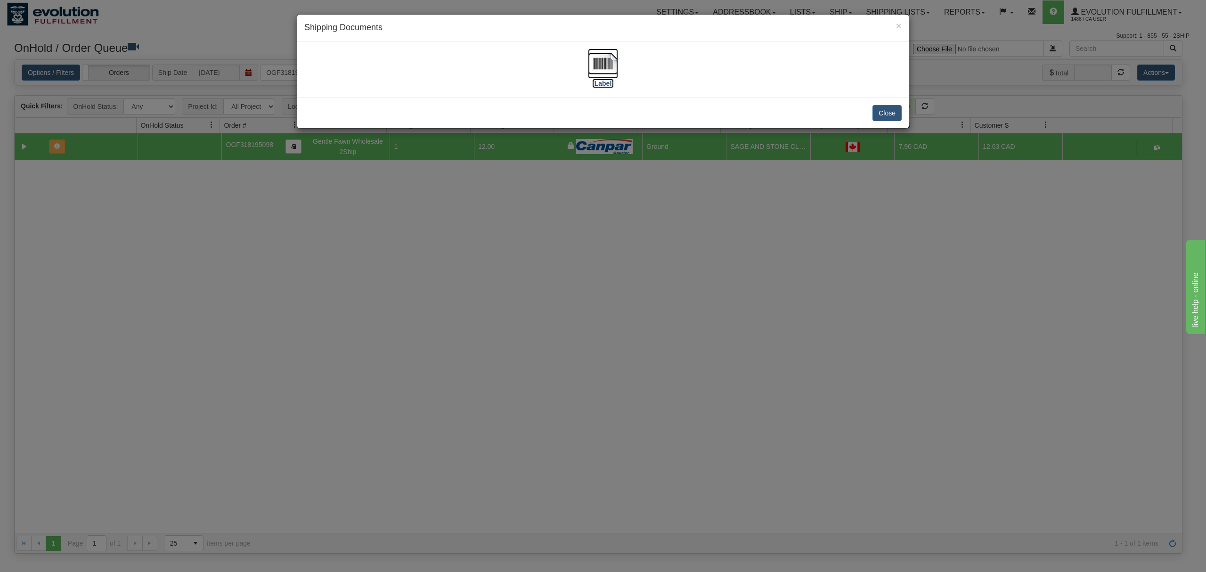
click at [612, 66] on img at bounding box center [603, 64] width 30 height 30
drag, startPoint x: 890, startPoint y: 117, endPoint x: 843, endPoint y: 91, distance: 54.2
click at [892, 117] on button "Close" at bounding box center [887, 113] width 29 height 16
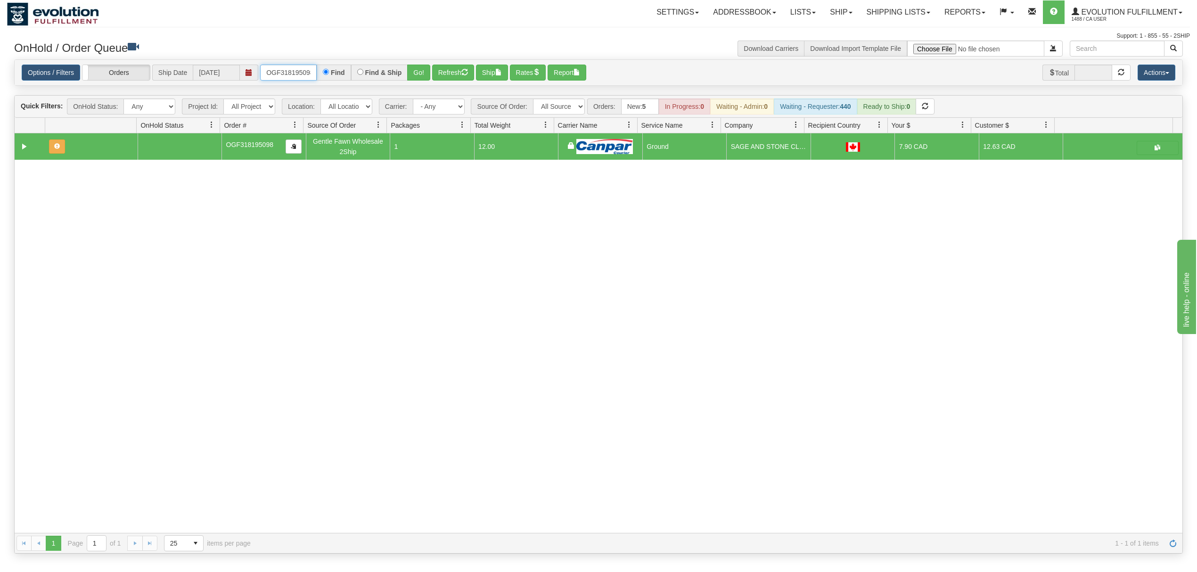
click at [291, 72] on input "OGF318195098" at bounding box center [288, 73] width 57 height 16
type input "OGF317498597"
click at [413, 76] on button "Go!" at bounding box center [418, 73] width 23 height 16
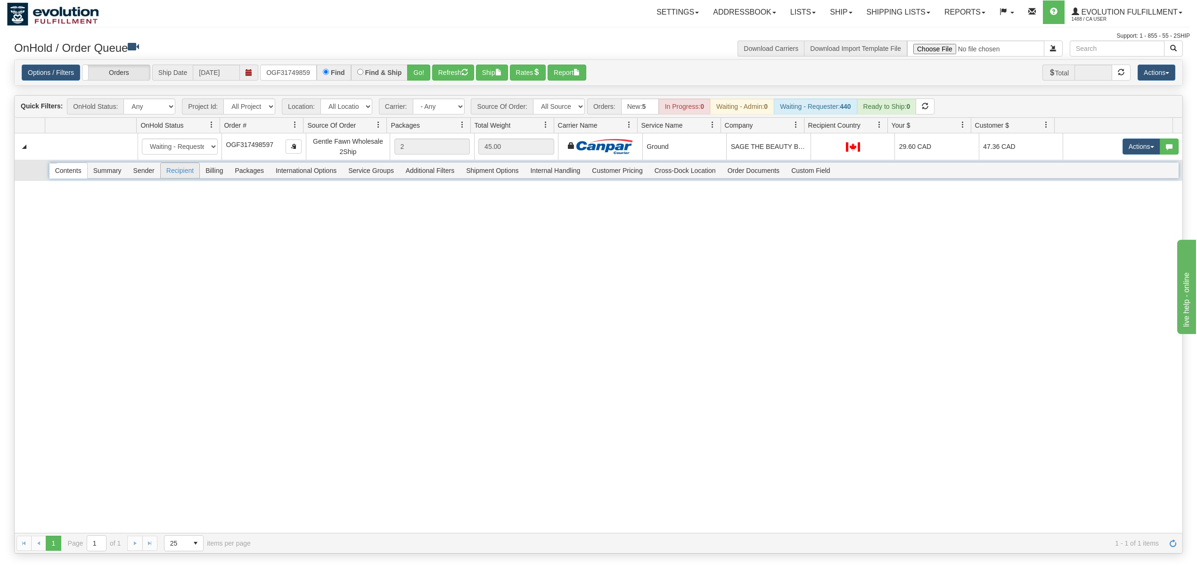
click at [200, 168] on li "Billing" at bounding box center [214, 171] width 30 height 16
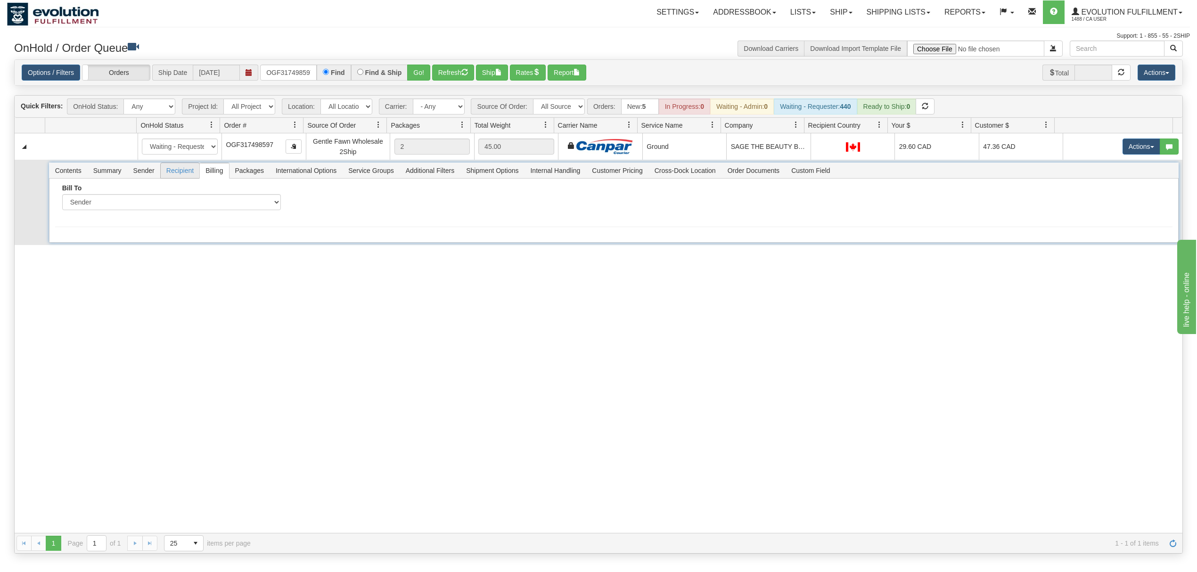
click at [188, 170] on span "Recipient" at bounding box center [180, 170] width 39 height 15
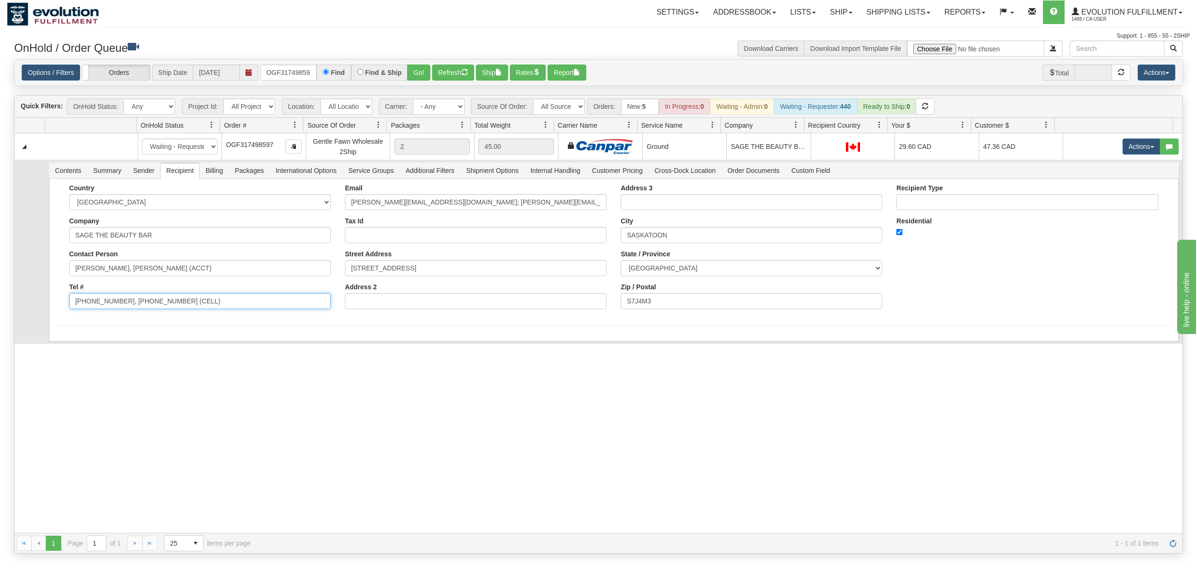
drag, startPoint x: 208, startPoint y: 310, endPoint x: 115, endPoint y: 321, distance: 93.1
click at [115, 321] on form "Country AFGHANISTAN ALAND ISLANDS ALBANIA ALGERIA AMERICAN SAMOA ANDORRA ANGOLA…" at bounding box center [613, 255] width 1117 height 142
type input "306-261-3336"
drag, startPoint x: 522, startPoint y: 207, endPoint x: 420, endPoint y: 229, distance: 104.5
click at [420, 229] on div "Email melissa@sagebeauty.ca; deanna@sagebeauty.ca Tax Id Street Address 500 MEL…" at bounding box center [476, 250] width 276 height 132
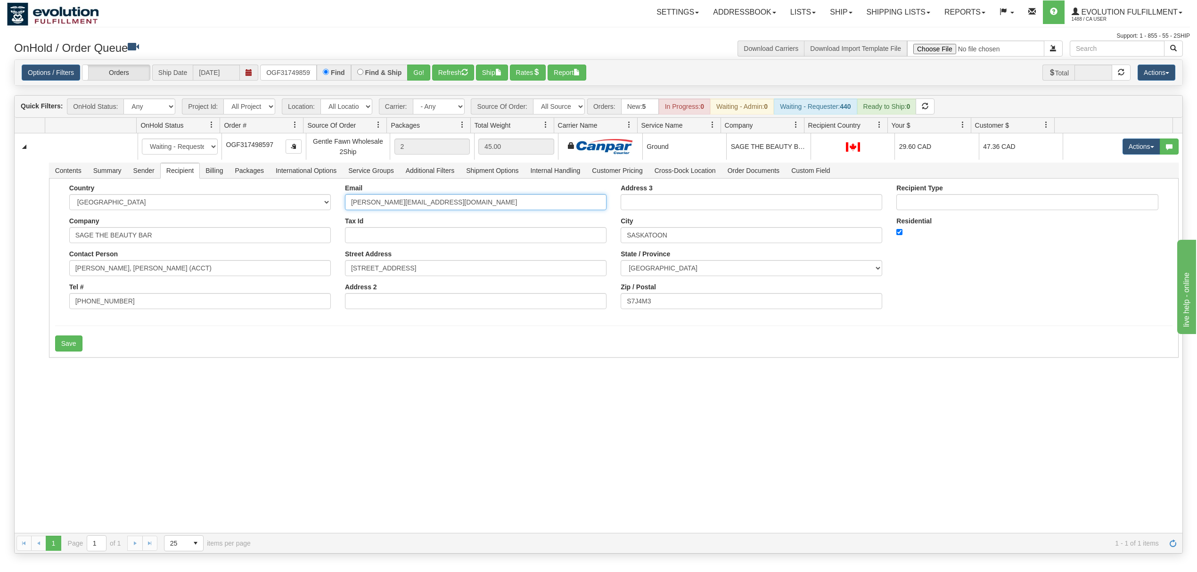
type input "melissa@sagebeauty.ca"
click at [131, 372] on div "31661837 EVOLUTION V3 91218069 91218070 New In Progress Waiting - Admin Waiting…" at bounding box center [598, 333] width 1167 height 400
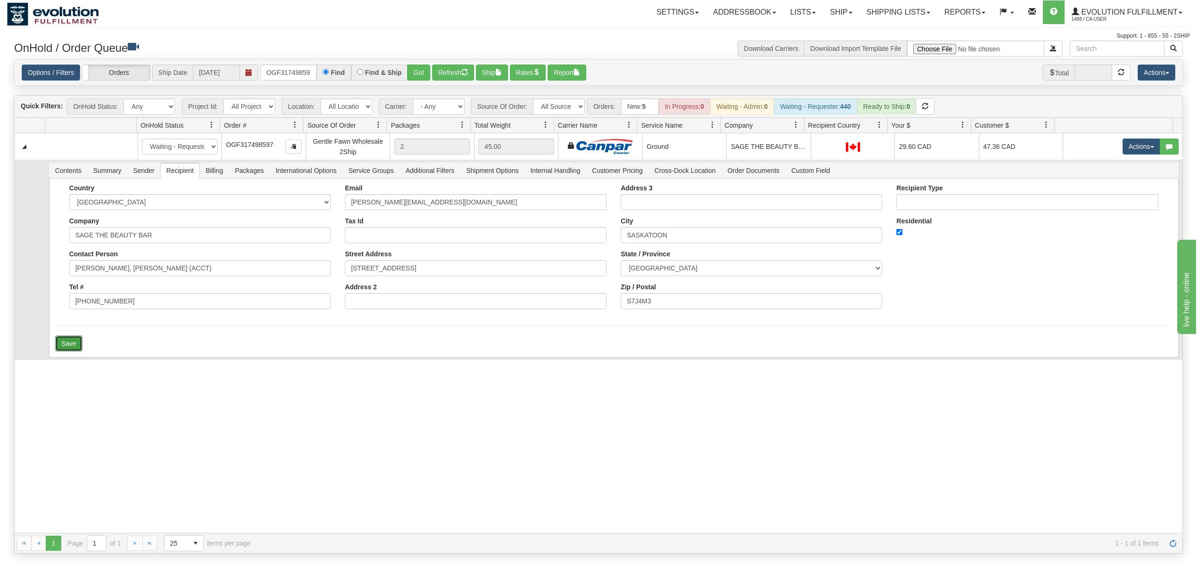
click at [75, 347] on button "Save" at bounding box center [68, 343] width 27 height 16
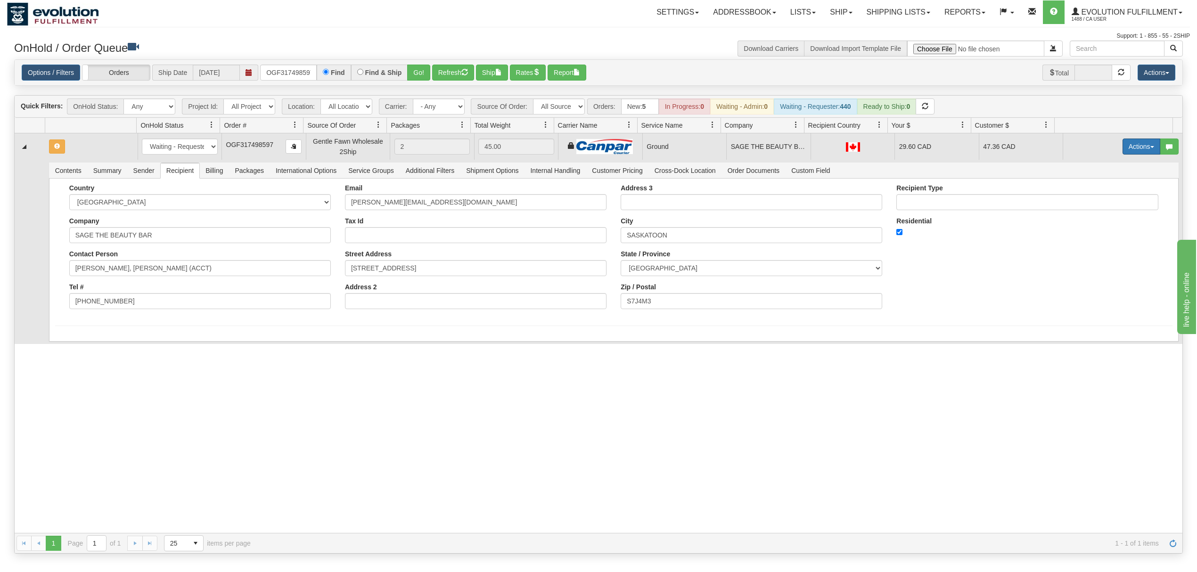
click at [1131, 144] on button "Actions" at bounding box center [1141, 147] width 38 height 16
click at [1101, 201] on span "Ship" at bounding box center [1104, 201] width 20 height 8
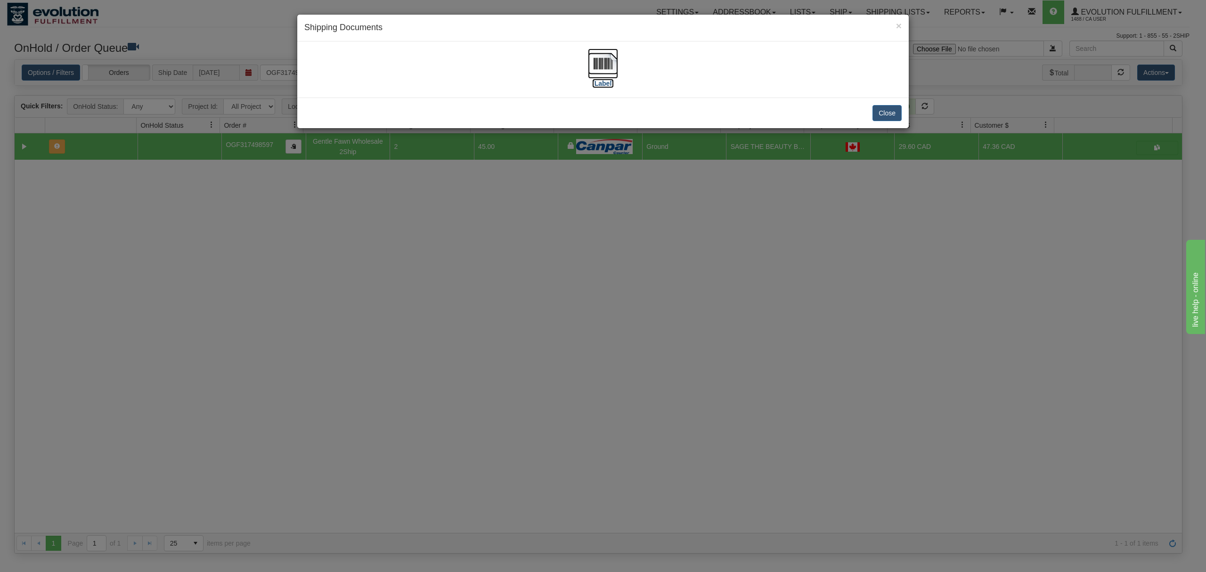
click at [607, 61] on img at bounding box center [603, 64] width 30 height 30
click at [883, 119] on button "Close" at bounding box center [887, 113] width 29 height 16
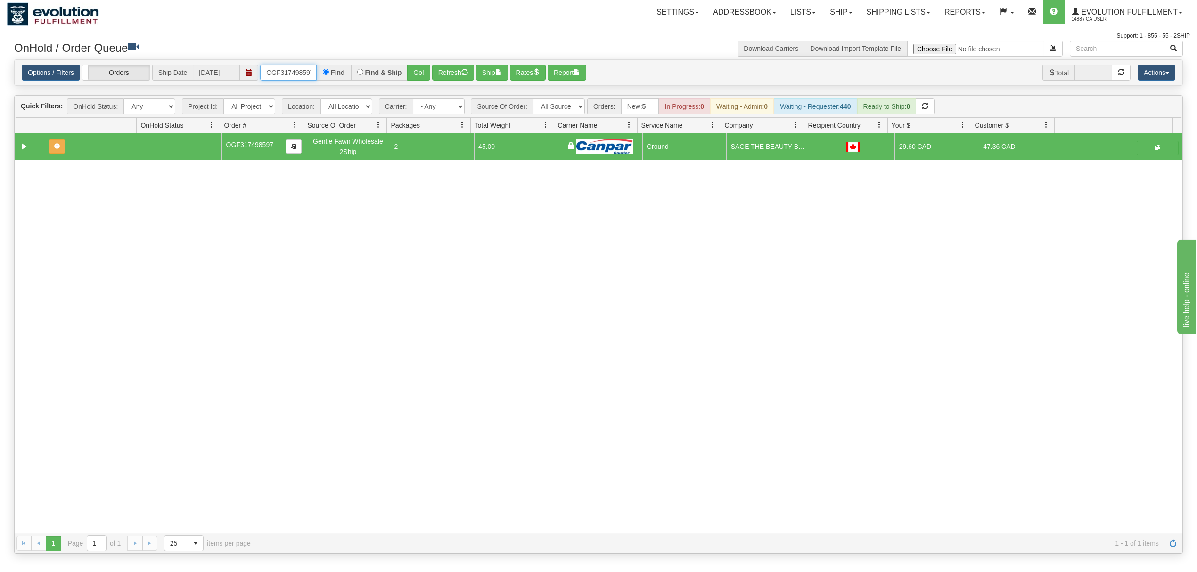
click at [293, 75] on input "OGF317498597" at bounding box center [288, 73] width 57 height 16
type input "OGF317175556"
click at [423, 69] on button "Go!" at bounding box center [418, 73] width 23 height 16
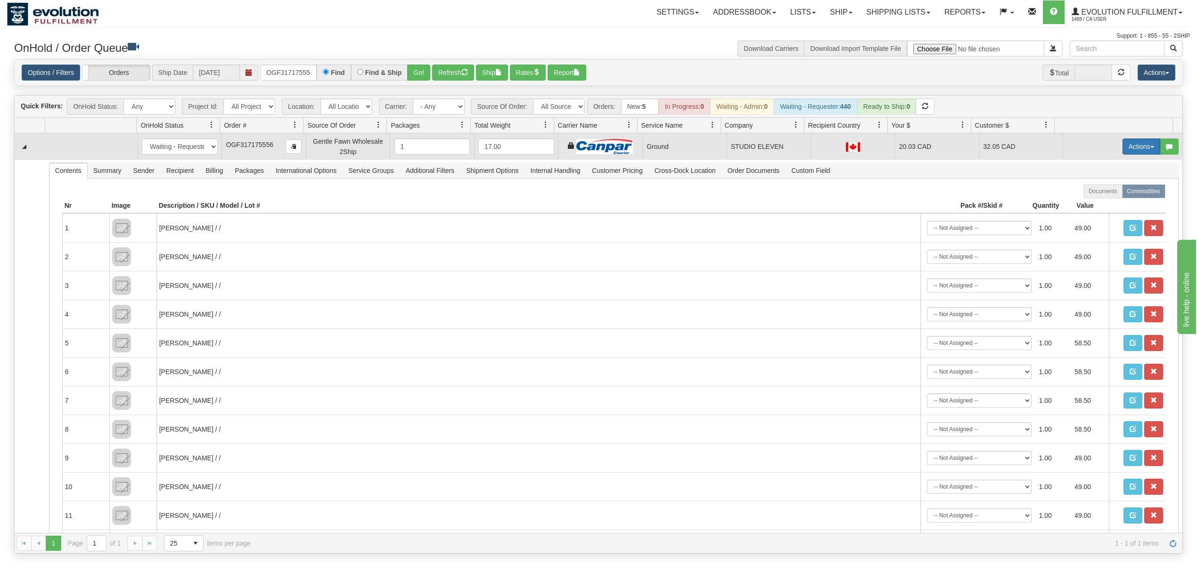
click at [1129, 150] on button "Actions" at bounding box center [1141, 147] width 38 height 16
click at [1094, 204] on span "Ship" at bounding box center [1104, 201] width 20 height 8
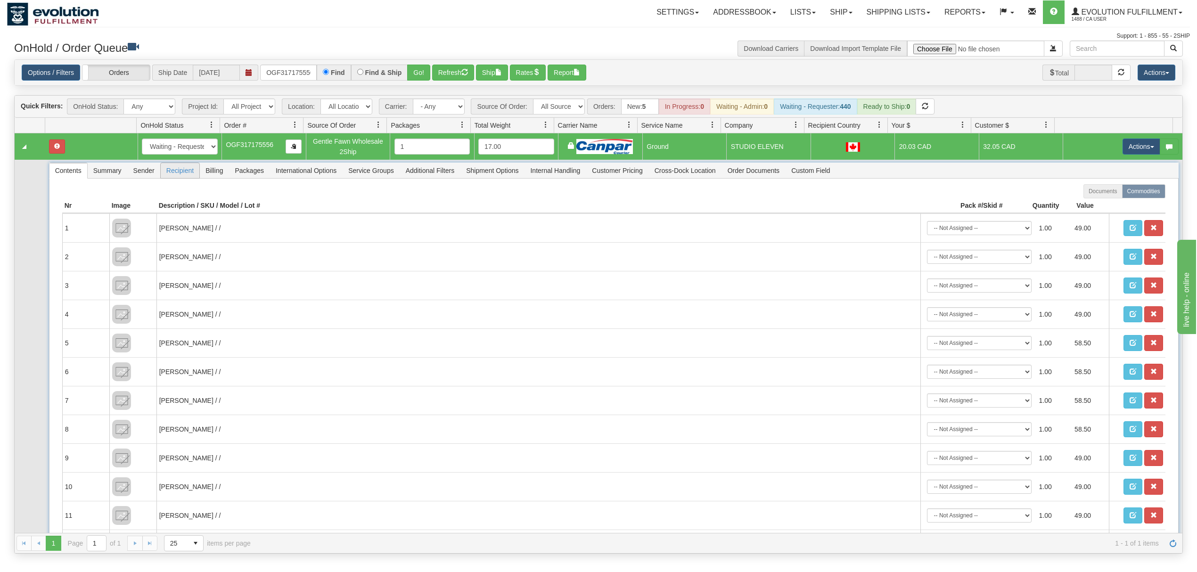
click at [172, 173] on span "Recipient" at bounding box center [180, 170] width 39 height 15
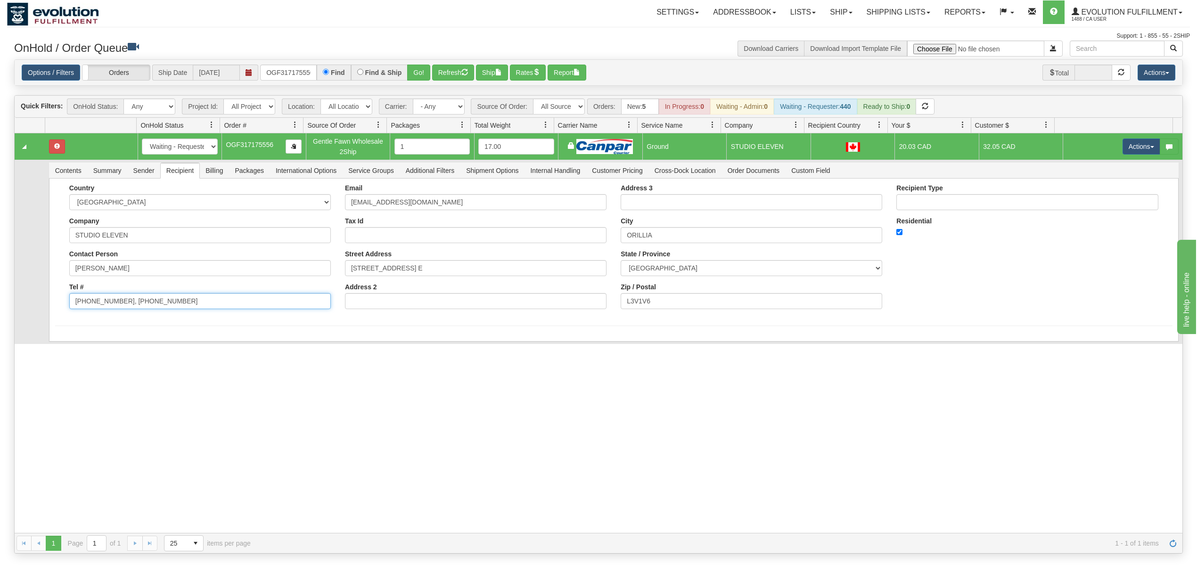
drag, startPoint x: 154, startPoint y: 313, endPoint x: 117, endPoint y: 325, distance: 38.1
click at [117, 325] on form "Country AFGHANISTAN ALAND ISLANDS ALBANIA ALGERIA AMERICAN SAMOA ANDORRA ANGOLA…" at bounding box center [613, 255] width 1117 height 142
type input "705-242-1811"
click at [93, 335] on div "Country AFGHANISTAN ALAND ISLANDS ALBANIA ALGERIA AMERICAN SAMOA ANDORRA ANGOLA…" at bounding box center [613, 260] width 1129 height 163
click at [70, 345] on button "Save" at bounding box center [68, 343] width 27 height 16
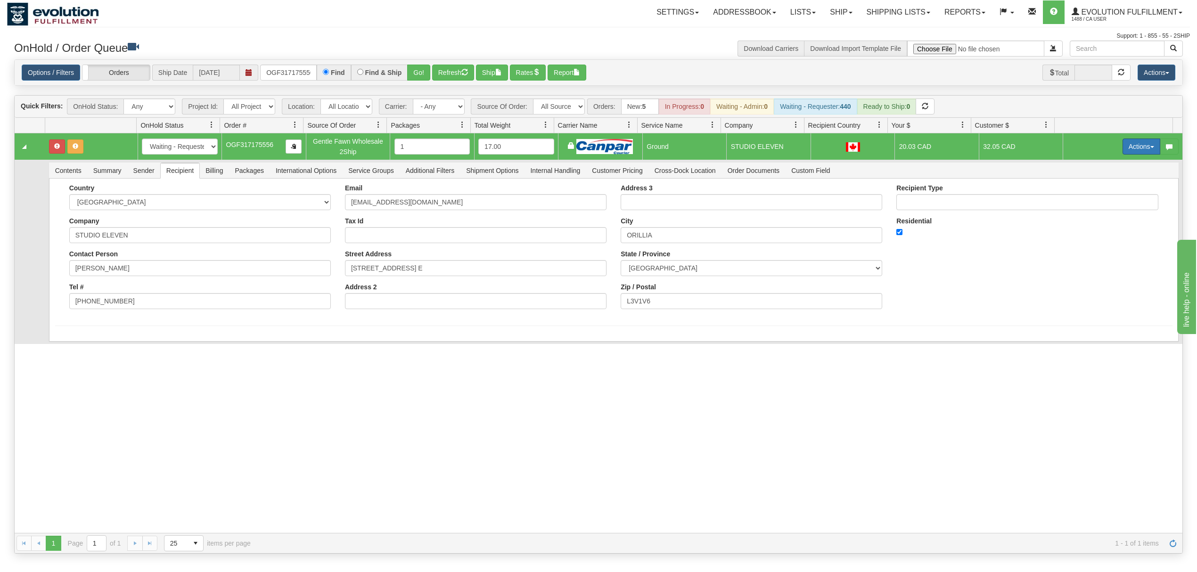
click at [1142, 147] on button "Actions" at bounding box center [1141, 147] width 38 height 16
click at [1101, 203] on span "Ship" at bounding box center [1104, 201] width 20 height 8
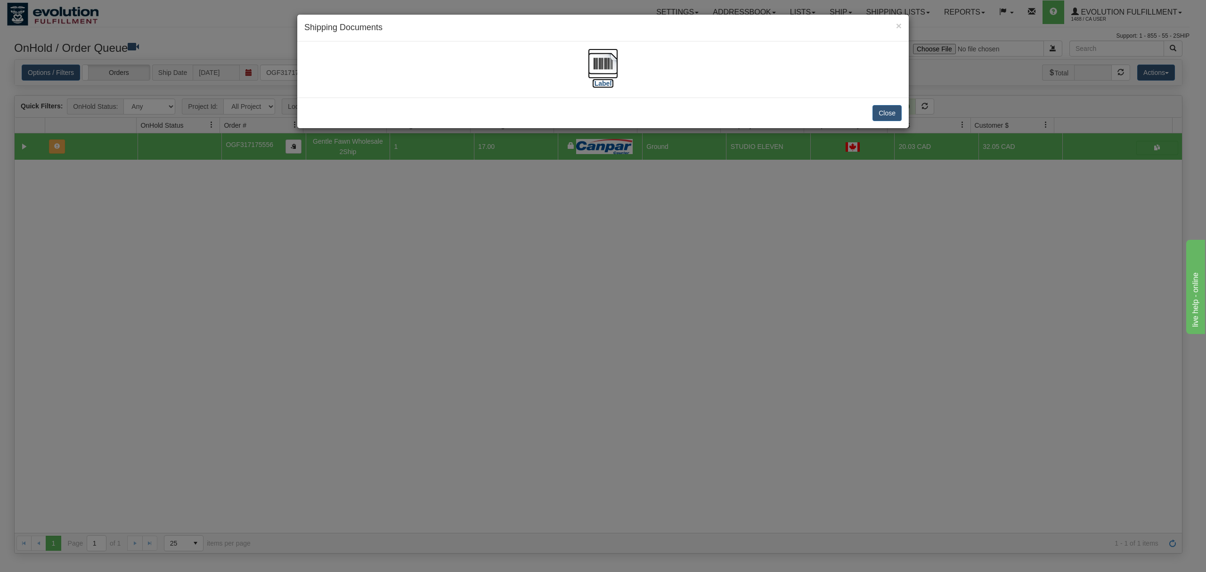
click at [602, 59] on img at bounding box center [603, 64] width 30 height 30
click at [890, 118] on button "Close" at bounding box center [887, 113] width 29 height 16
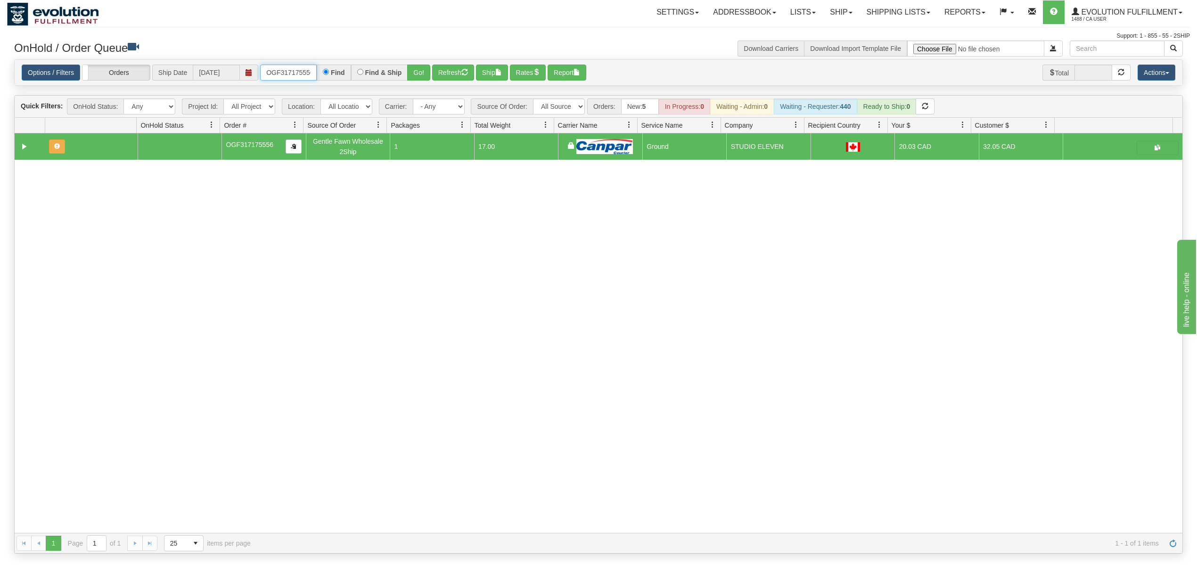
click at [288, 68] on input "OGF317175556" at bounding box center [288, 73] width 57 height 16
type input "OGF317324608"
click at [424, 73] on button "Go!" at bounding box center [418, 73] width 23 height 16
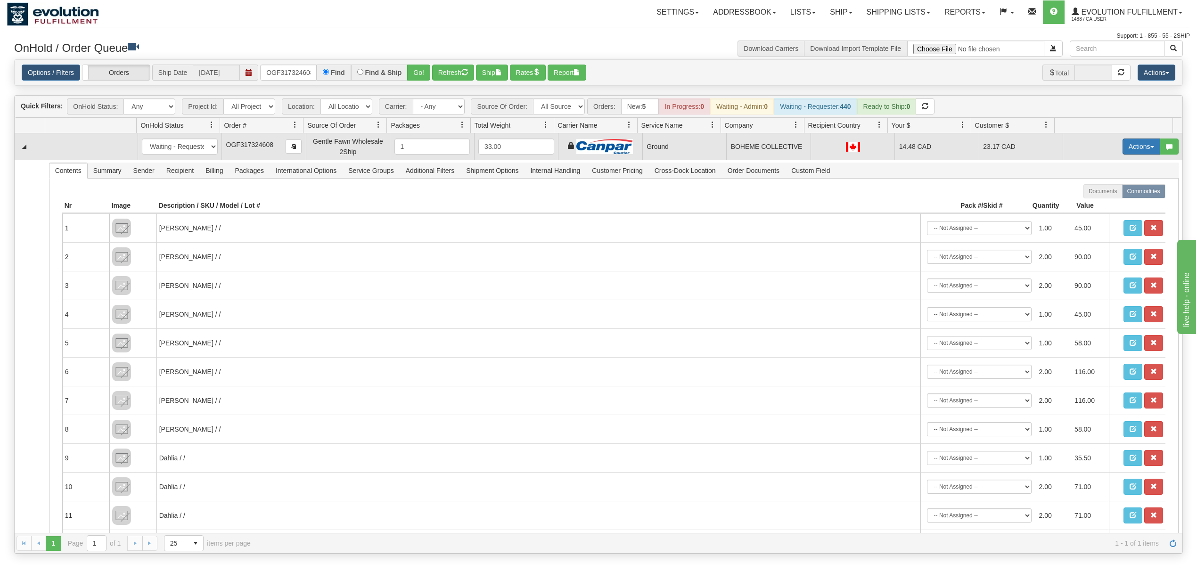
click at [1133, 150] on button "Actions" at bounding box center [1141, 147] width 38 height 16
click at [1101, 198] on link "Ship" at bounding box center [1121, 201] width 75 height 12
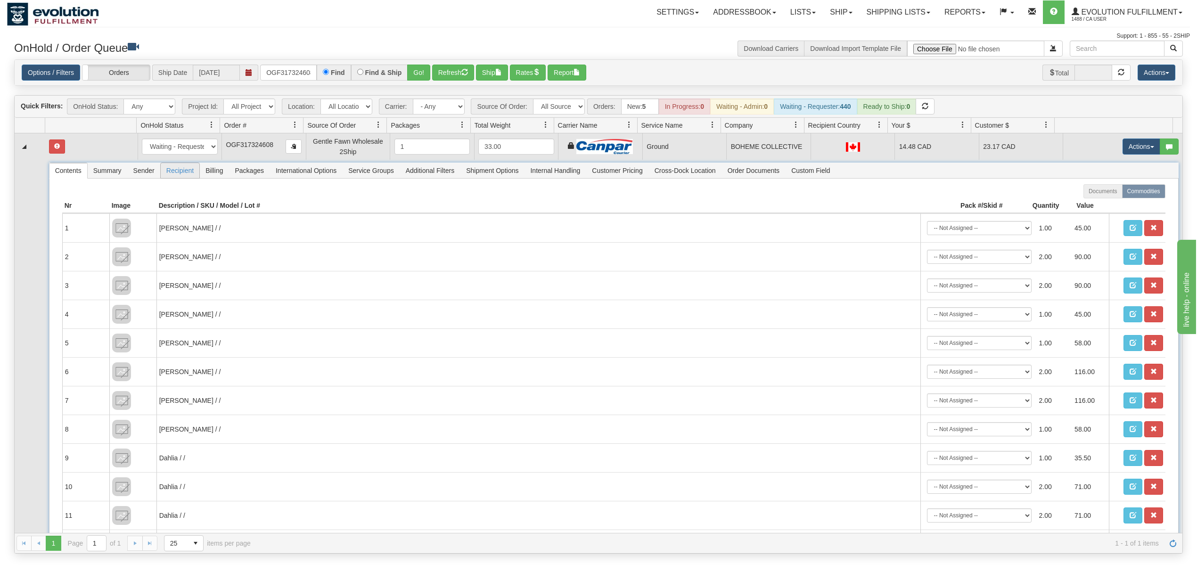
click at [187, 174] on span "Recipient" at bounding box center [180, 170] width 39 height 15
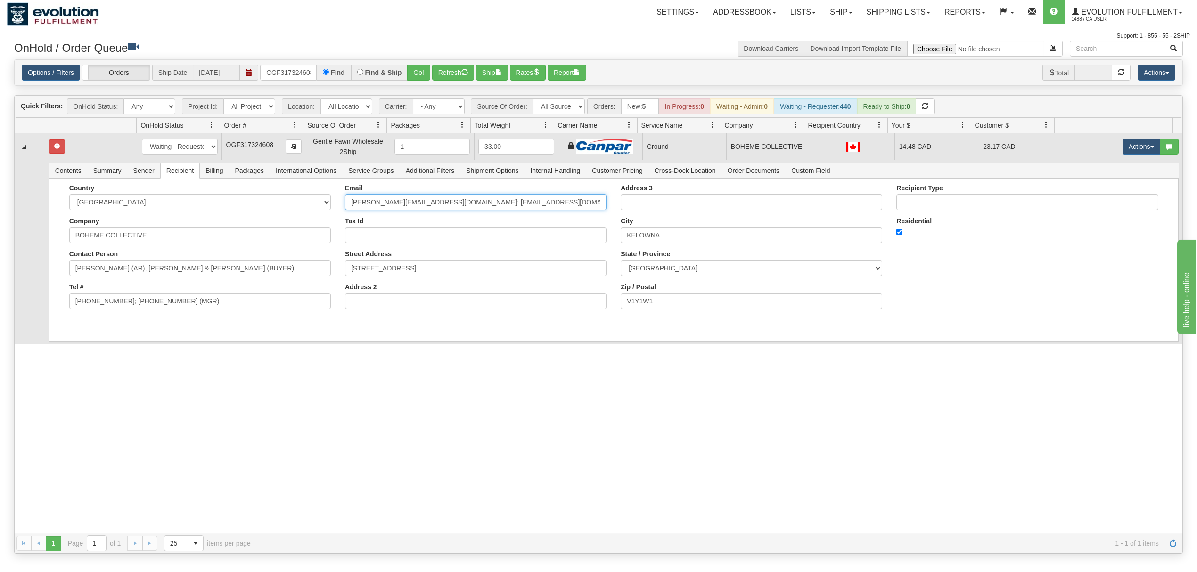
click at [439, 201] on input "Stewart@bohemecollective.ca; orders@bohemecollective.ca; lauren@bohemecollectiv…" at bounding box center [475, 202] width 261 height 16
click at [439, 202] on input "Stewart@bohemecollective.ca; orders@bohemecollective.ca; lauren@bohemecollectiv…" at bounding box center [475, 202] width 261 height 16
drag, startPoint x: 436, startPoint y: 204, endPoint x: 613, endPoint y: 205, distance: 176.7
click at [613, 205] on div "Country AFGHANISTAN ALAND ISLANDS ALBANIA ALGERIA AMERICAN SAMOA ANDORRA ANGOLA…" at bounding box center [613, 250] width 1117 height 132
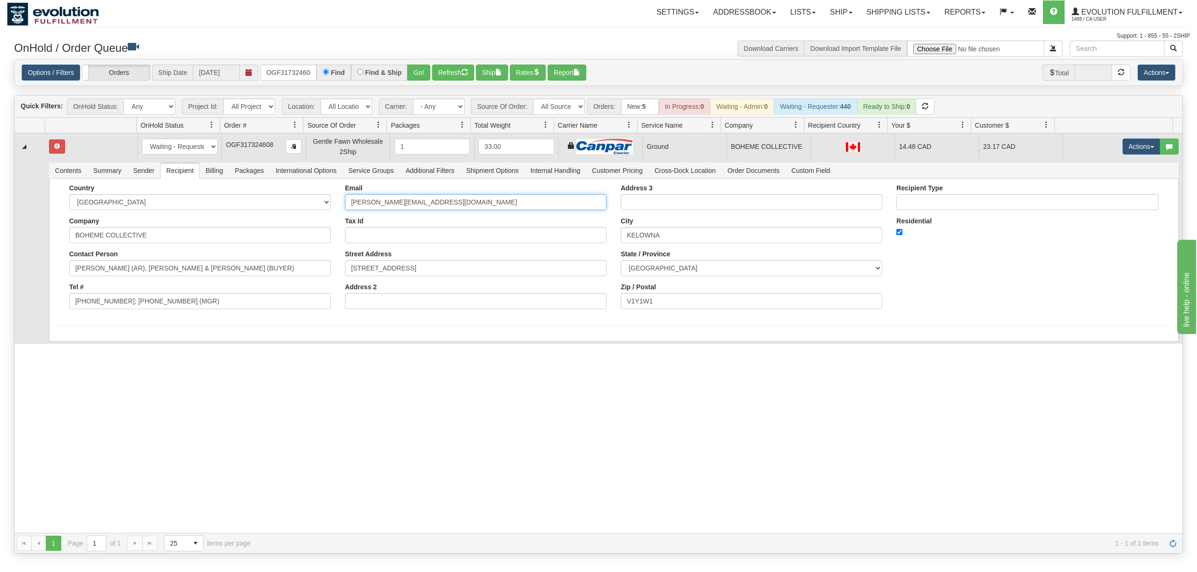
scroll to position [0, 0]
type input "Stewart@bohemecollective.ca"
drag, startPoint x: 208, startPoint y: 306, endPoint x: 116, endPoint y: 313, distance: 92.1
click at [116, 313] on div "Country AFGHANISTAN ALAND ISLANDS ALBANIA ALGERIA AMERICAN SAMOA ANDORRA ANGOLA…" at bounding box center [200, 250] width 276 height 132
type input "250-826-3844"
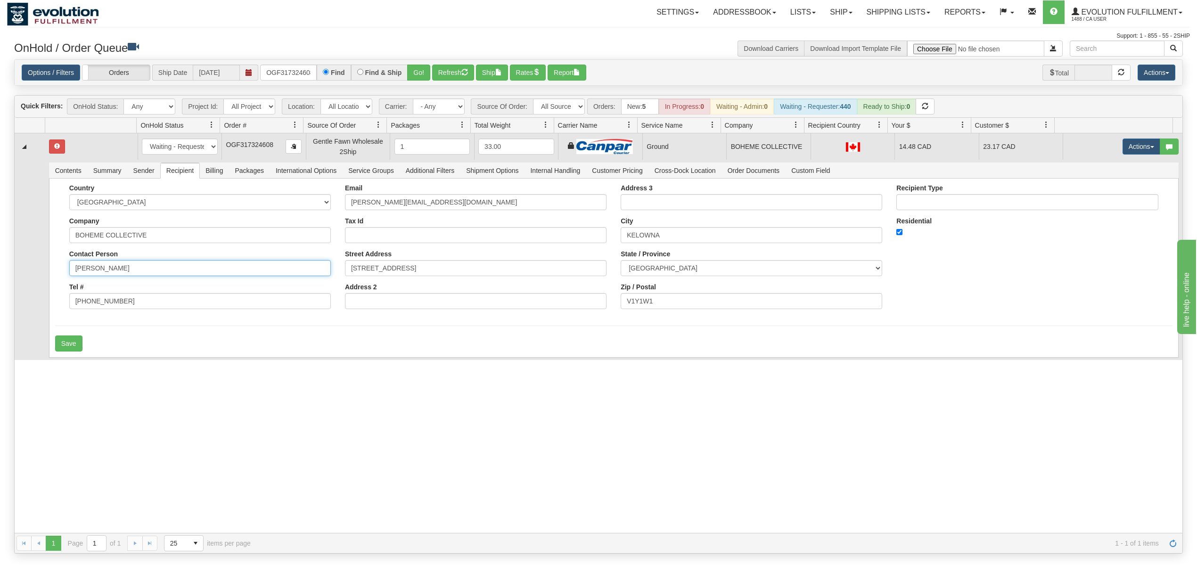
drag, startPoint x: 225, startPoint y: 277, endPoint x: 129, endPoint y: 291, distance: 96.6
click at [129, 291] on div "Country AFGHANISTAN ALAND ISLANDS ALBANIA ALGERIA AMERICAN SAMOA ANDORRA ANGOLA…" at bounding box center [200, 250] width 276 height 132
type input "STEWART SCOTT"
click at [69, 339] on button "Save" at bounding box center [68, 343] width 27 height 16
click at [1131, 147] on button "Actions" at bounding box center [1141, 147] width 38 height 16
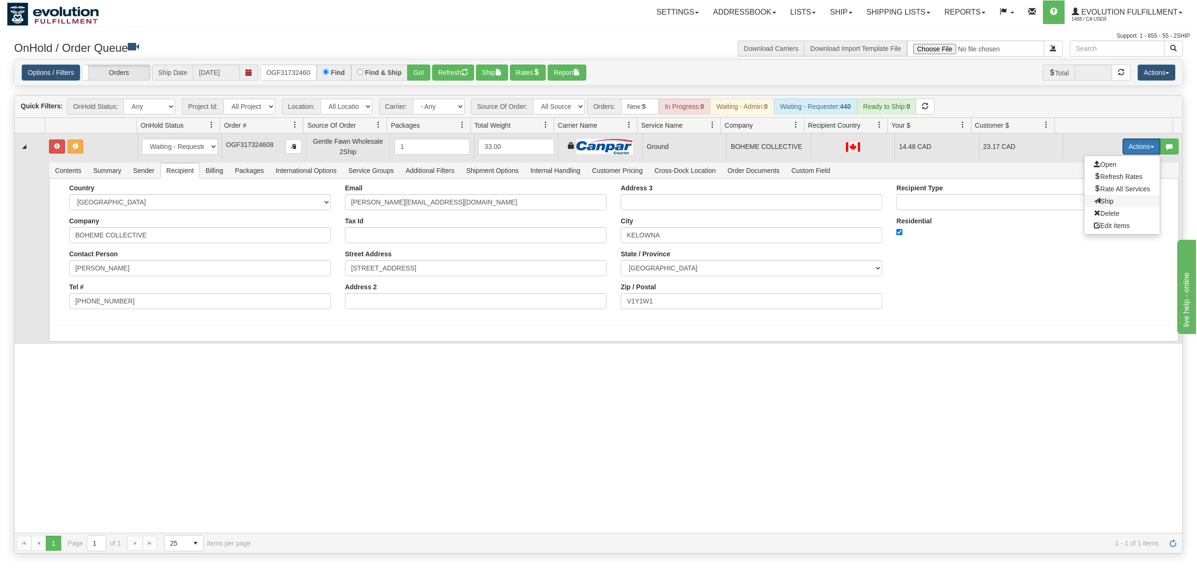
click at [1098, 200] on span "Ship" at bounding box center [1104, 201] width 20 height 8
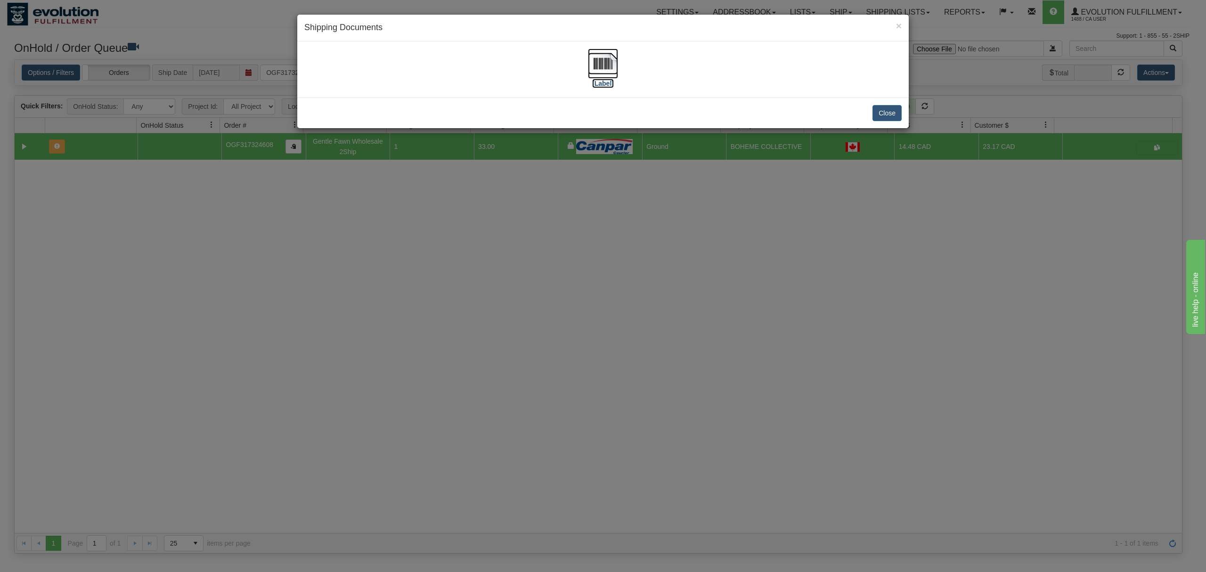
click at [603, 72] on img at bounding box center [603, 64] width 30 height 30
click at [884, 110] on button "Close" at bounding box center [887, 113] width 29 height 16
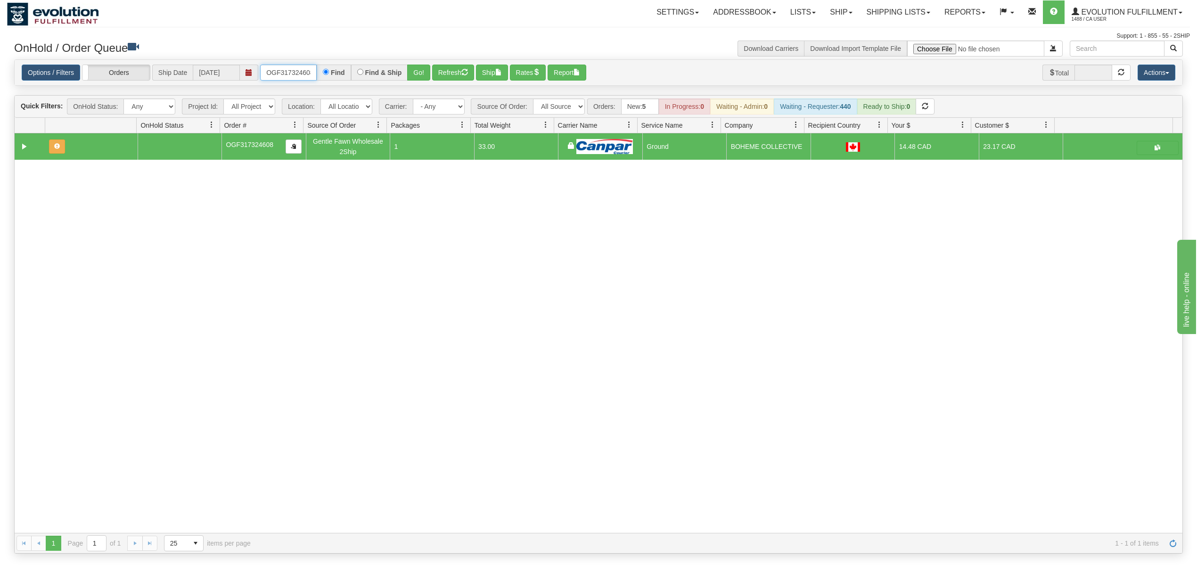
click at [295, 73] on input "OGF317324608" at bounding box center [288, 73] width 57 height 16
click at [422, 66] on button "Go!" at bounding box center [418, 73] width 23 height 16
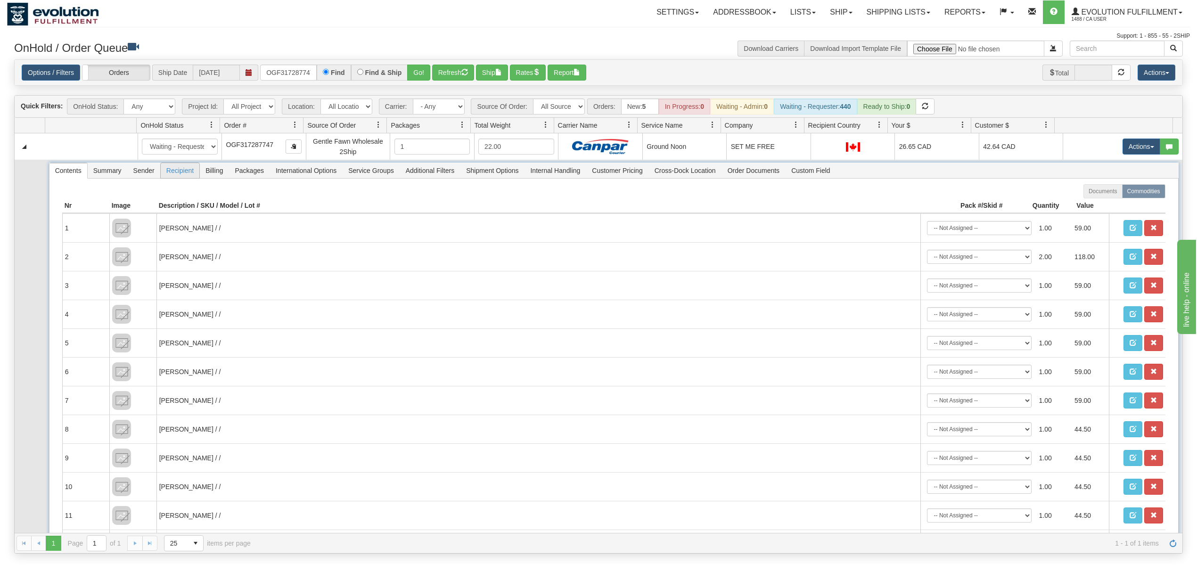
click at [187, 168] on span "Recipient" at bounding box center [180, 170] width 39 height 15
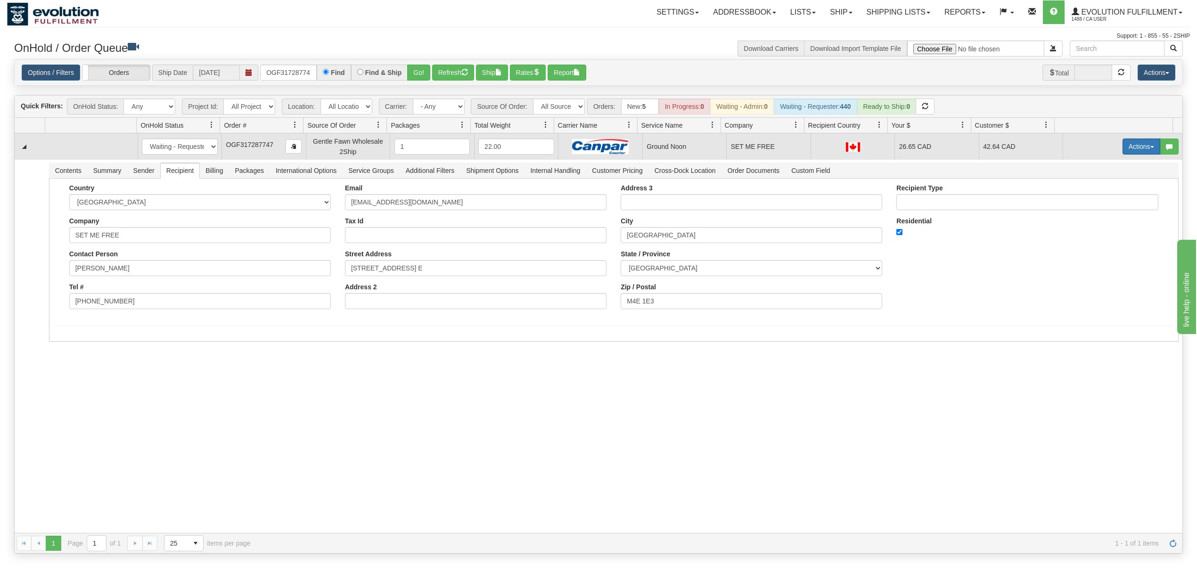
click at [1131, 146] on button "Actions" at bounding box center [1141, 147] width 38 height 16
click at [1092, 197] on link "Ship" at bounding box center [1121, 201] width 75 height 12
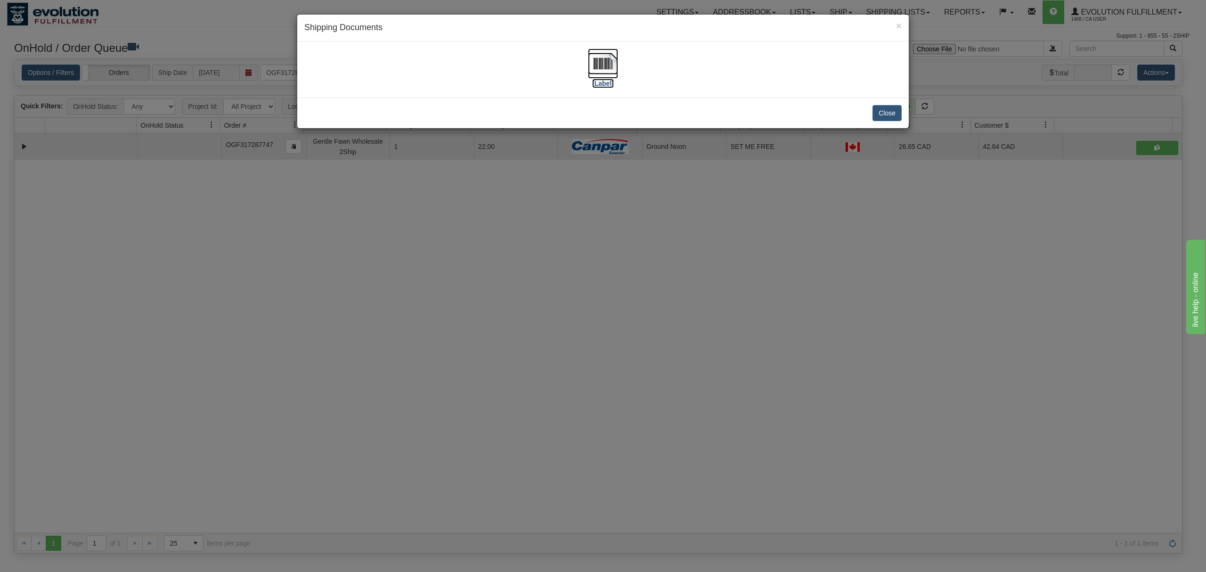
click at [600, 66] on img at bounding box center [603, 64] width 30 height 30
click at [892, 108] on button "Close" at bounding box center [887, 113] width 29 height 16
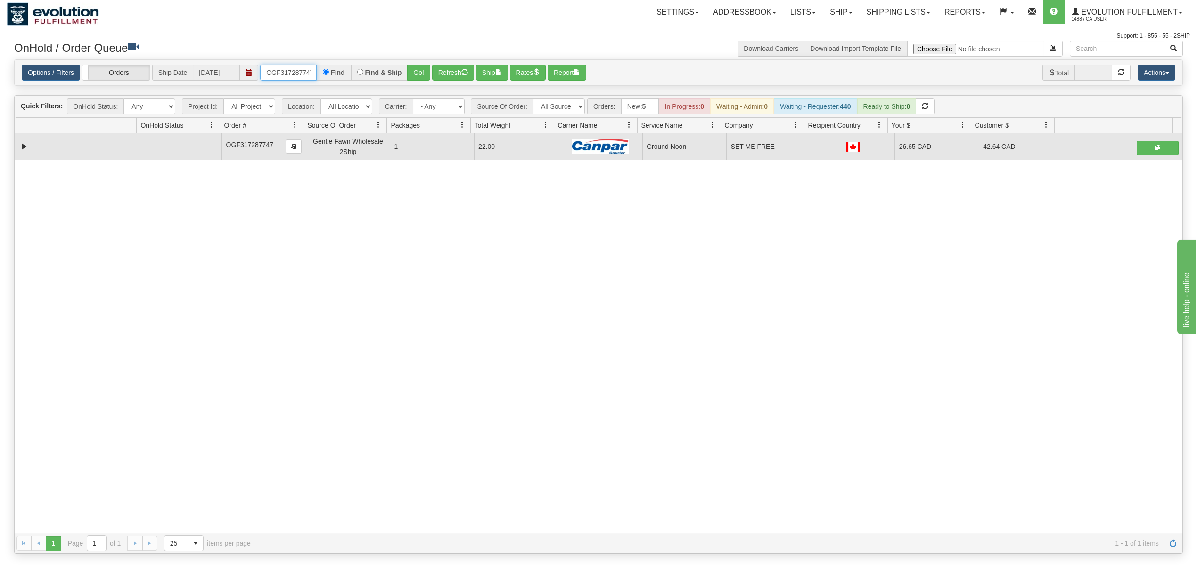
click at [283, 70] on input "OGF317287747" at bounding box center [288, 73] width 57 height 16
click at [417, 71] on button "Go!" at bounding box center [418, 73] width 23 height 16
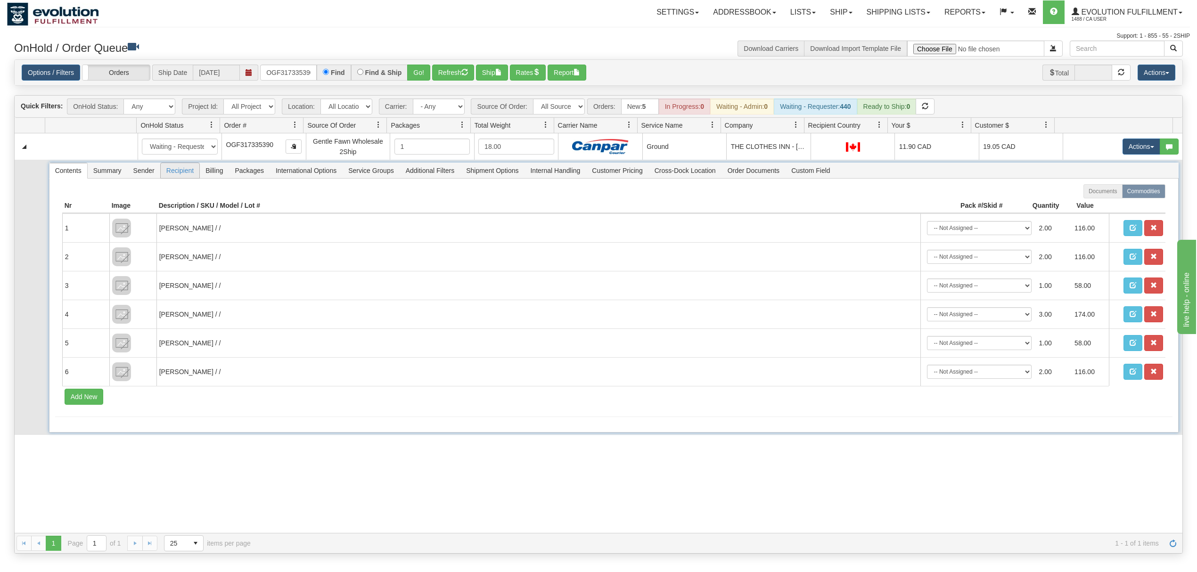
click at [183, 178] on span "Recipient" at bounding box center [180, 170] width 39 height 15
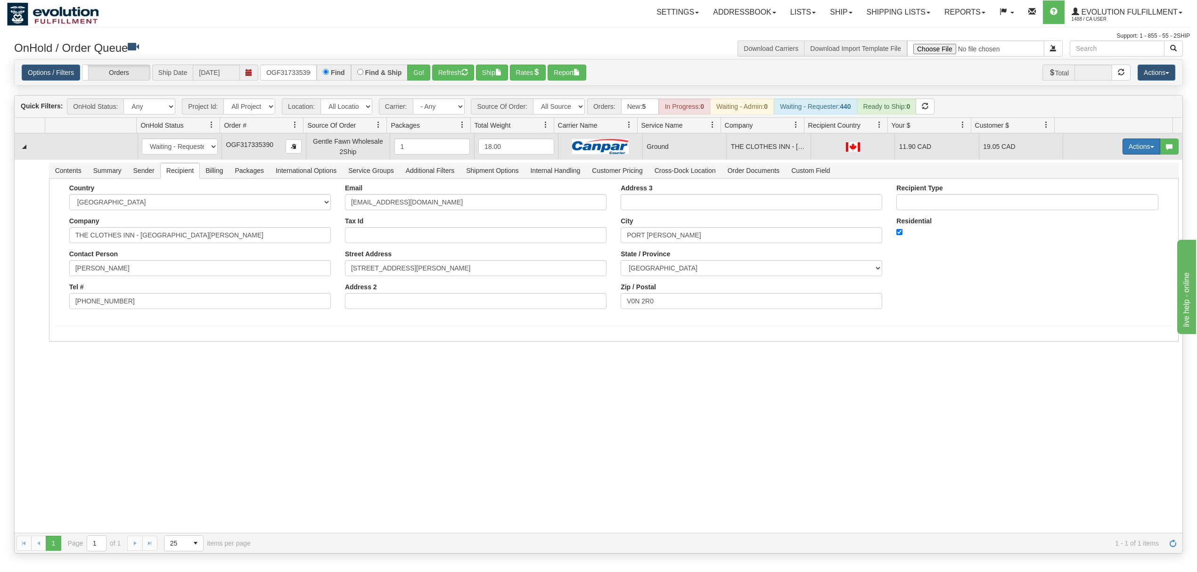
click at [1122, 151] on button "Actions" at bounding box center [1141, 147] width 38 height 16
click at [1094, 201] on span "Ship" at bounding box center [1104, 201] width 20 height 8
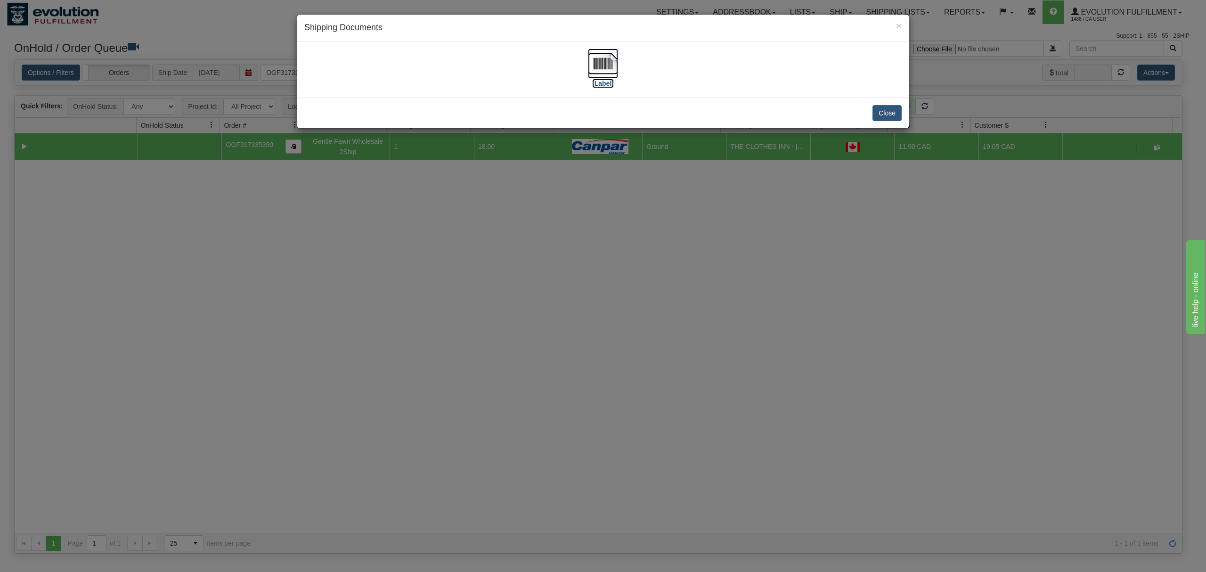
click at [604, 70] on img at bounding box center [603, 64] width 30 height 30
click at [892, 109] on button "Close" at bounding box center [887, 113] width 29 height 16
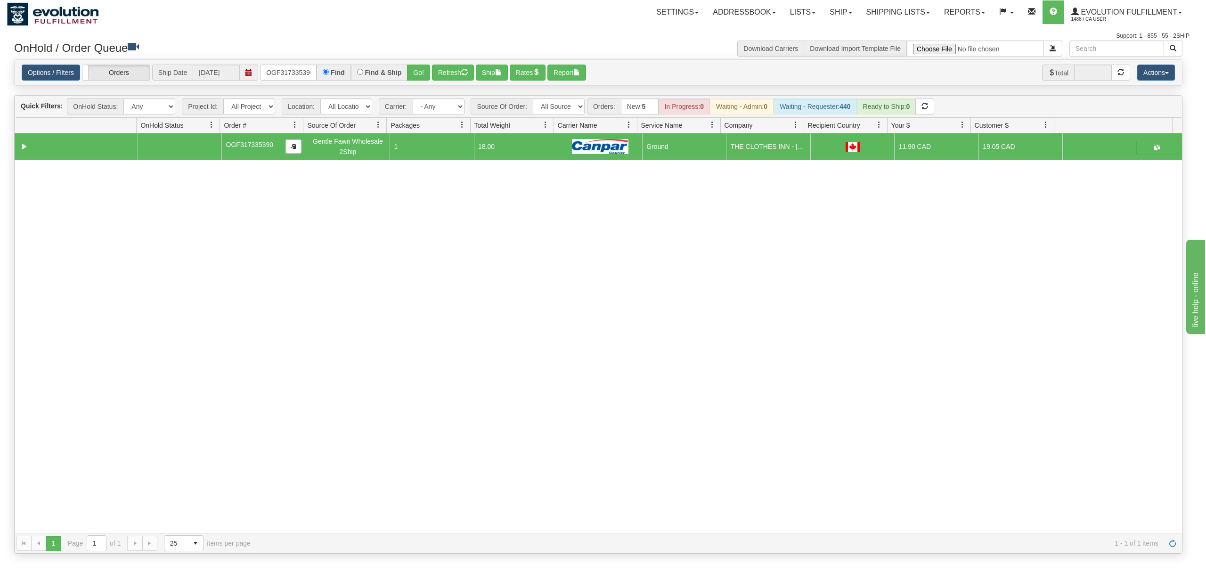
click at [890, 109] on div at bounding box center [603, 286] width 1206 height 572
click at [263, 73] on input "OGF317335390" at bounding box center [288, 73] width 57 height 16
click at [413, 70] on button "Go!" at bounding box center [418, 73] width 23 height 16
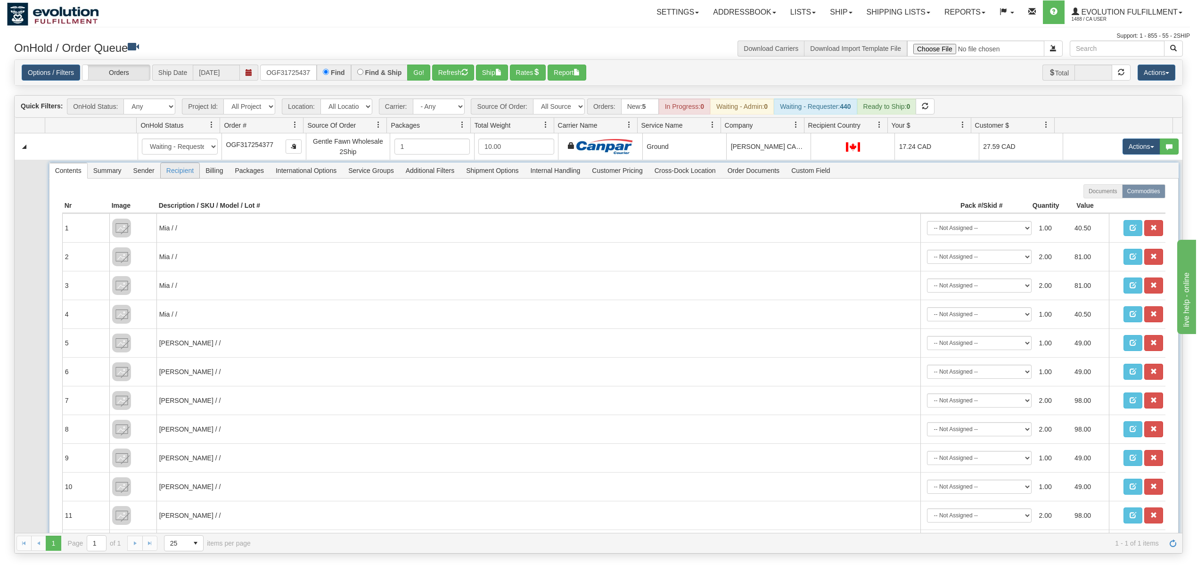
click at [188, 171] on span "Recipient" at bounding box center [180, 170] width 39 height 15
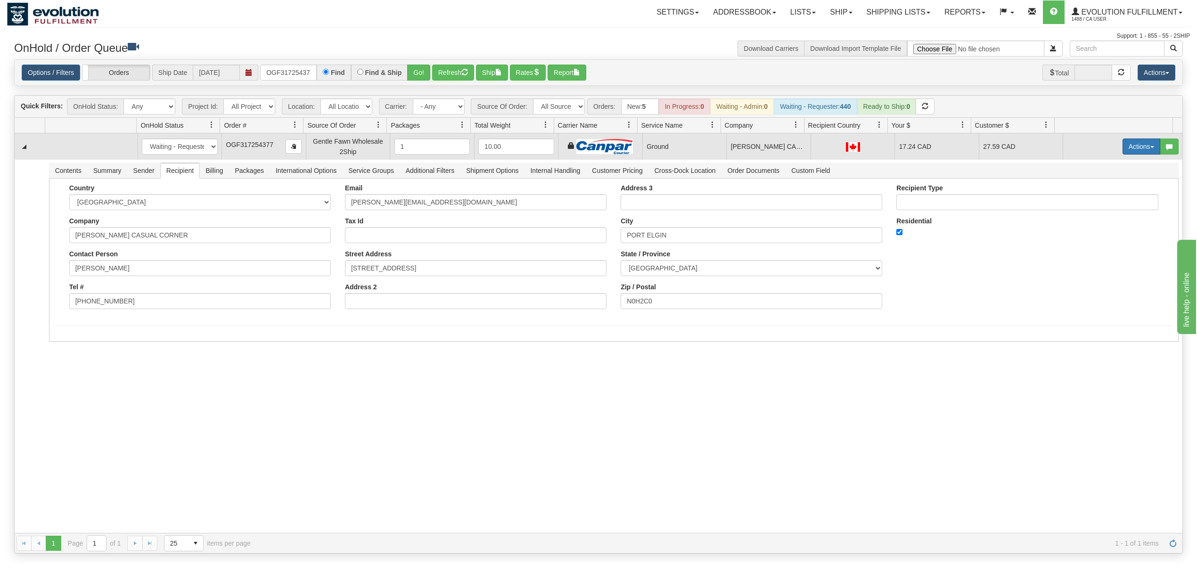
click at [1134, 147] on button "Actions" at bounding box center [1141, 147] width 38 height 16
click at [1101, 205] on span "Ship" at bounding box center [1104, 201] width 20 height 8
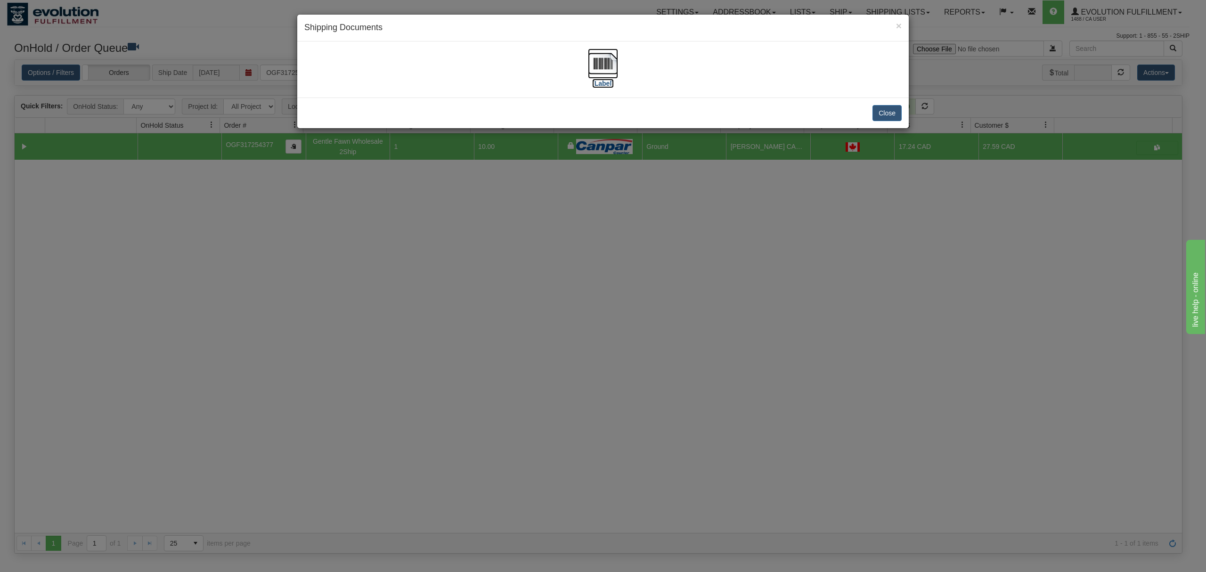
click at [596, 76] on img at bounding box center [603, 64] width 30 height 30
click at [885, 115] on button "Close" at bounding box center [887, 113] width 29 height 16
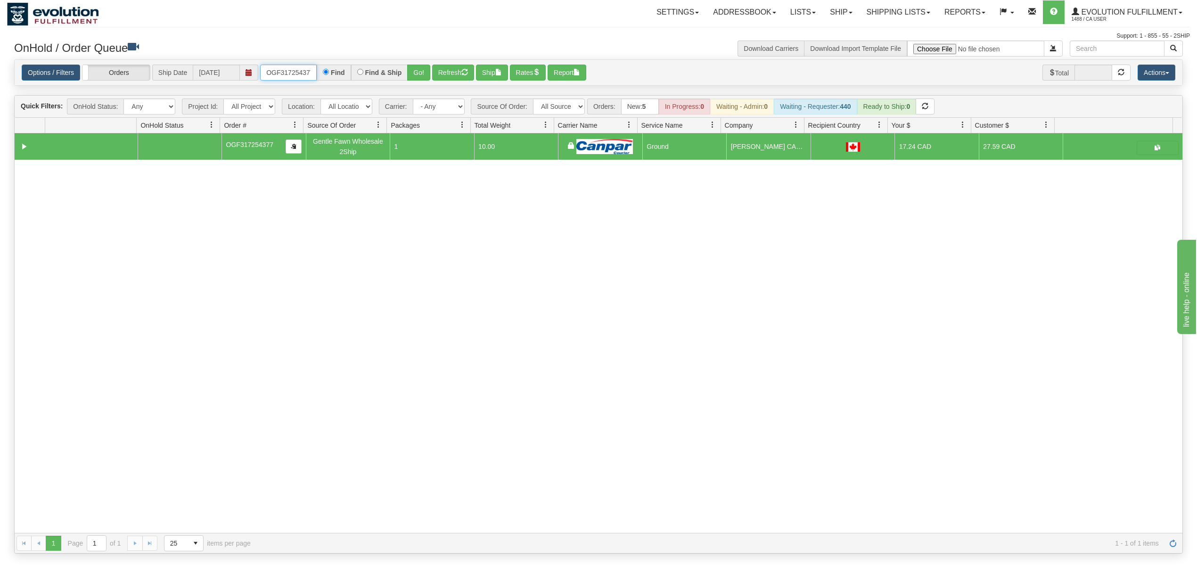
click at [302, 77] on input "OGF317254377" at bounding box center [288, 73] width 57 height 16
click at [299, 76] on input "OGF317254377" at bounding box center [288, 73] width 57 height 16
click at [298, 76] on input "OGF317254377" at bounding box center [288, 73] width 57 height 16
click at [415, 78] on button "Go!" at bounding box center [418, 73] width 23 height 16
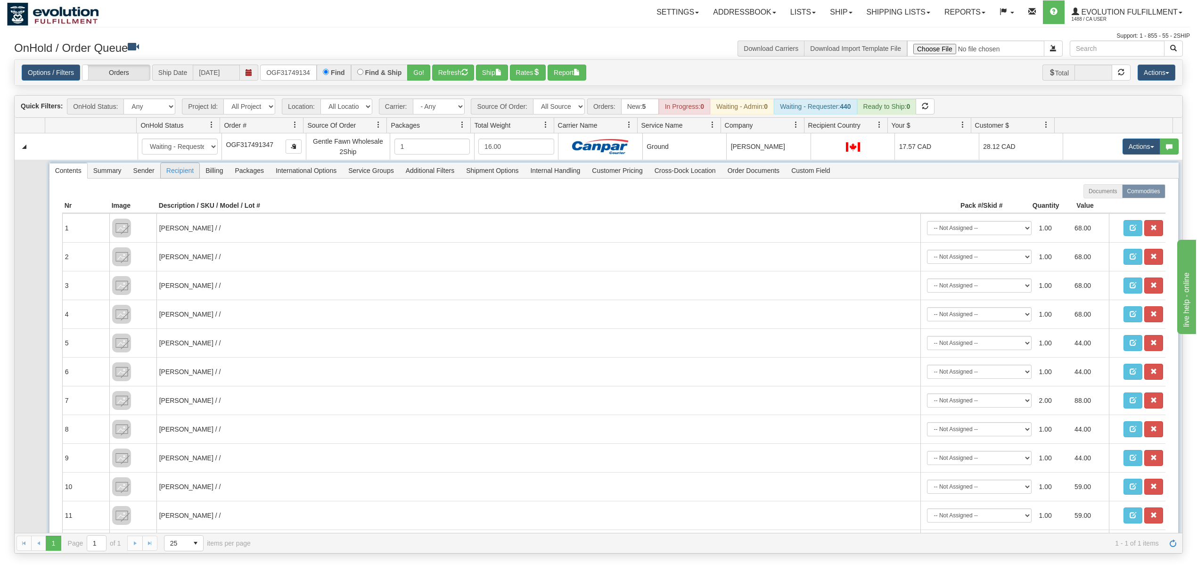
click at [185, 178] on span "Recipient" at bounding box center [180, 170] width 39 height 15
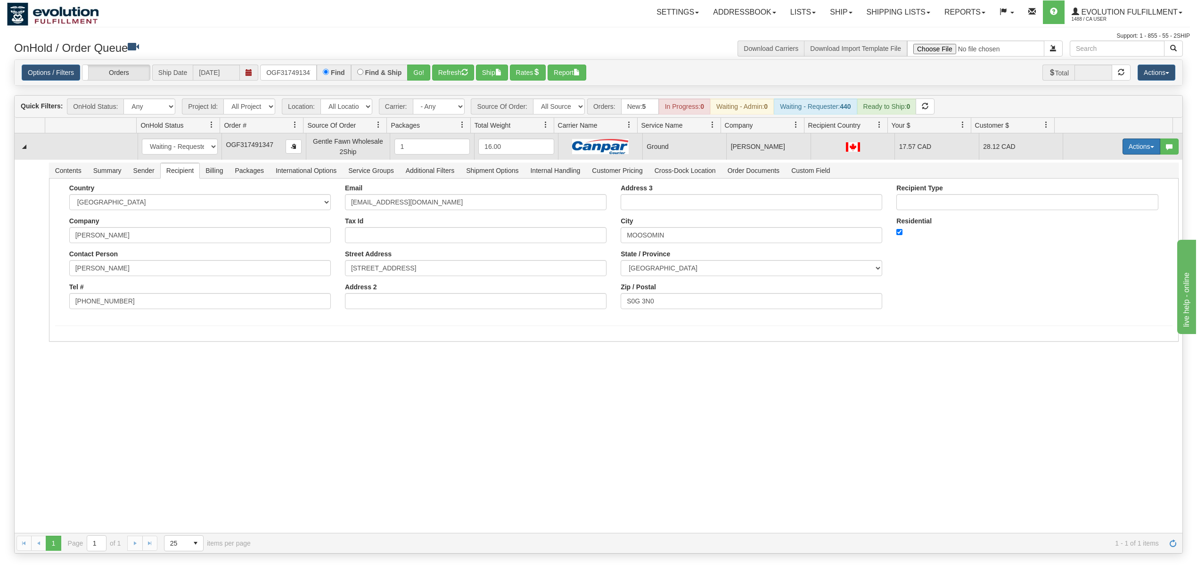
click at [1139, 146] on button "Actions" at bounding box center [1141, 147] width 38 height 16
click at [1094, 202] on span "Ship" at bounding box center [1104, 201] width 20 height 8
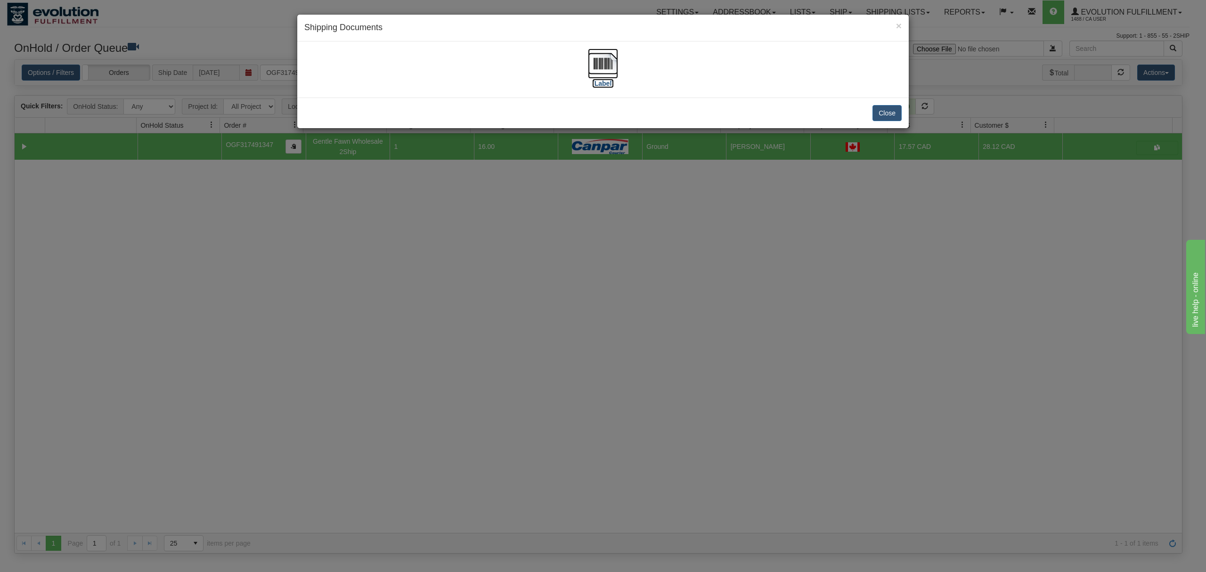
click at [599, 57] on img at bounding box center [603, 64] width 30 height 30
click at [890, 107] on button "Close" at bounding box center [887, 113] width 29 height 16
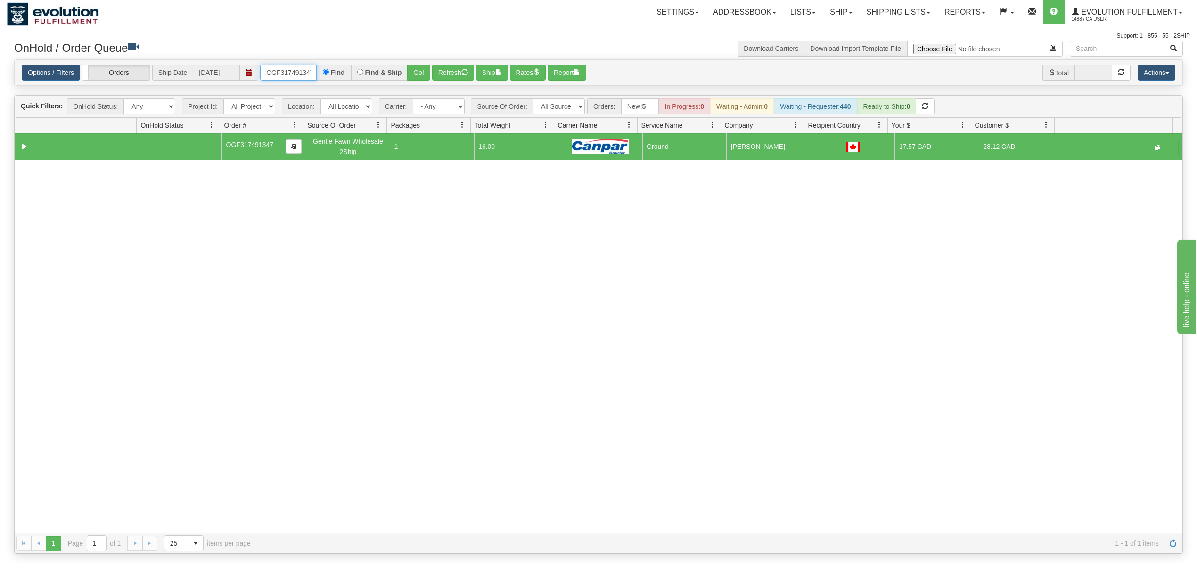
click at [306, 65] on input "OGF317491347" at bounding box center [288, 73] width 57 height 16
type input "OGF317482991"
click at [415, 70] on button "Go!" at bounding box center [418, 73] width 23 height 16
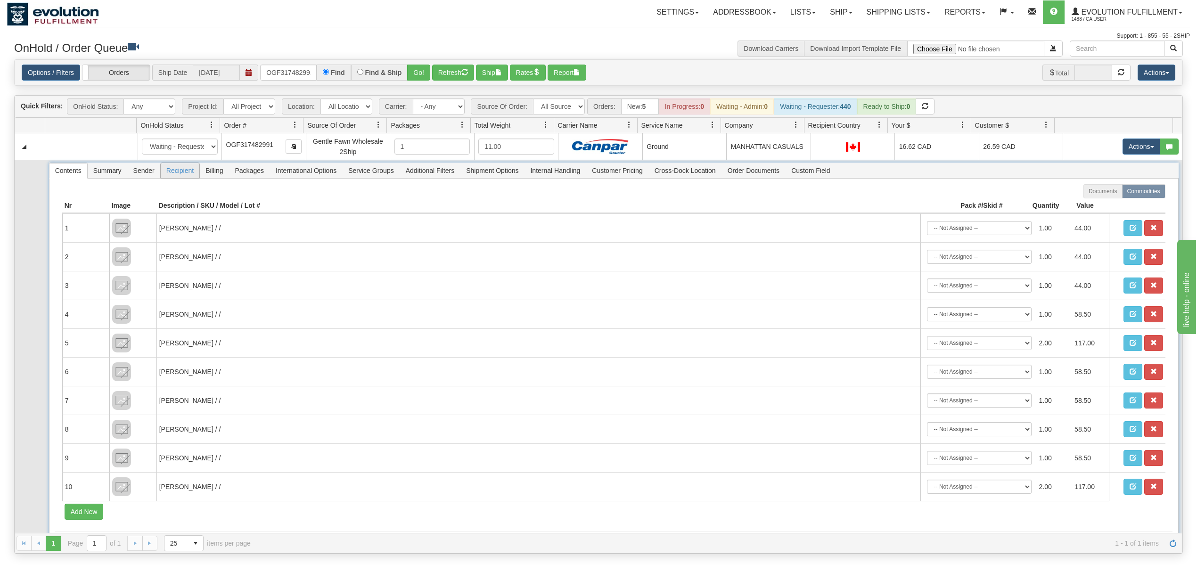
click at [170, 175] on span "Recipient" at bounding box center [180, 170] width 39 height 15
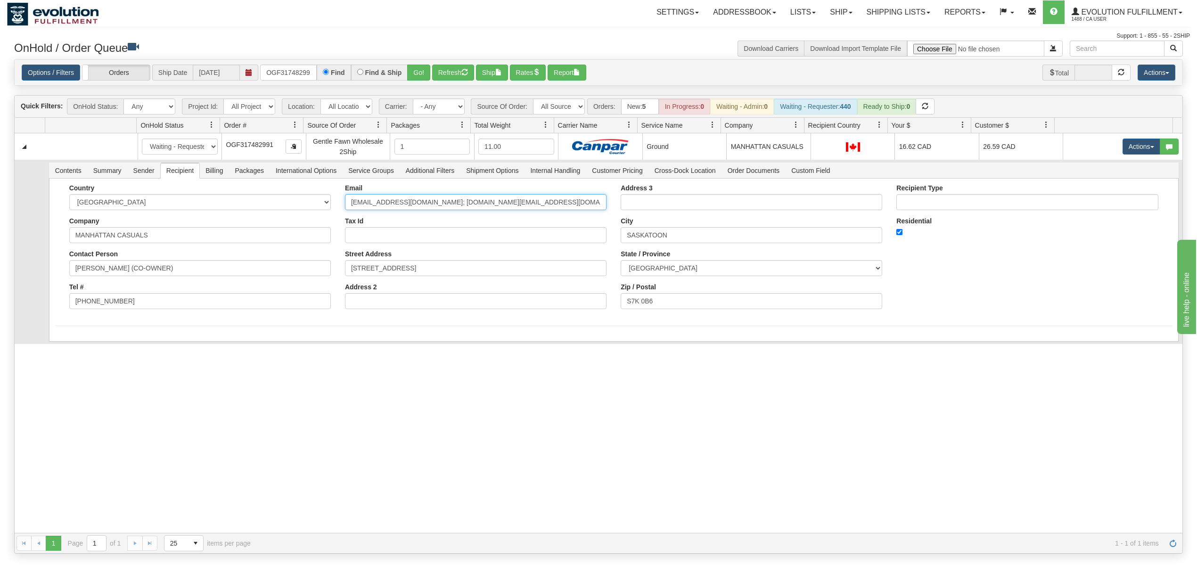
drag, startPoint x: 534, startPoint y: 205, endPoint x: 419, endPoint y: 226, distance: 116.8
click at [419, 226] on div "Email manhattan@sasktel.net; mikaela.mancas@sasktel.net Tax Id Street Address 1…" at bounding box center [476, 250] width 276 height 132
type input "manhattan@sasktel.net"
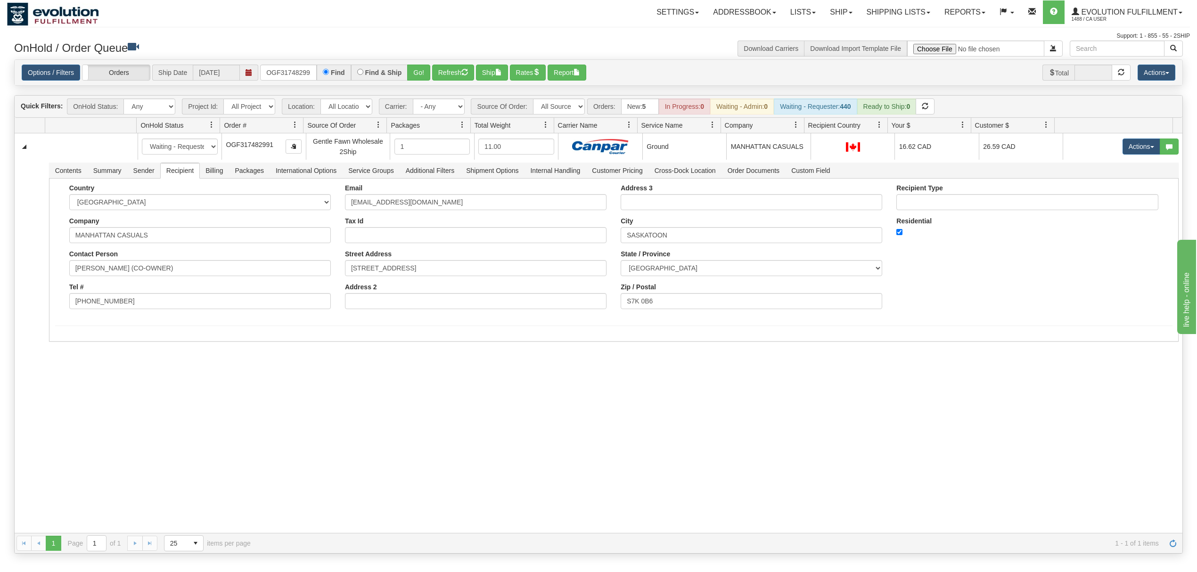
click at [159, 370] on div "31667143 EVOLUTION V3 91228524 91252296 New In Progress Waiting - Admin Waiting…" at bounding box center [598, 333] width 1167 height 400
click at [65, 344] on button "Save" at bounding box center [68, 343] width 27 height 16
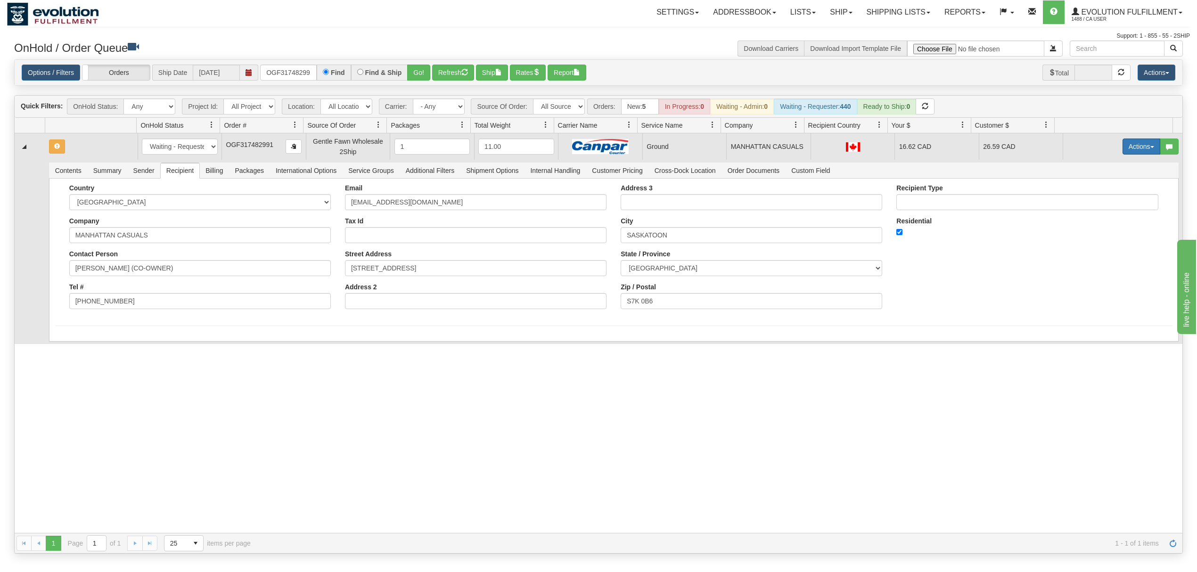
click at [1122, 152] on button "Actions" at bounding box center [1141, 147] width 38 height 16
click at [1094, 204] on span at bounding box center [1097, 200] width 7 height 7
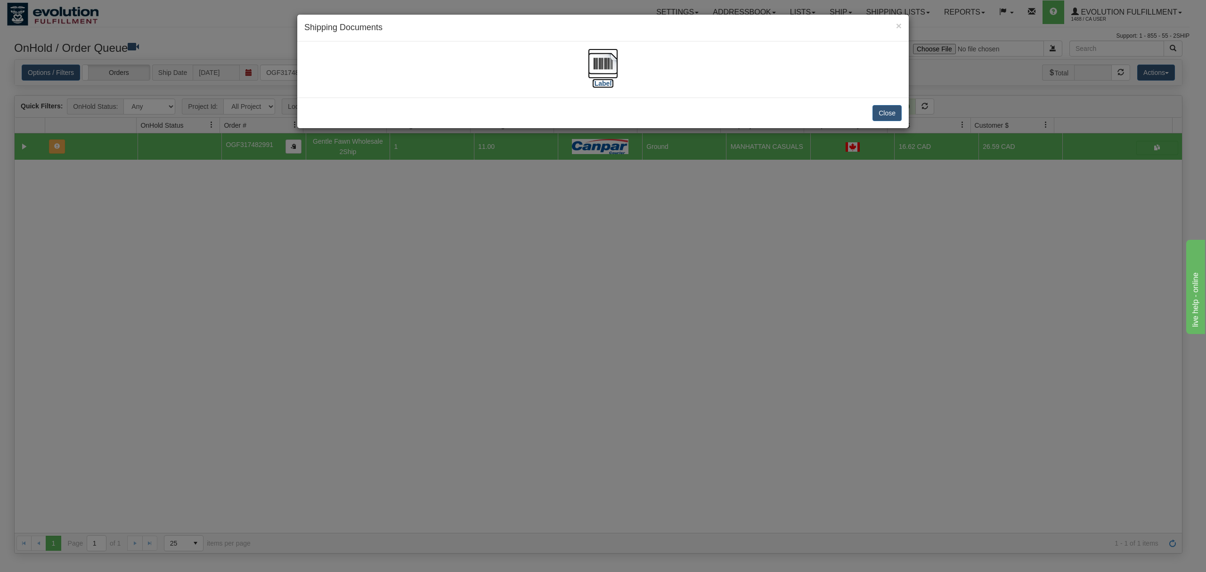
click at [606, 58] on img at bounding box center [603, 64] width 30 height 30
drag, startPoint x: 884, startPoint y: 112, endPoint x: 887, endPoint y: 102, distance: 9.7
click at [885, 108] on button "Close" at bounding box center [887, 113] width 29 height 16
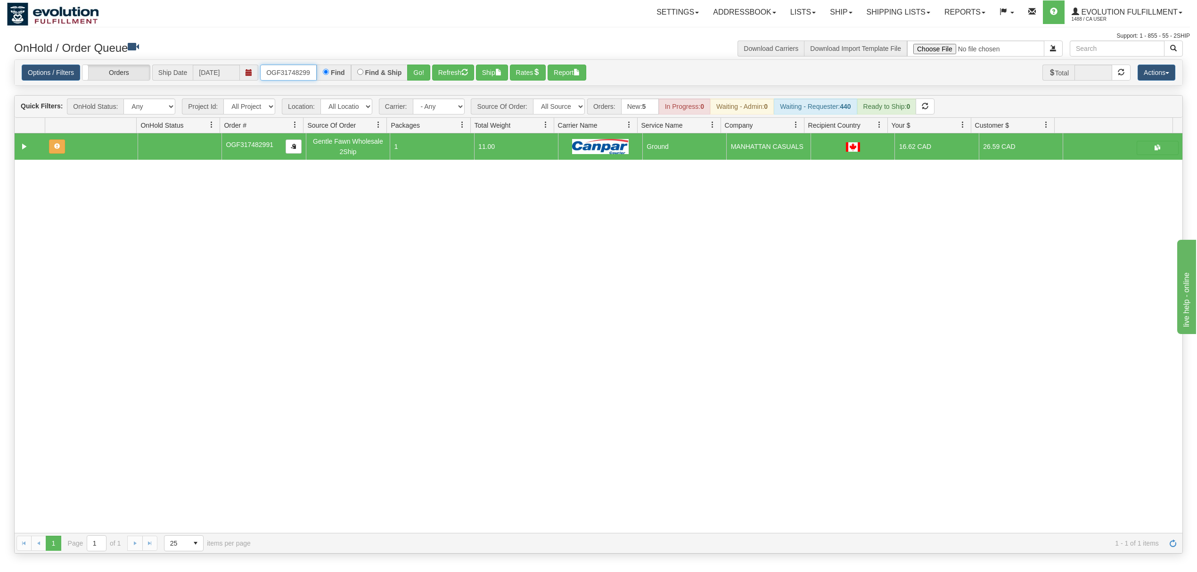
click at [286, 74] on input "OGF317482991" at bounding box center [288, 73] width 57 height 16
click at [423, 66] on button "Go!" at bounding box center [418, 73] width 23 height 16
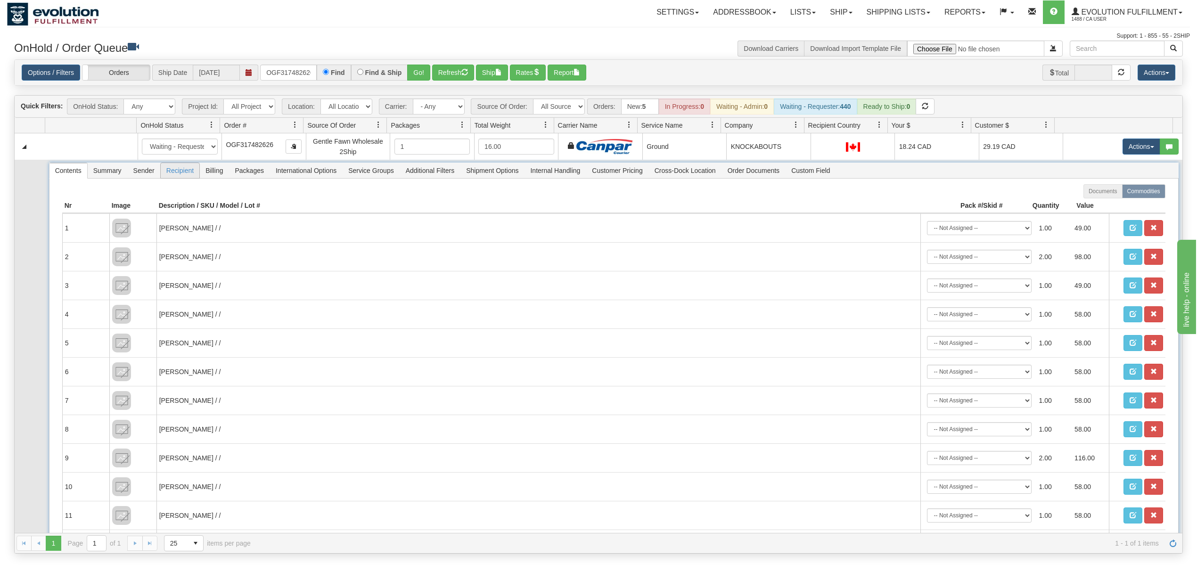
click at [185, 177] on span "Recipient" at bounding box center [180, 170] width 39 height 15
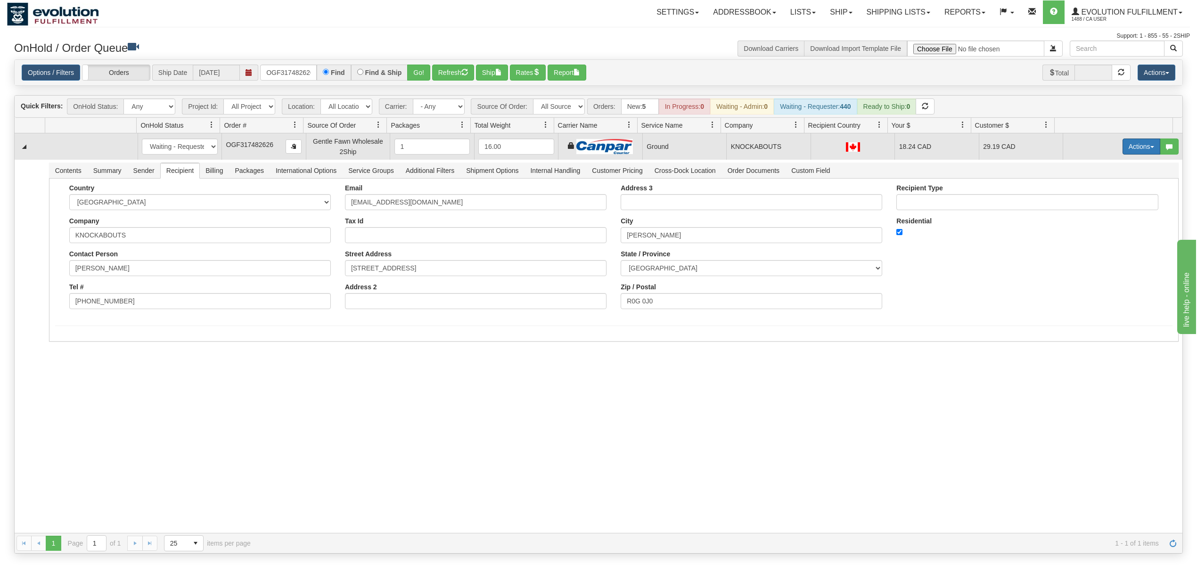
click at [1122, 151] on button "Actions" at bounding box center [1141, 147] width 38 height 16
click at [1097, 200] on span "Ship" at bounding box center [1104, 201] width 20 height 8
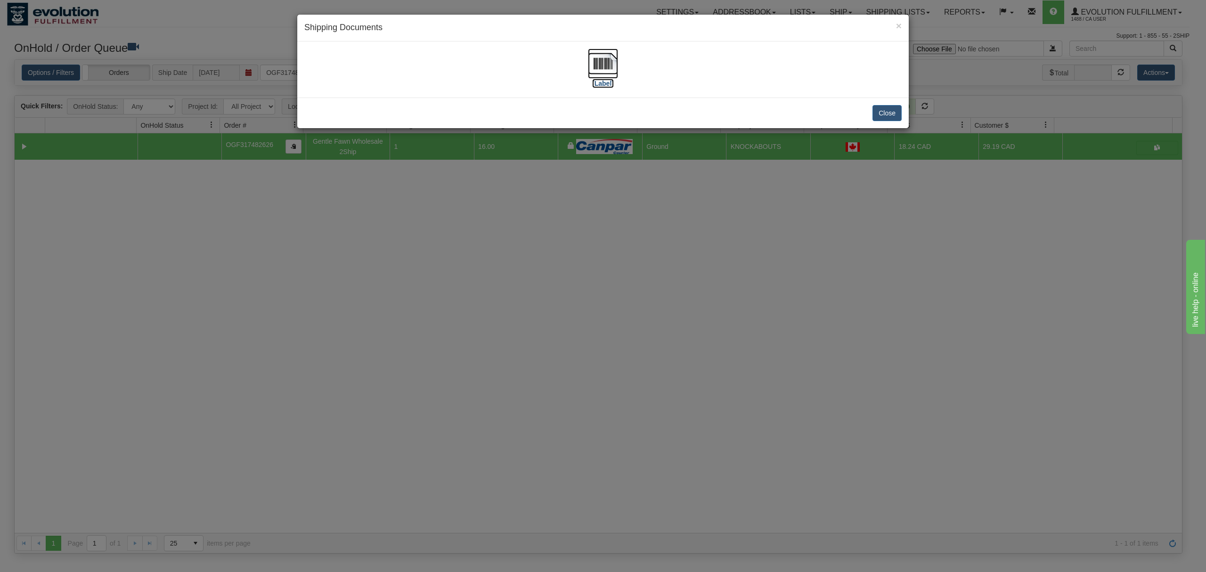
click at [605, 65] on img at bounding box center [603, 64] width 30 height 30
click at [890, 108] on button "Close" at bounding box center [887, 113] width 29 height 16
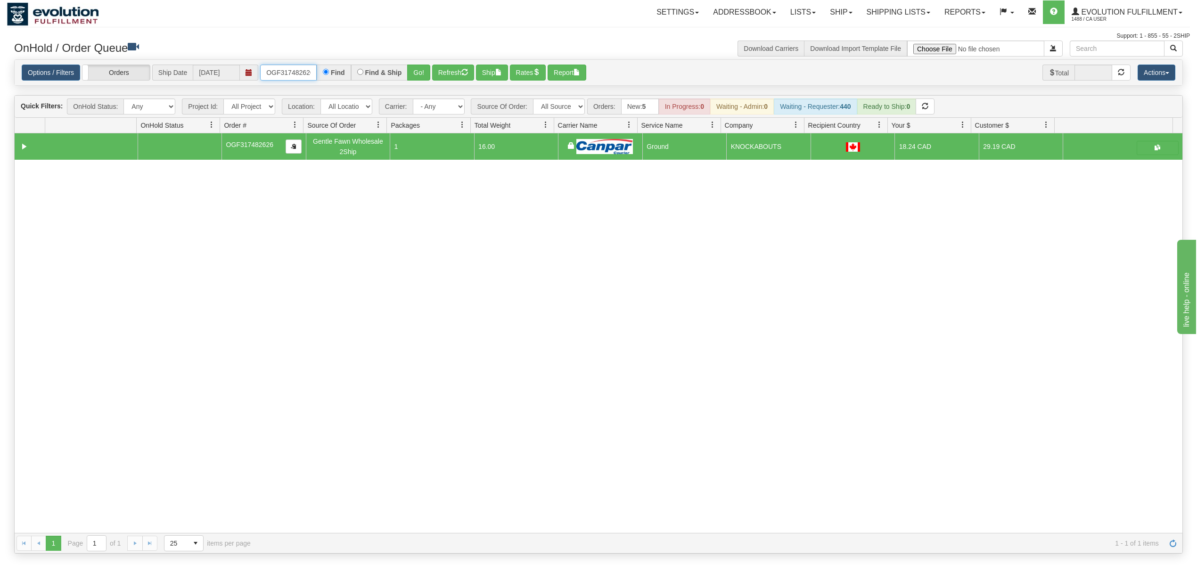
click at [276, 76] on input "OGF317482626" at bounding box center [288, 73] width 57 height 16
click at [276, 75] on input "OGF317482626" at bounding box center [288, 73] width 57 height 16
click at [421, 66] on button "Go!" at bounding box center [418, 73] width 23 height 16
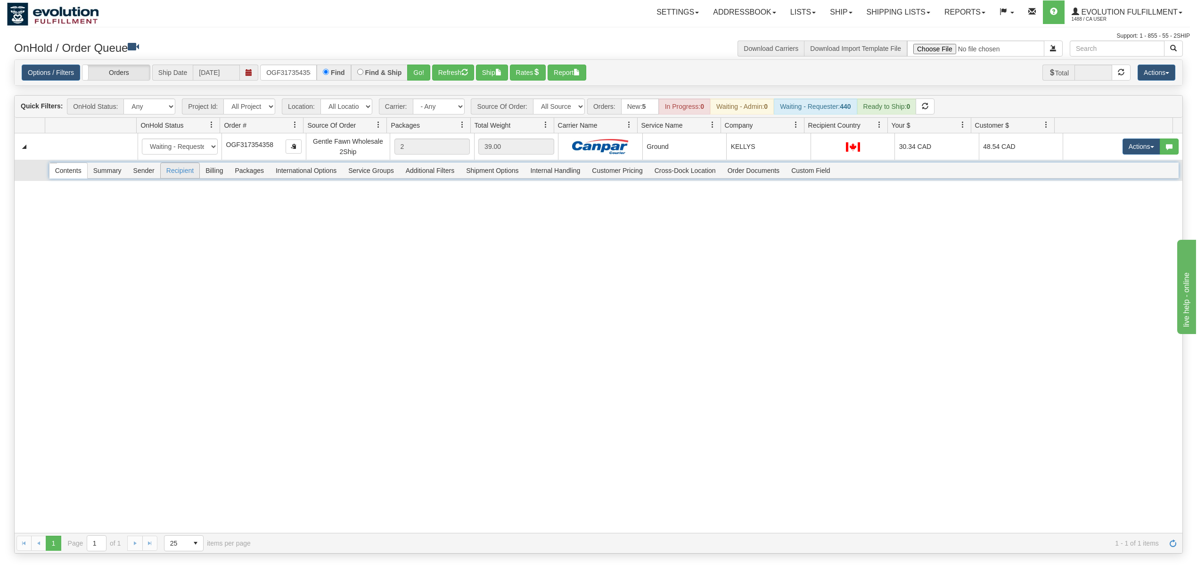
click at [193, 172] on span "Recipient" at bounding box center [180, 170] width 39 height 15
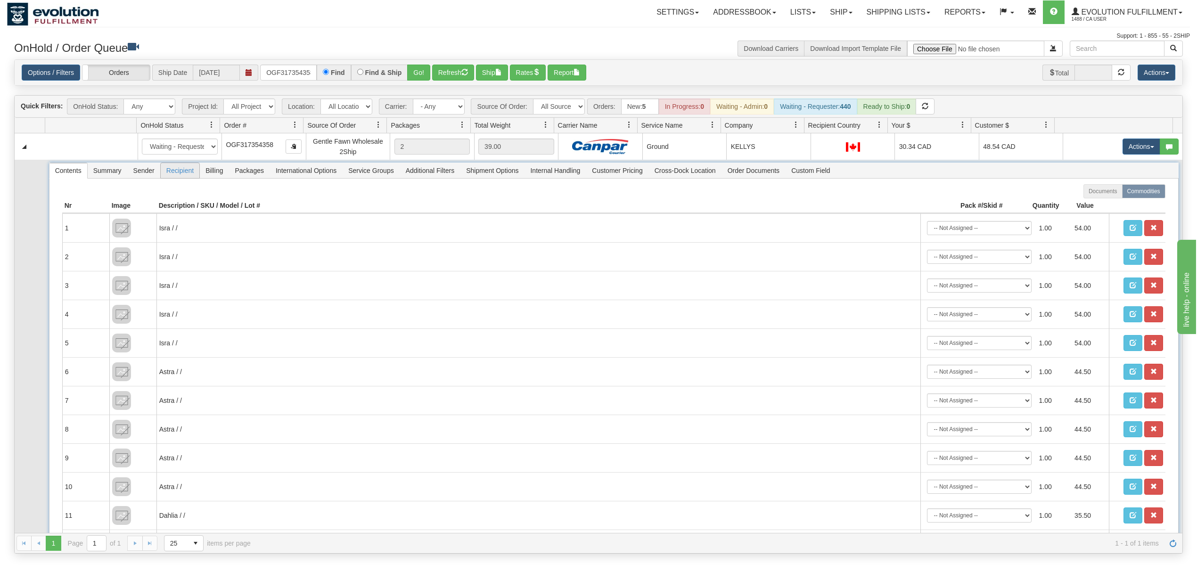
click at [194, 172] on span "Recipient" at bounding box center [180, 170] width 39 height 15
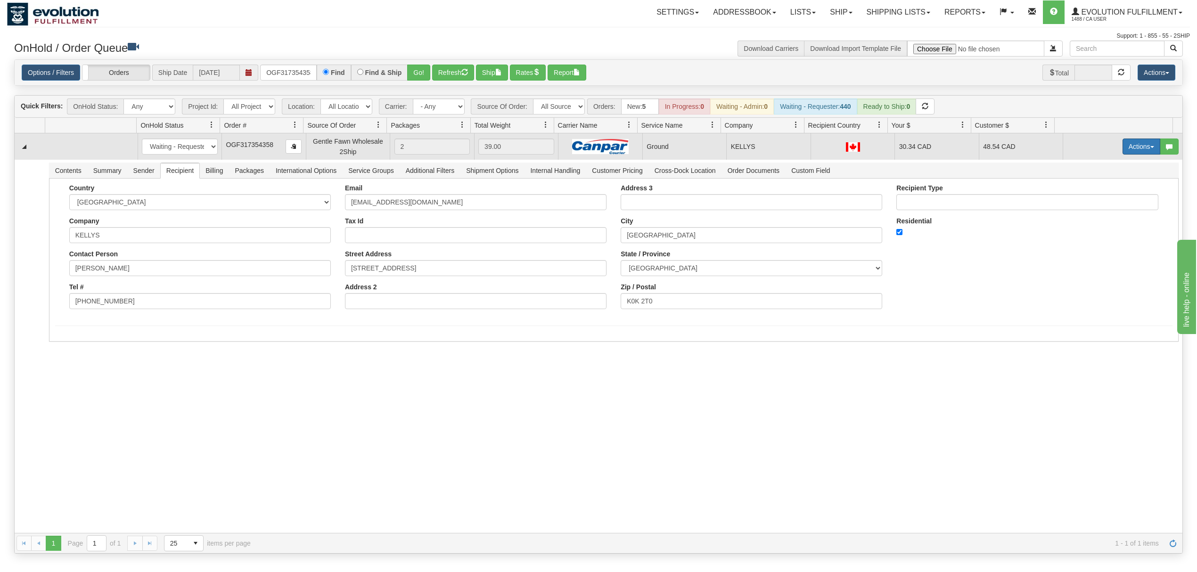
click at [1129, 147] on button "Actions" at bounding box center [1141, 147] width 38 height 16
click at [1094, 203] on span "Ship" at bounding box center [1104, 201] width 20 height 8
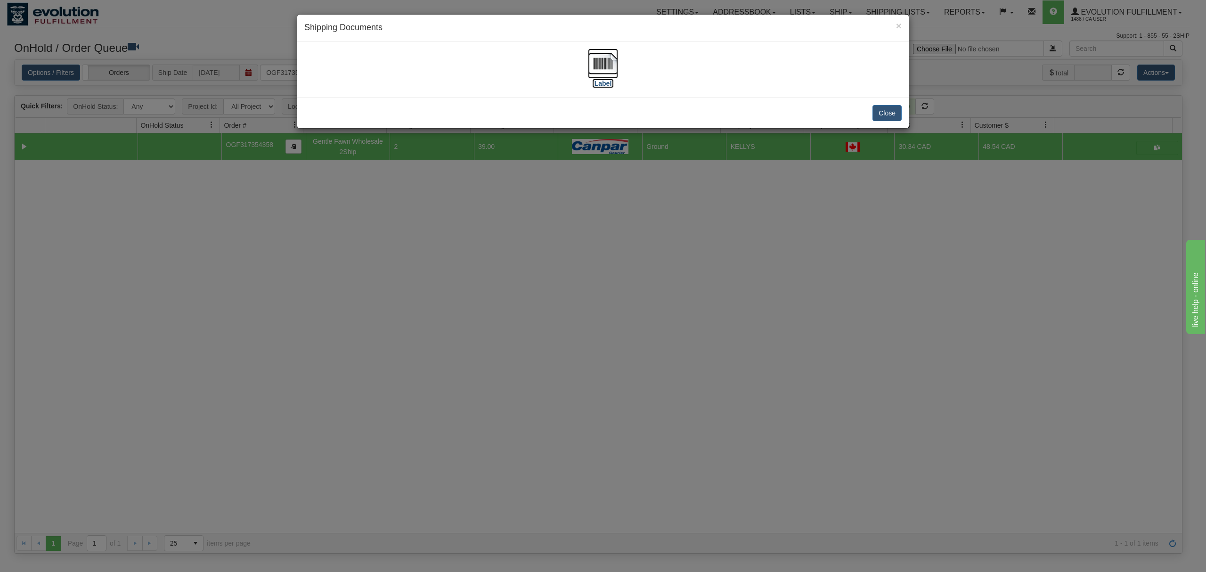
click at [606, 57] on img at bounding box center [603, 64] width 30 height 30
click at [882, 112] on button "Close" at bounding box center [887, 113] width 29 height 16
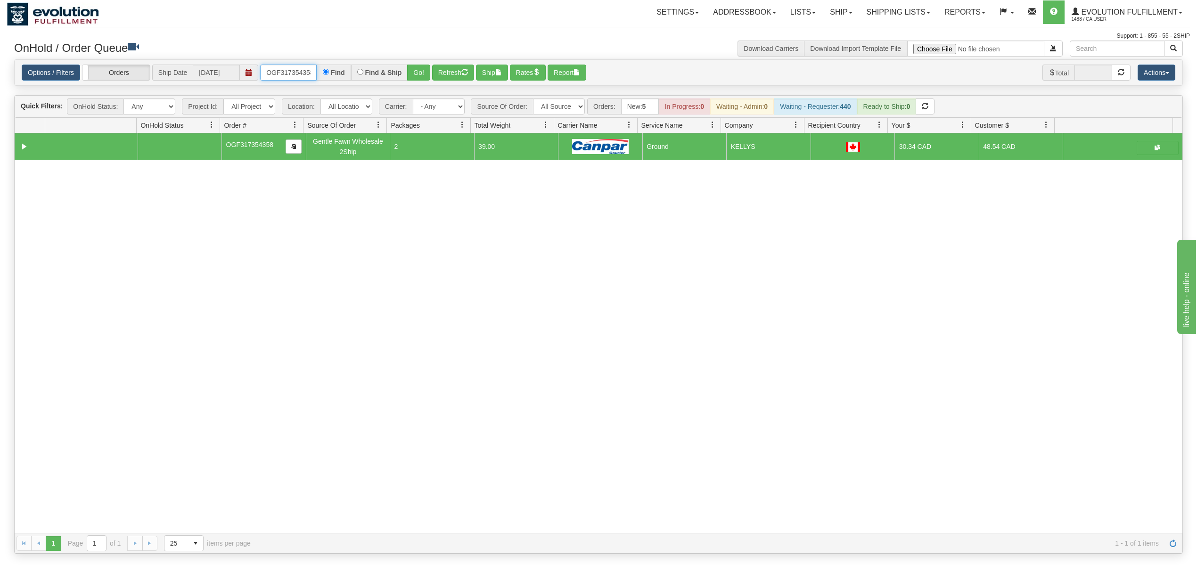
click at [281, 74] on input "OGF317354358" at bounding box center [288, 73] width 57 height 16
click at [430, 76] on button "Go!" at bounding box center [418, 73] width 23 height 16
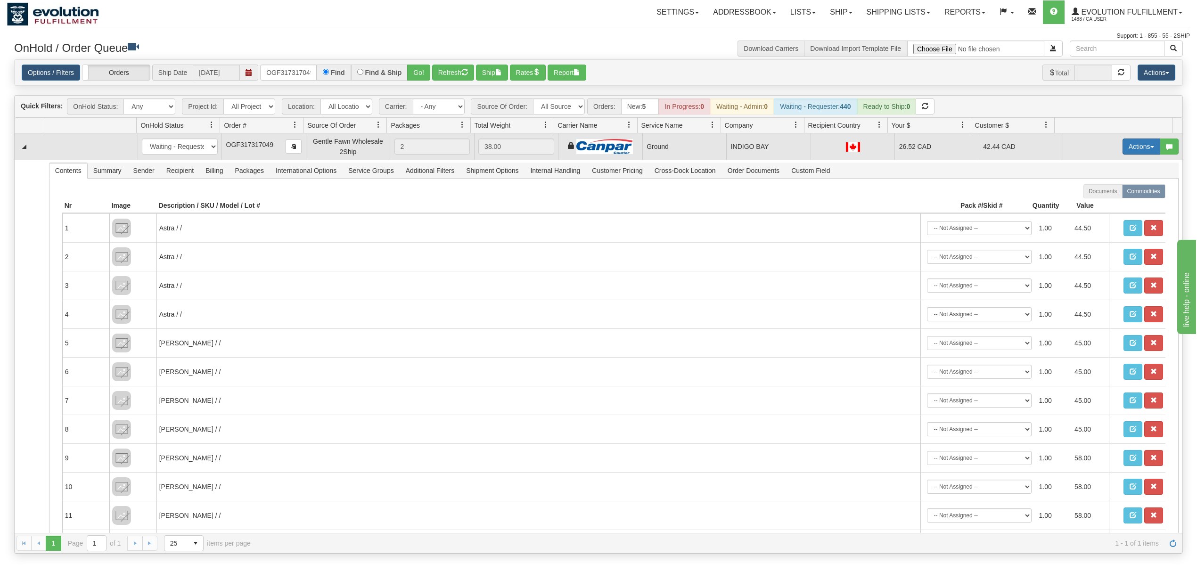
click at [1138, 146] on button "Actions" at bounding box center [1141, 147] width 38 height 16
click at [1098, 201] on span "Ship" at bounding box center [1104, 201] width 20 height 8
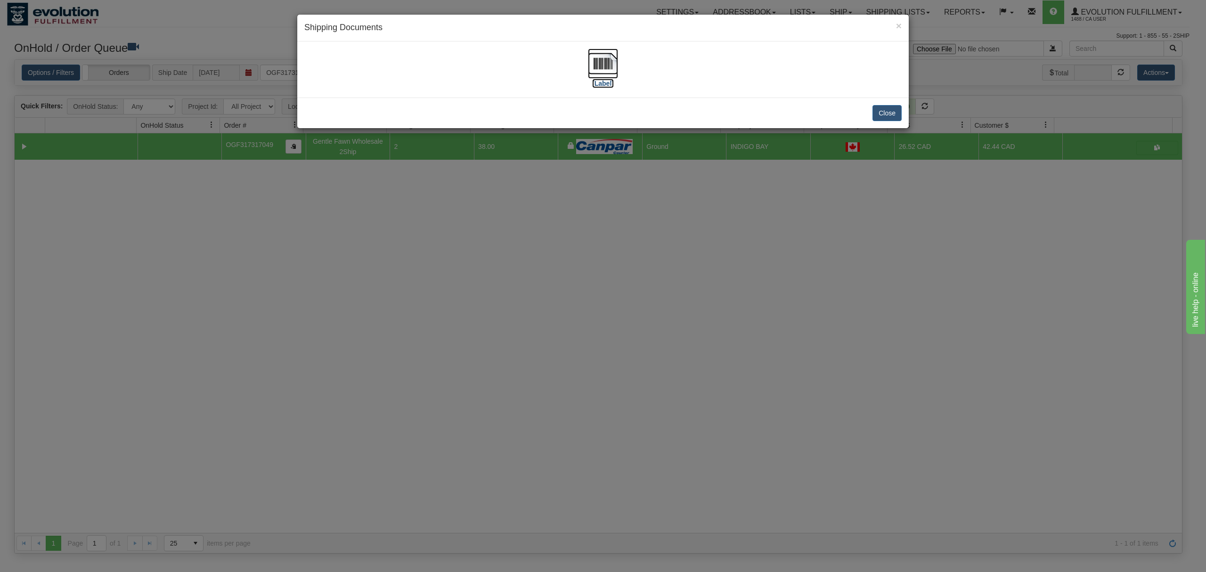
click at [598, 66] on img at bounding box center [603, 64] width 30 height 30
drag, startPoint x: 883, startPoint y: 113, endPoint x: 867, endPoint y: 0, distance: 113.7
click at [883, 112] on button "Close" at bounding box center [887, 113] width 29 height 16
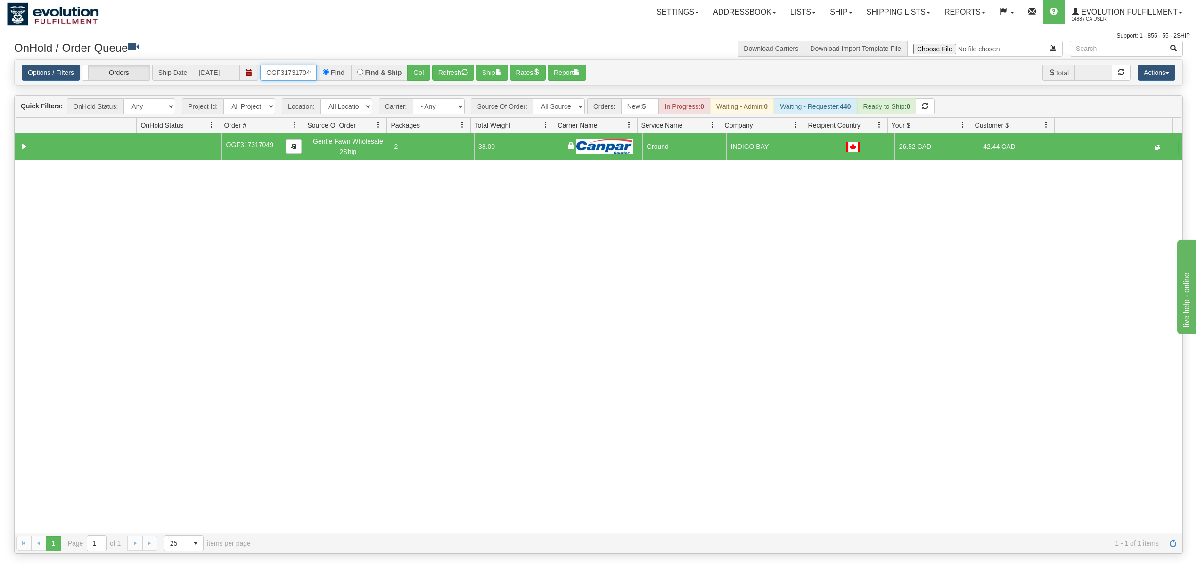
click at [287, 72] on input "OGF317317049" at bounding box center [288, 73] width 57 height 16
type input "OGF317384922"
click at [425, 66] on button "Go!" at bounding box center [418, 73] width 23 height 16
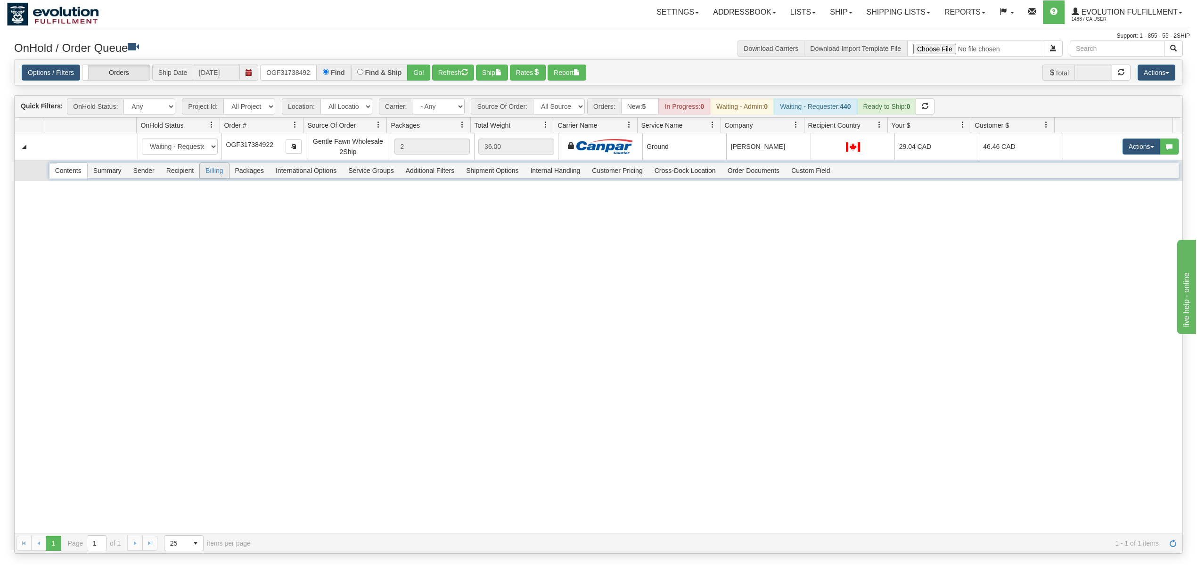
click at [187, 176] on span "Recipient" at bounding box center [180, 170] width 39 height 15
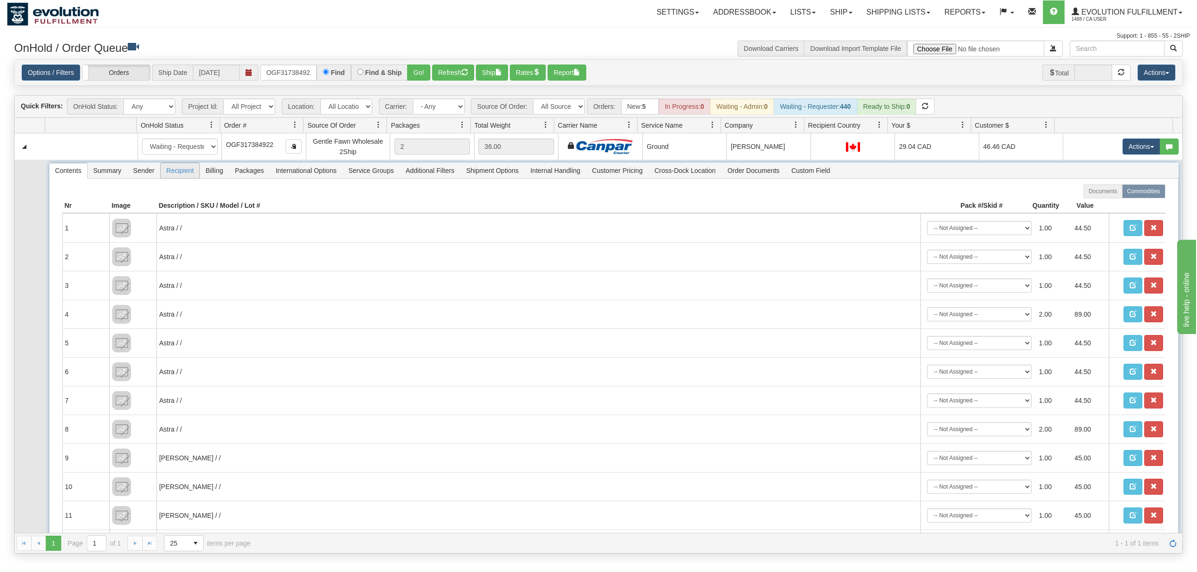
click at [186, 176] on span "Recipient" at bounding box center [180, 170] width 39 height 15
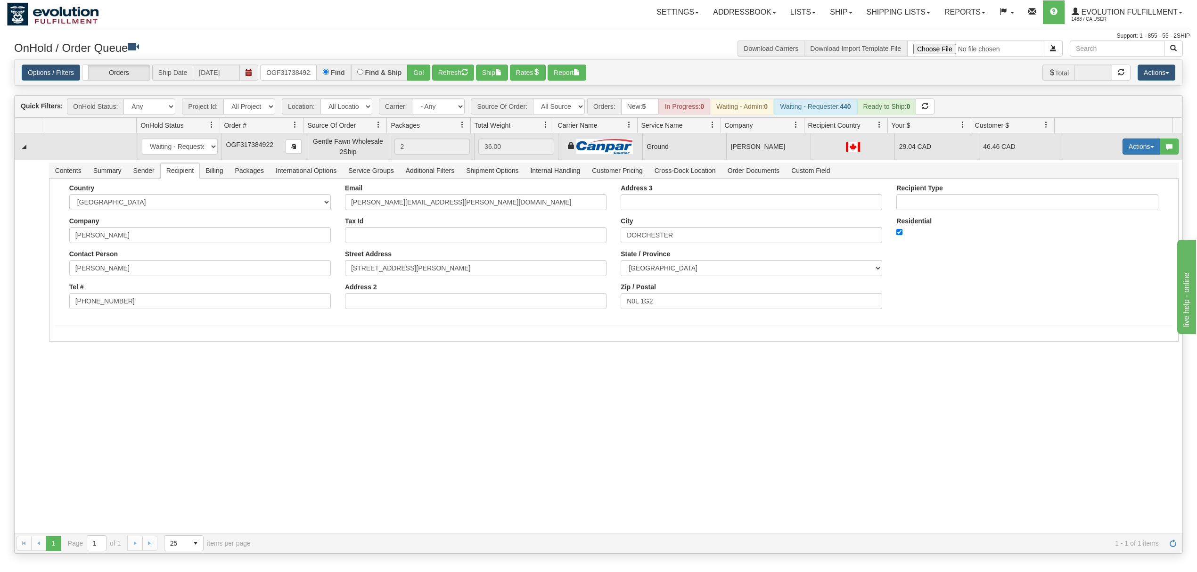
click at [1132, 148] on button "Actions" at bounding box center [1141, 147] width 38 height 16
click at [1094, 200] on span "Ship" at bounding box center [1104, 201] width 20 height 8
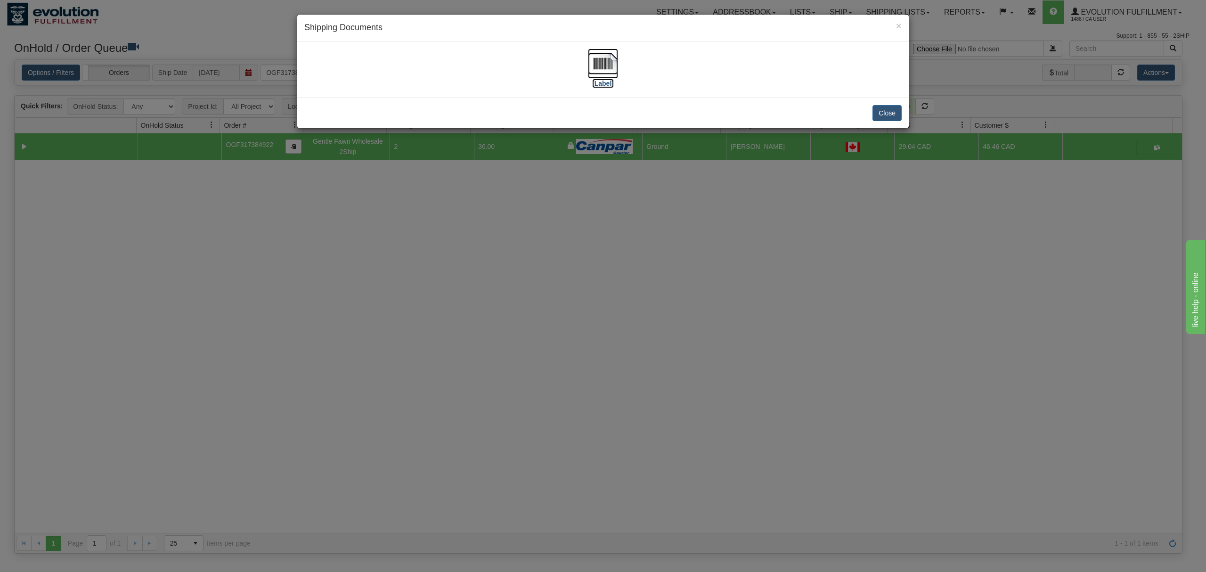
click at [607, 60] on img at bounding box center [603, 64] width 30 height 30
click at [892, 122] on div "Close" at bounding box center [603, 113] width 612 height 31
click at [892, 117] on button "Close" at bounding box center [887, 113] width 29 height 16
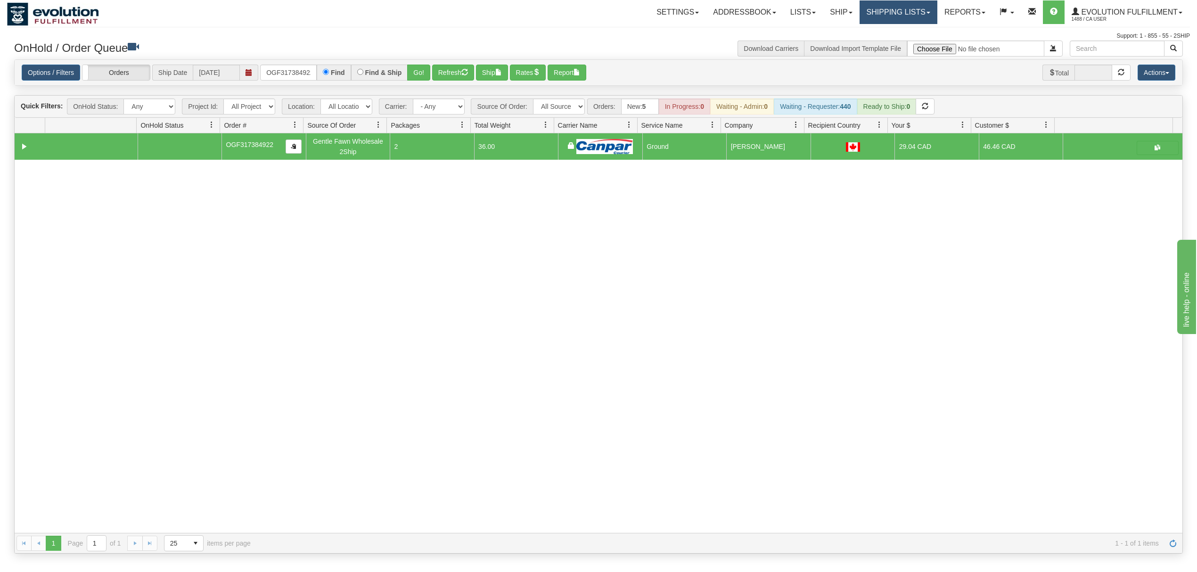
click at [878, 8] on link "Shipping lists" at bounding box center [898, 12] width 78 height 24
click at [875, 32] on span "Current Shipments" at bounding box center [881, 33] width 55 height 8
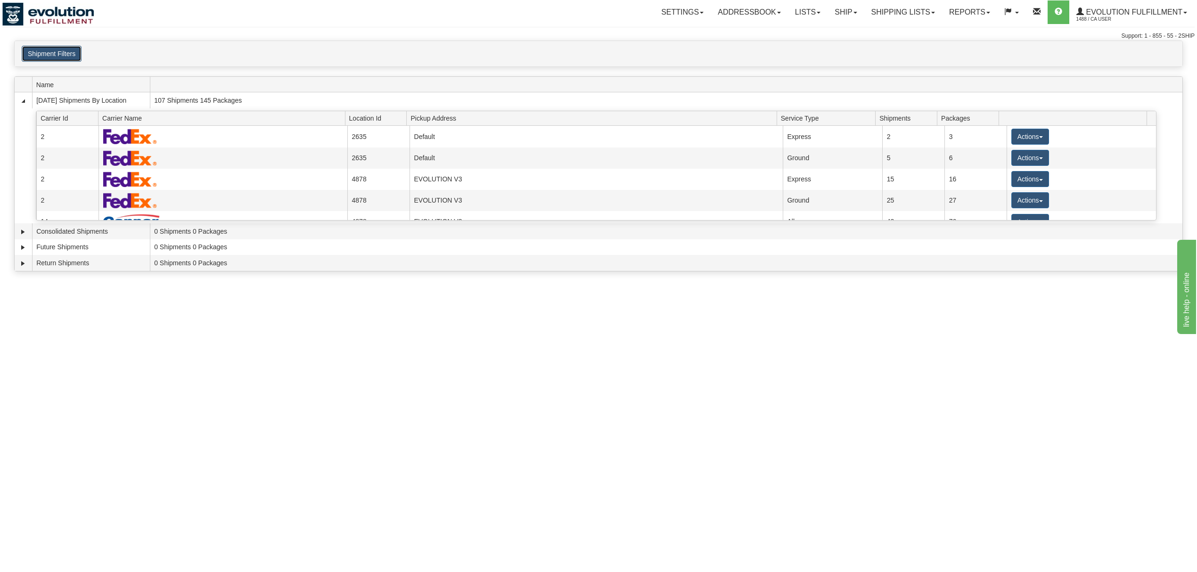
drag, startPoint x: 53, startPoint y: 54, endPoint x: 213, endPoint y: 92, distance: 164.8
click at [54, 54] on button "Shipment Filters" at bounding box center [52, 54] width 60 height 16
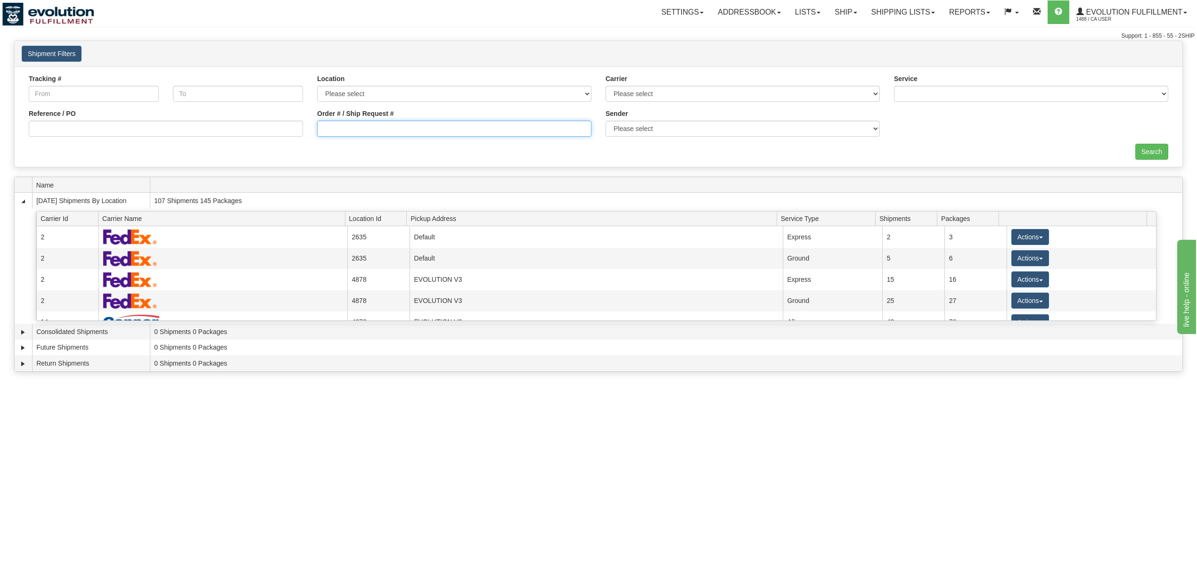
click at [452, 129] on input "Order # / Ship Request #" at bounding box center [454, 129] width 274 height 16
type input "441203"
click at [1139, 153] on input "Search" at bounding box center [1151, 152] width 33 height 16
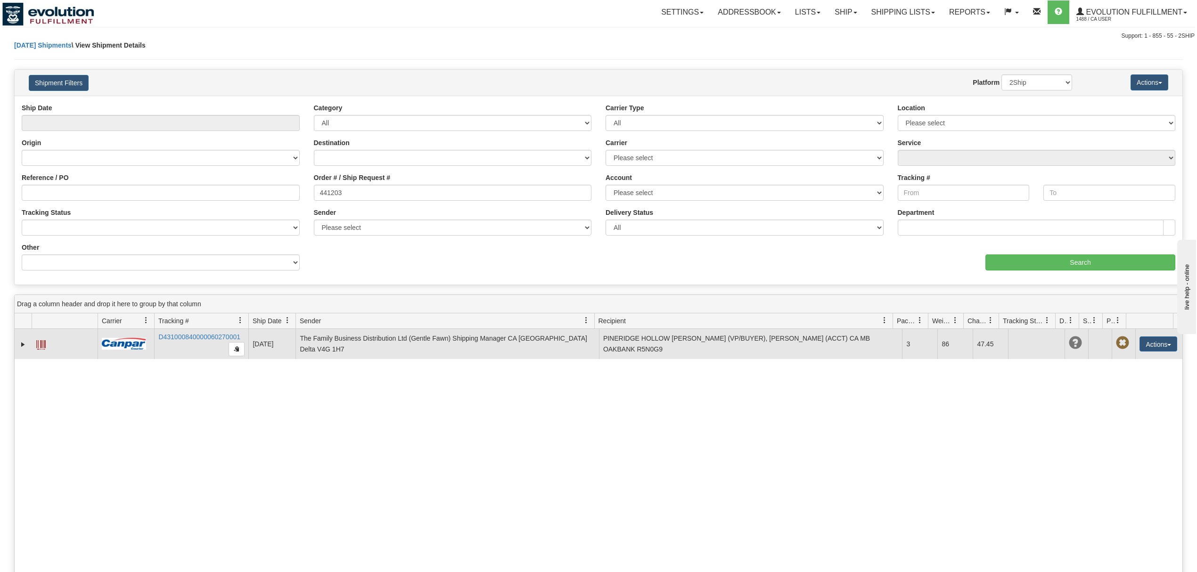
click at [42, 349] on span at bounding box center [40, 344] width 9 height 9
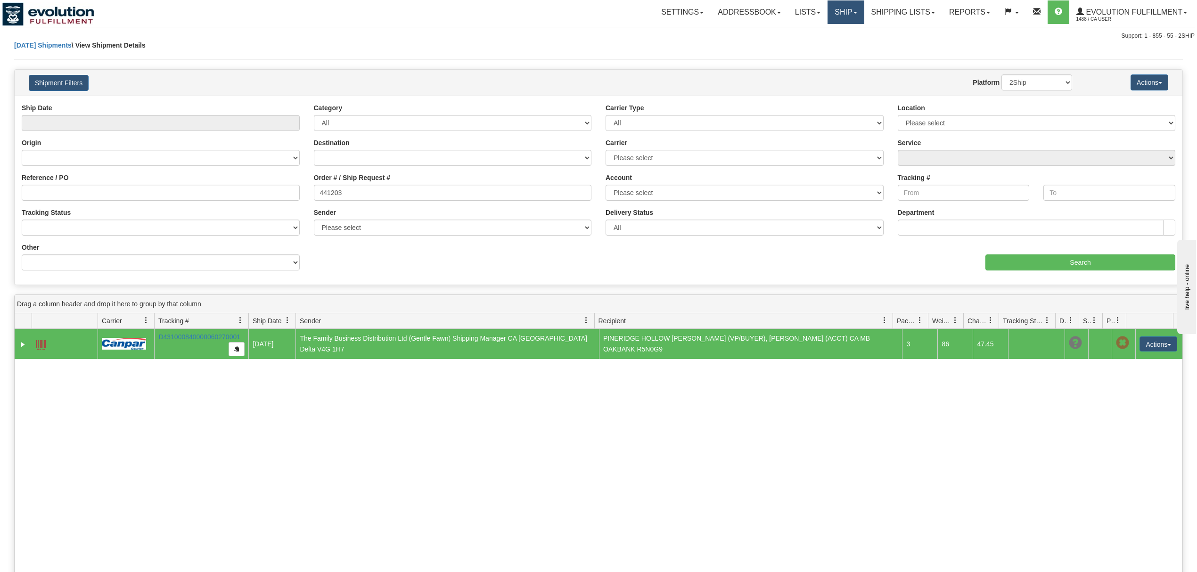
click at [832, 13] on link "Ship" at bounding box center [845, 12] width 36 height 24
click at [906, 14] on link "Shipping lists" at bounding box center [903, 12] width 78 height 24
click at [885, 34] on span "Current Shipments" at bounding box center [886, 33] width 55 height 8
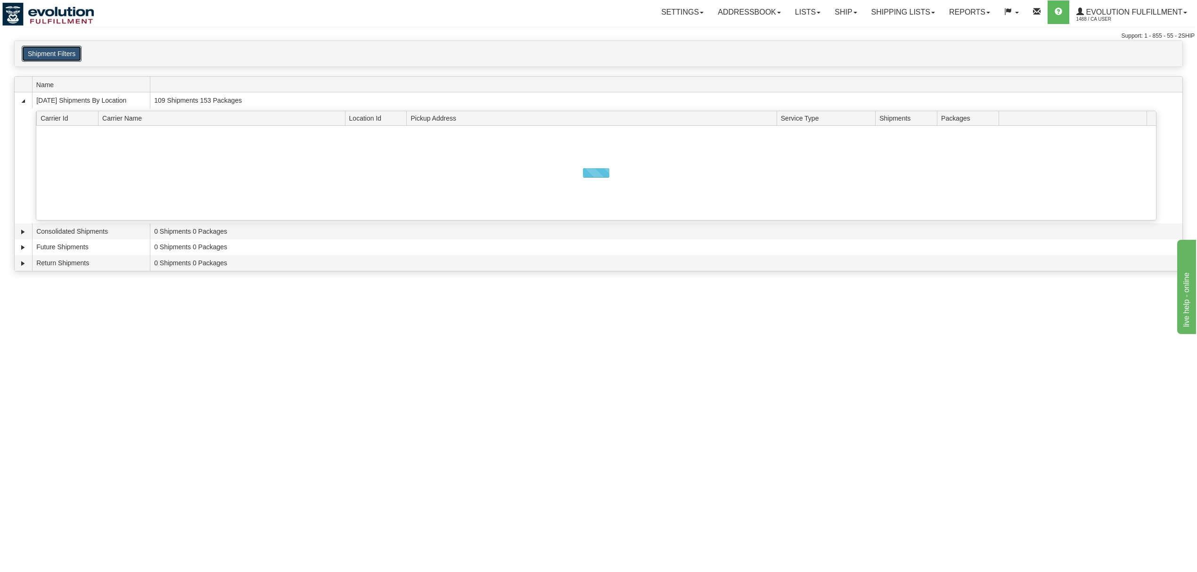
drag, startPoint x: 65, startPoint y: 58, endPoint x: 164, endPoint y: 63, distance: 99.5
click at [66, 58] on button "Shipment Filters" at bounding box center [52, 54] width 60 height 16
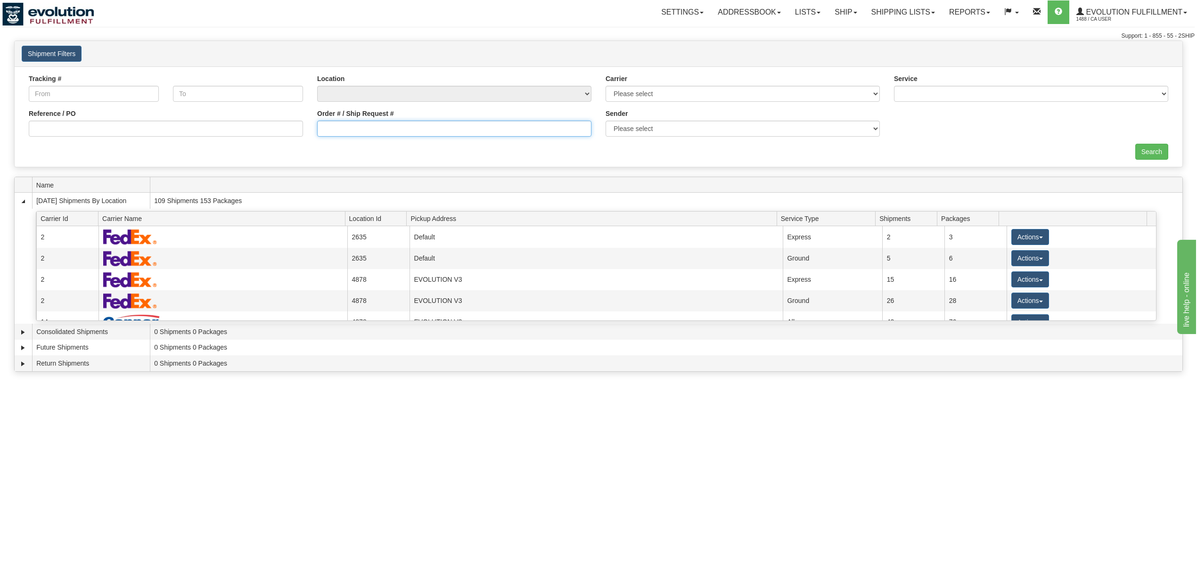
click at [353, 136] on input "Order # / Ship Request #" at bounding box center [454, 129] width 274 height 16
type input "91346"
click at [1153, 157] on input "Search" at bounding box center [1151, 152] width 33 height 16
